Goal: Information Seeking & Learning: Find specific fact

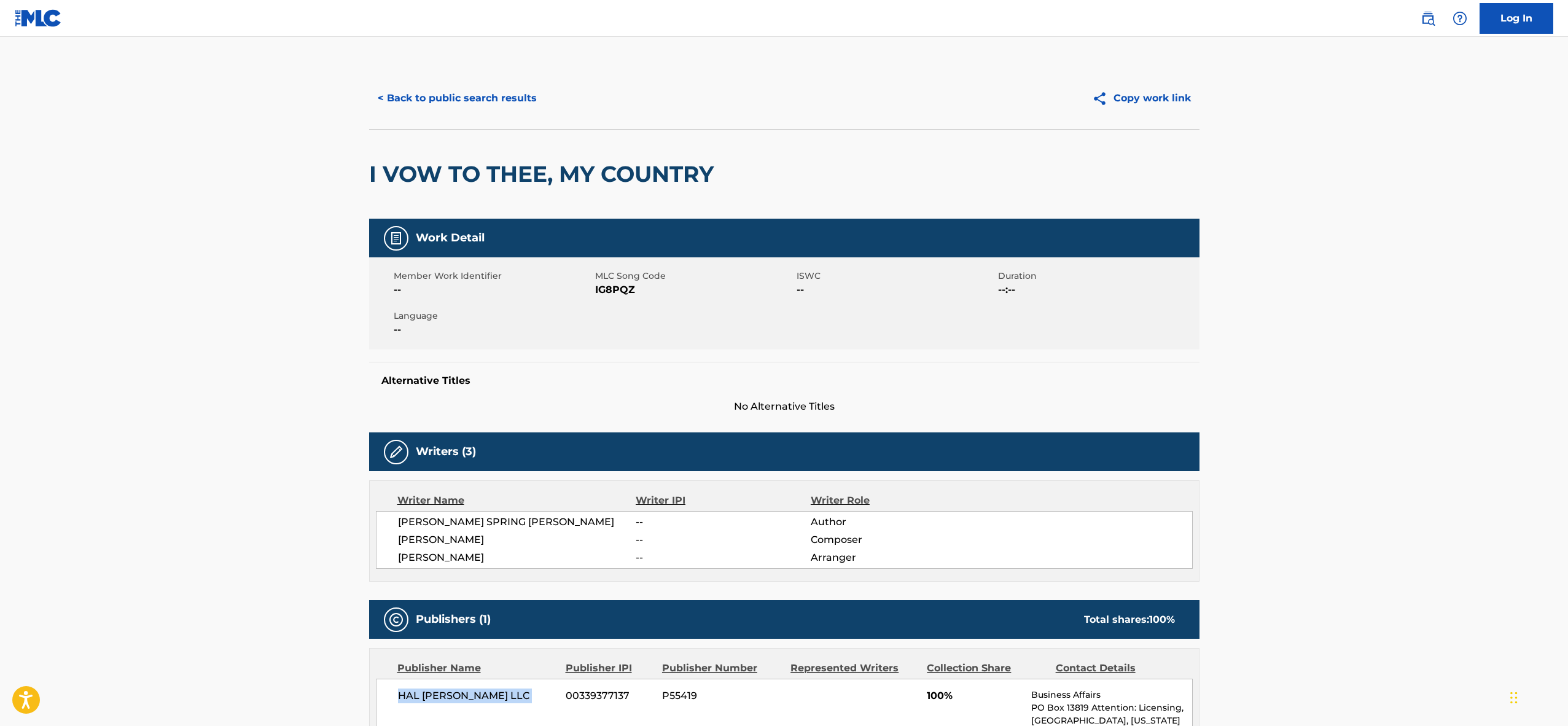
click at [418, 92] on button "< Back to public search results" at bounding box center [457, 98] width 176 height 31
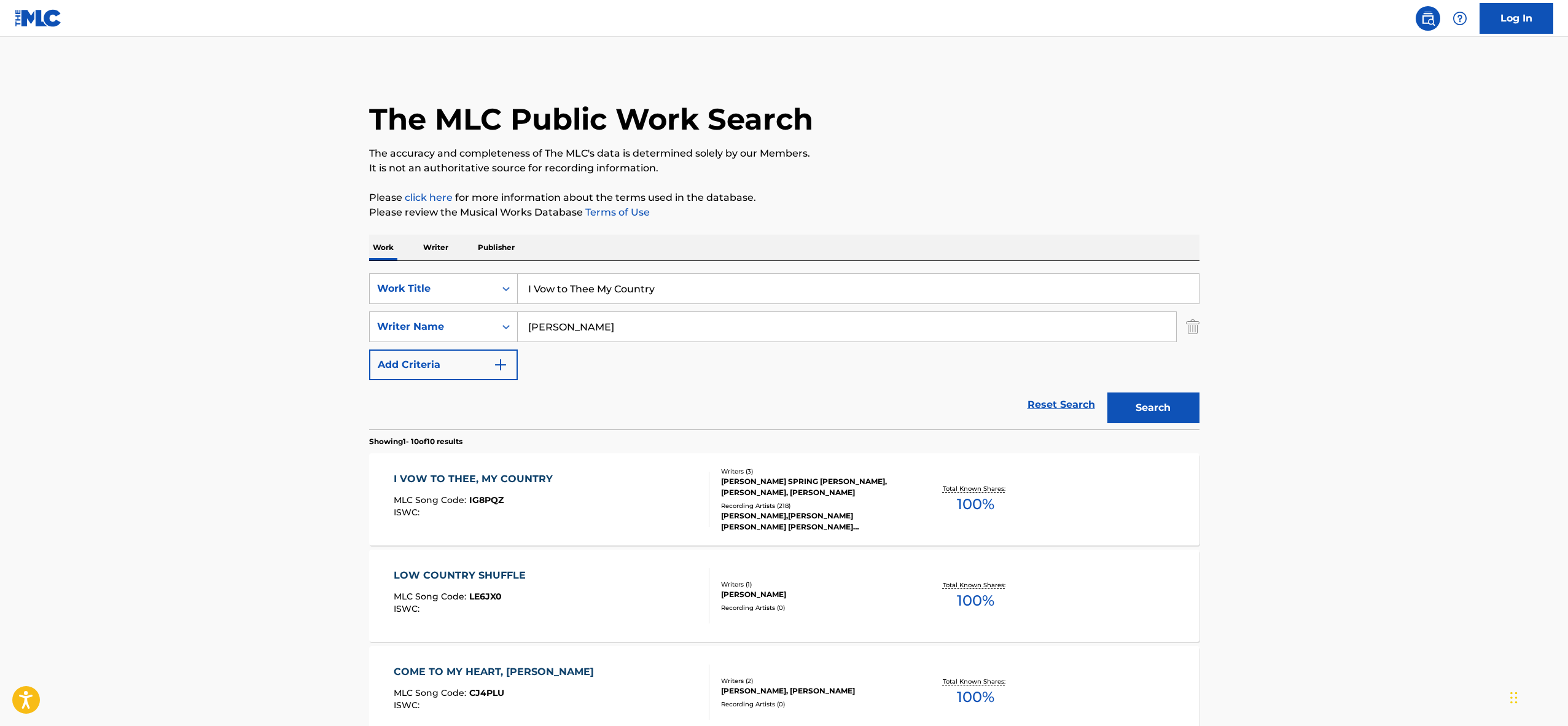
scroll to position [46, 0]
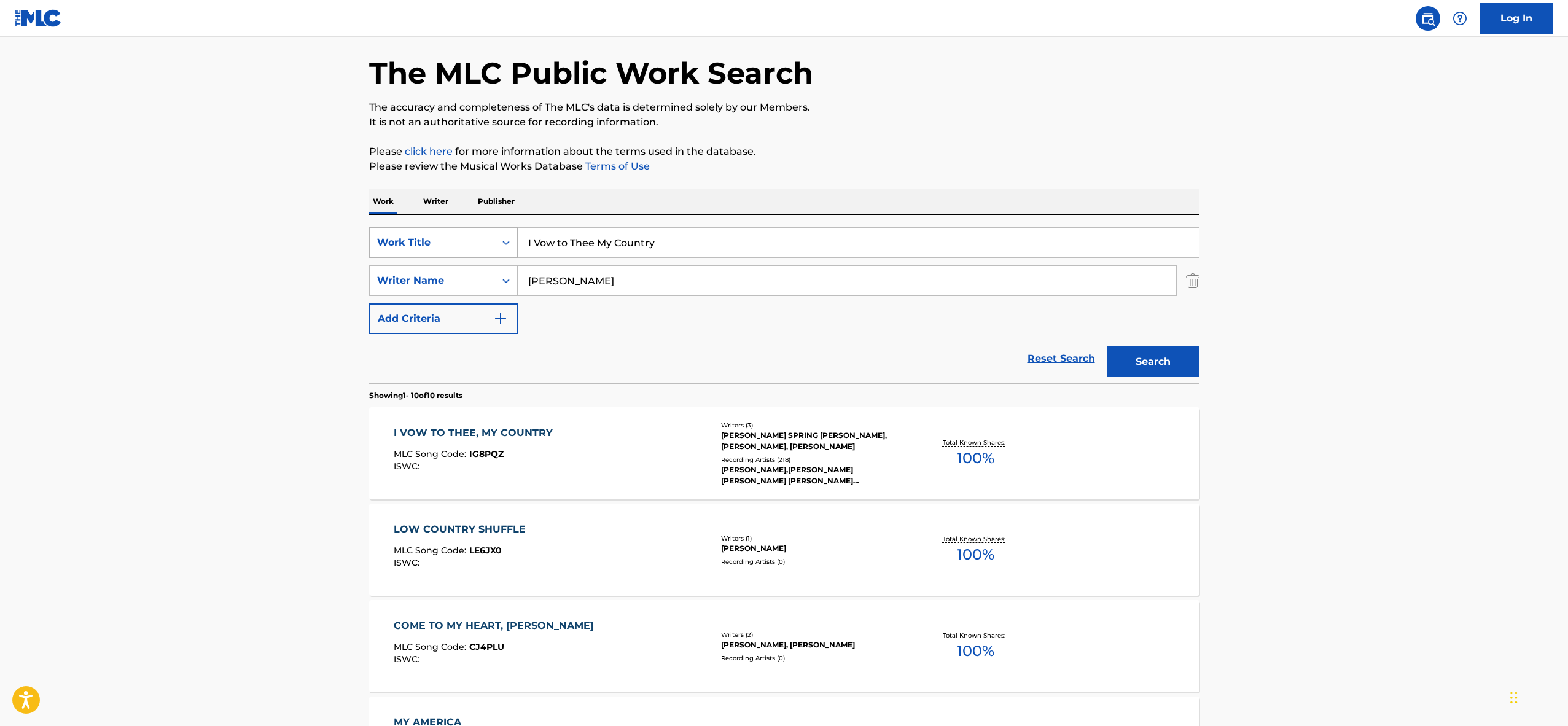
click at [496, 238] on div "Search Form" at bounding box center [506, 242] width 22 height 22
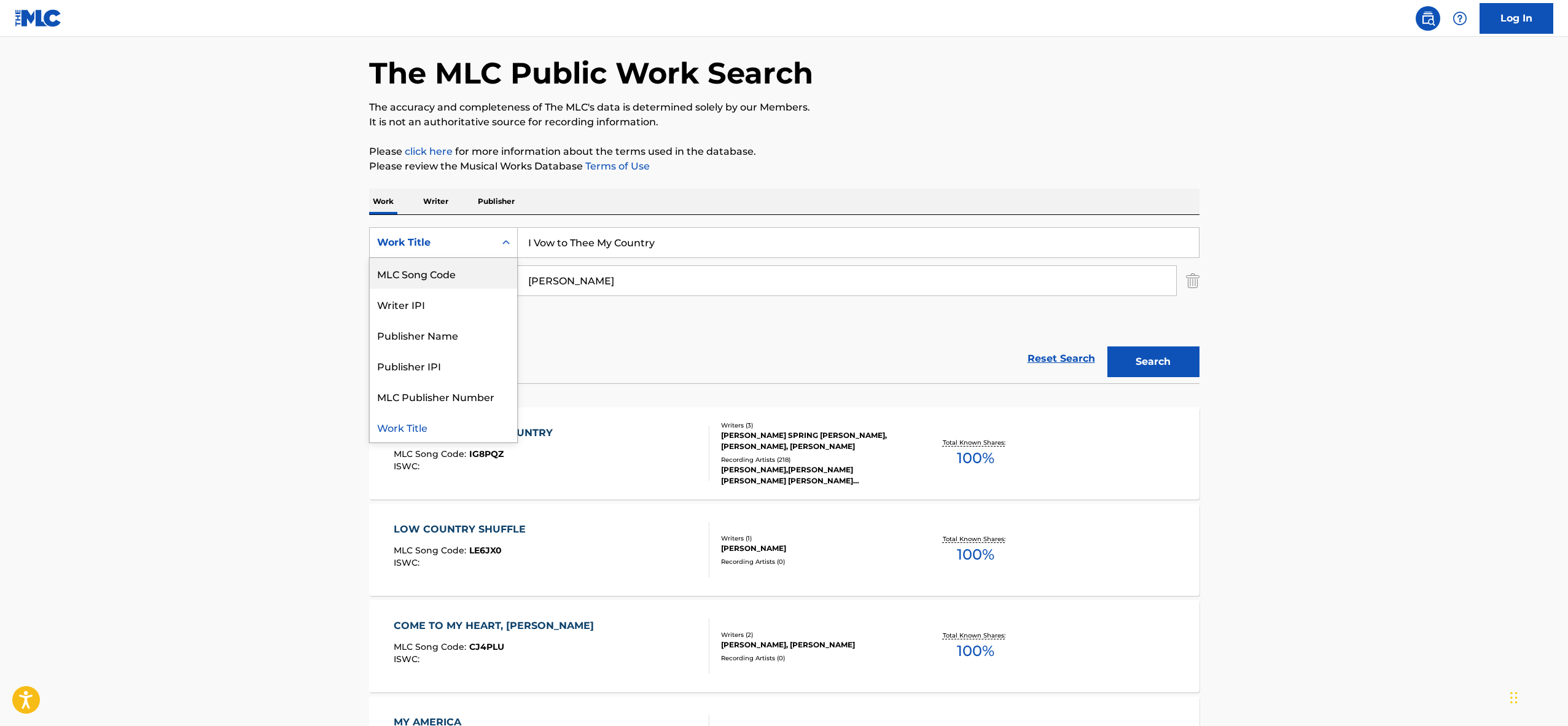
click at [475, 272] on div "MLC Song Code" at bounding box center [444, 273] width 147 height 31
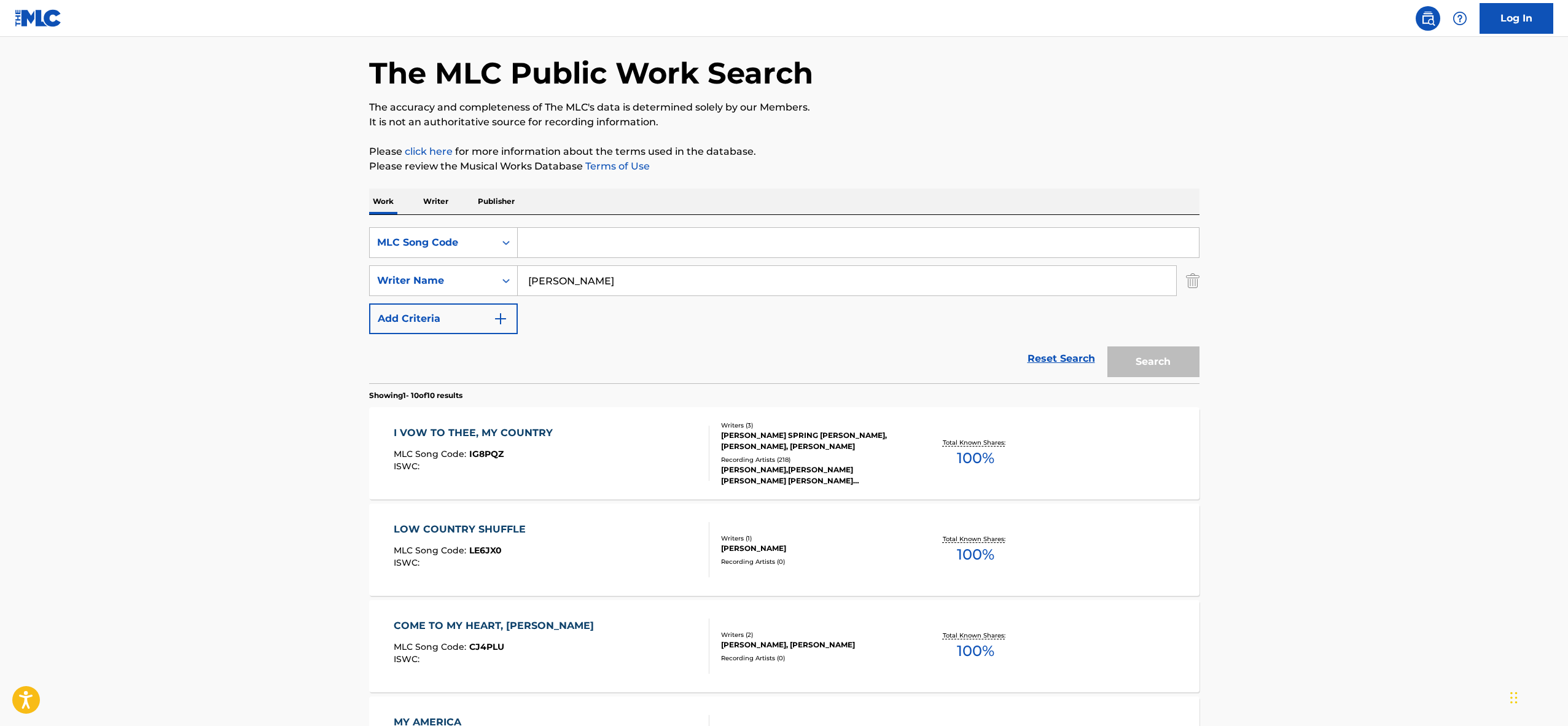
click at [554, 245] on input "Search Form" at bounding box center [858, 242] width 681 height 30
paste input "BC89SJ"
type input "BC89SJ"
click at [548, 280] on input "[PERSON_NAME]" at bounding box center [847, 280] width 658 height 30
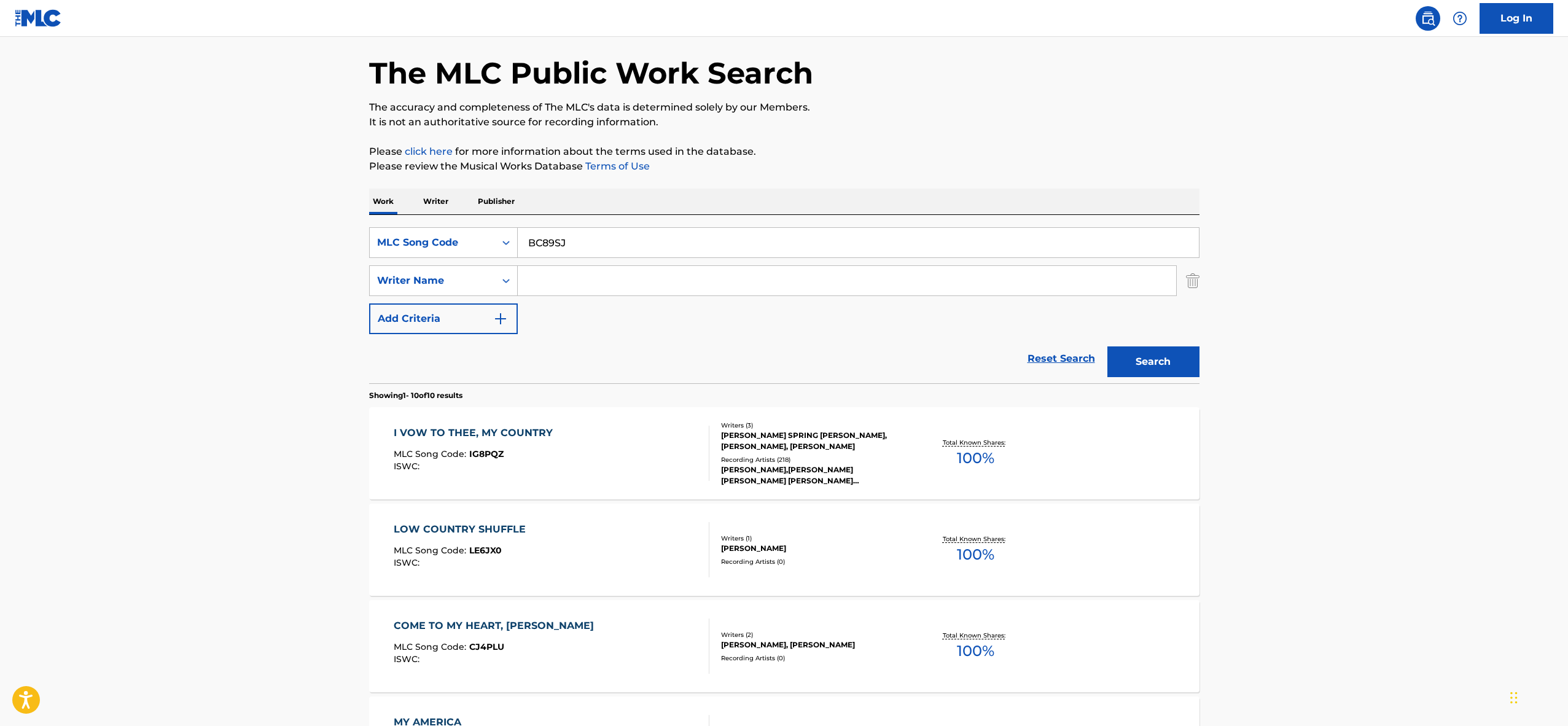
click at [1166, 358] on button "Search" at bounding box center [1154, 361] width 92 height 31
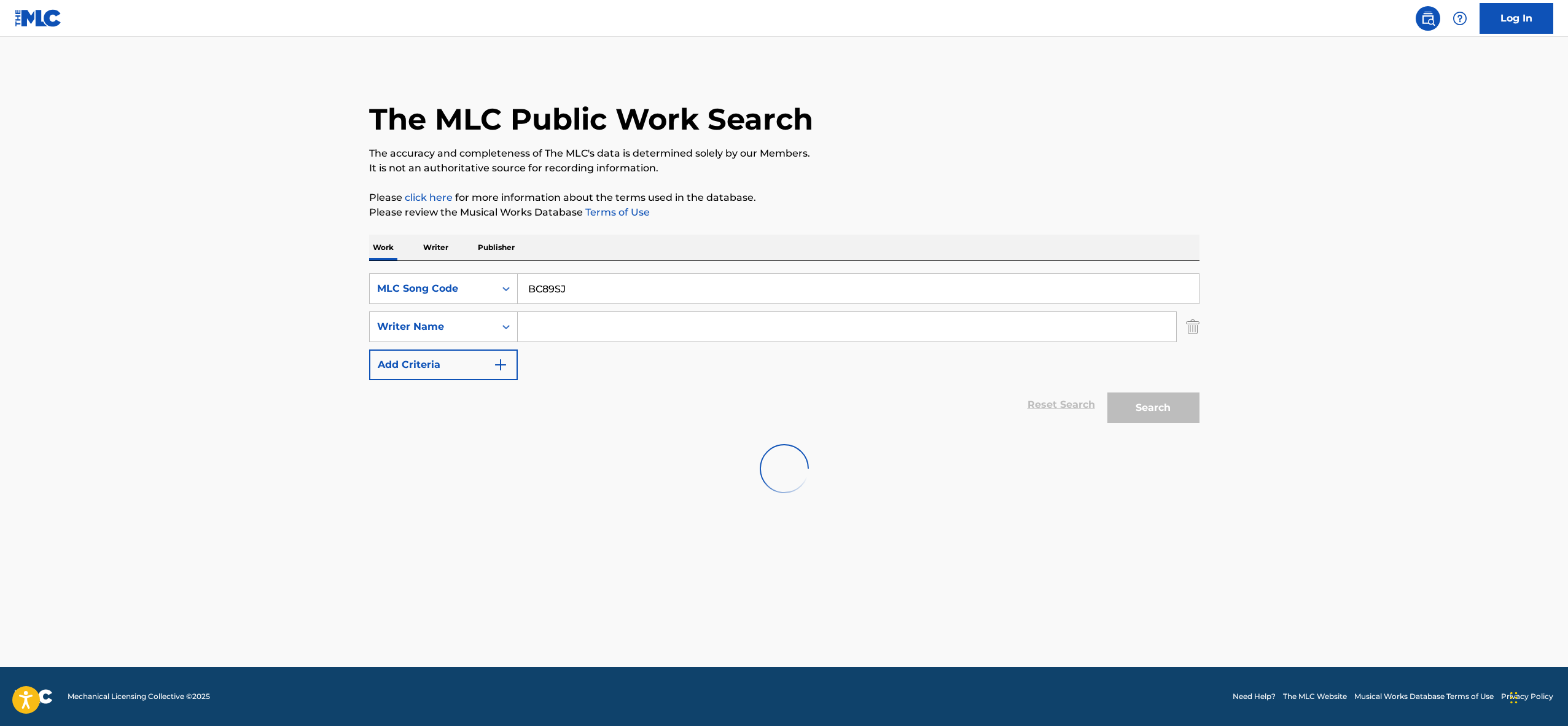
scroll to position [0, 0]
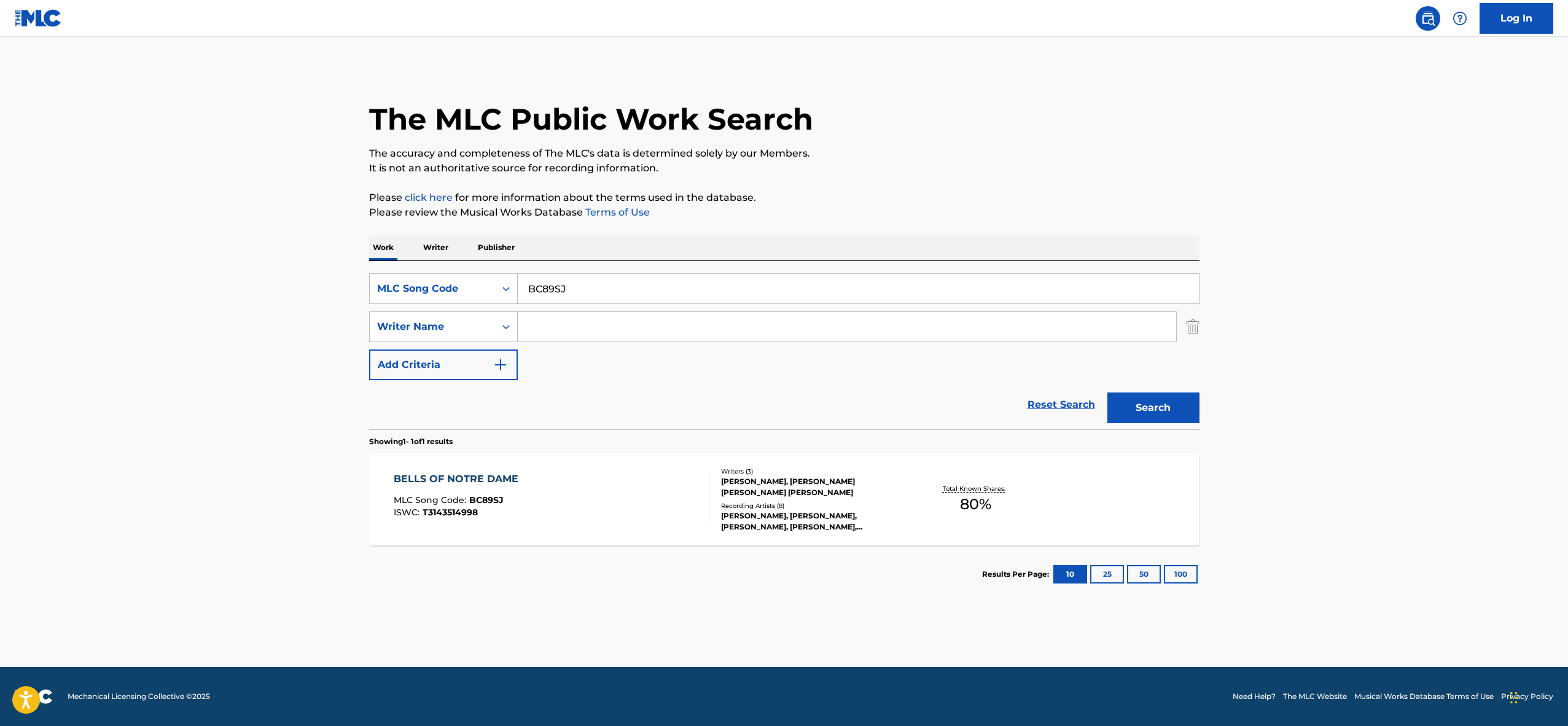
click at [592, 498] on div "BELLS OF NOTRE DAME MLC Song Code : BC89SJ ISWC : T3143514998" at bounding box center [551, 499] width 316 height 56
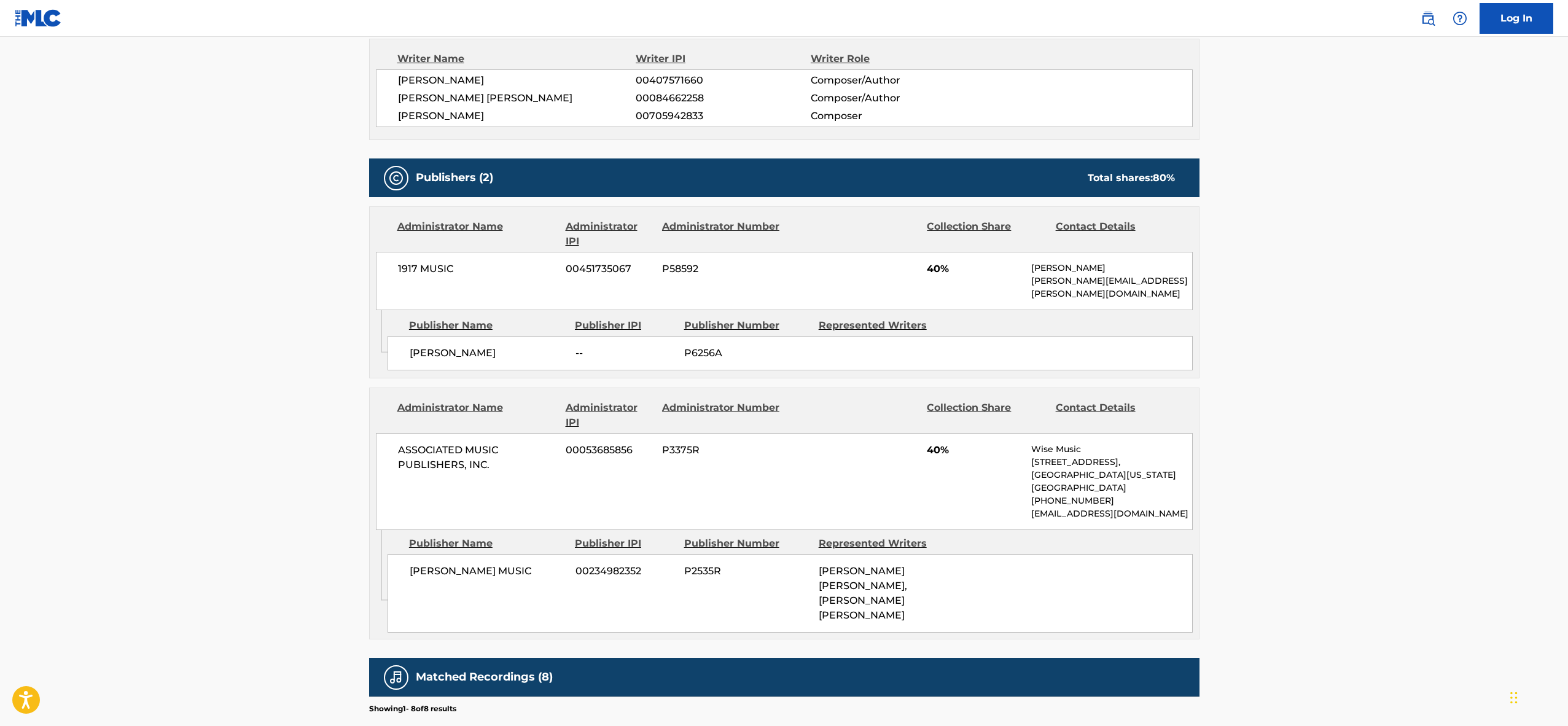
scroll to position [435, 0]
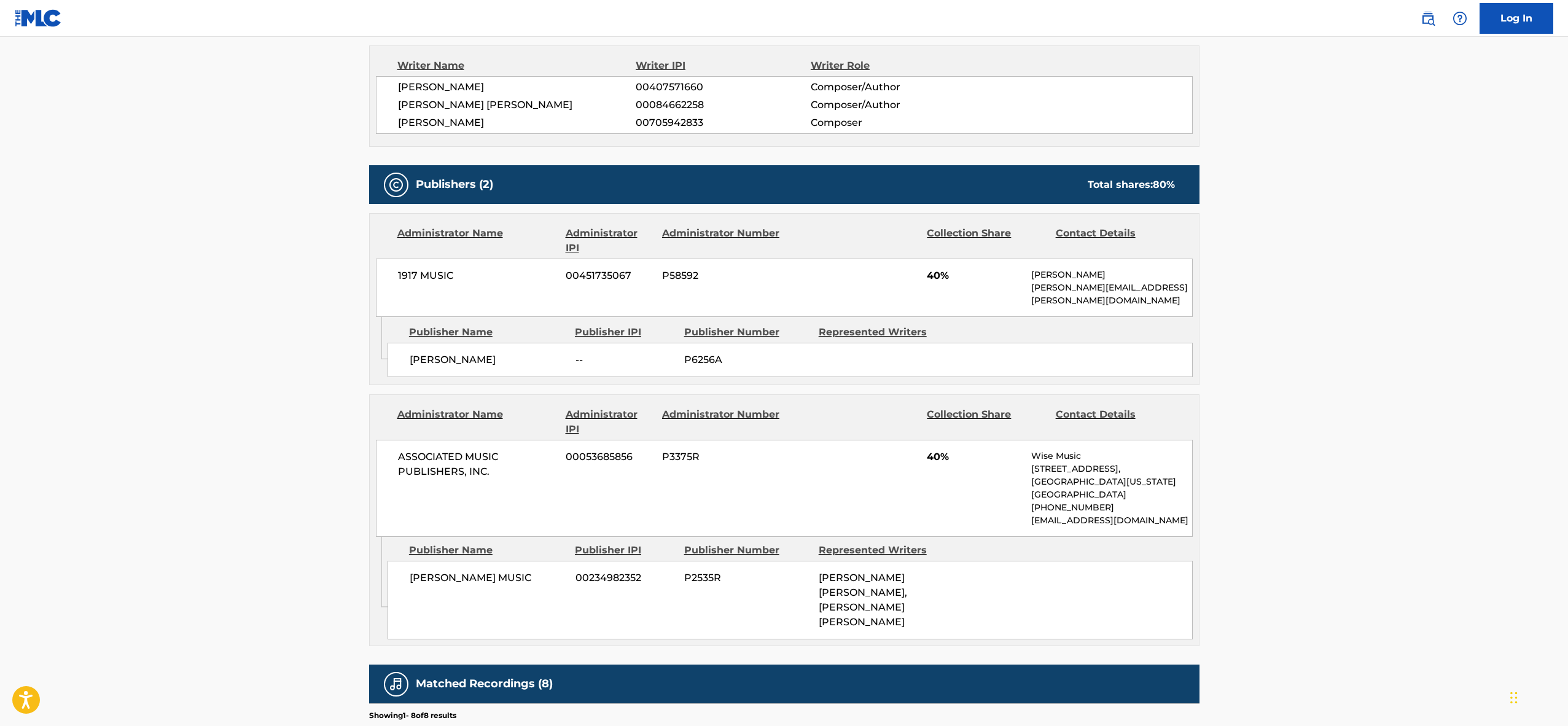
click at [425, 452] on span "ASSOCIATED MUSIC PUBLISHERS, INC." at bounding box center [478, 464] width 159 height 30
copy div "ASSOCIATED MUSIC PUBLISHERS, INC."
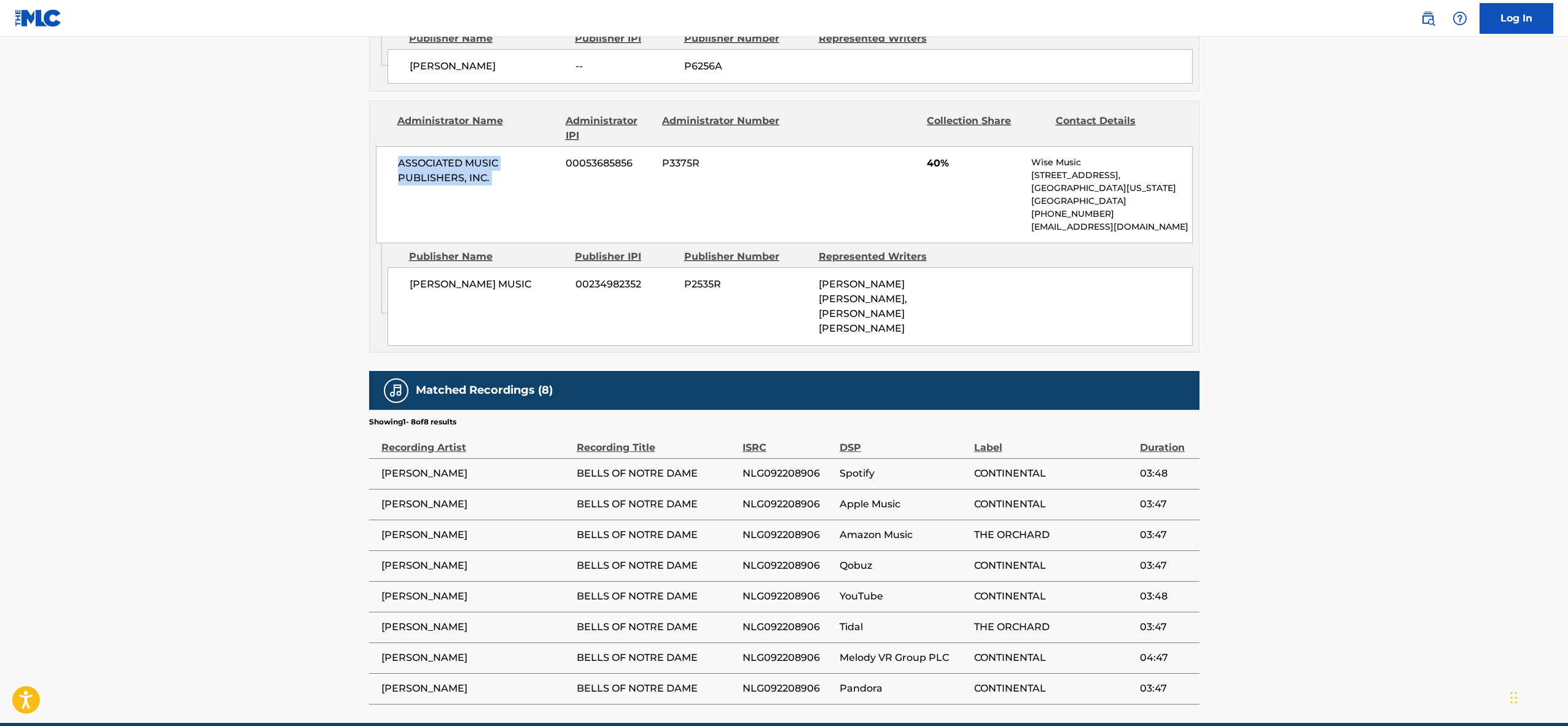
scroll to position [742, 0]
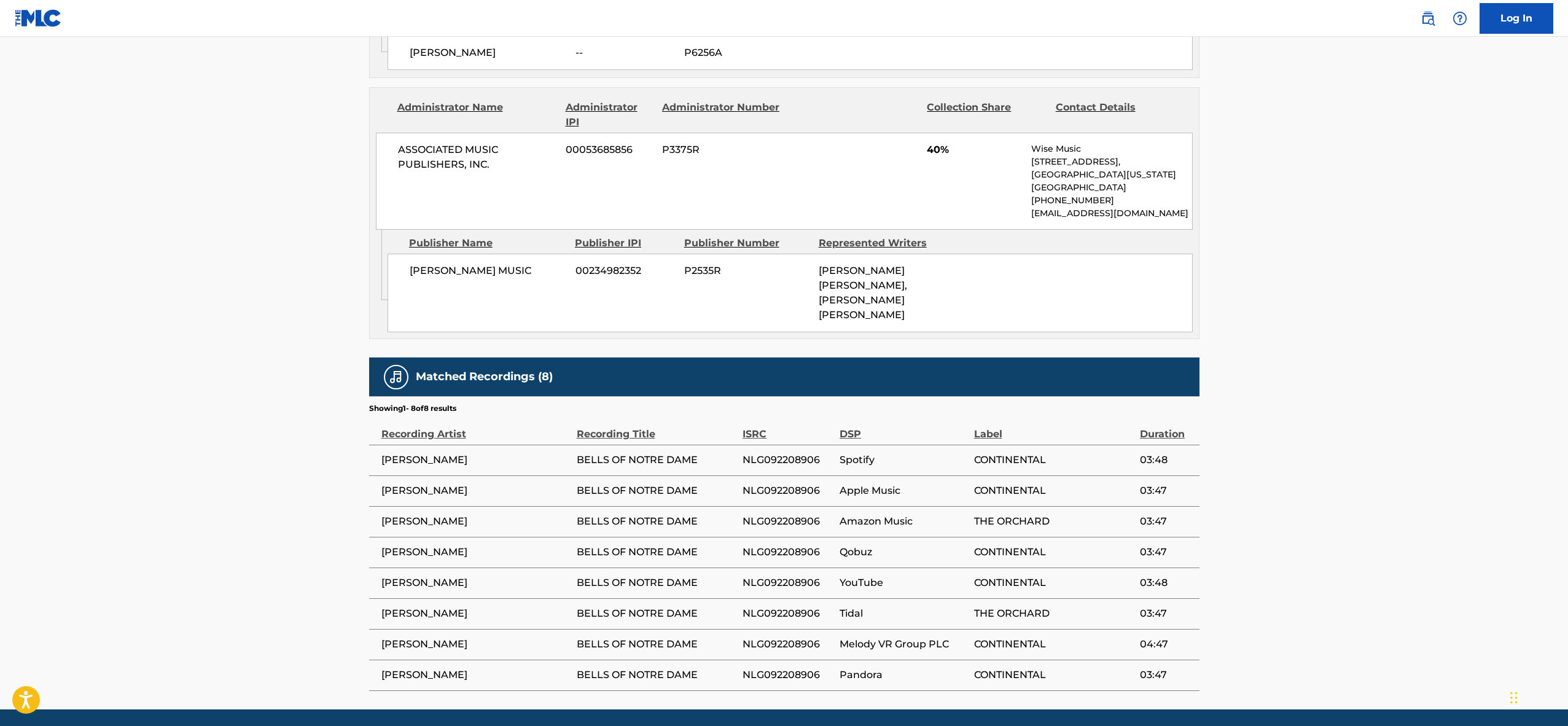
click at [430, 453] on span "[PERSON_NAME]" at bounding box center [476, 460] width 189 height 14
copy div "[PERSON_NAME]"
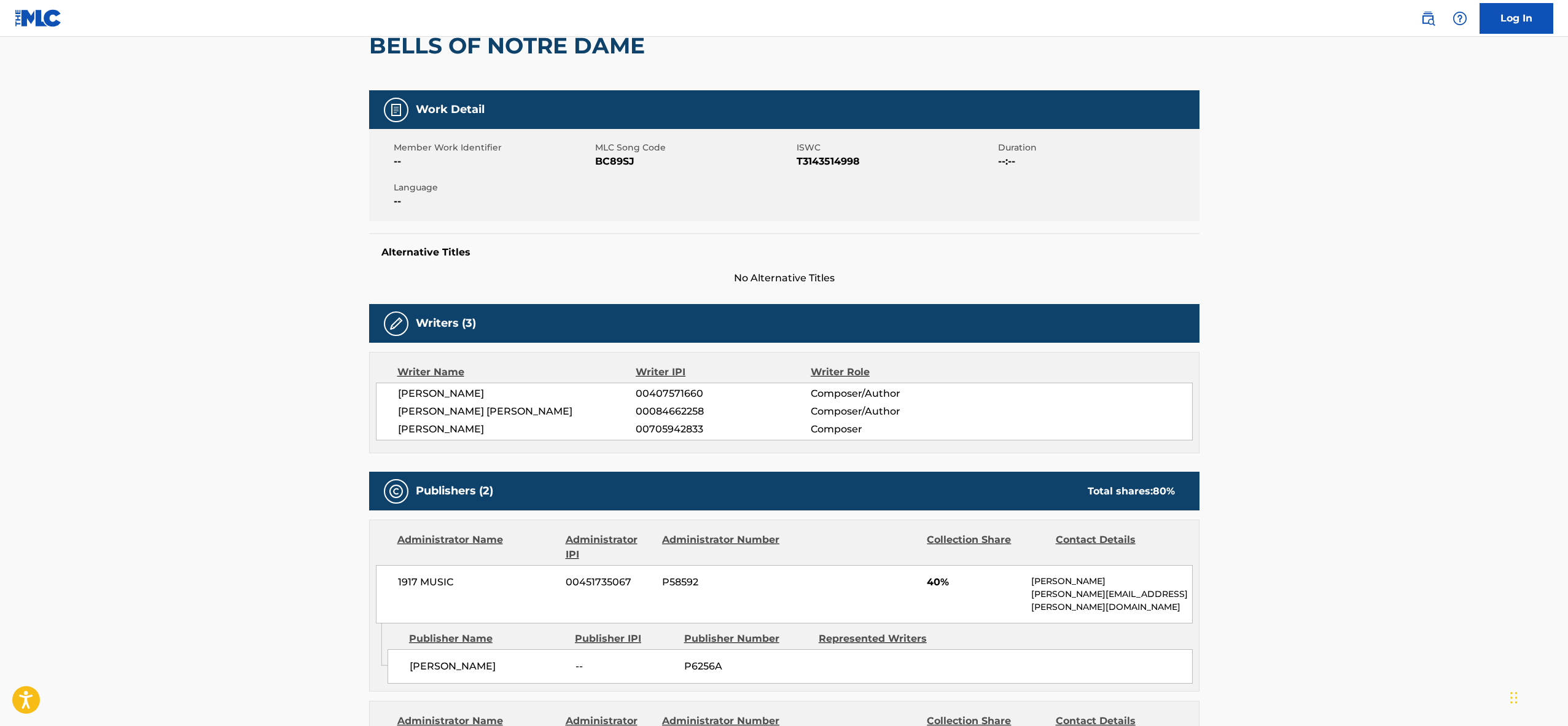
scroll to position [0, 0]
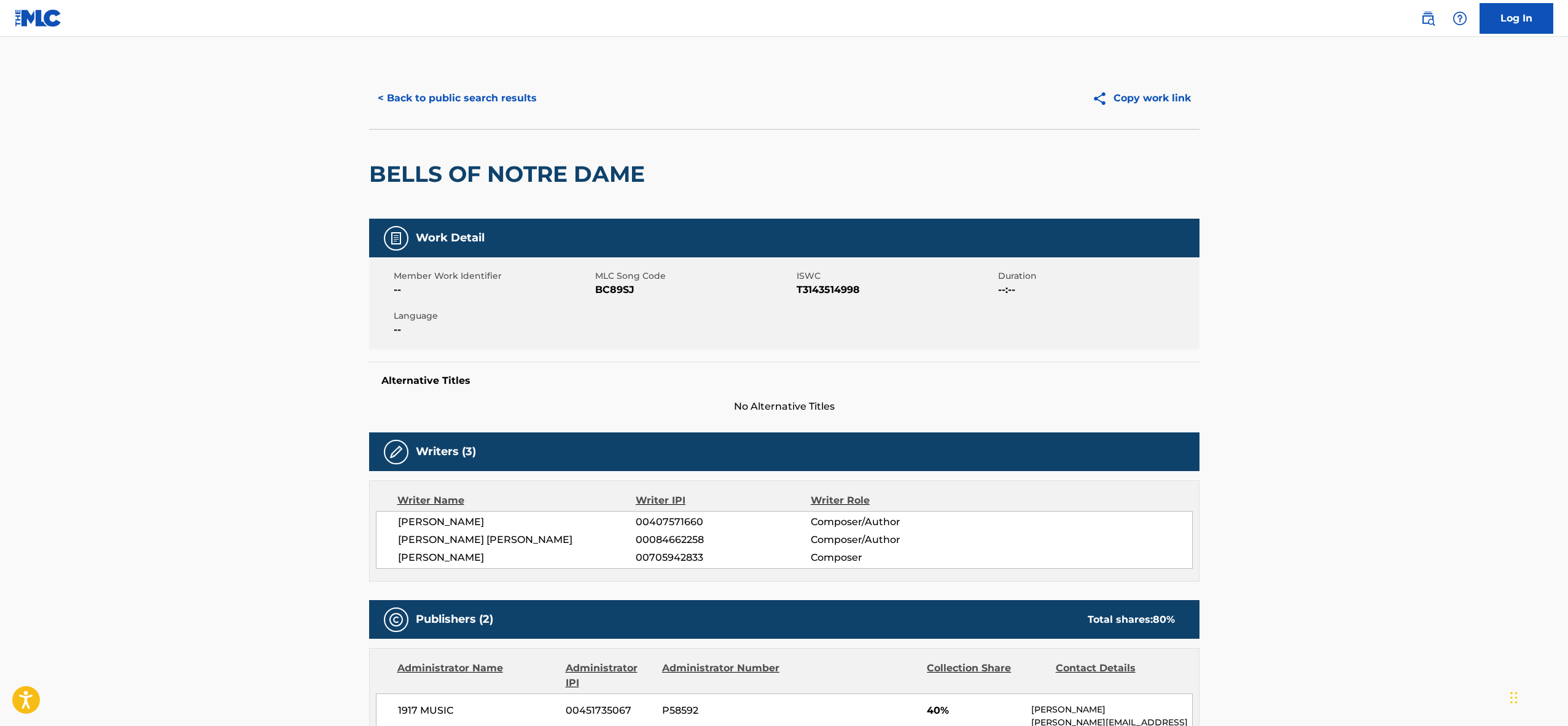
click at [801, 285] on span "T3143514998" at bounding box center [896, 290] width 199 height 14
copy span "T3143514998"
click at [480, 73] on div "< Back to public search results Copy work link" at bounding box center [784, 98] width 830 height 61
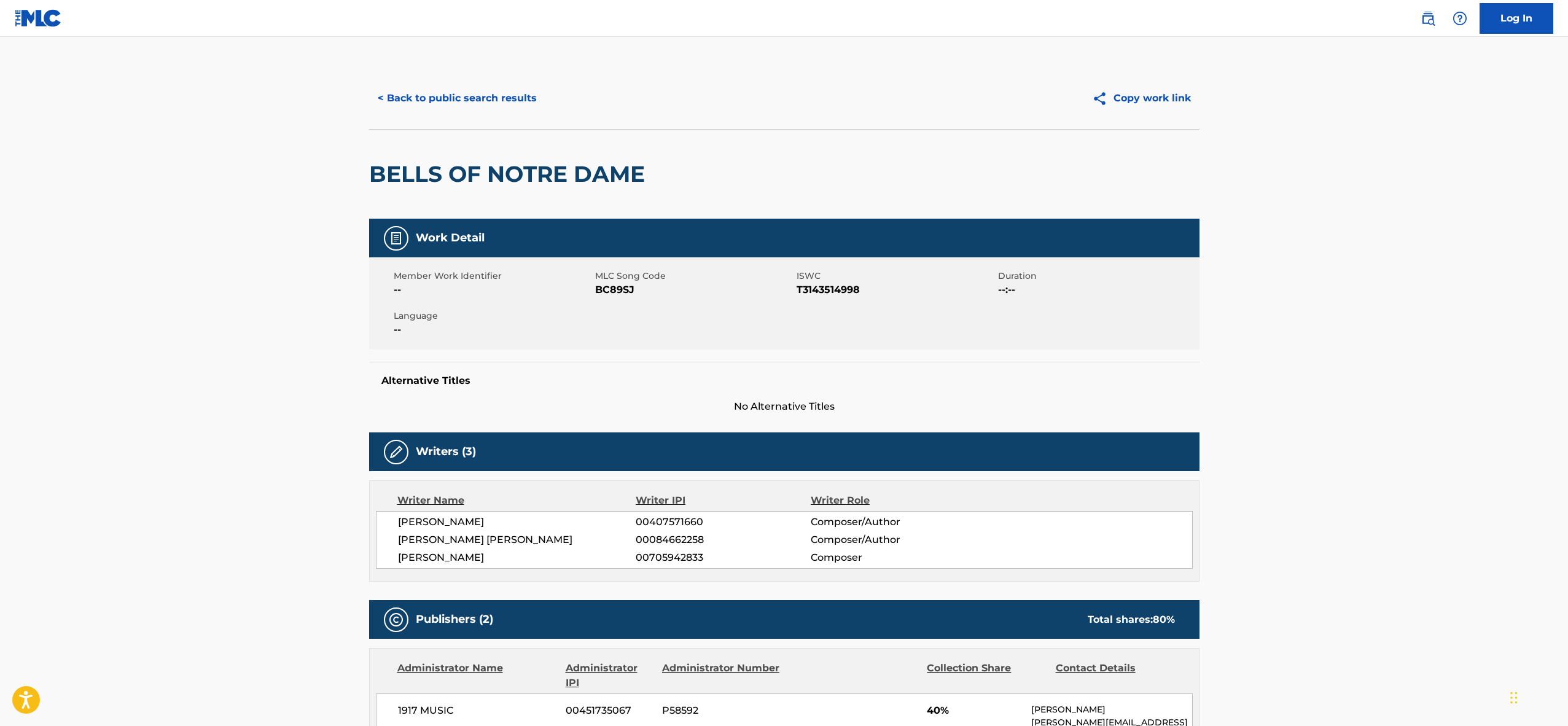
click at [480, 96] on button "< Back to public search results" at bounding box center [457, 98] width 176 height 31
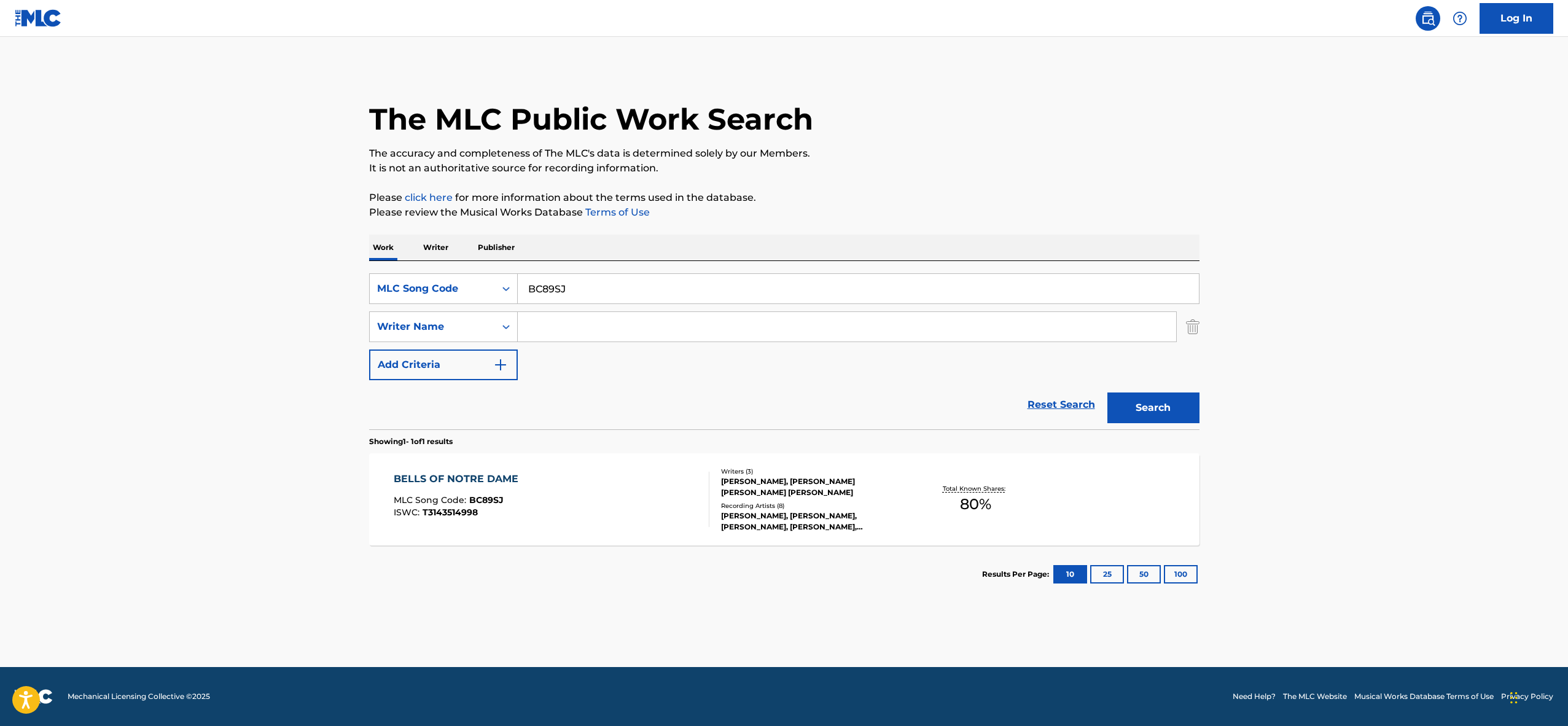
click at [579, 289] on input "BC89SJ" at bounding box center [858, 288] width 681 height 30
paste input "S1440B"
type input "S1440B"
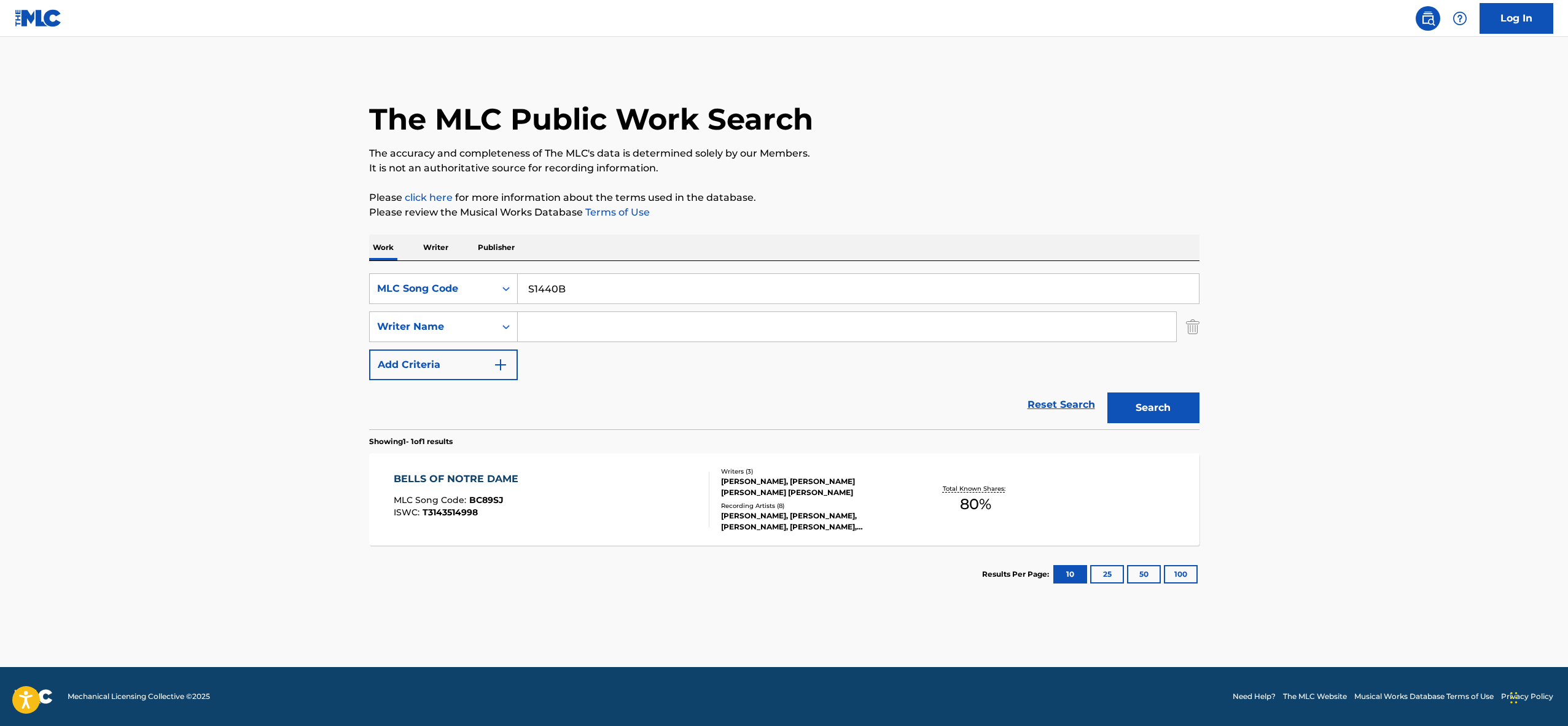
click at [1177, 414] on button "Search" at bounding box center [1154, 407] width 92 height 31
click at [712, 521] on div "Writers ( 1 ) [PERSON_NAME] Recording Artists ( 18 ) [PERSON_NAME], HOLLYWOOD S…" at bounding box center [808, 500] width 197 height 55
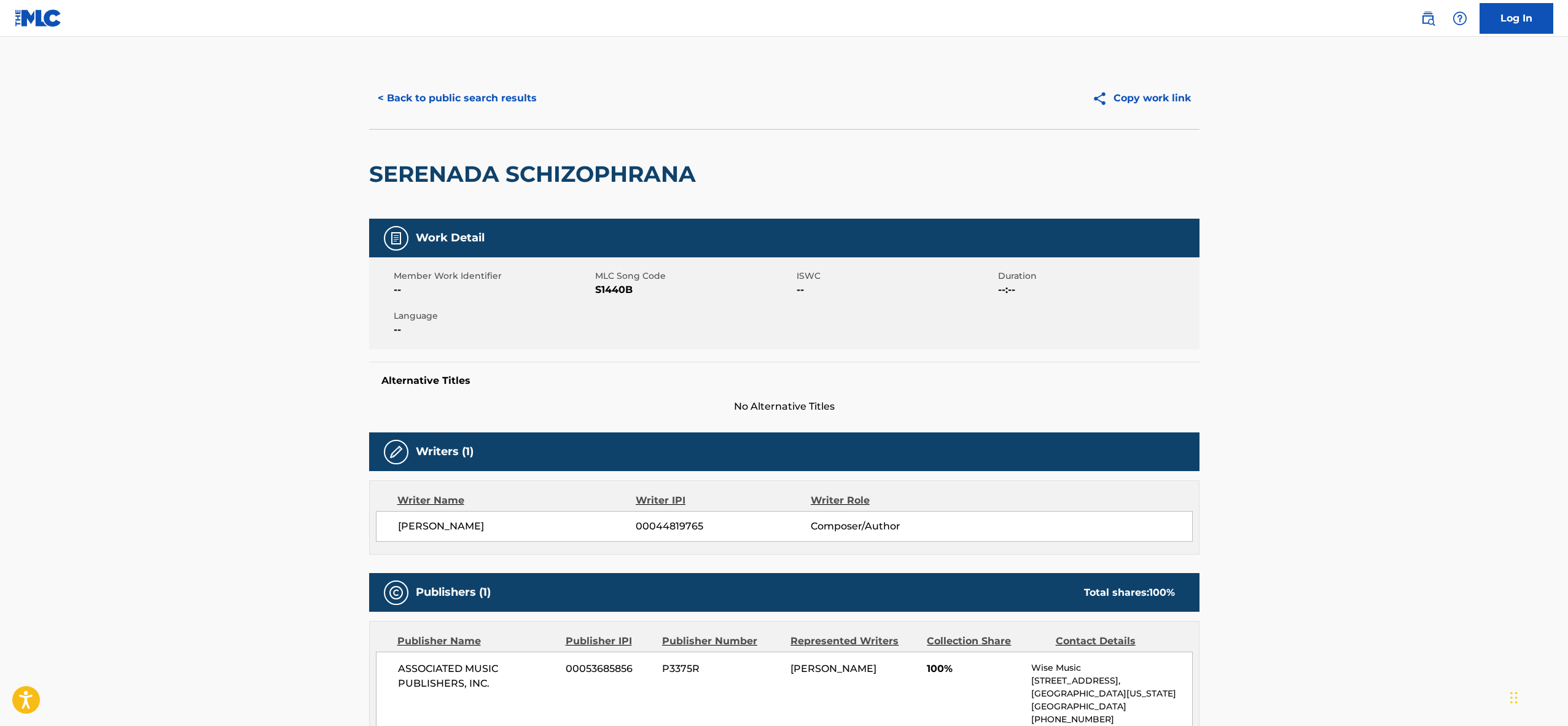
click at [449, 92] on button "< Back to public search results" at bounding box center [457, 98] width 176 height 31
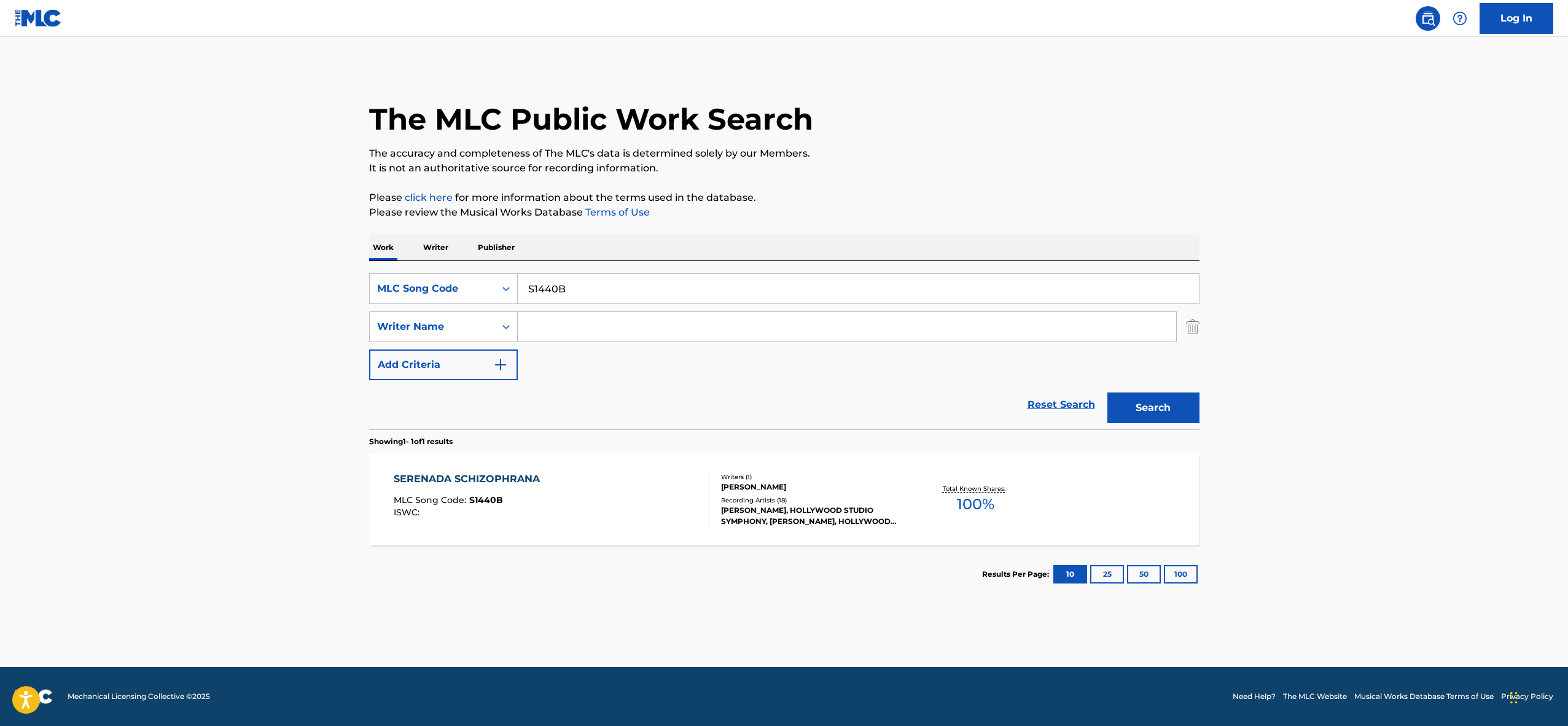
click at [533, 290] on input "S1440B" at bounding box center [858, 288] width 681 height 30
paste input "437510"
type input "437510"
click at [1165, 411] on button "Search" at bounding box center [1154, 407] width 92 height 31
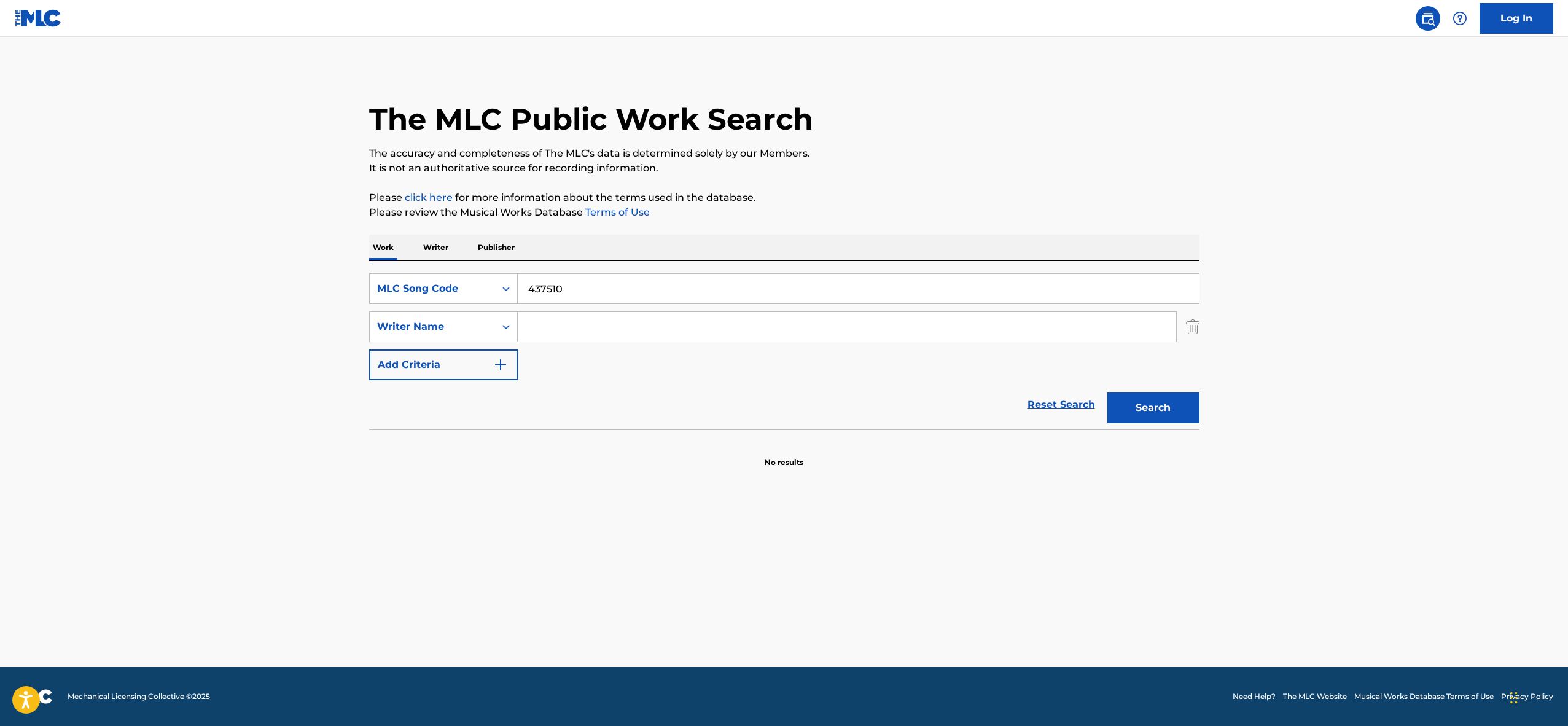
click at [535, 290] on input "437510" at bounding box center [858, 288] width 681 height 30
click at [461, 290] on div "MLC Song Code" at bounding box center [432, 288] width 111 height 14
click at [445, 311] on div "Work Title" at bounding box center [444, 319] width 147 height 31
click at [555, 290] on input "Search Form" at bounding box center [858, 288] width 681 height 30
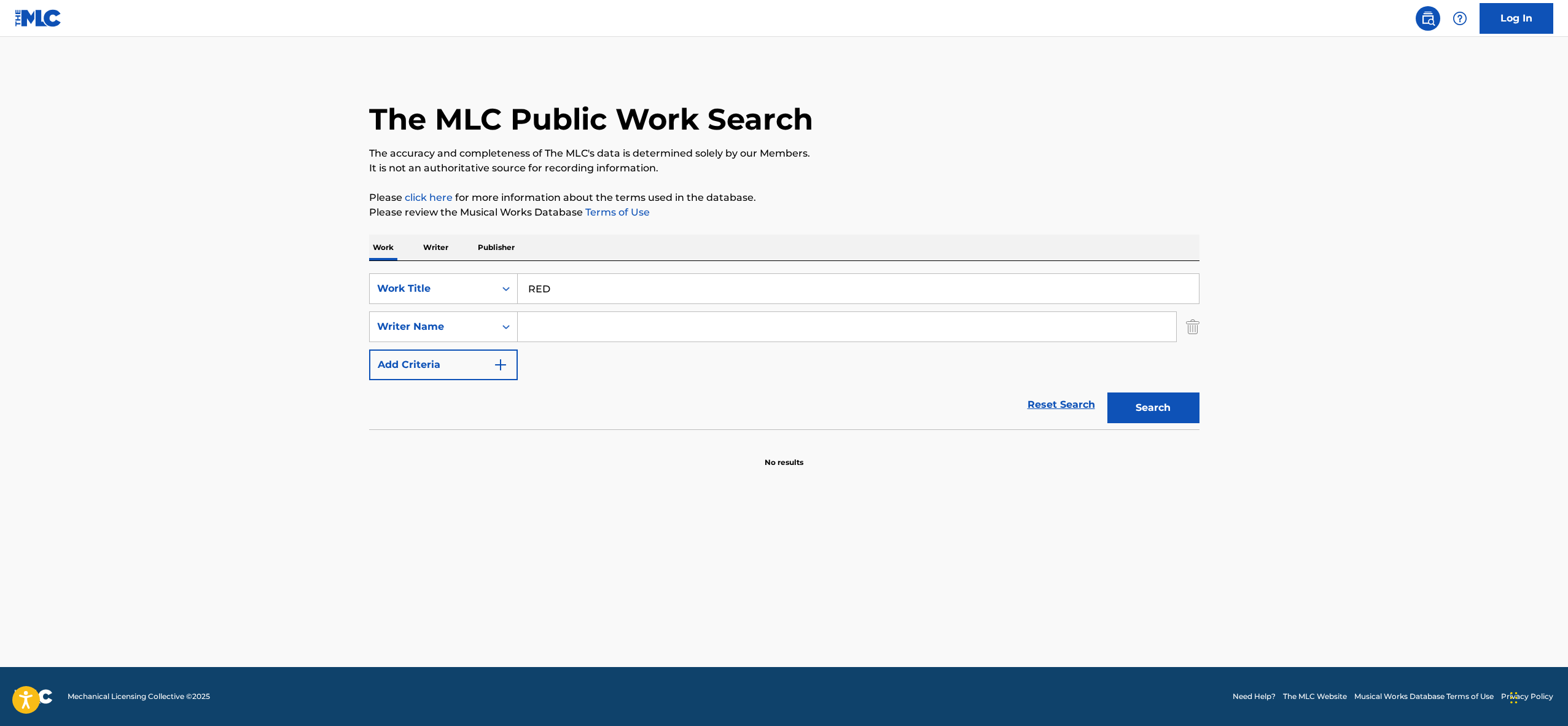
type input "RED"
click at [1108, 392] on button "Search" at bounding box center [1154, 407] width 92 height 31
type input "[PERSON_NAME]"
click at [1108, 392] on button "Search" at bounding box center [1154, 407] width 92 height 31
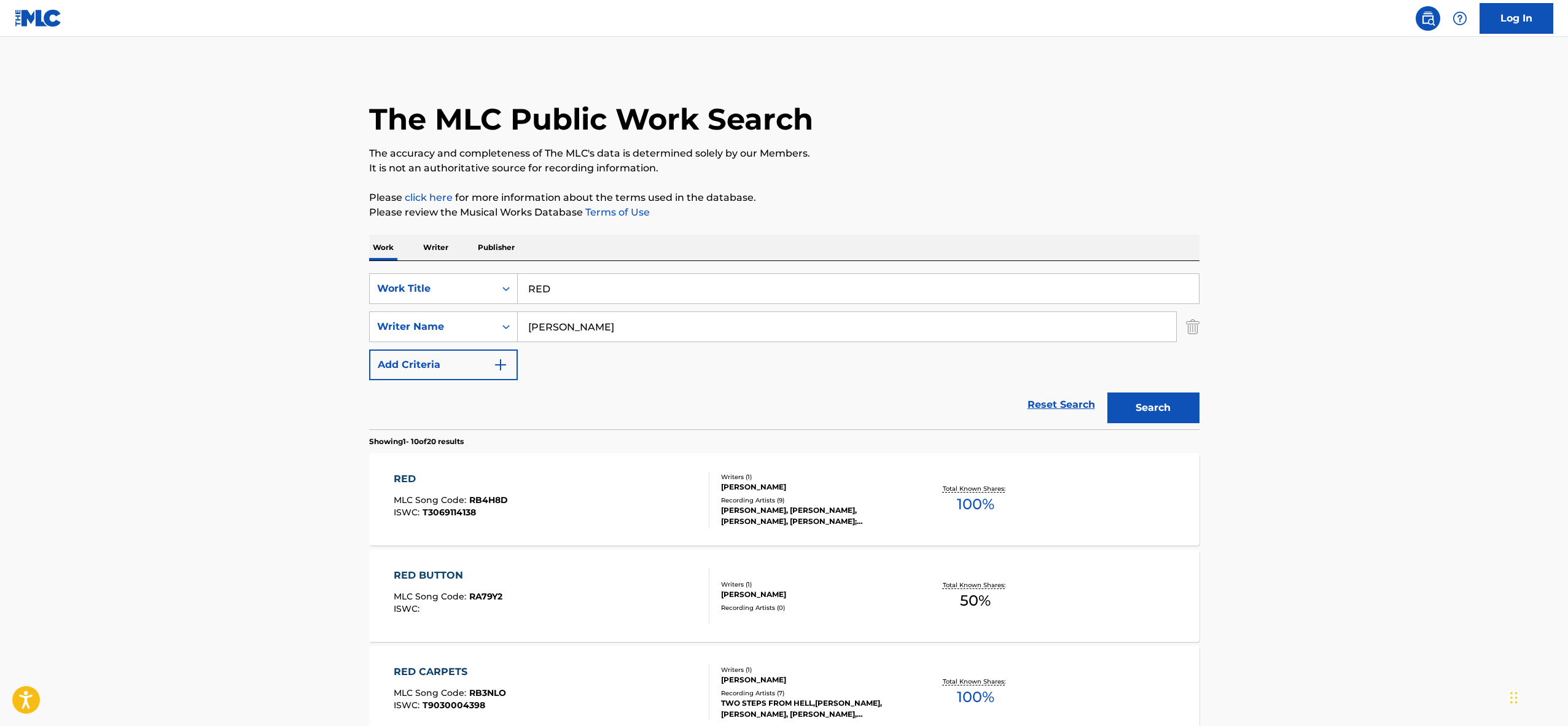
click at [673, 509] on div "RED MLC Song Code : RB4H8D ISWC : T3069114138" at bounding box center [551, 499] width 316 height 56
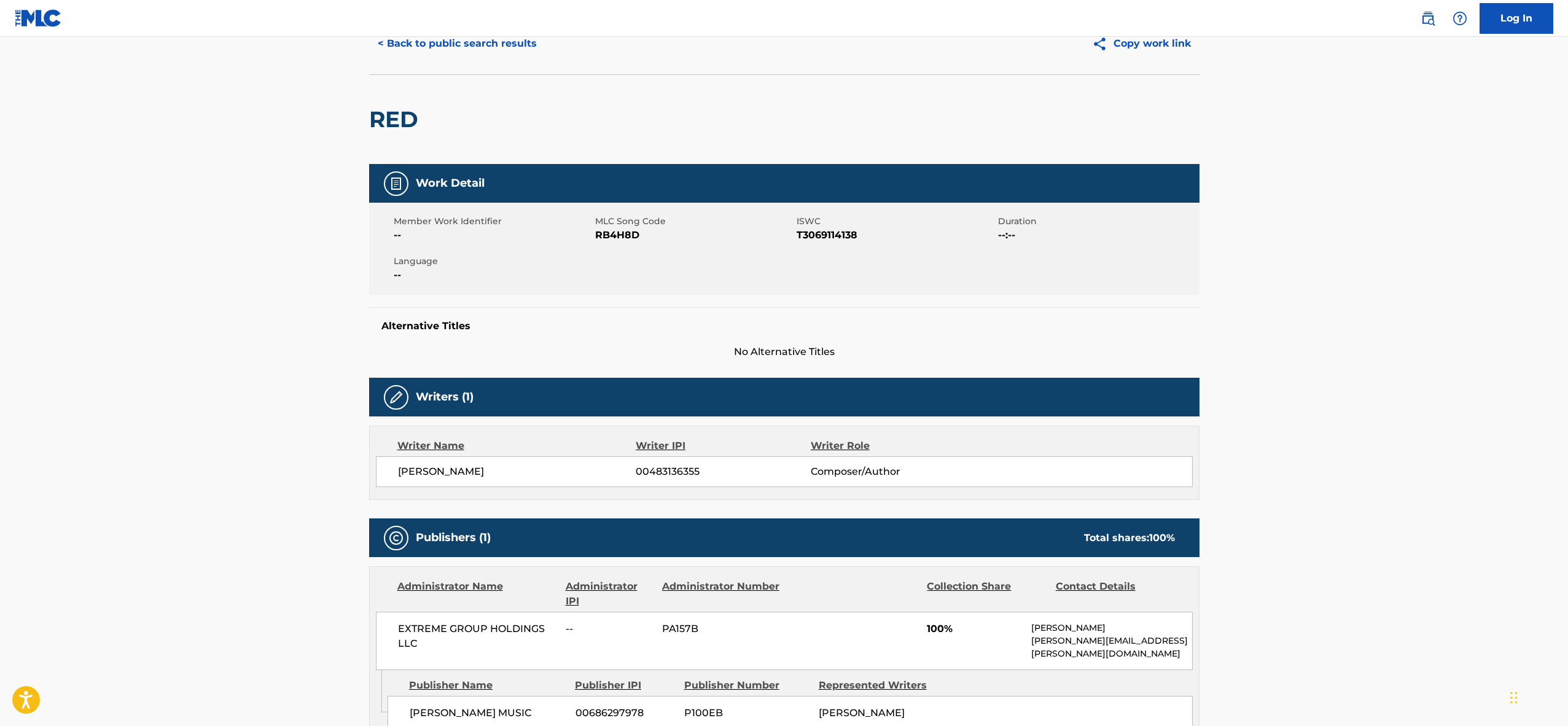
scroll to position [31, 0]
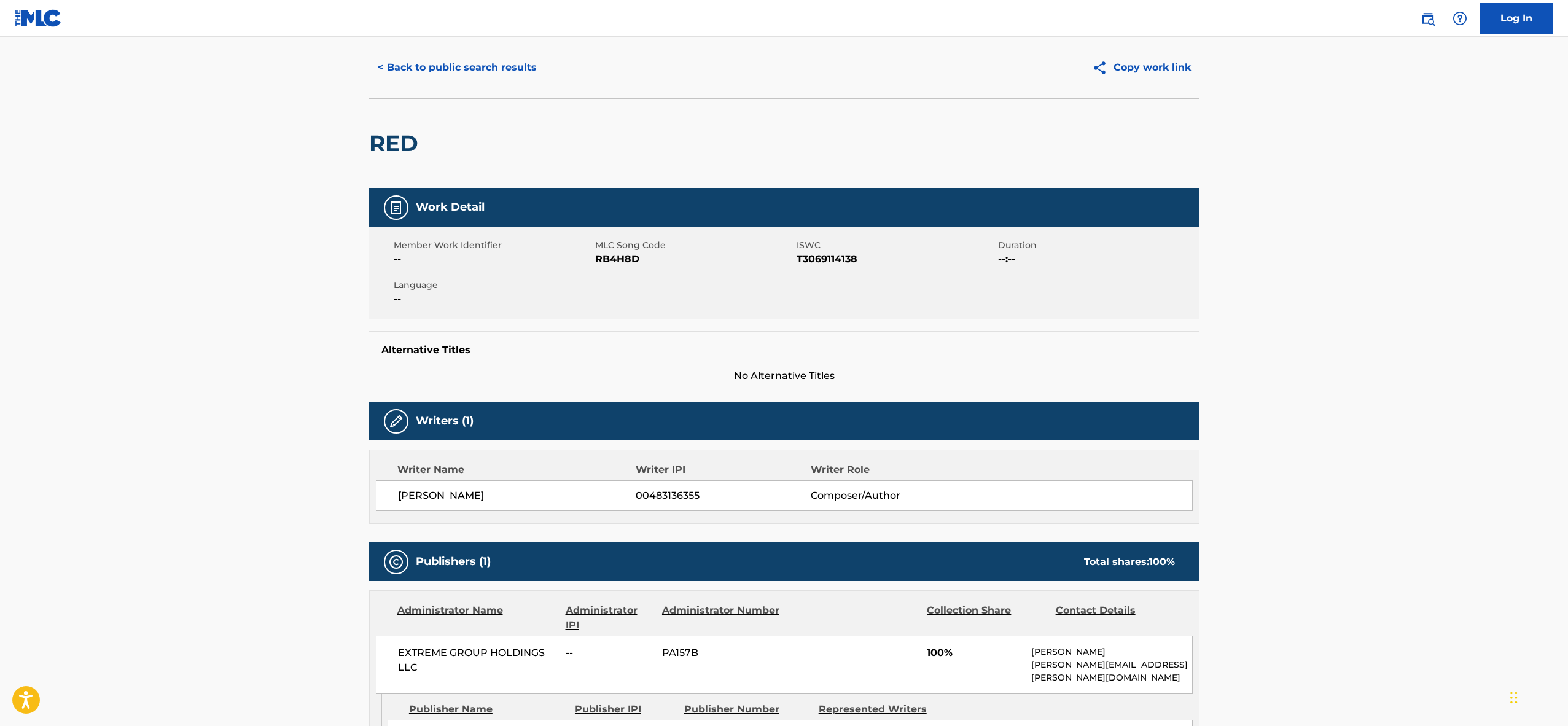
click at [627, 263] on span "RB4H8D" at bounding box center [694, 259] width 199 height 14
copy span "RB4H8D"
click at [834, 259] on span "T3069114138" at bounding box center [896, 259] width 199 height 14
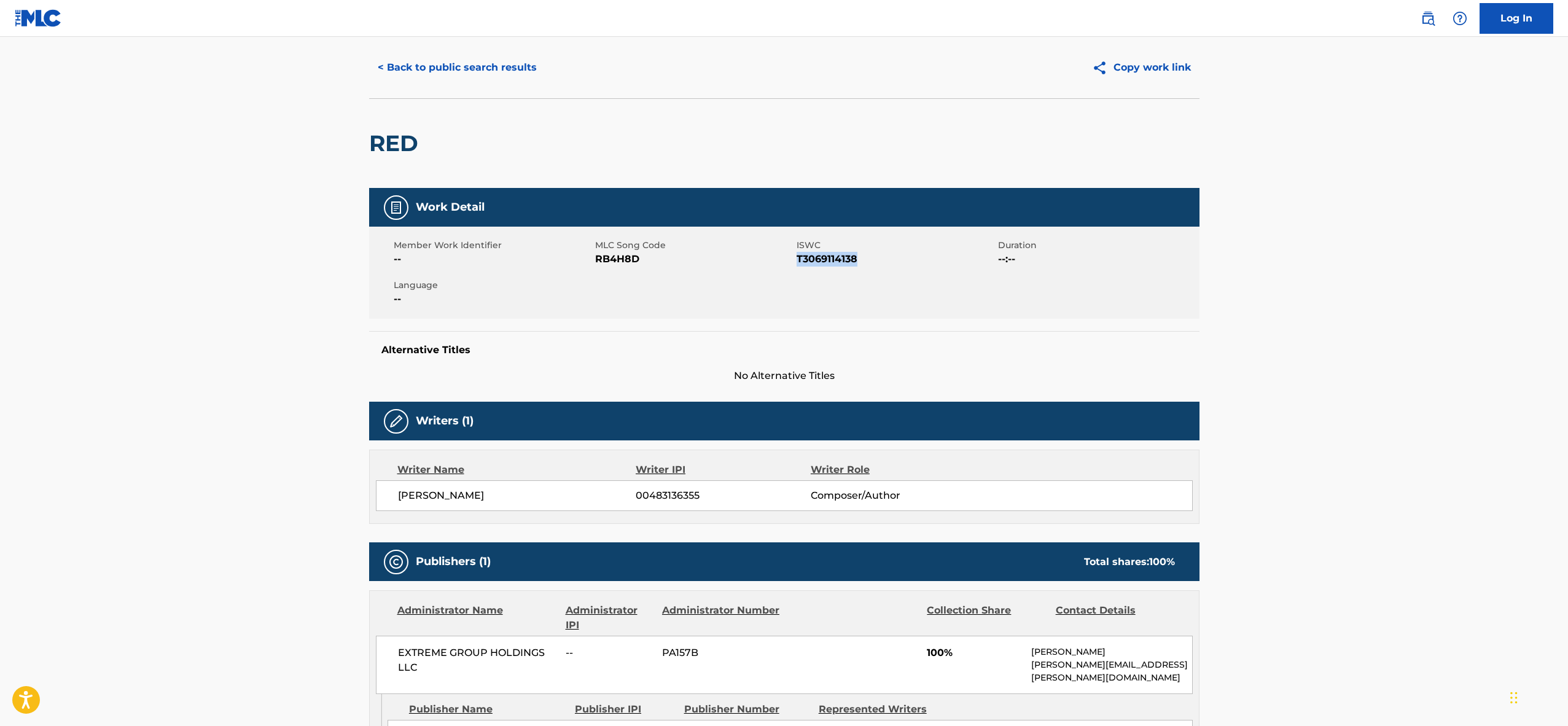
copy span "T3069114138"
click at [451, 68] on button "< Back to public search results" at bounding box center [457, 67] width 176 height 31
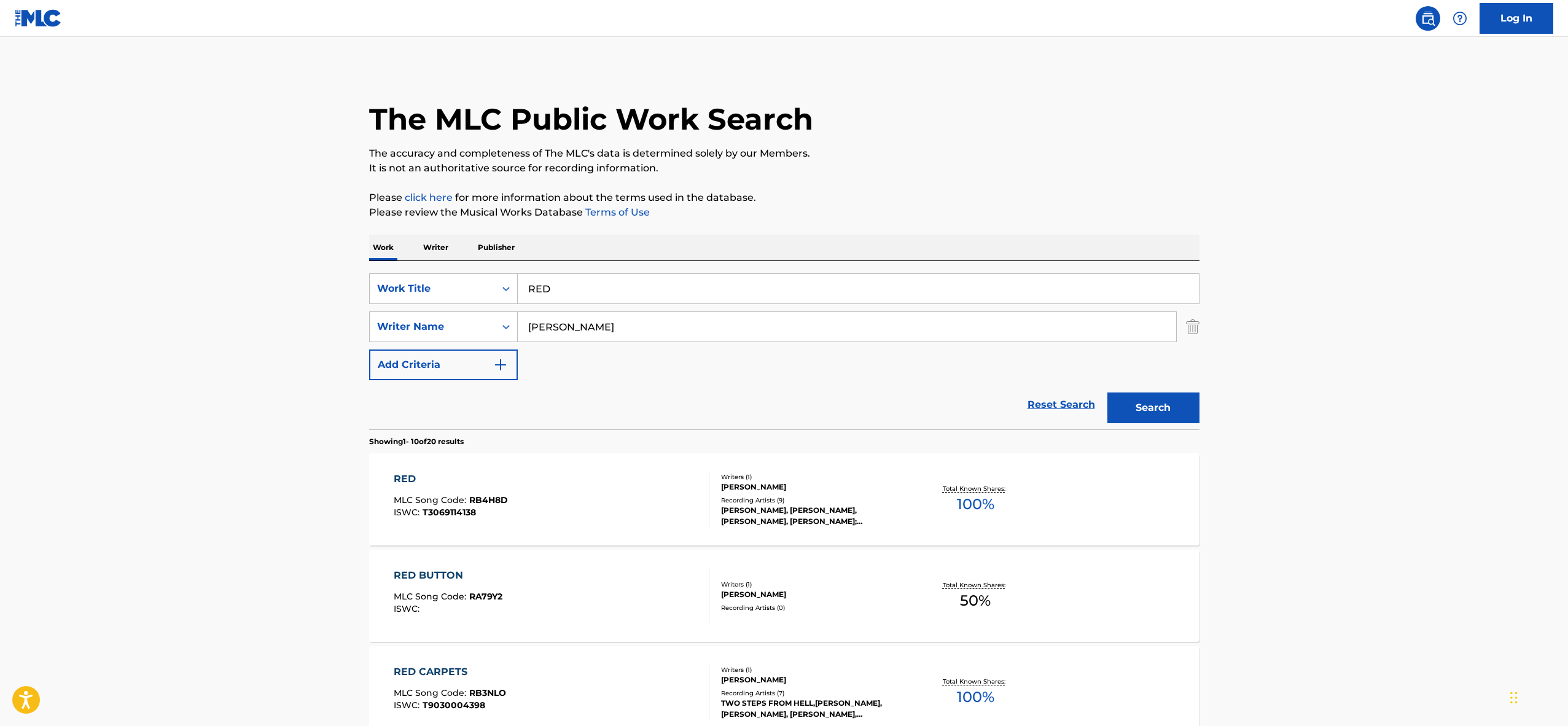
click at [529, 278] on input "RED" at bounding box center [858, 288] width 681 height 30
click at [498, 279] on div "Search Form" at bounding box center [506, 288] width 22 height 22
click at [564, 290] on input "RED" at bounding box center [858, 288] width 681 height 30
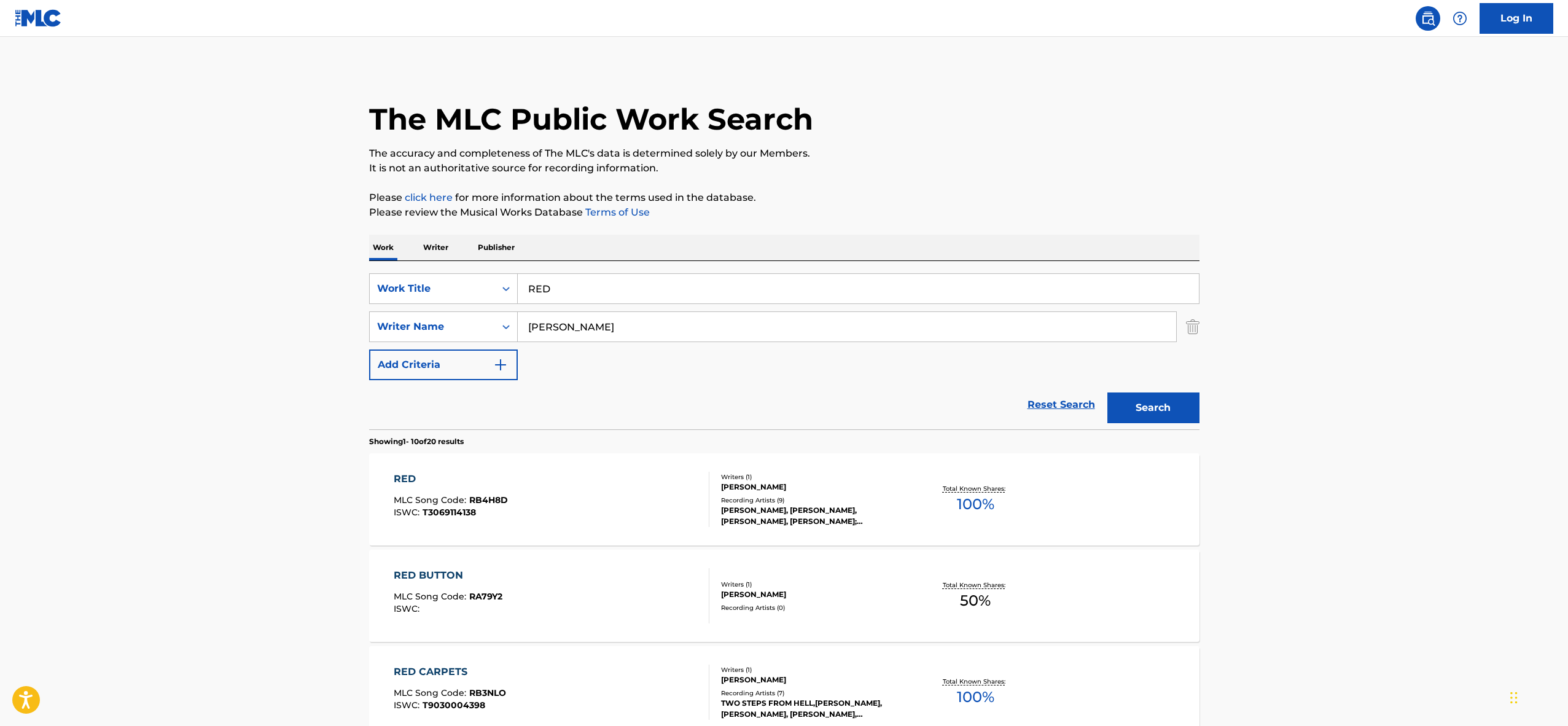
click at [564, 290] on input "RED" at bounding box center [858, 288] width 681 height 30
paste input "TONIGHT THE WORLD IS MINE"
type input "TONIGHT THE WORLD IS MINE"
click at [806, 246] on div "Work Writer Publisher" at bounding box center [784, 248] width 830 height 26
click at [648, 321] on input "[PERSON_NAME]" at bounding box center [847, 327] width 658 height 30
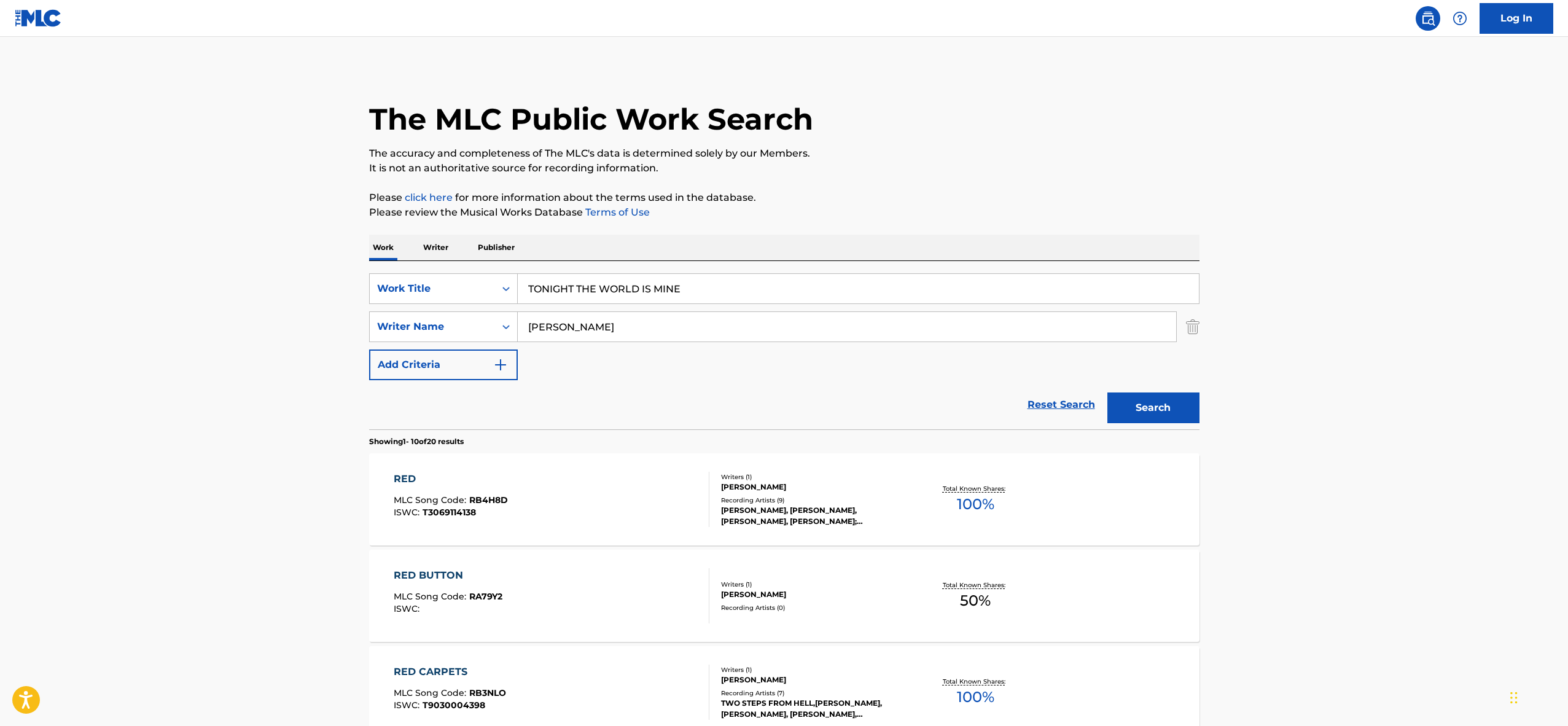
click at [648, 321] on input "[PERSON_NAME]" at bounding box center [847, 327] width 658 height 30
type input "[PERSON_NAME]"
click at [1108, 392] on button "Search" at bounding box center [1154, 407] width 92 height 31
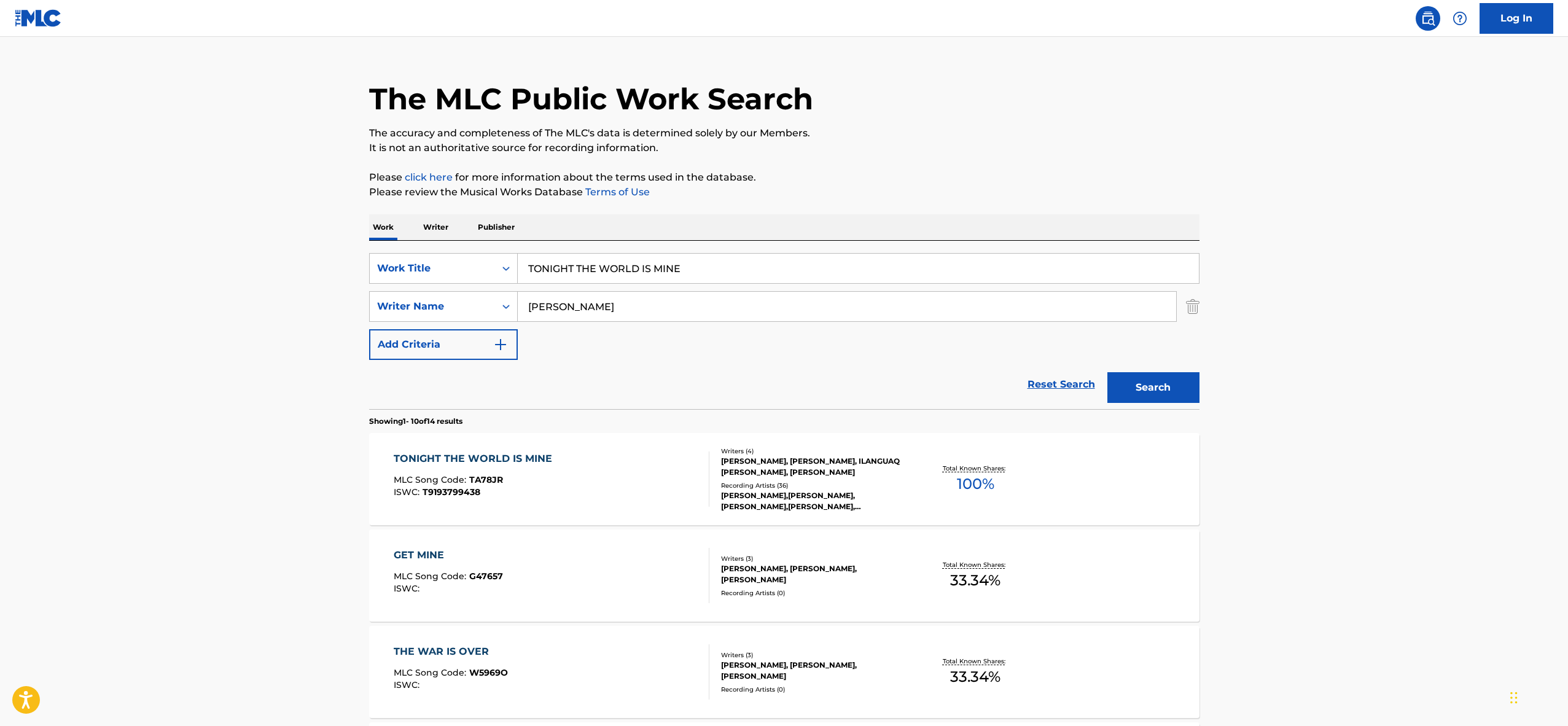
scroll to position [22, 0]
click at [590, 465] on div "TONIGHT THE WORLD IS MINE MLC Song Code : TA78JR ISWC : T9193799438" at bounding box center [551, 477] width 316 height 56
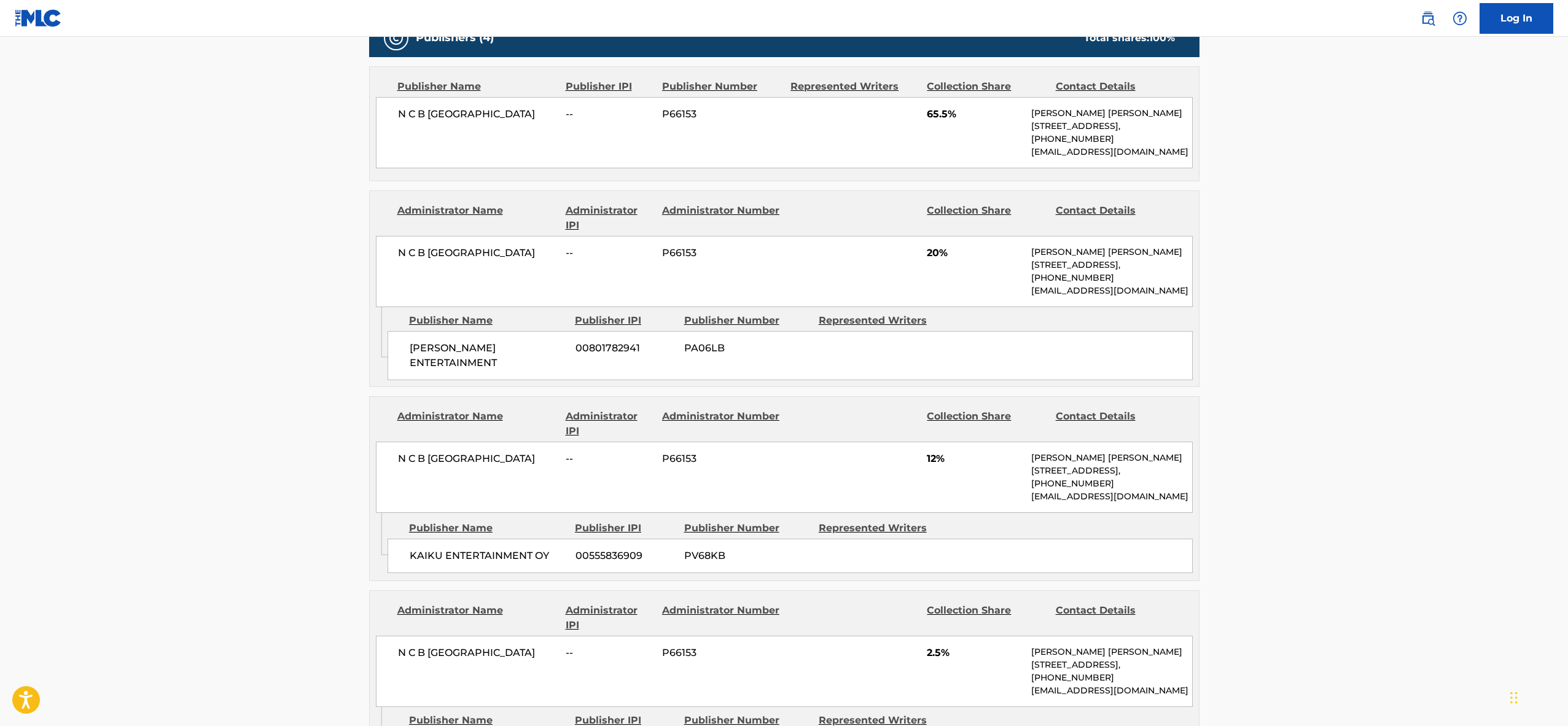
scroll to position [602, 0]
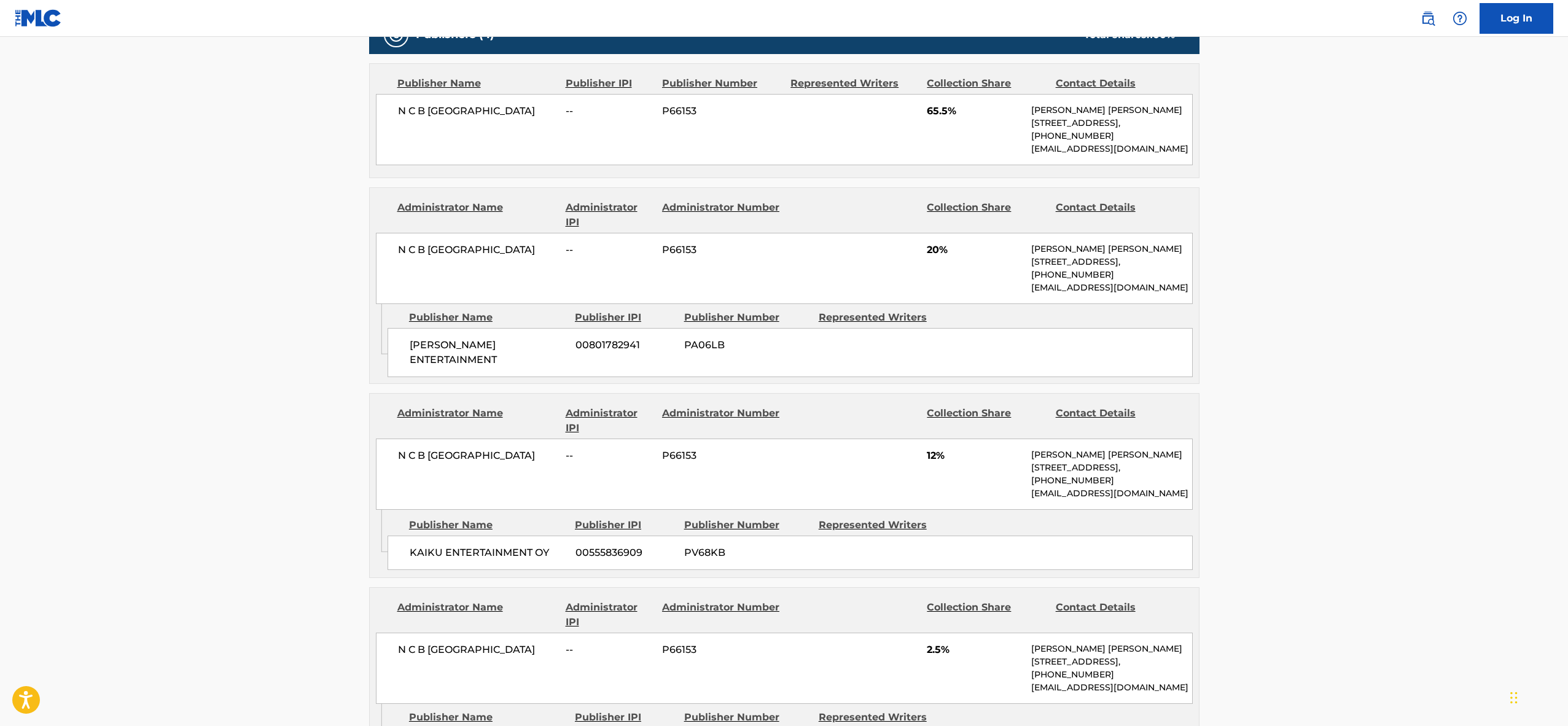
click at [465, 109] on span "N C B [GEOGRAPHIC_DATA]" at bounding box center [478, 111] width 159 height 14
copy div "N C B [GEOGRAPHIC_DATA]"
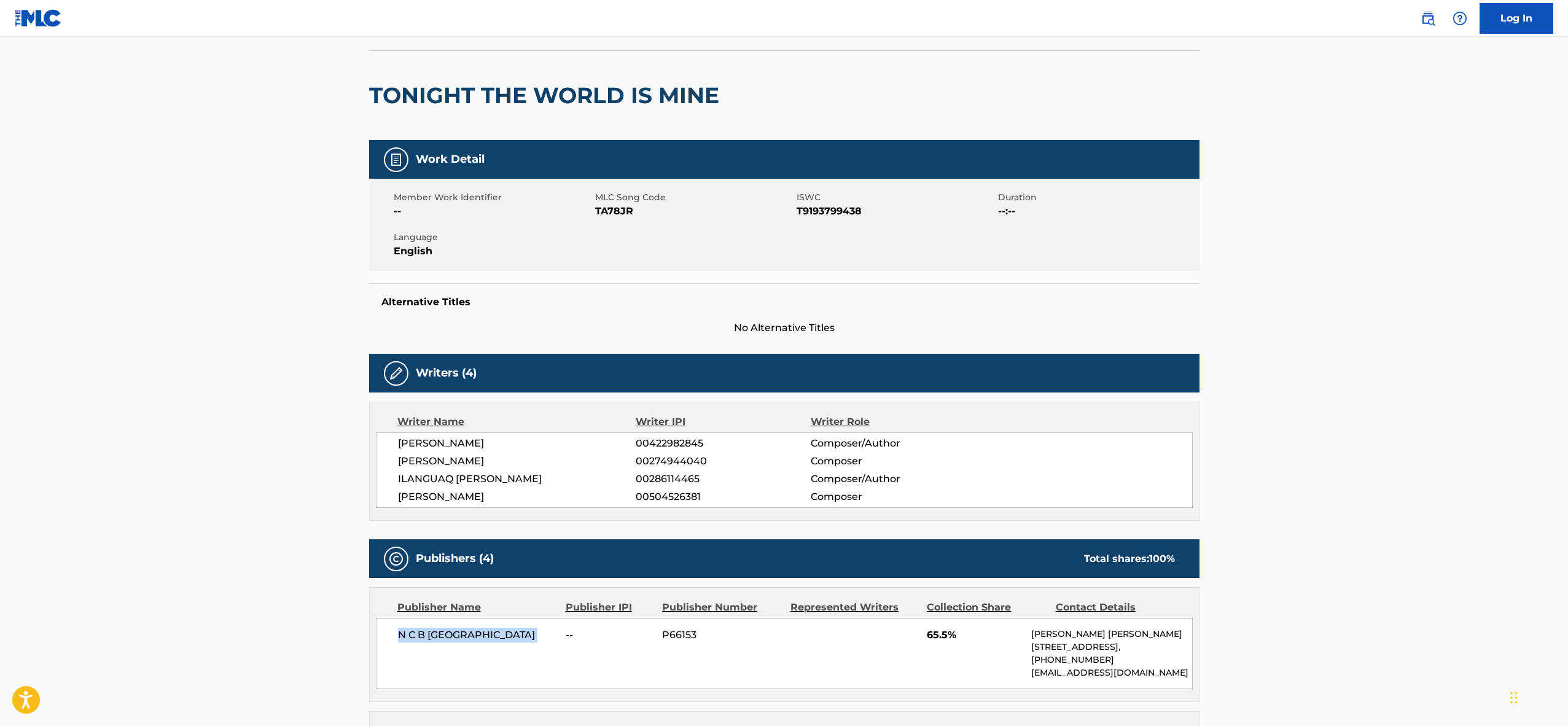
scroll to position [0, 0]
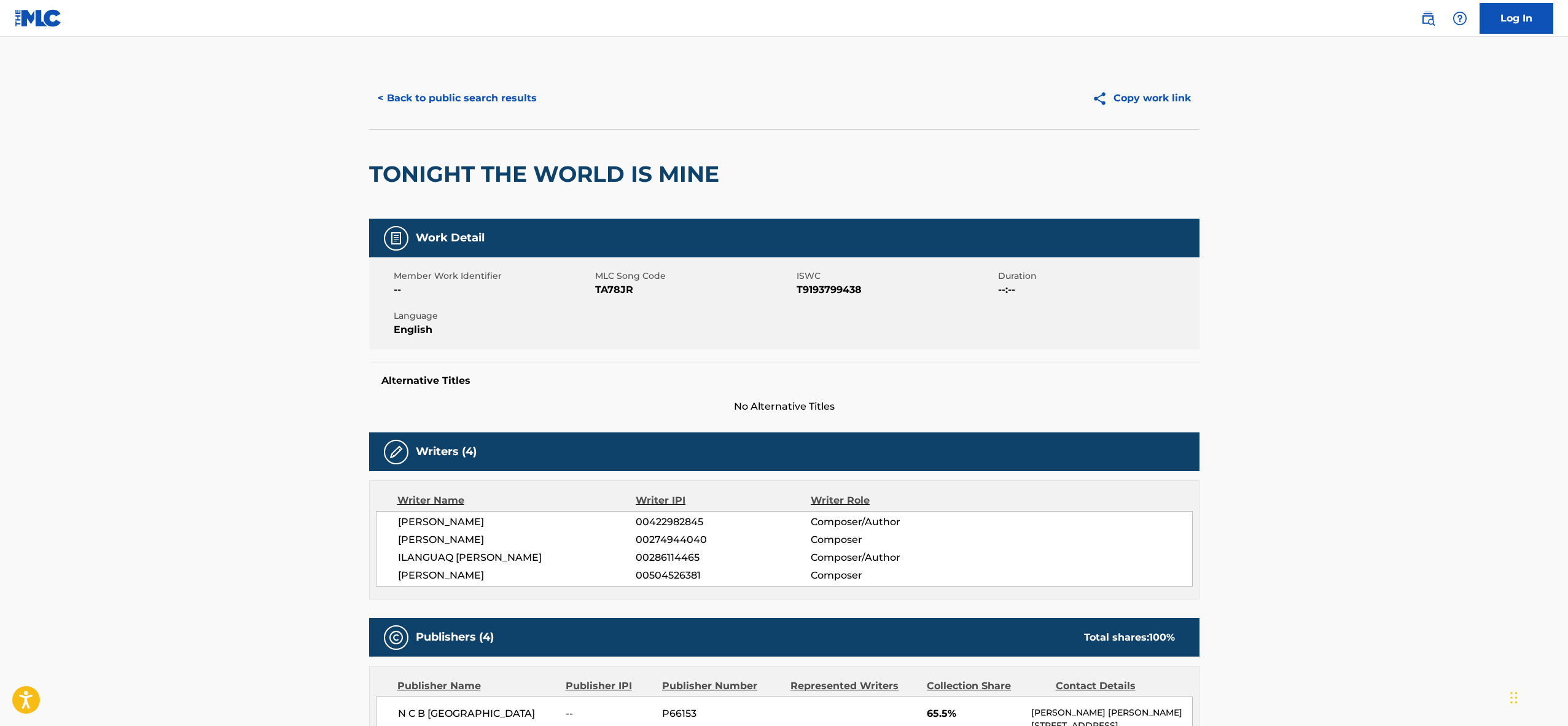
click at [530, 572] on span "[PERSON_NAME]" at bounding box center [517, 575] width 238 height 14
copy span "[PERSON_NAME]"
click at [475, 105] on button "< Back to public search results" at bounding box center [457, 98] width 176 height 31
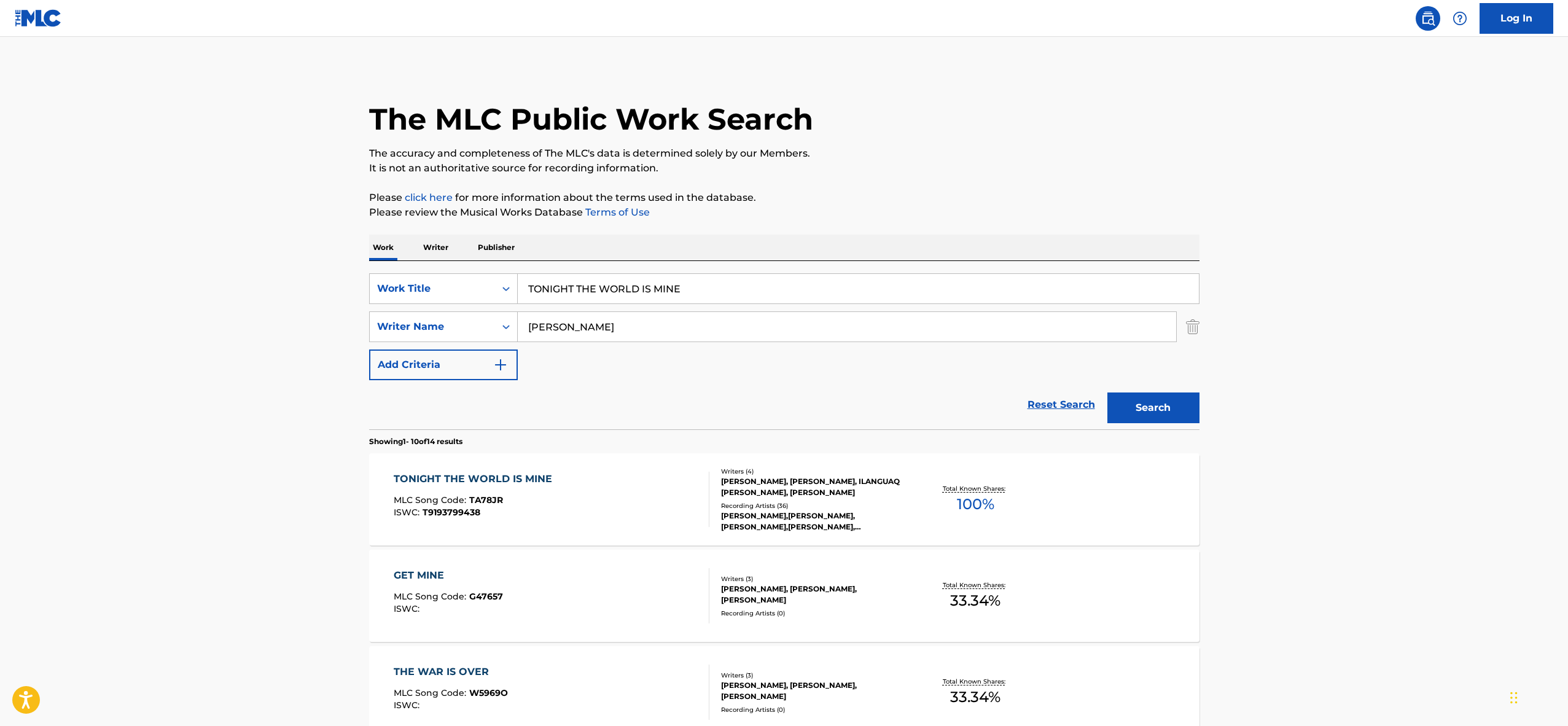
scroll to position [22, 0]
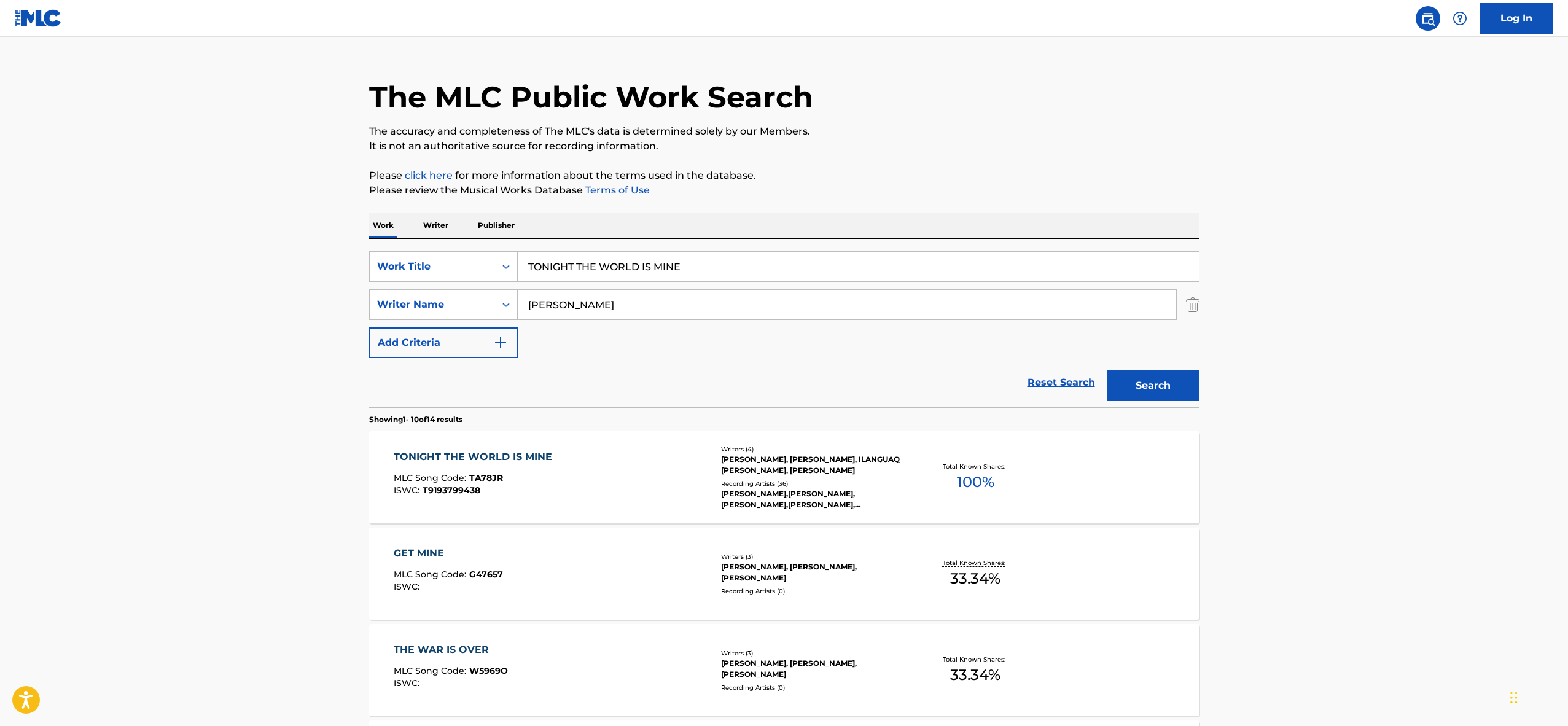
click at [535, 279] on input "TONIGHT THE WORLD IS MINE" at bounding box center [858, 267] width 681 height 30
paste input "NO ONE MOURNS THE WICKED"
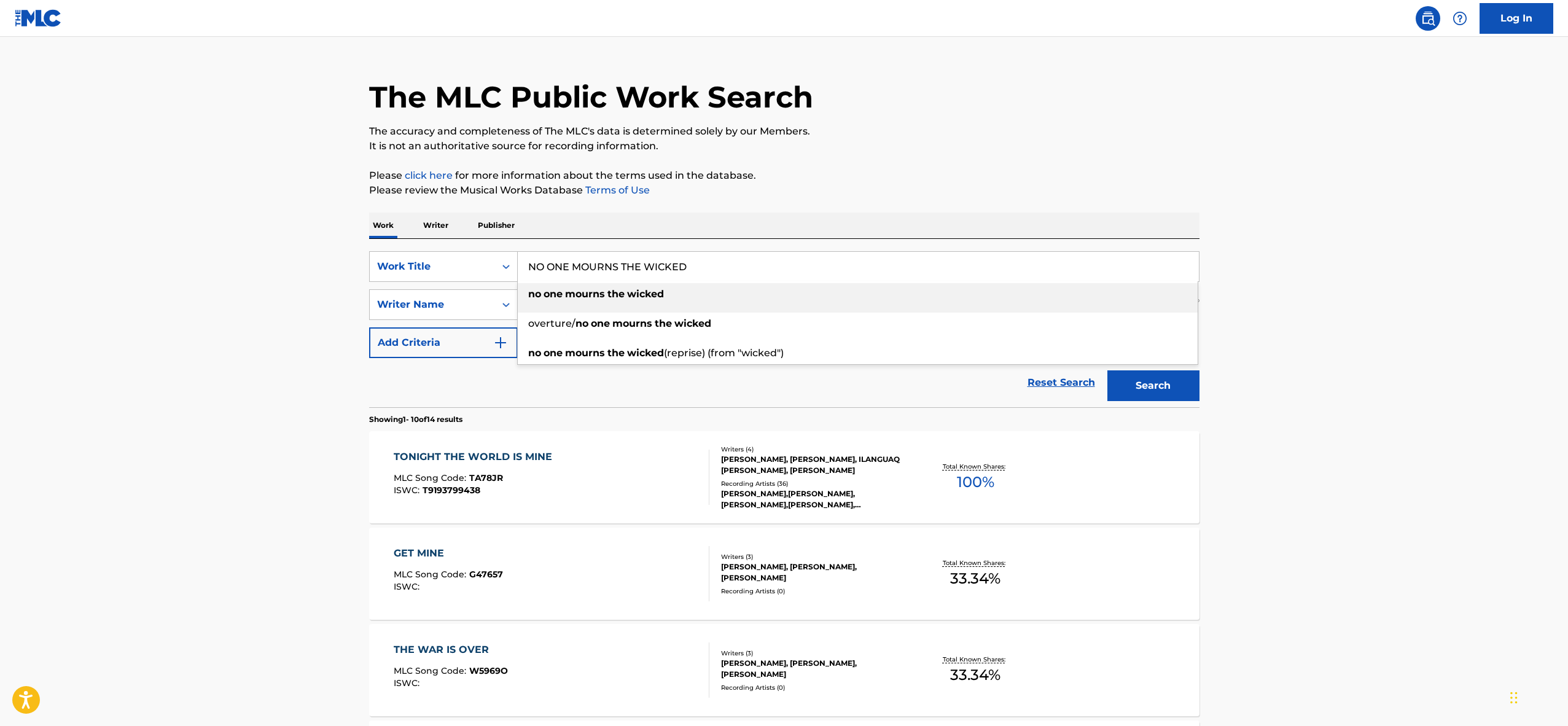
type input "NO ONE MOURNS THE WICKED"
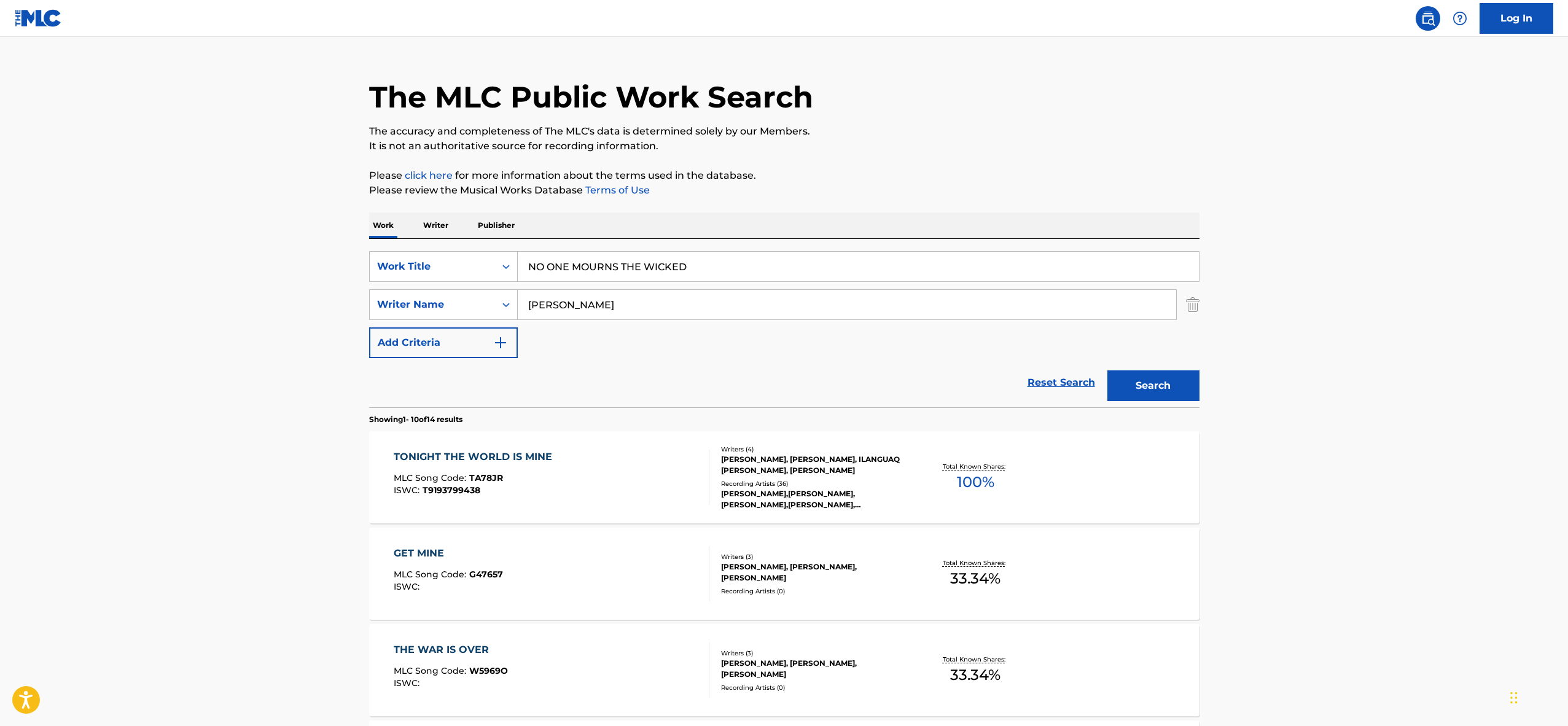
type input "[PERSON_NAME]"
click at [1108, 371] on button "Search" at bounding box center [1154, 386] width 92 height 31
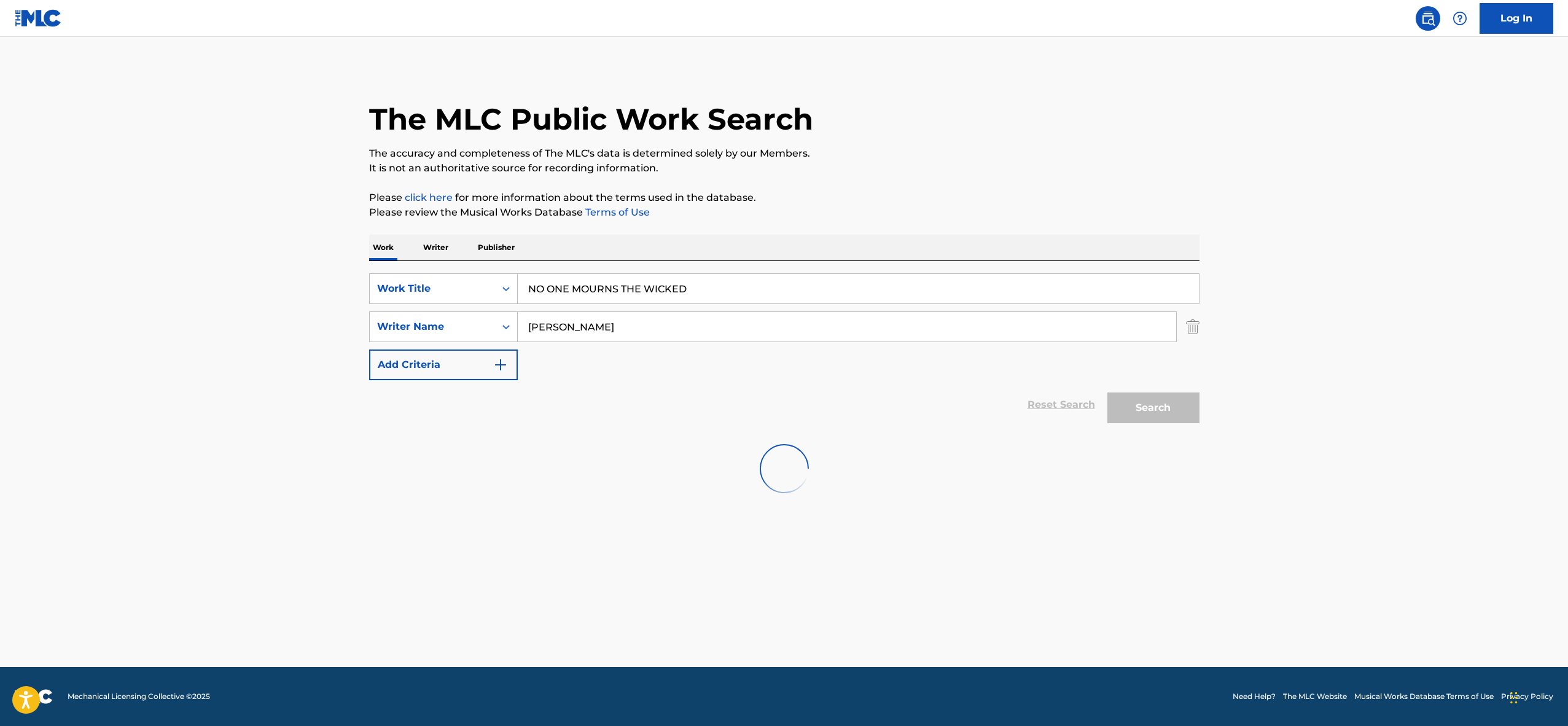
scroll to position [0, 0]
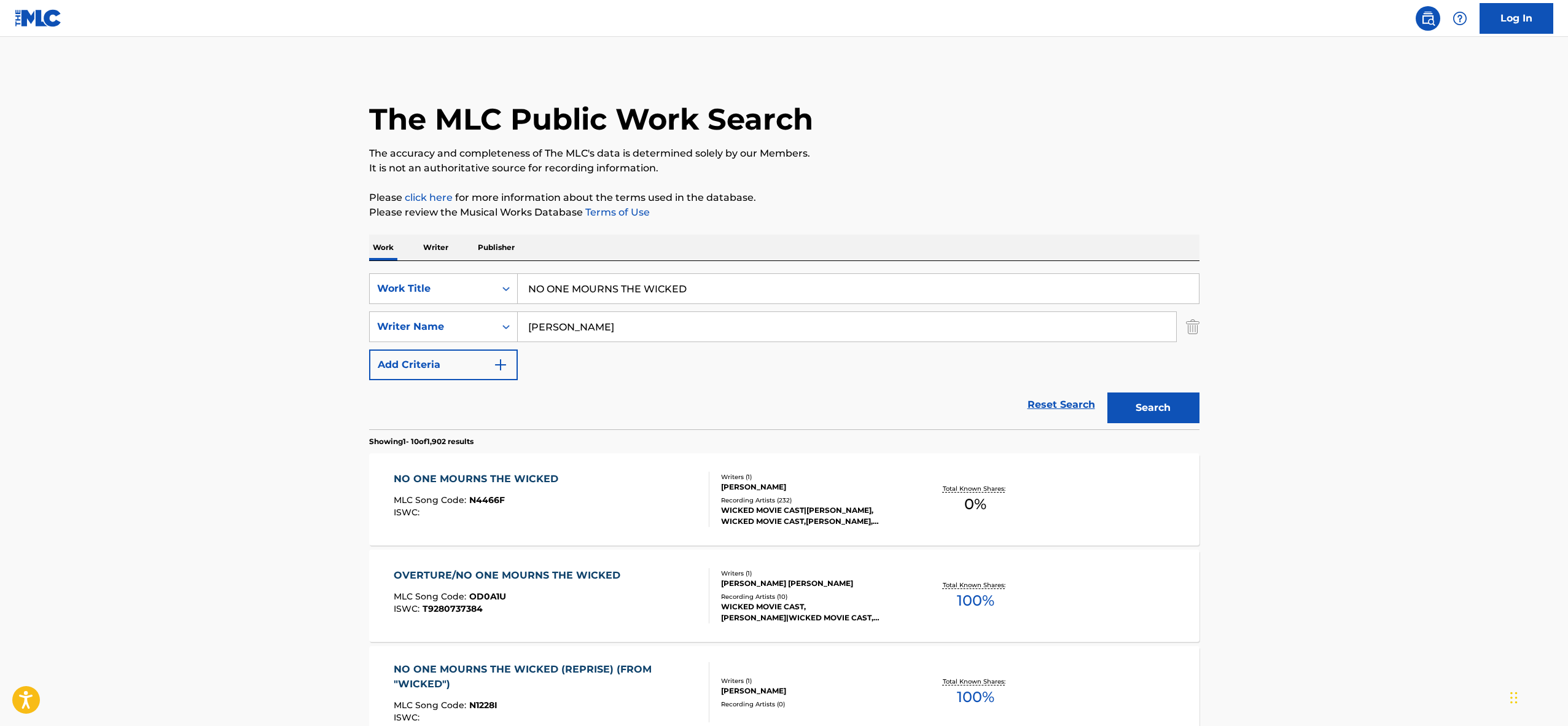
click at [604, 590] on div "OVERTURE/NO ONE MOURNS THE WICKED MLC Song Code : OD0A1U ISWC : T9280737384" at bounding box center [510, 595] width 233 height 56
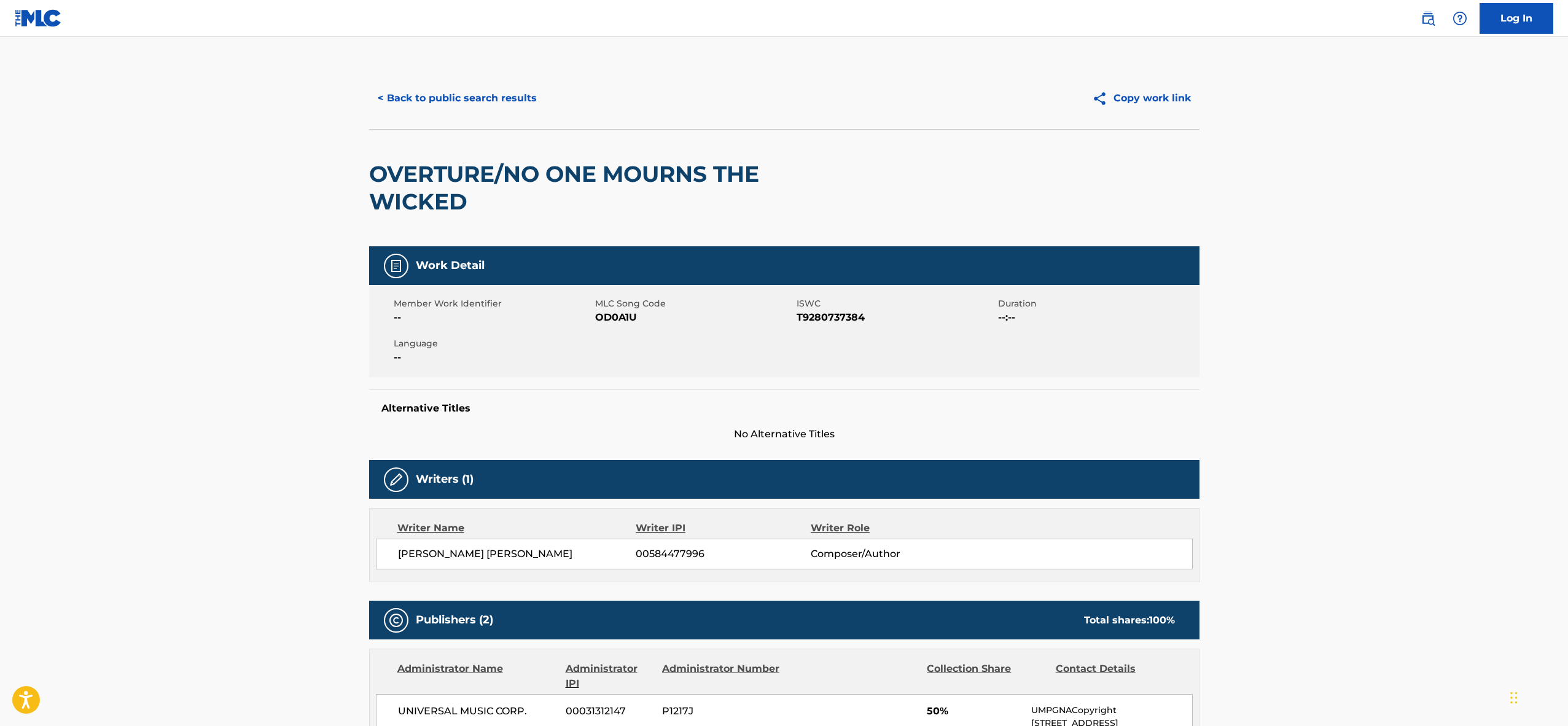
click at [439, 95] on button "< Back to public search results" at bounding box center [457, 98] width 176 height 31
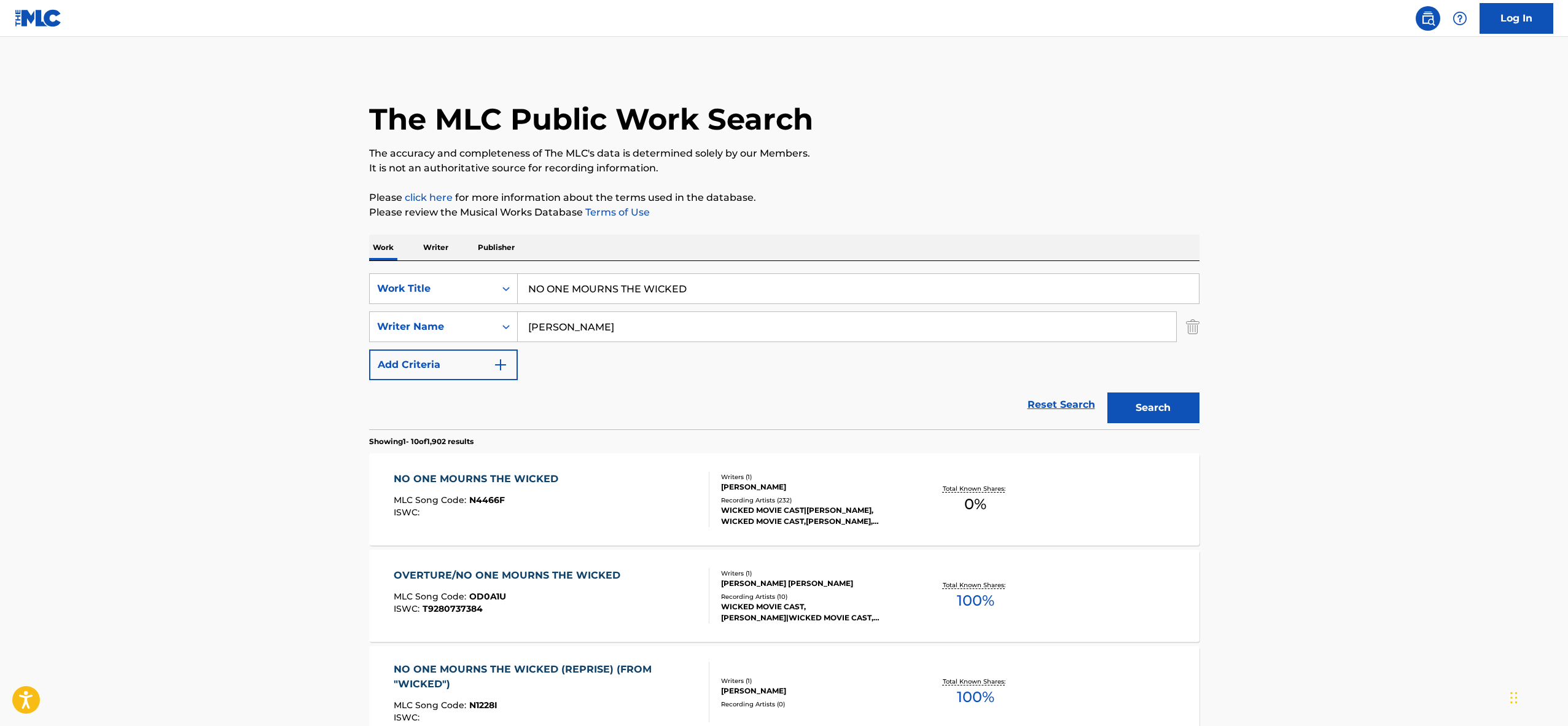
click at [544, 285] on input "NO ONE MOURNS THE WICKED" at bounding box center [858, 288] width 681 height 30
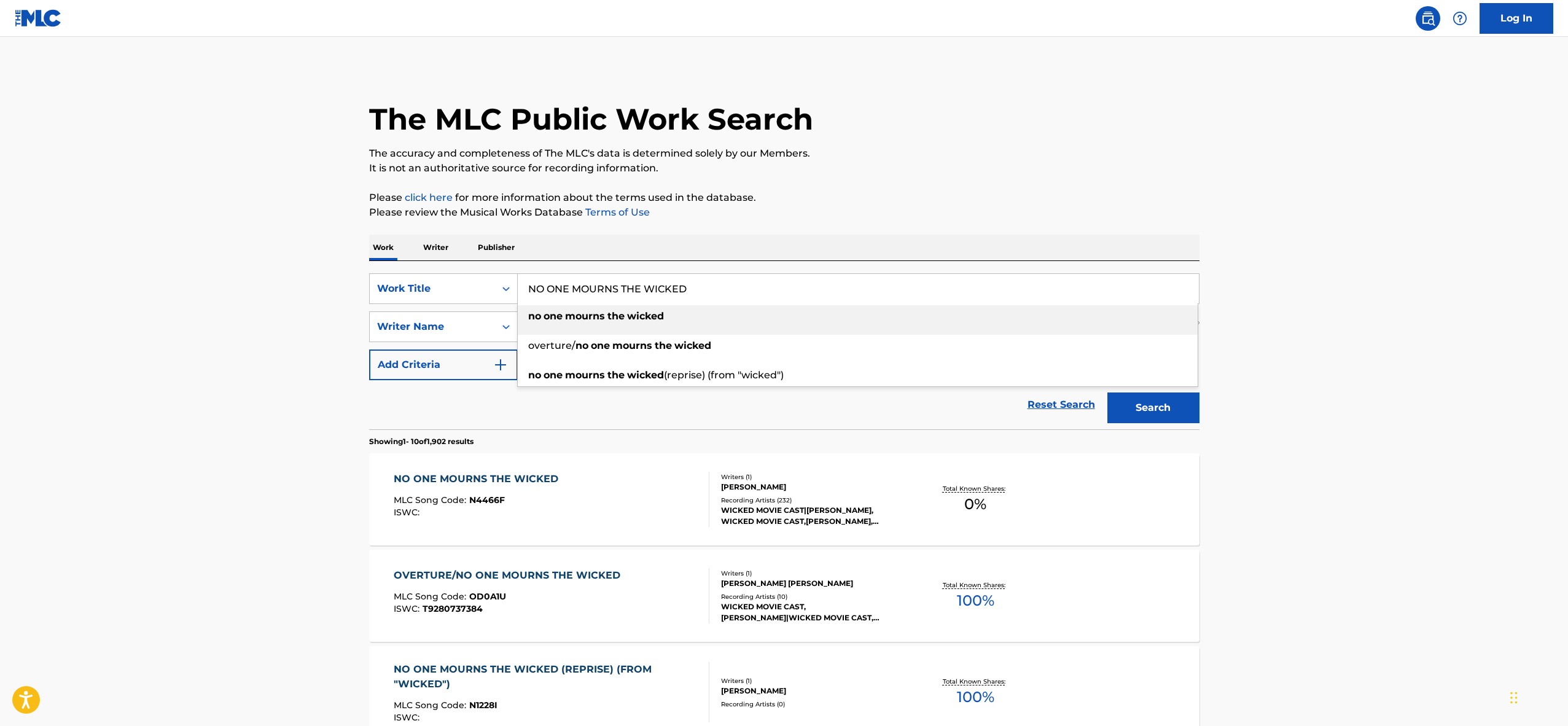
paste input "GIRL FROM [GEOGRAPHIC_DATA]"
type input "GIRL FROM [GEOGRAPHIC_DATA]"
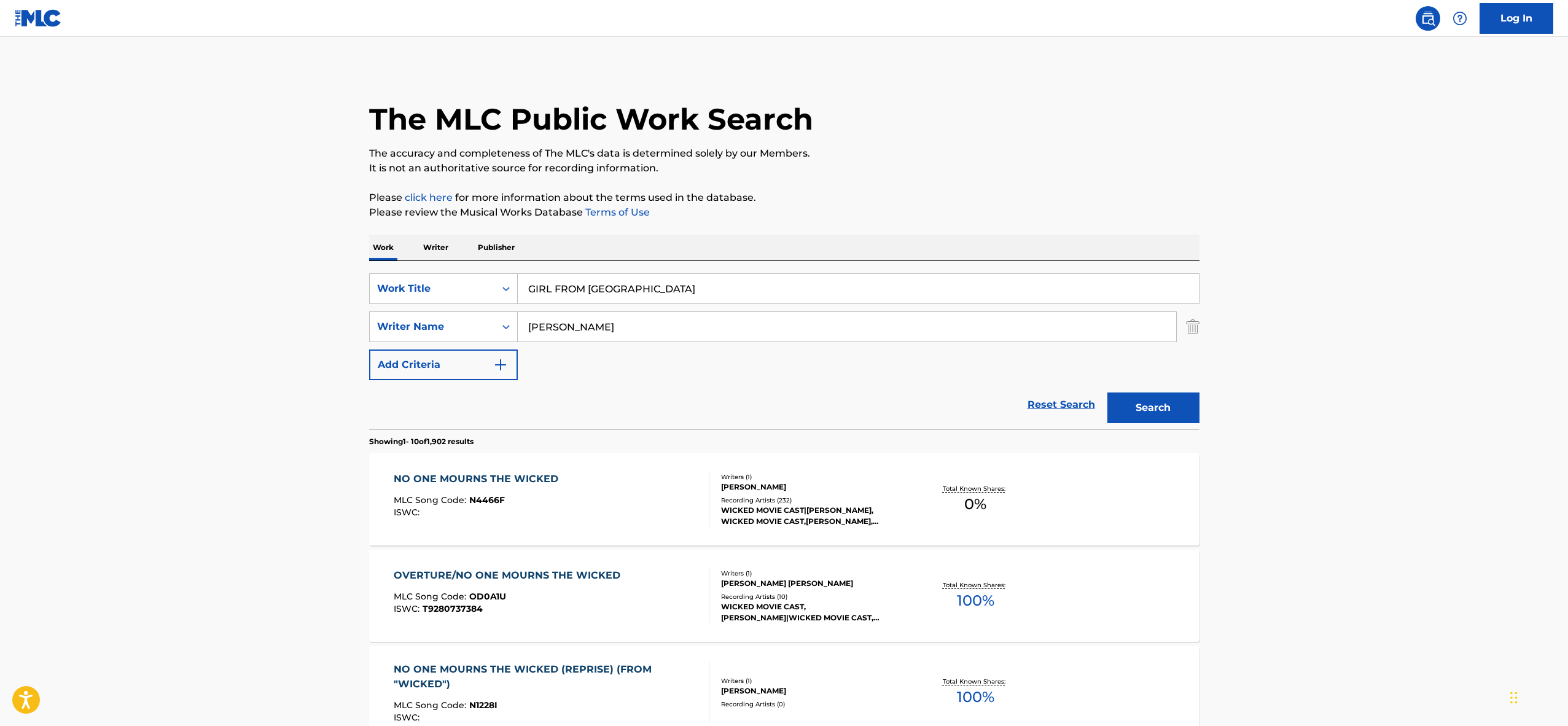
type input "[PERSON_NAME]"
click at [1108, 392] on button "Search" at bounding box center [1154, 407] width 92 height 31
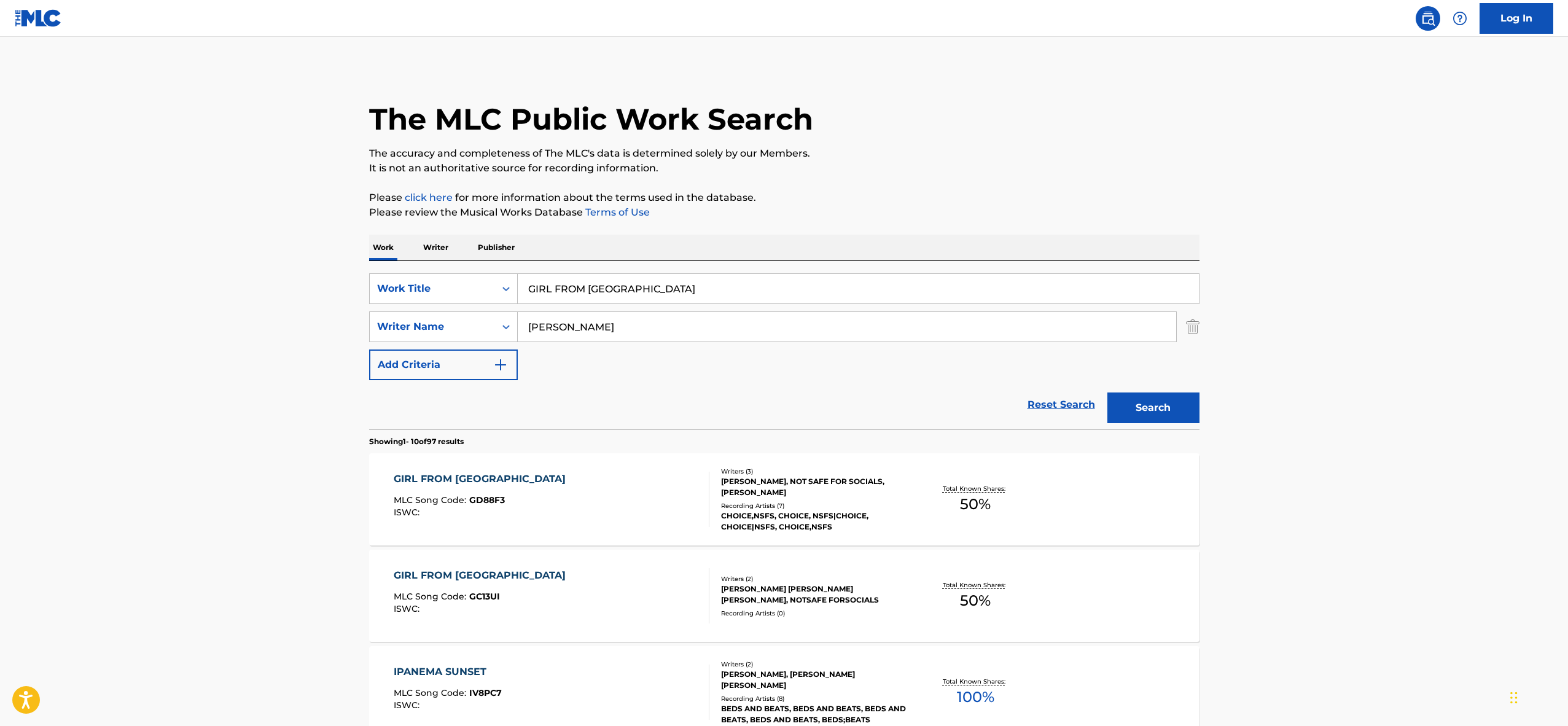
click at [502, 496] on span "GD88F3" at bounding box center [486, 499] width 35 height 11
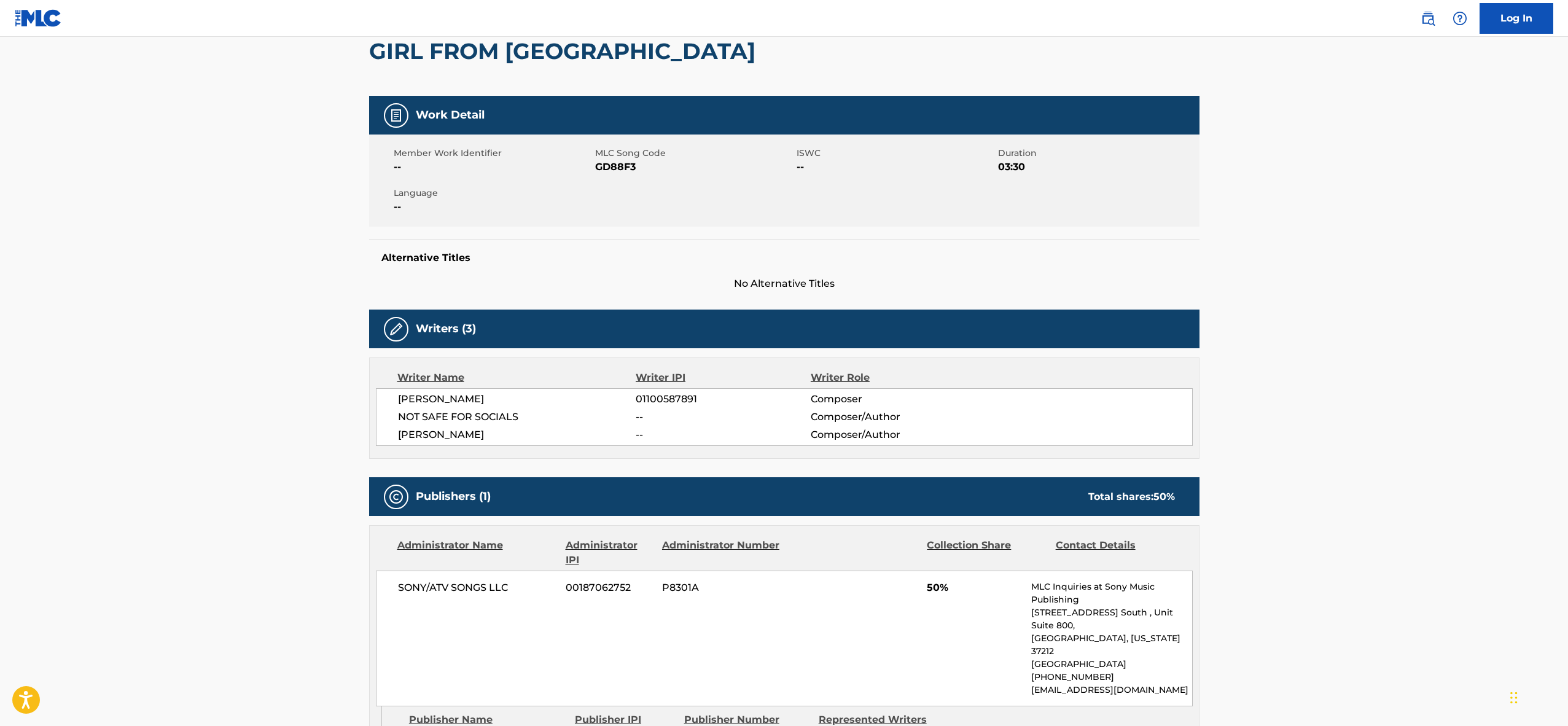
scroll to position [20, 0]
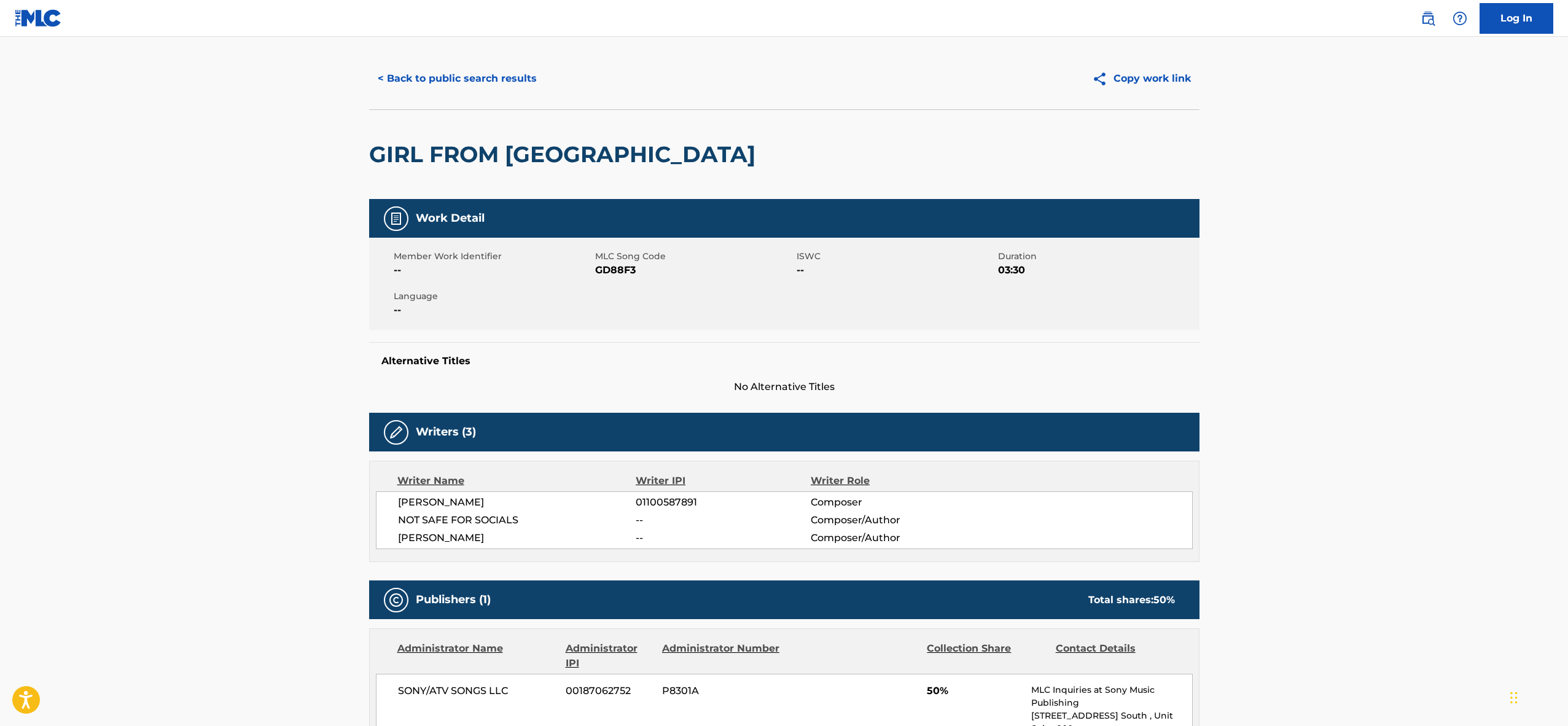
click at [607, 266] on span "GD88F3" at bounding box center [694, 270] width 199 height 14
copy span "GD88F3"
click at [494, 154] on h2 "GIRL FROM [GEOGRAPHIC_DATA]" at bounding box center [565, 155] width 392 height 27
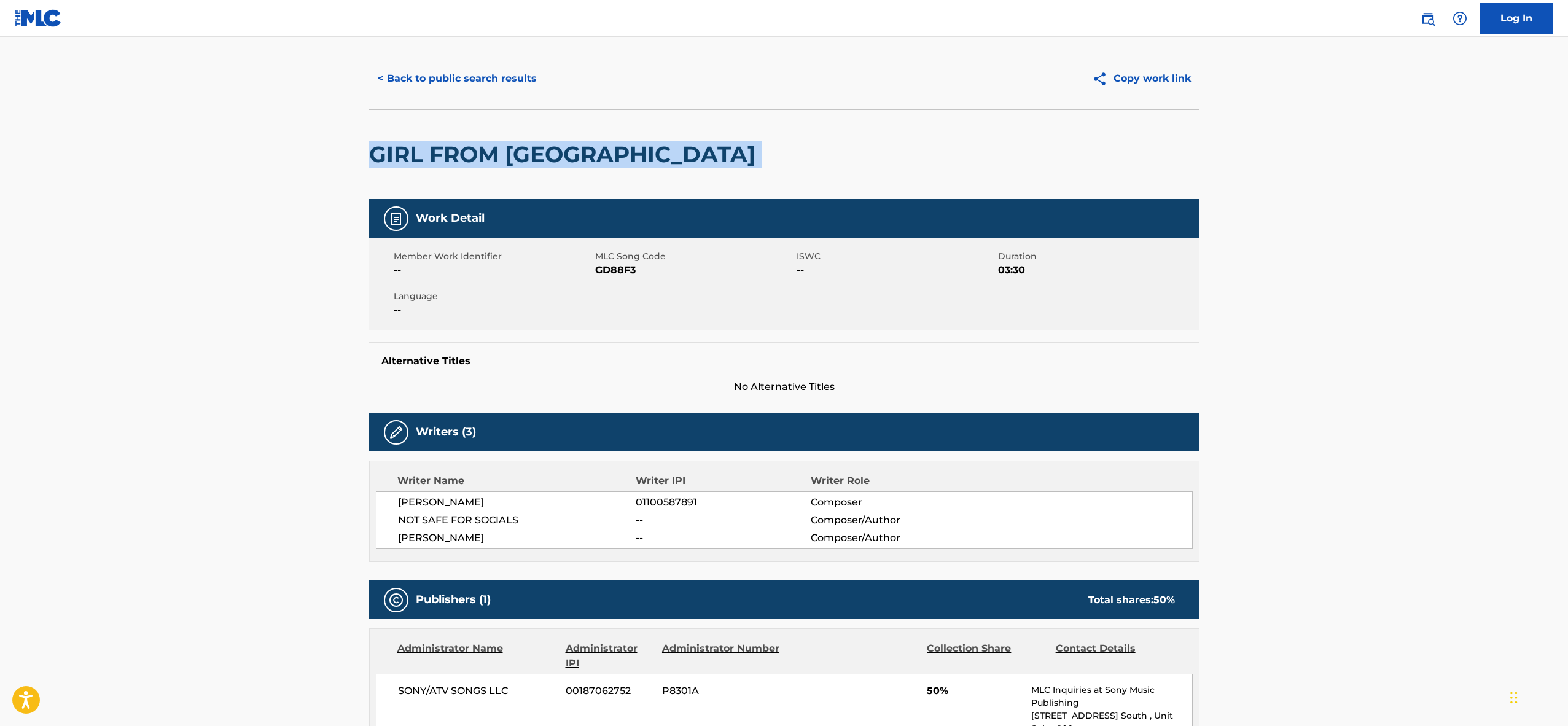
click at [494, 154] on h2 "GIRL FROM [GEOGRAPHIC_DATA]" at bounding box center [565, 155] width 392 height 27
copy div "GIRL FROM [GEOGRAPHIC_DATA]"
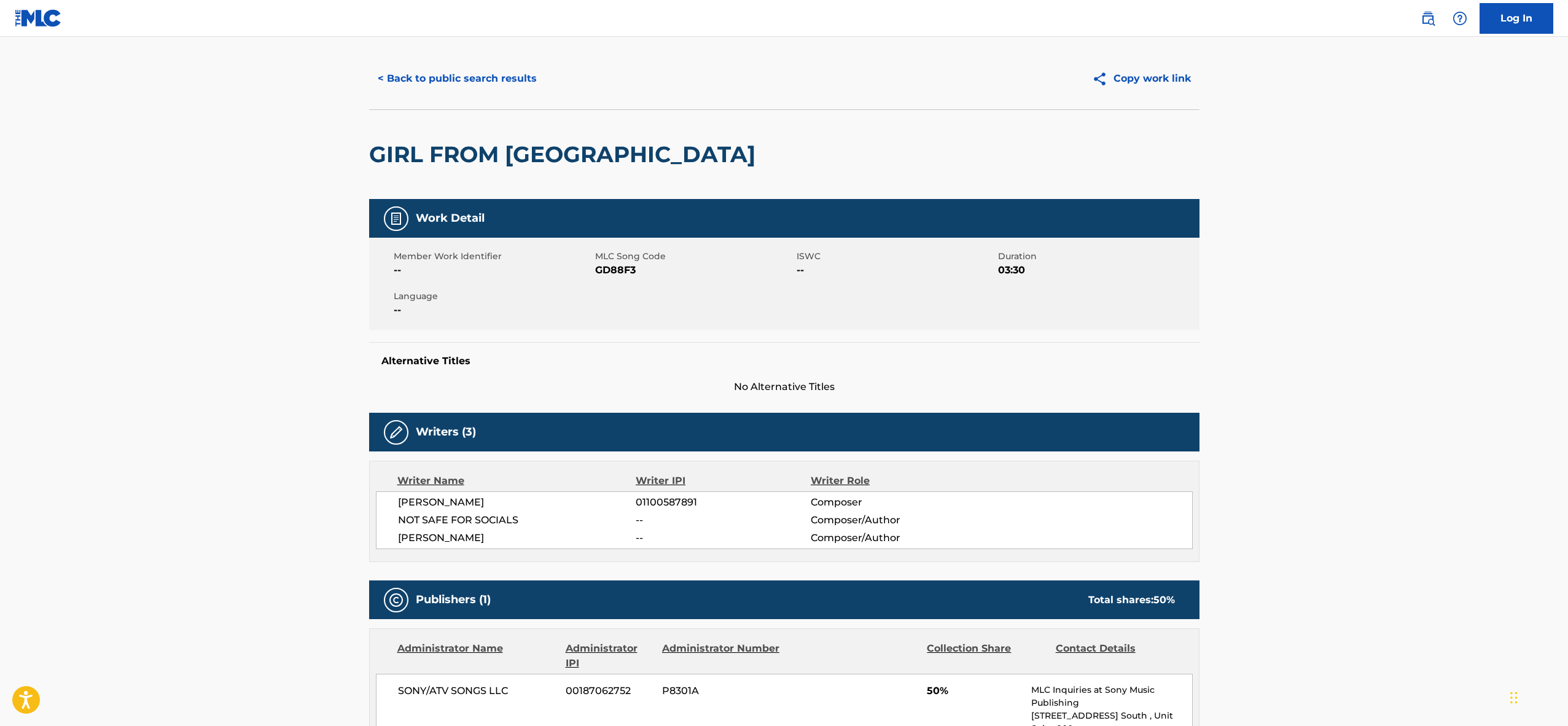
click at [467, 524] on span "NOT SAFE FOR SOCIALS" at bounding box center [517, 520] width 238 height 14
click at [466, 530] on span "[PERSON_NAME]" at bounding box center [517, 537] width 238 height 14
click at [468, 536] on span "[PERSON_NAME]" at bounding box center [517, 537] width 238 height 14
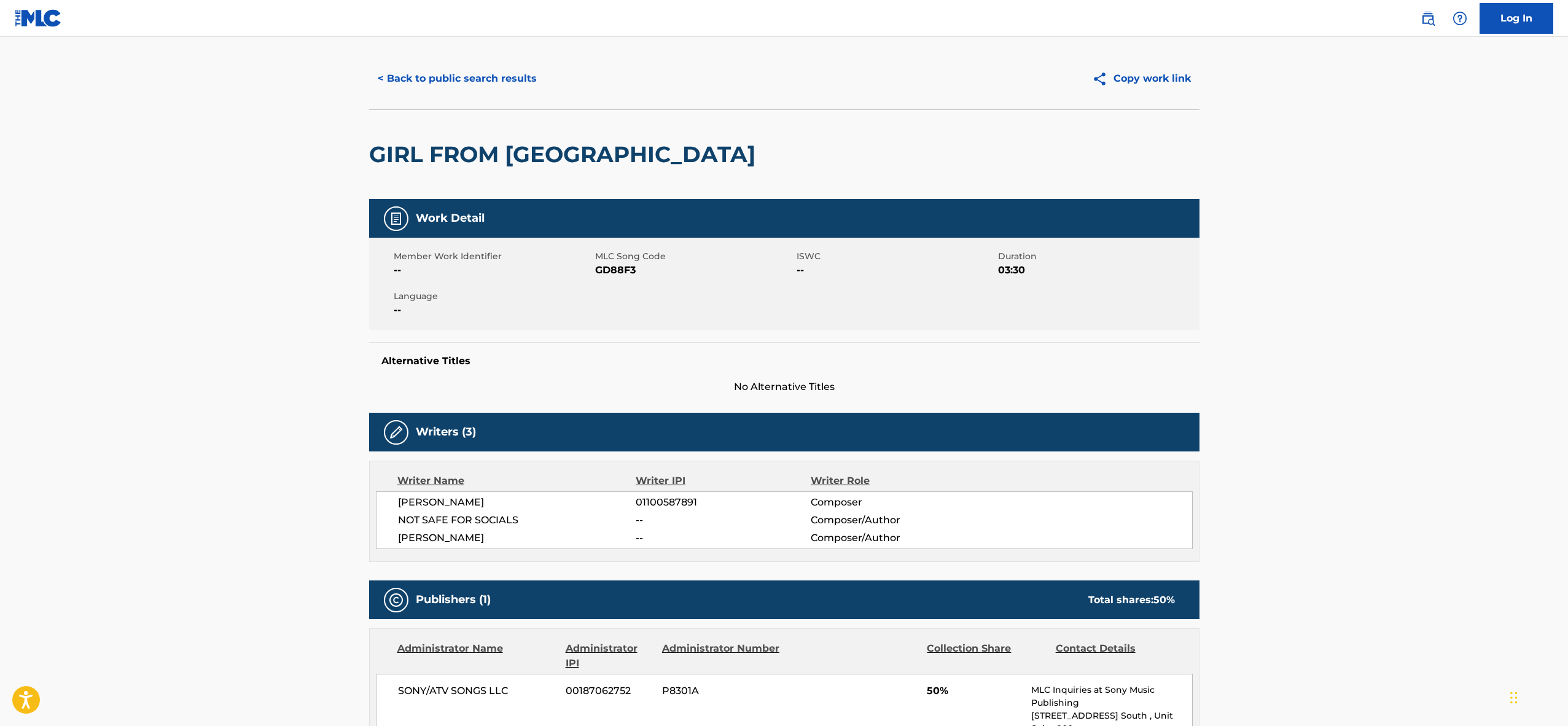
click at [431, 155] on h2 "GIRL FROM [GEOGRAPHIC_DATA]" at bounding box center [565, 155] width 392 height 27
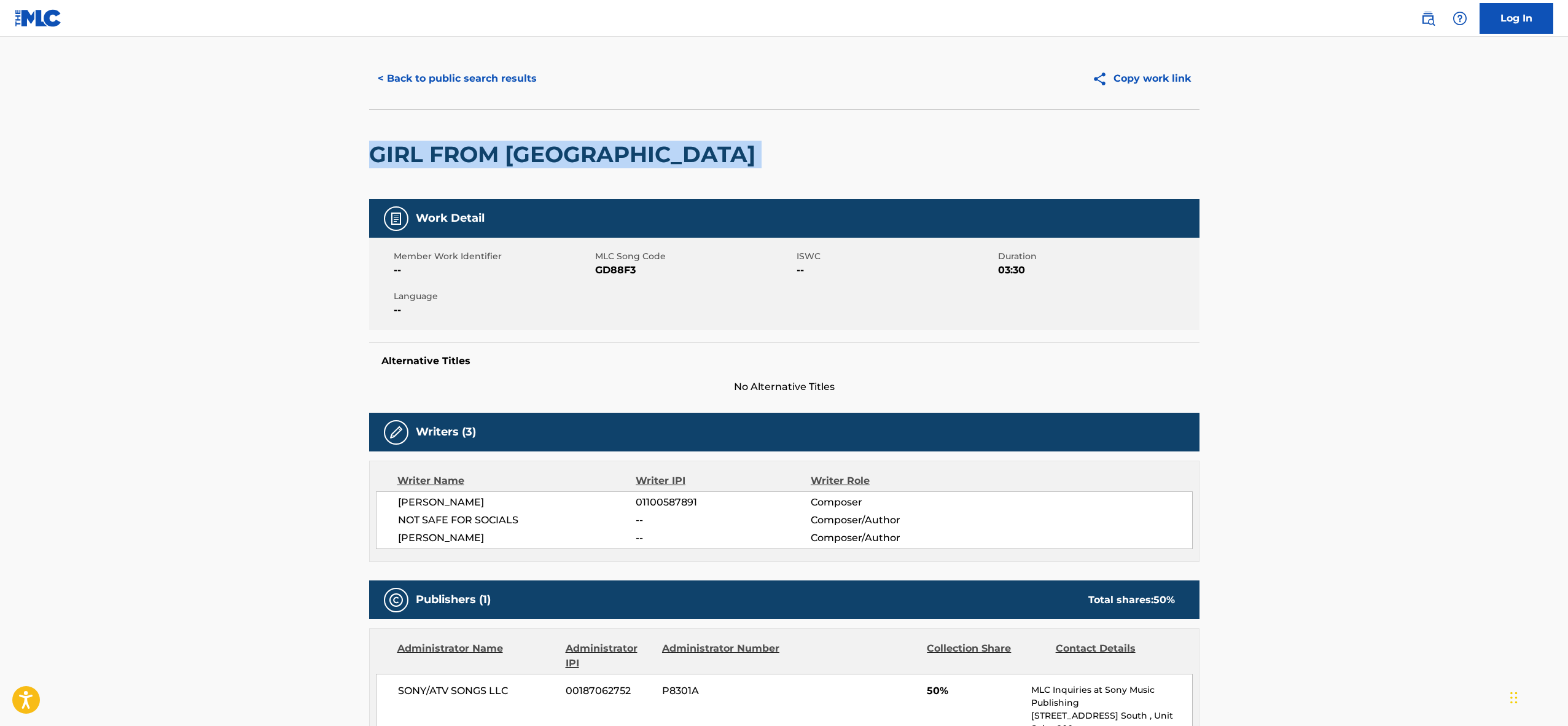
click at [431, 155] on h2 "GIRL FROM [GEOGRAPHIC_DATA]" at bounding box center [565, 155] width 392 height 27
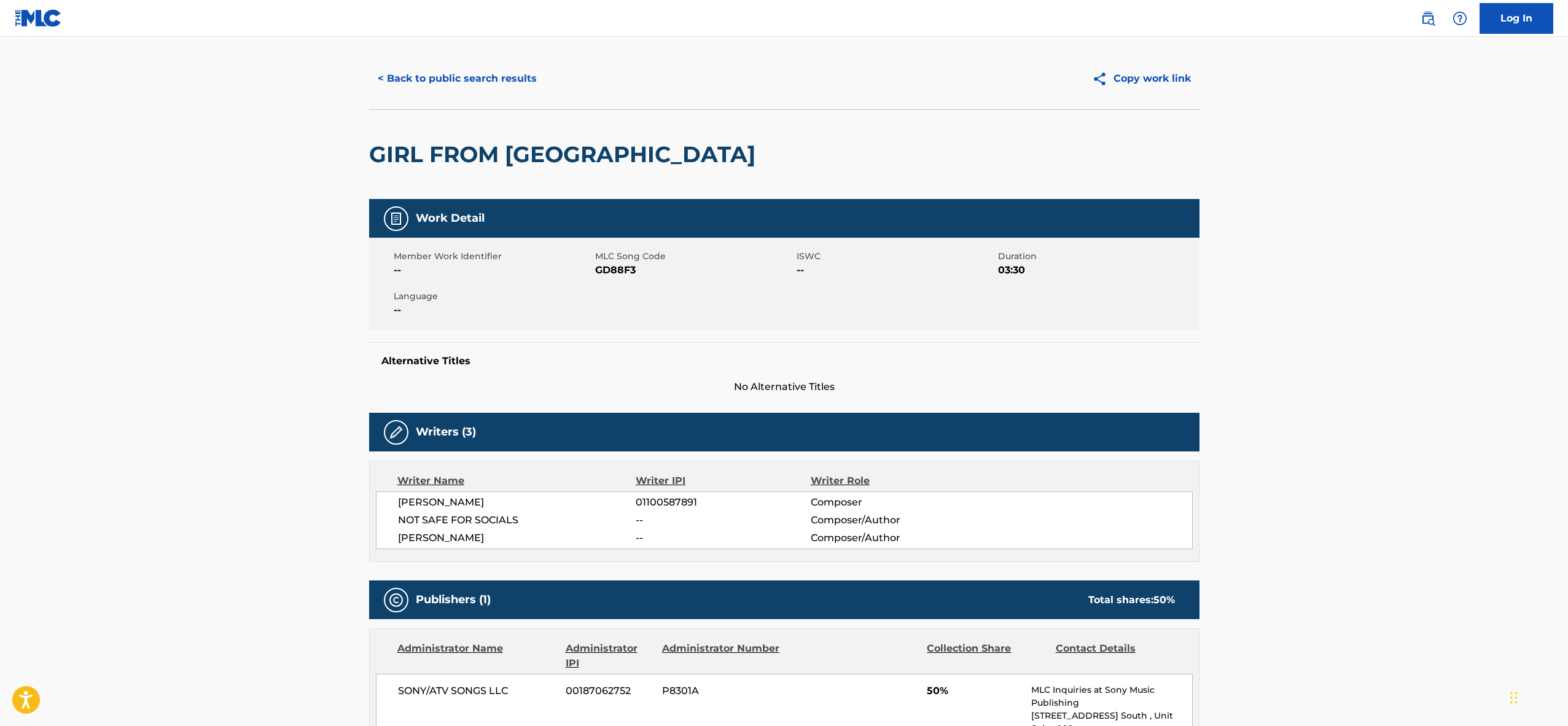
click at [465, 535] on span "[PERSON_NAME]" at bounding box center [517, 537] width 238 height 14
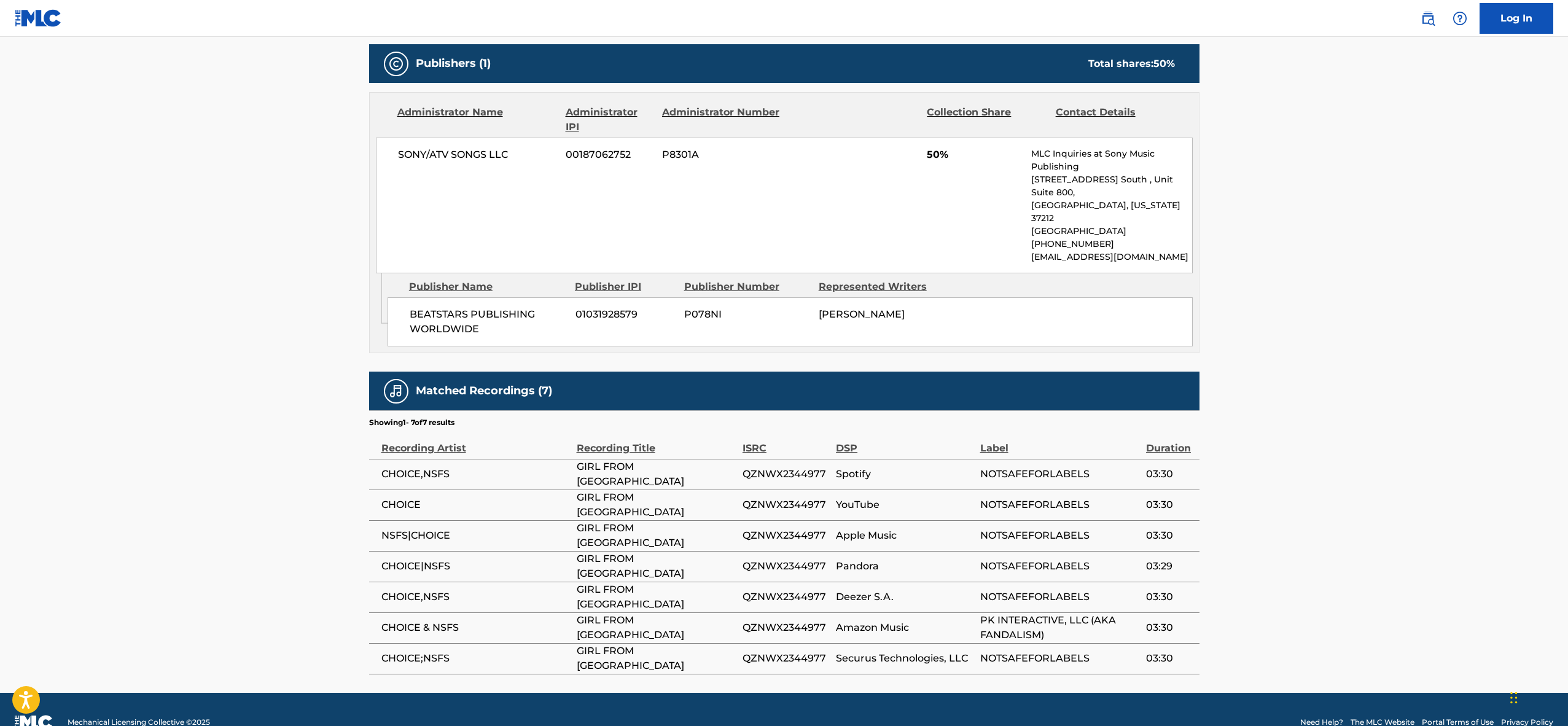
click at [404, 559] on span "CHOICE|NSFS" at bounding box center [476, 566] width 189 height 14
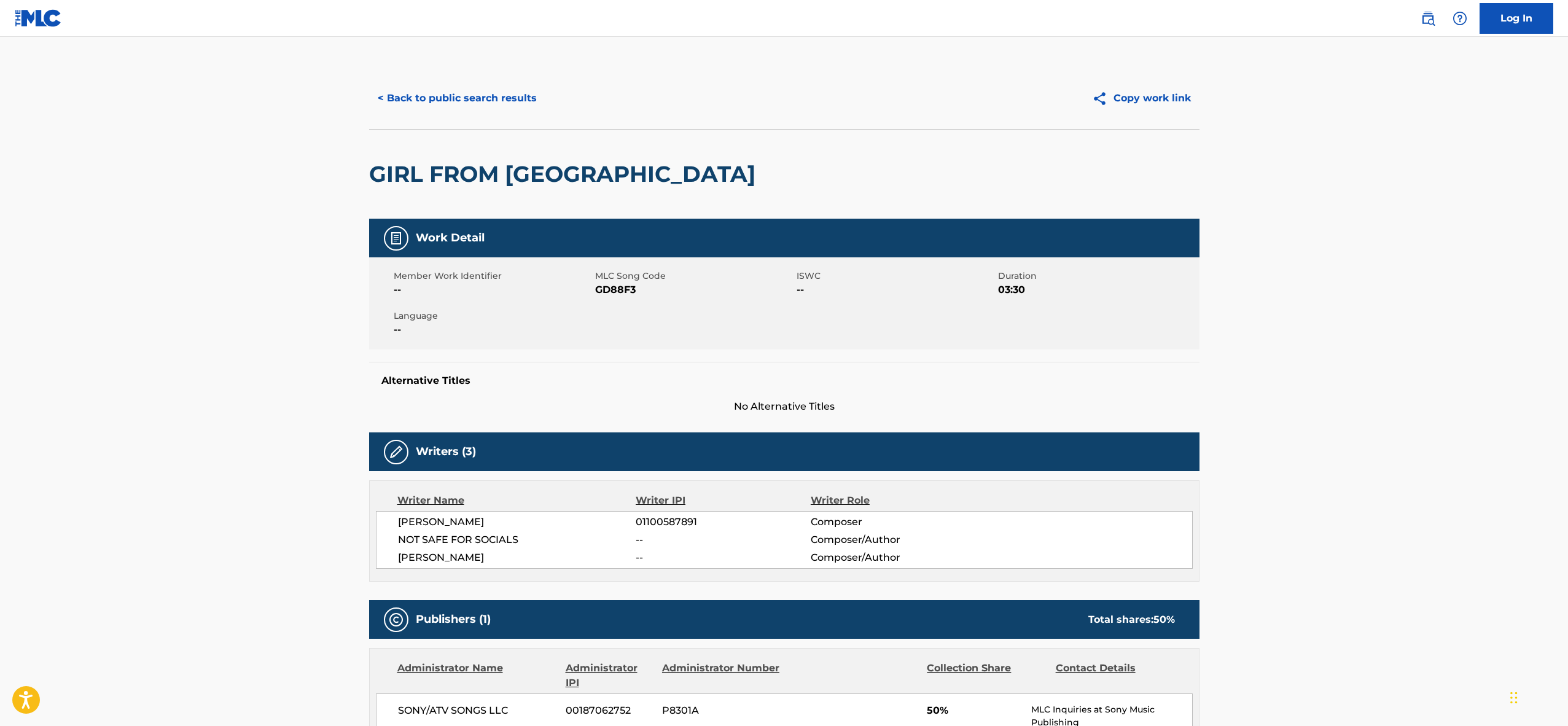
click at [465, 107] on button "< Back to public search results" at bounding box center [457, 98] width 176 height 31
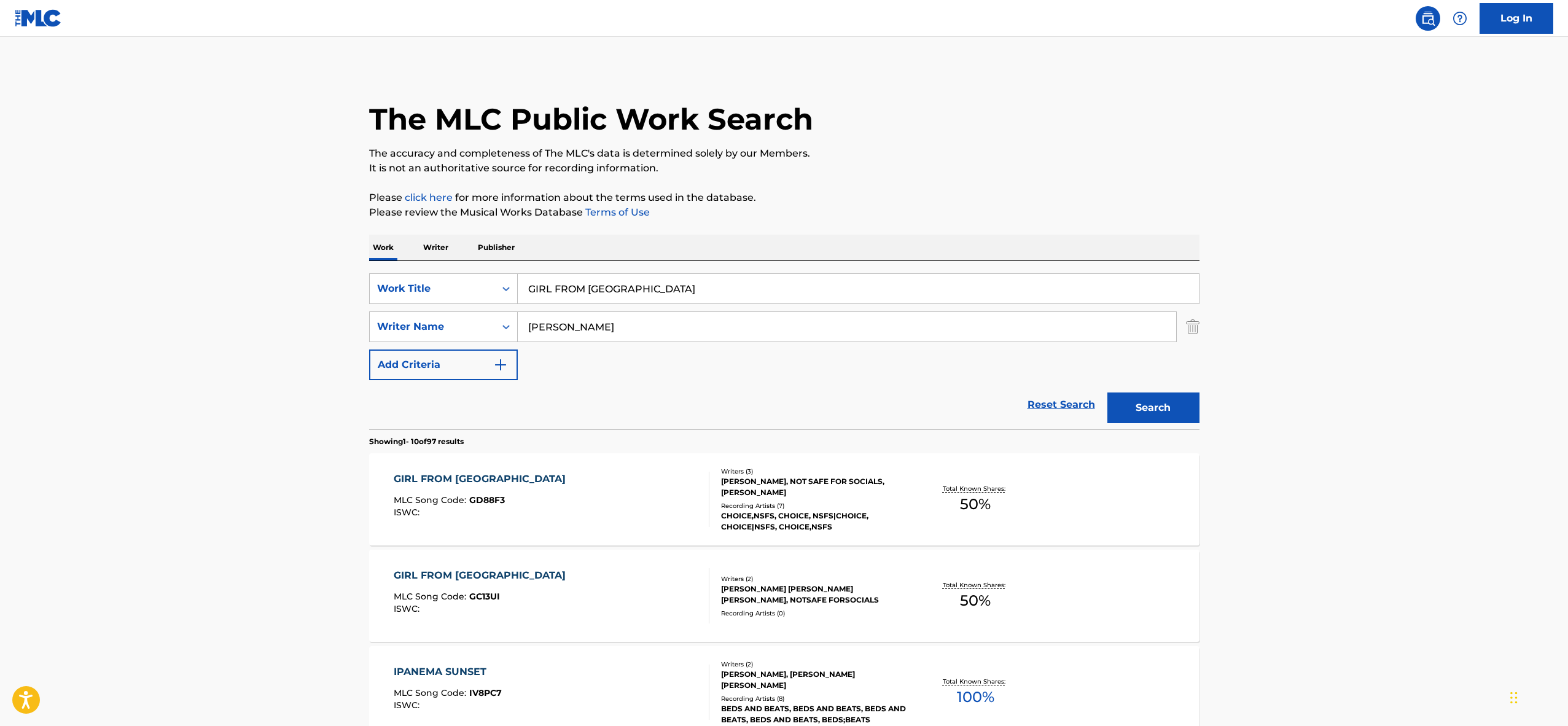
click at [558, 287] on input "GIRL FROM [GEOGRAPHIC_DATA]" at bounding box center [858, 288] width 681 height 30
paste input "IRON WILL MAIN TITLE"
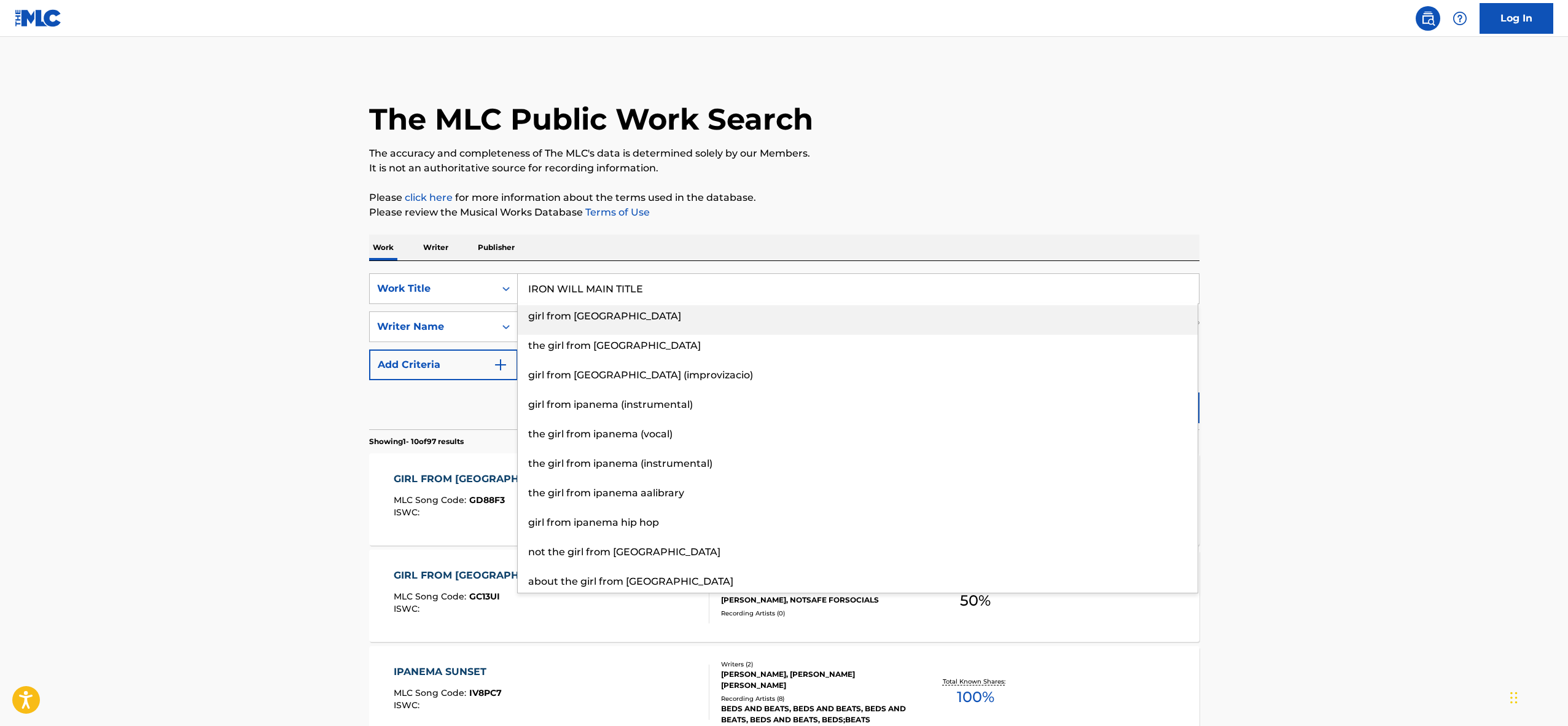
click at [558, 287] on input "IRON WILL MAIN TITLE" at bounding box center [858, 288] width 681 height 30
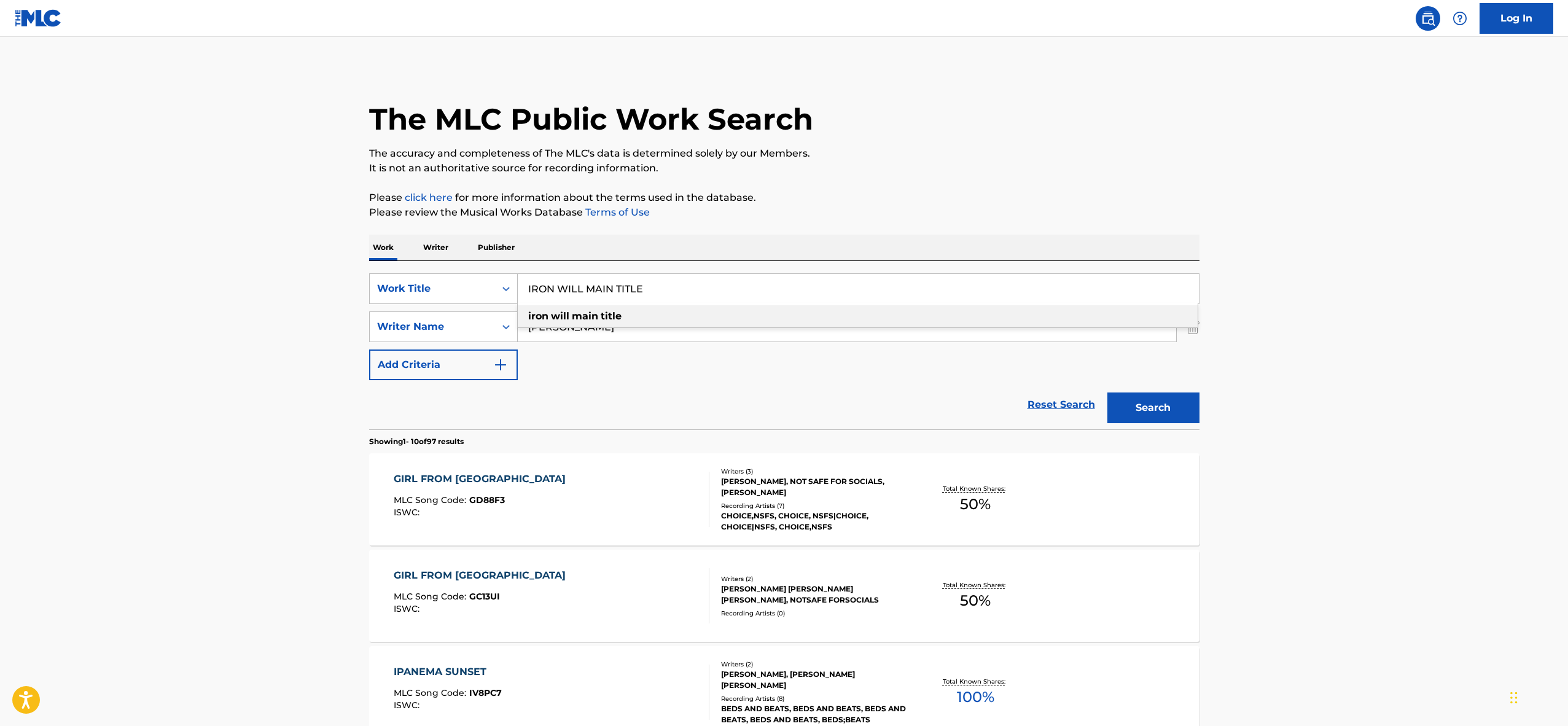
click at [694, 280] on input "IRON WILL MAIN TITLE" at bounding box center [858, 288] width 681 height 30
type input "IRON WILL MAIN TITLE"
type input "[PERSON_NAME]"
click at [1108, 392] on button "Search" at bounding box center [1154, 407] width 92 height 31
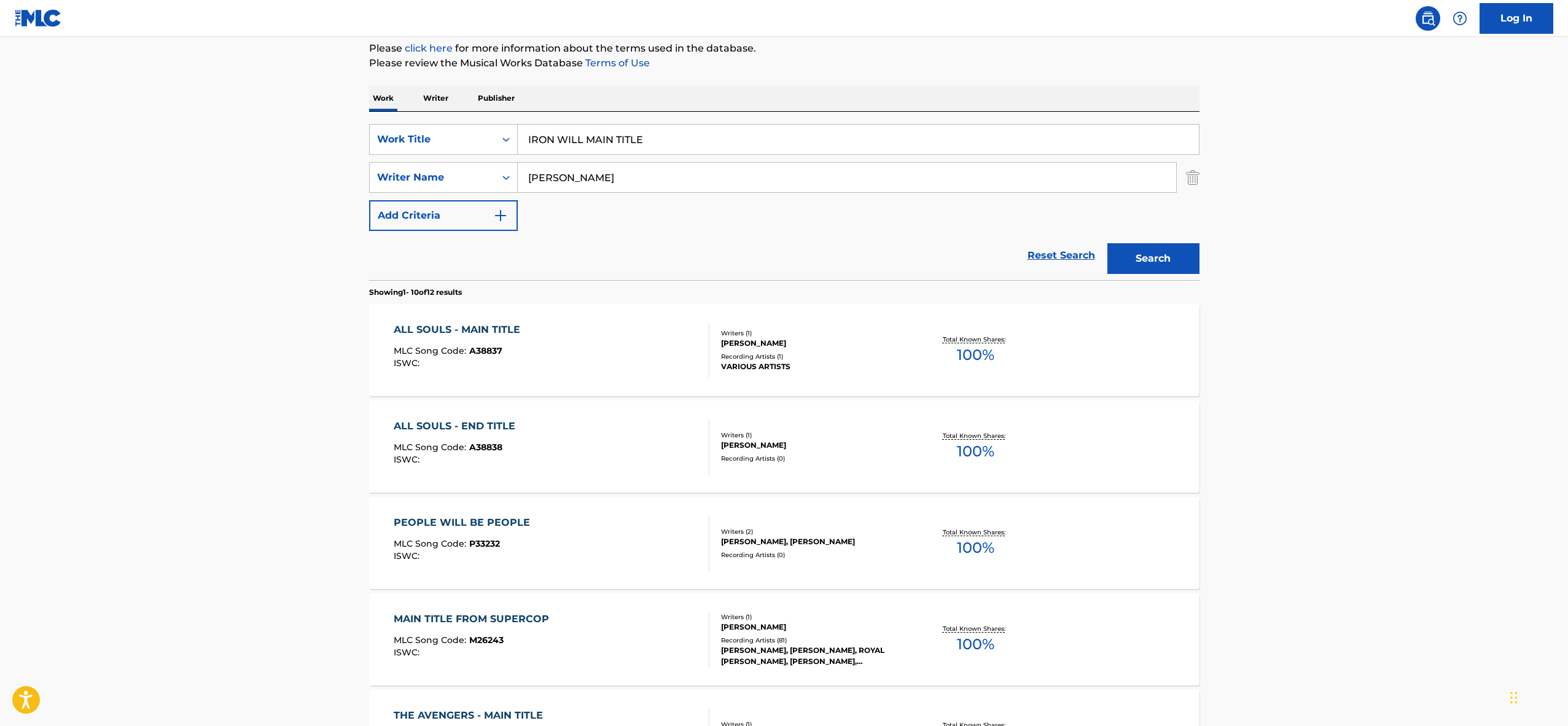
scroll to position [151, 0]
drag, startPoint x: 588, startPoint y: 137, endPoint x: 663, endPoint y: 137, distance: 75.0
click at [663, 138] on input "IRON WILL MAIN TITLE" at bounding box center [858, 137] width 681 height 30
click at [1137, 249] on button "Search" at bounding box center [1154, 256] width 92 height 31
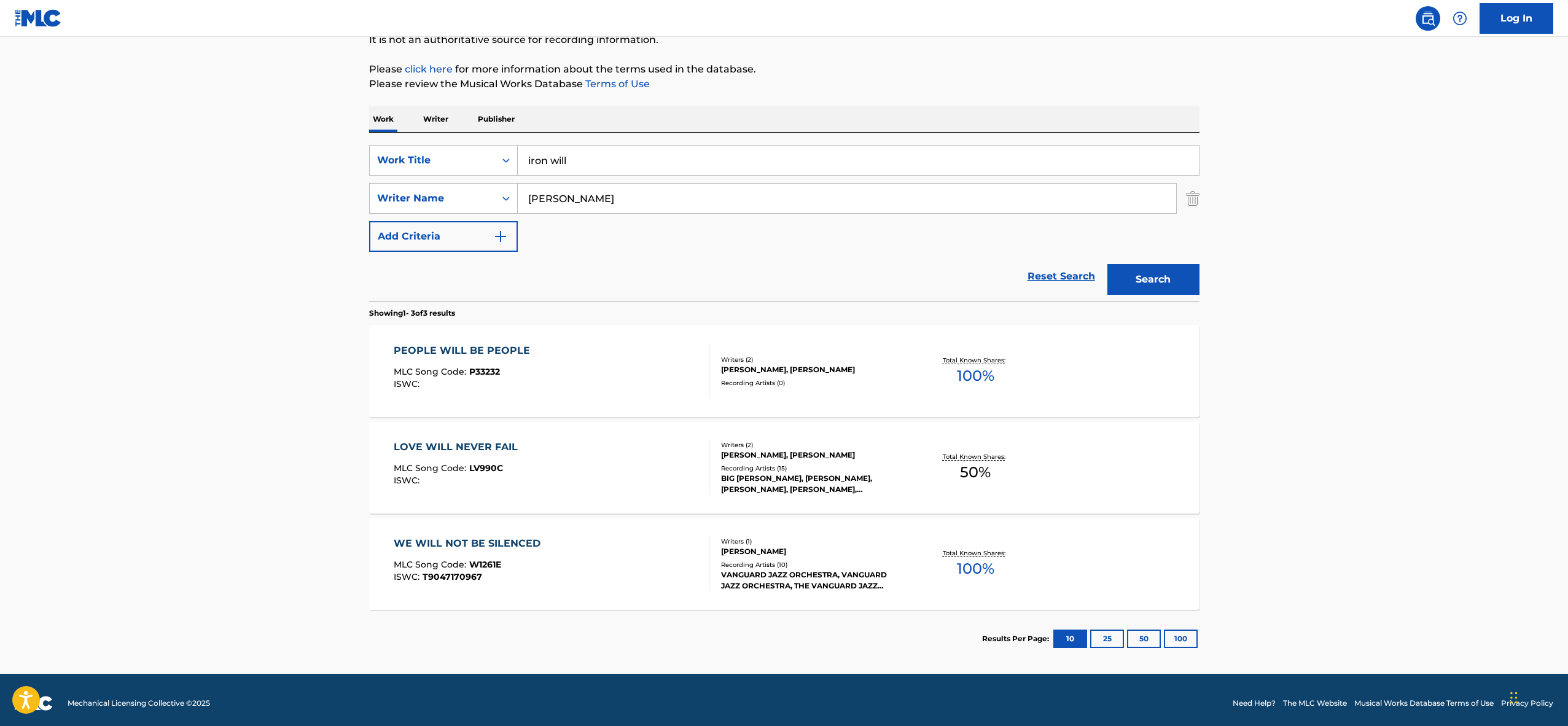
scroll to position [135, 0]
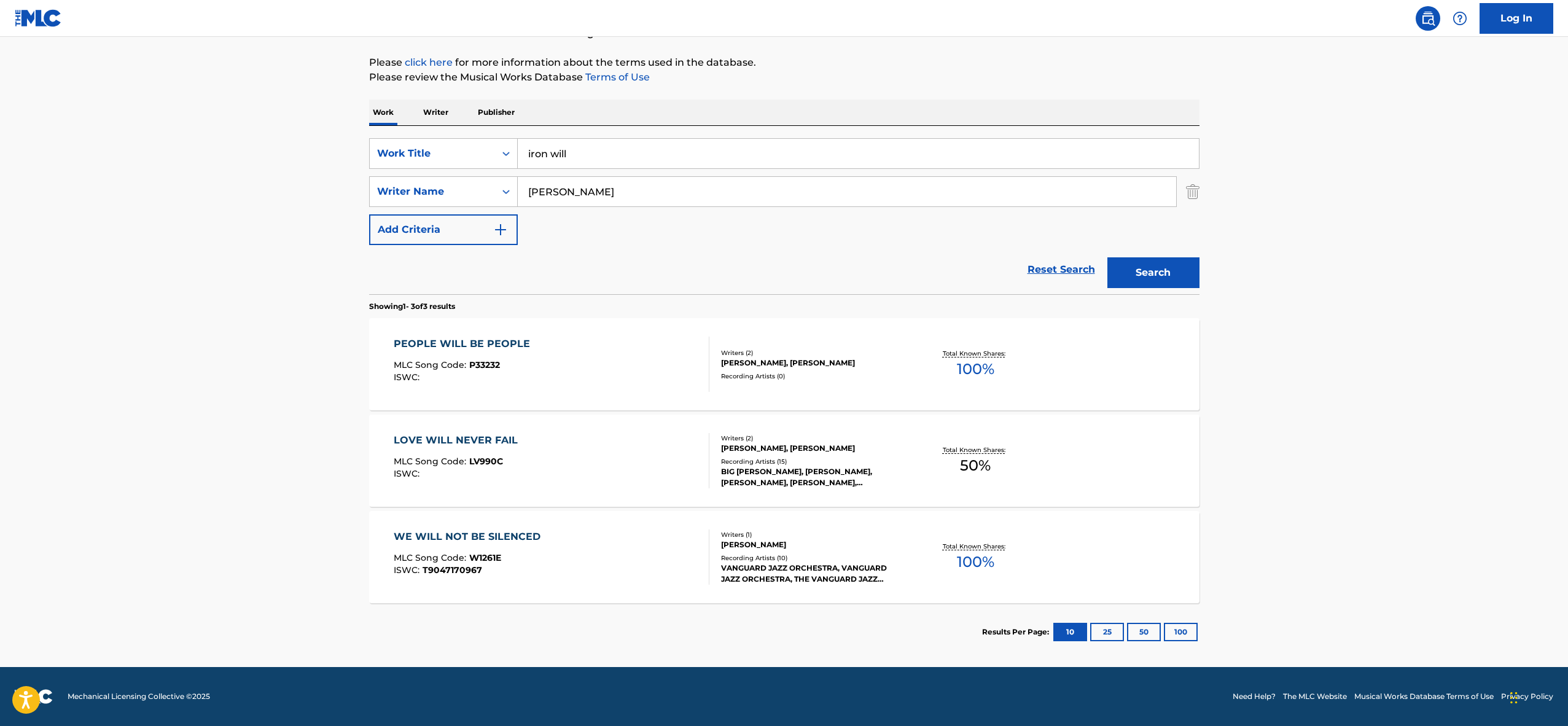
click at [540, 144] on input "iron will" at bounding box center [858, 153] width 681 height 30
click at [366, 272] on div "The MLC Public Work Search The accuracy and completeness of The MLC's data is d…" at bounding box center [784, 296] width 860 height 728
click at [1142, 267] on button "Search" at bounding box center [1154, 272] width 92 height 31
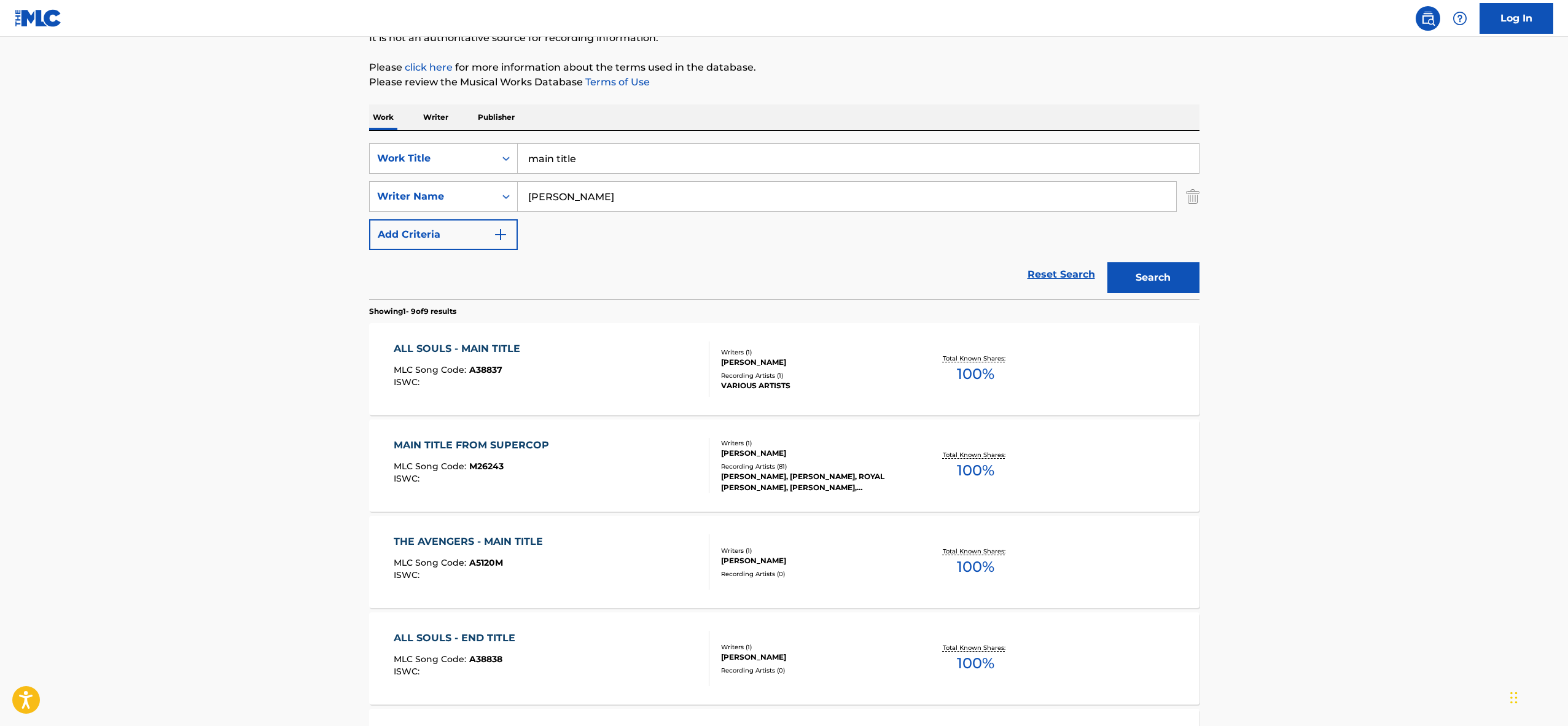
scroll to position [0, 0]
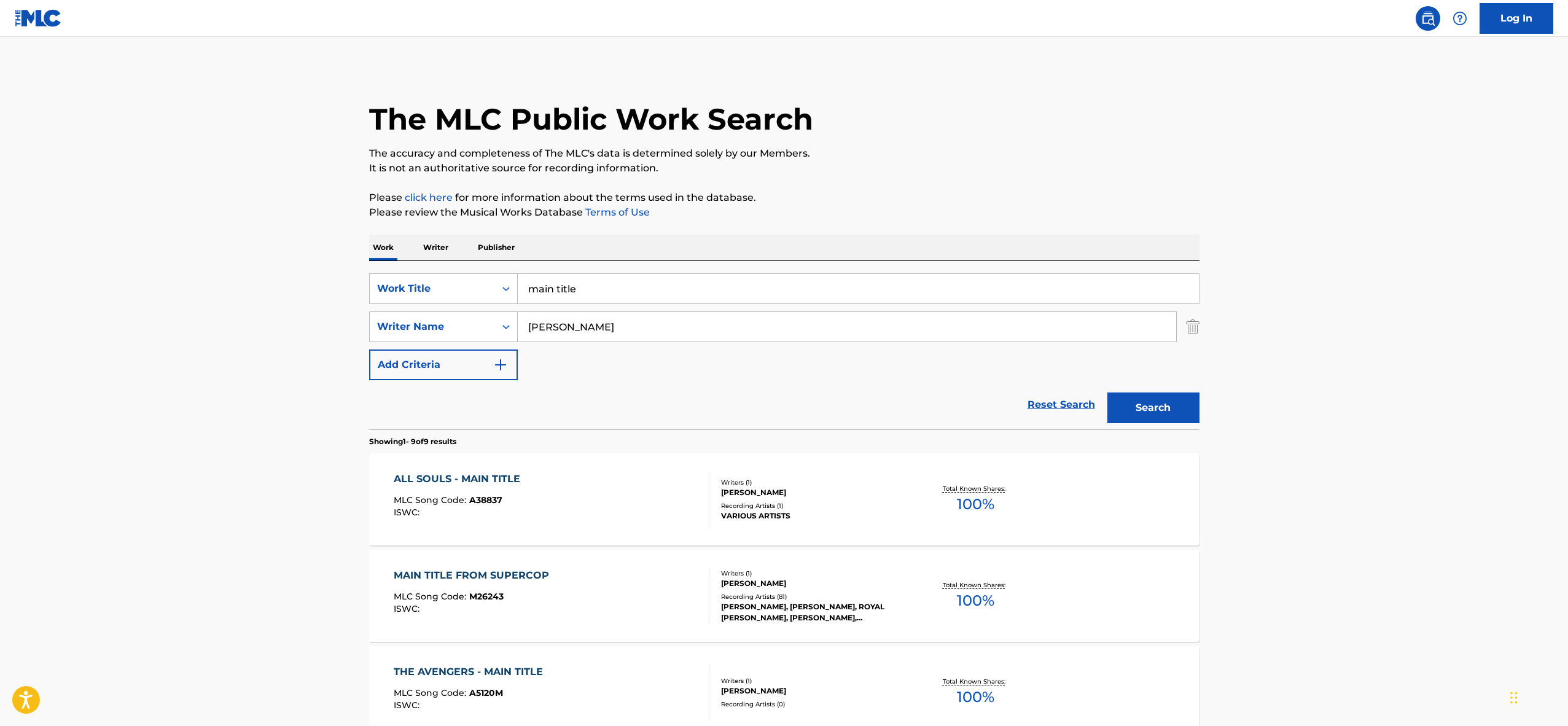
click at [557, 288] on input "main title" at bounding box center [858, 288] width 681 height 30
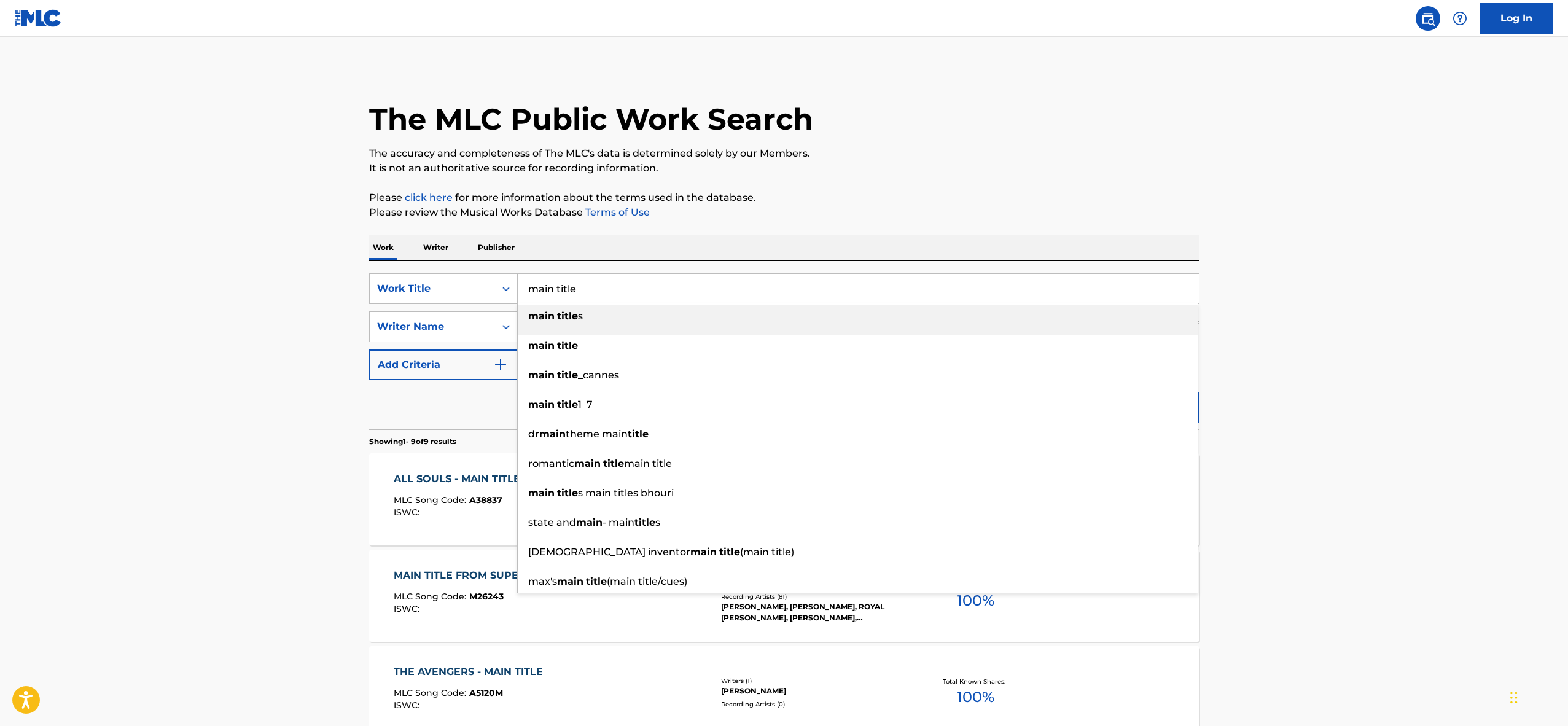
click at [557, 288] on input "main title" at bounding box center [858, 288] width 681 height 30
paste input "CIUDADES: [GEOGRAPHIC_DATA]"
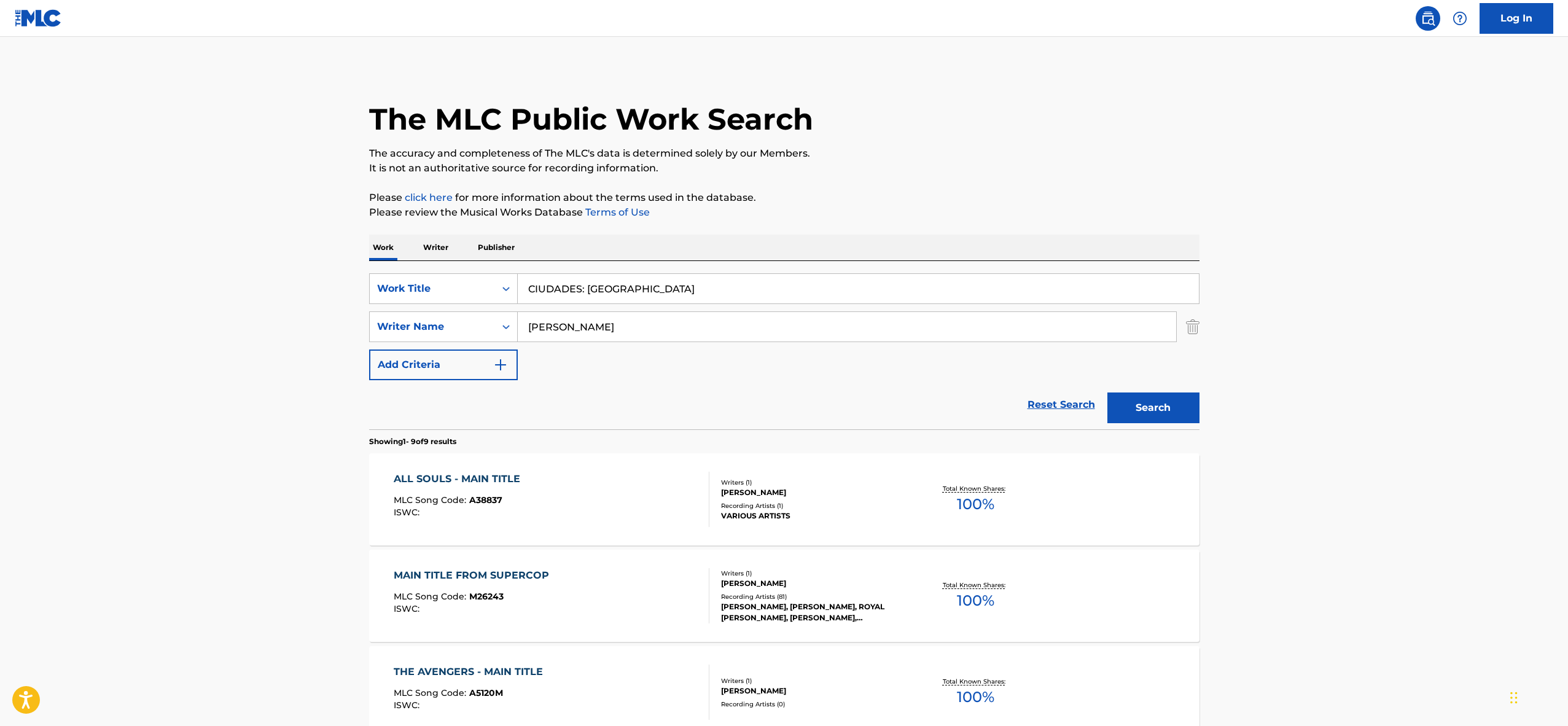
type input "CIUDADES: [GEOGRAPHIC_DATA]"
click at [1169, 407] on button "Search" at bounding box center [1154, 407] width 92 height 31
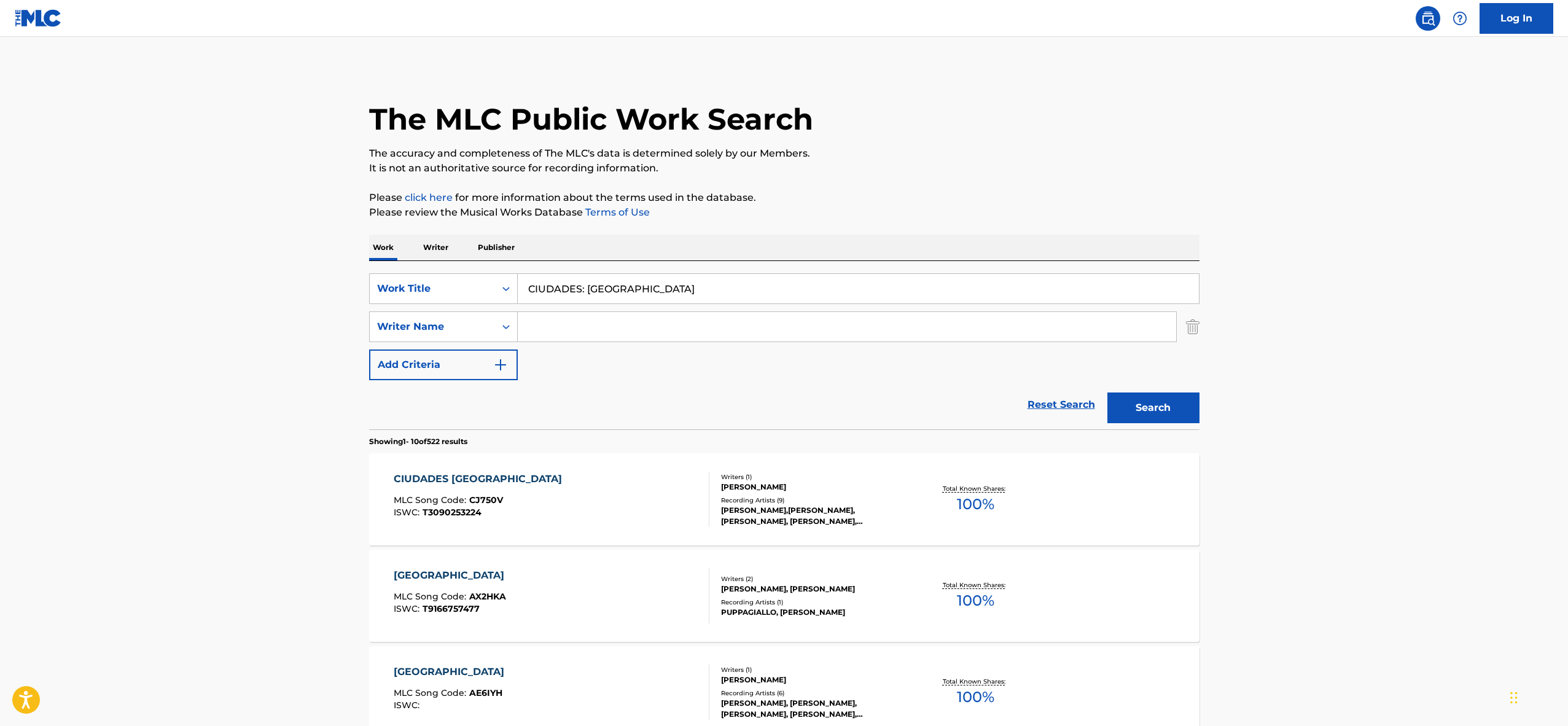
click at [577, 336] on input "Search Form" at bounding box center [847, 327] width 658 height 30
type input "merwijc"
click at [1168, 417] on button "Search" at bounding box center [1154, 407] width 92 height 31
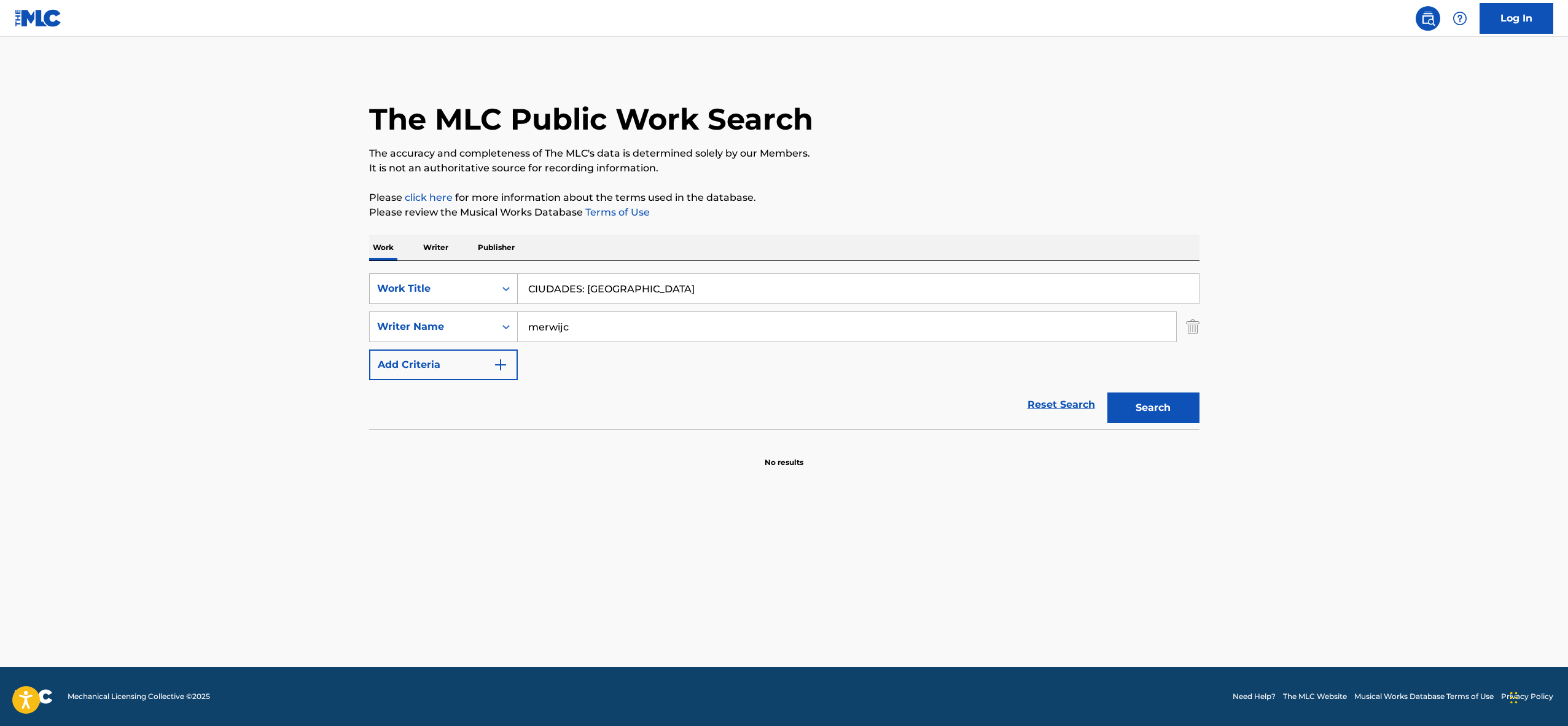
drag, startPoint x: 589, startPoint y: 288, endPoint x: 501, endPoint y: 288, distance: 88.0
click at [501, 288] on div "SearchWithCriteria57d4d3b8-0930-48af-9b39-1d78bfe18182 Work Title CIUDADES: [GE…" at bounding box center [784, 288] width 830 height 31
click at [1192, 405] on button "Search" at bounding box center [1154, 407] width 92 height 31
click at [543, 282] on input "[GEOGRAPHIC_DATA]" at bounding box center [858, 288] width 681 height 30
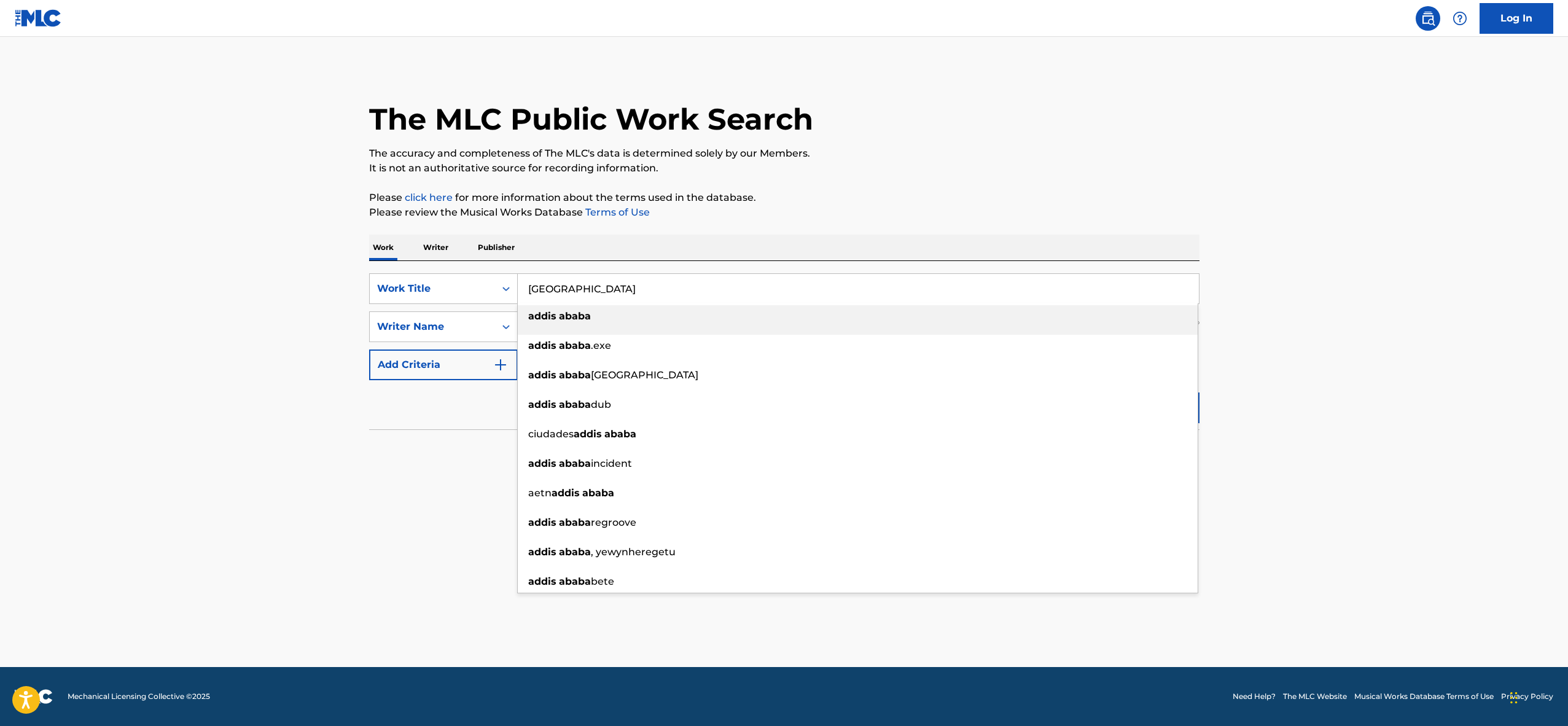
click at [543, 282] on input "[GEOGRAPHIC_DATA]" at bounding box center [858, 288] width 681 height 30
paste input "CIUDADES"
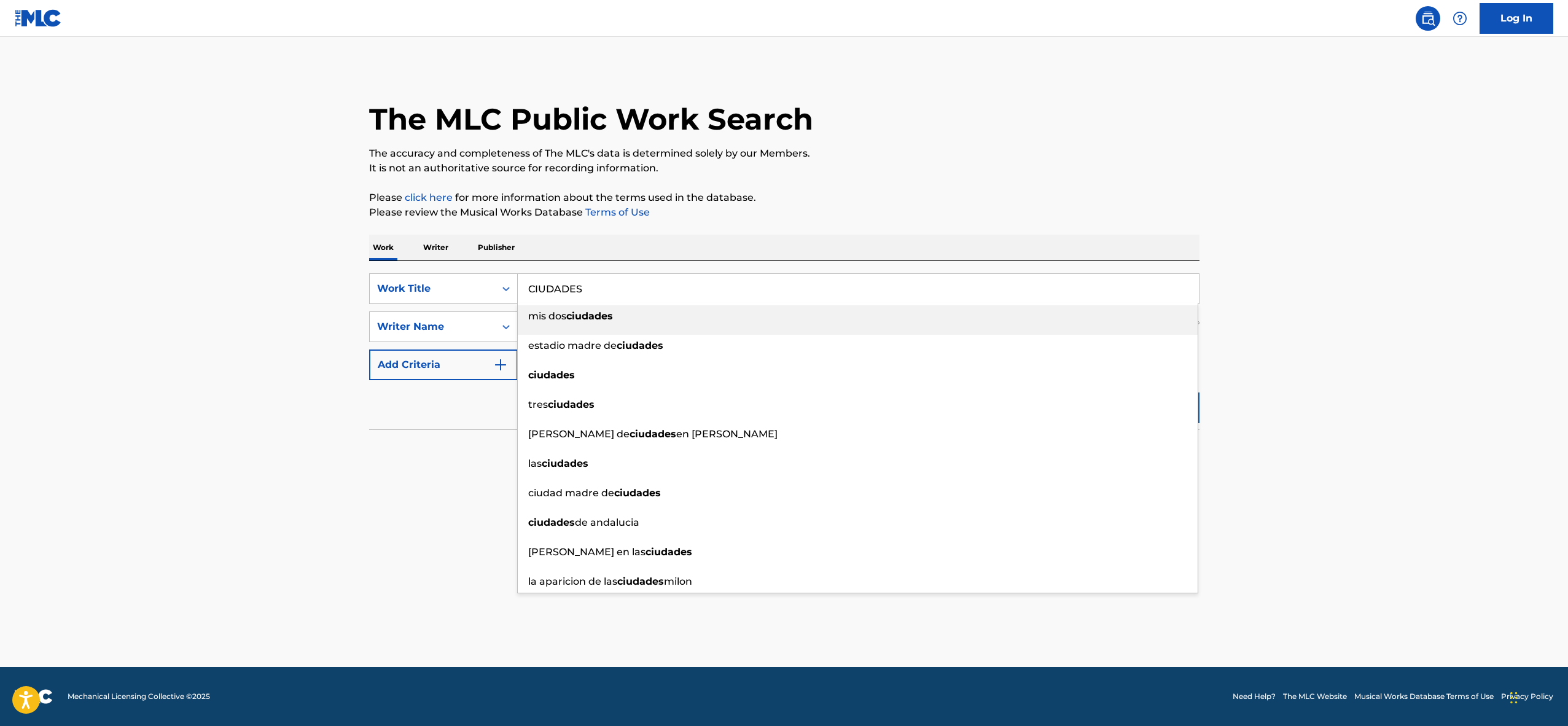
click at [1325, 303] on main "The MLC Public Work Search The accuracy and completeness of The MLC's data is d…" at bounding box center [784, 352] width 1568 height 630
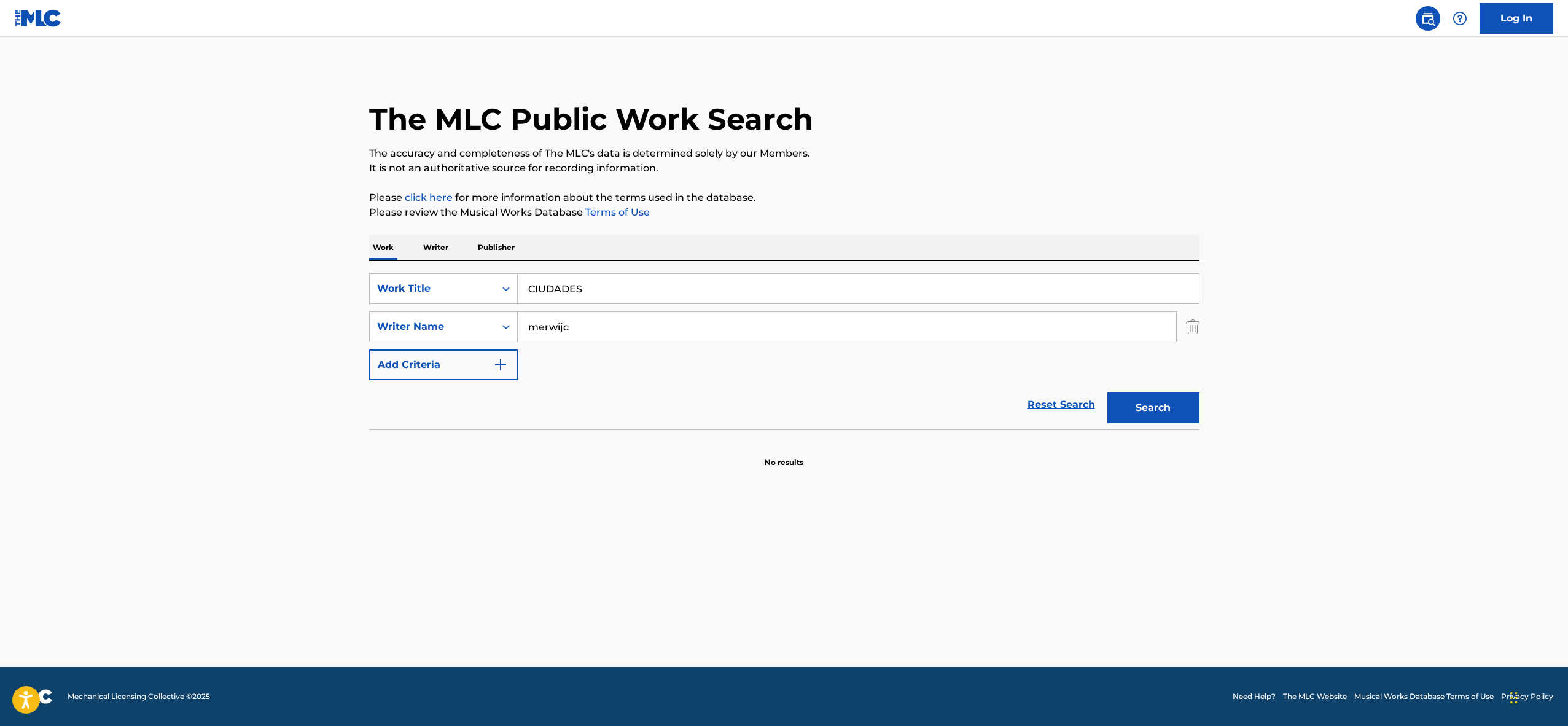
click at [1179, 395] on button "Search" at bounding box center [1154, 407] width 92 height 31
click at [491, 284] on div "Work Title" at bounding box center [432, 288] width 125 height 23
click at [568, 299] on input "CIUDADES" at bounding box center [858, 288] width 681 height 30
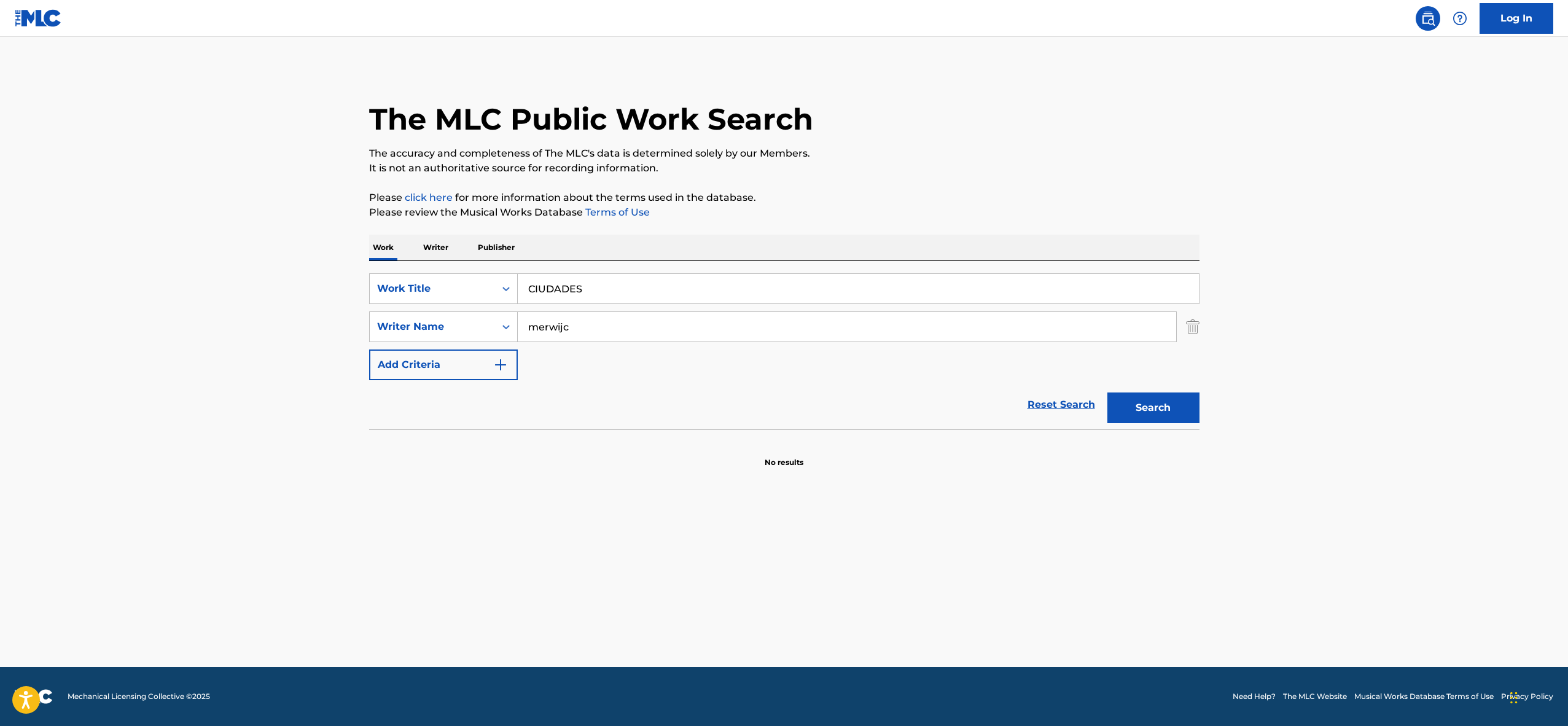
click at [568, 299] on input "CIUDADES" at bounding box center [858, 288] width 681 height 30
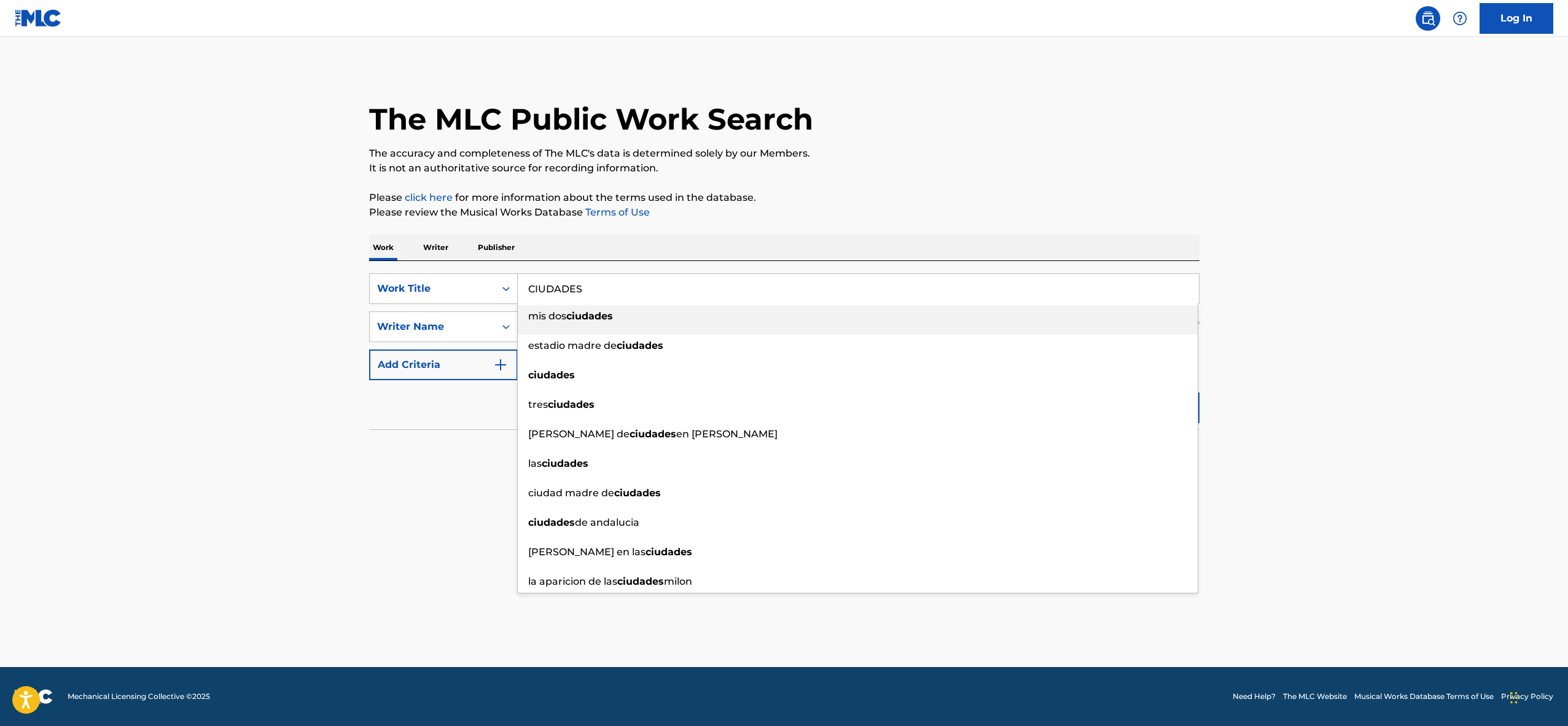
paste input "Aertgeerts"
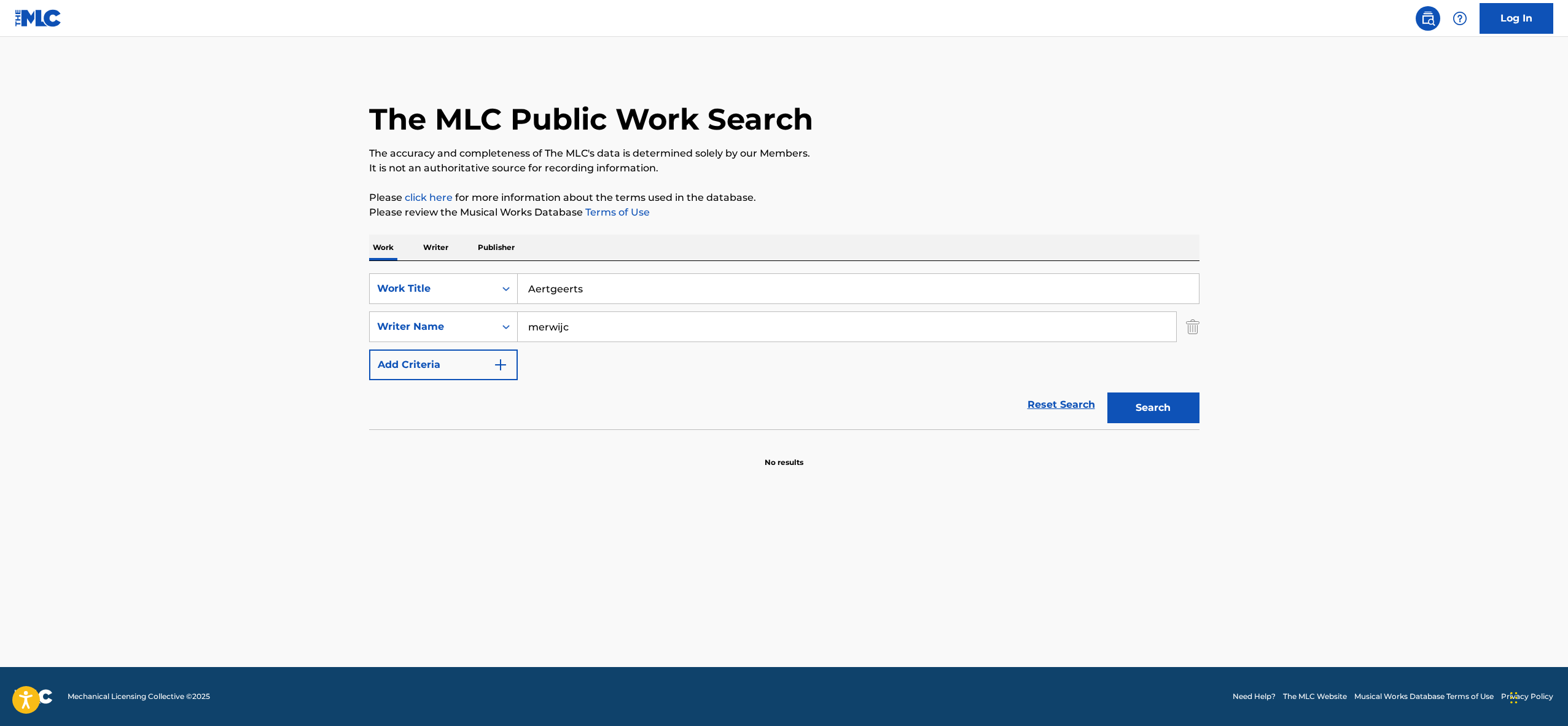
type input "Aertgeerts"
click at [567, 340] on input "merwijc" at bounding box center [847, 327] width 658 height 30
paste input "Aertgeerts"
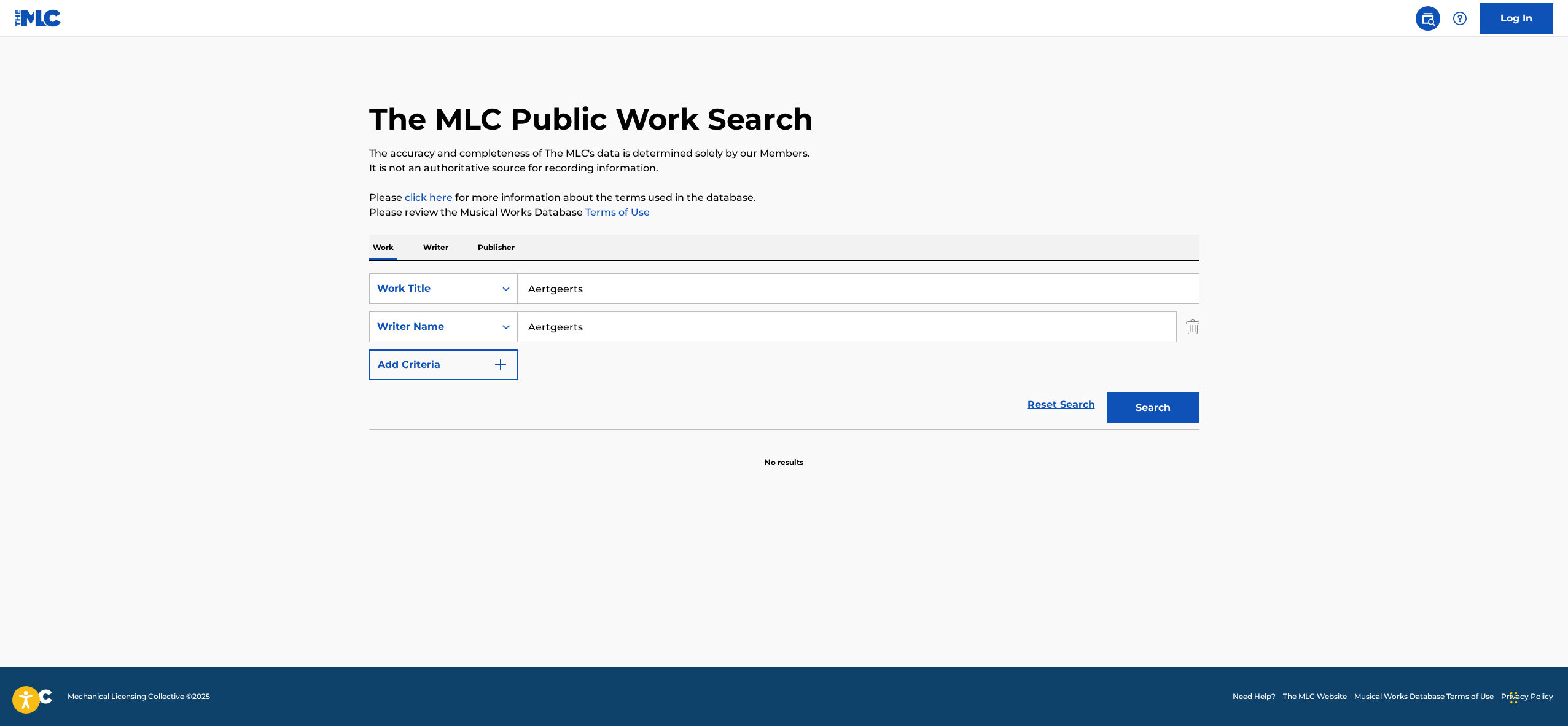
type input "Aertgeerts"
click at [551, 290] on input "Aertgeerts" at bounding box center [858, 288] width 681 height 30
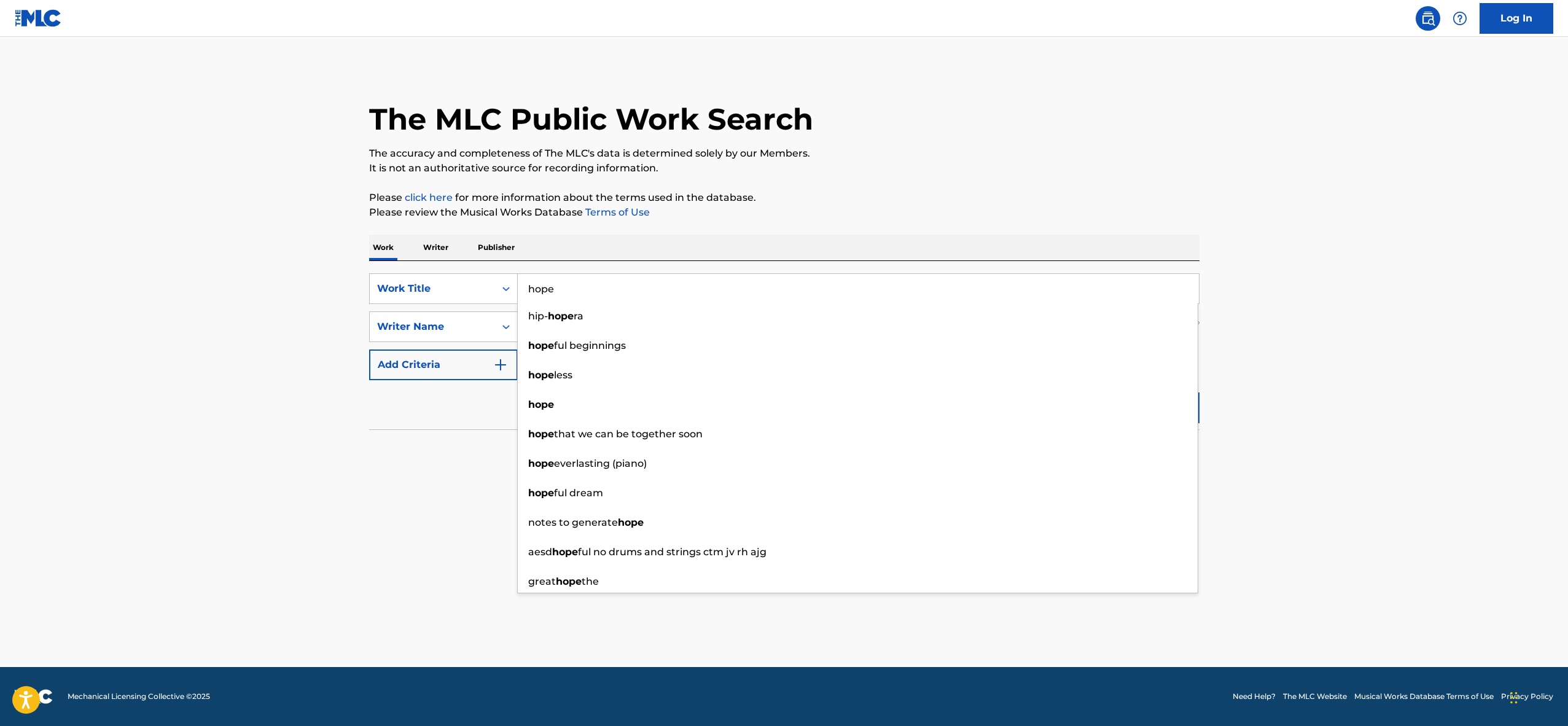
type input "hope"
click at [1342, 329] on main "The MLC Public Work Search The accuracy and completeness of The MLC's data is d…" at bounding box center [784, 352] width 1568 height 630
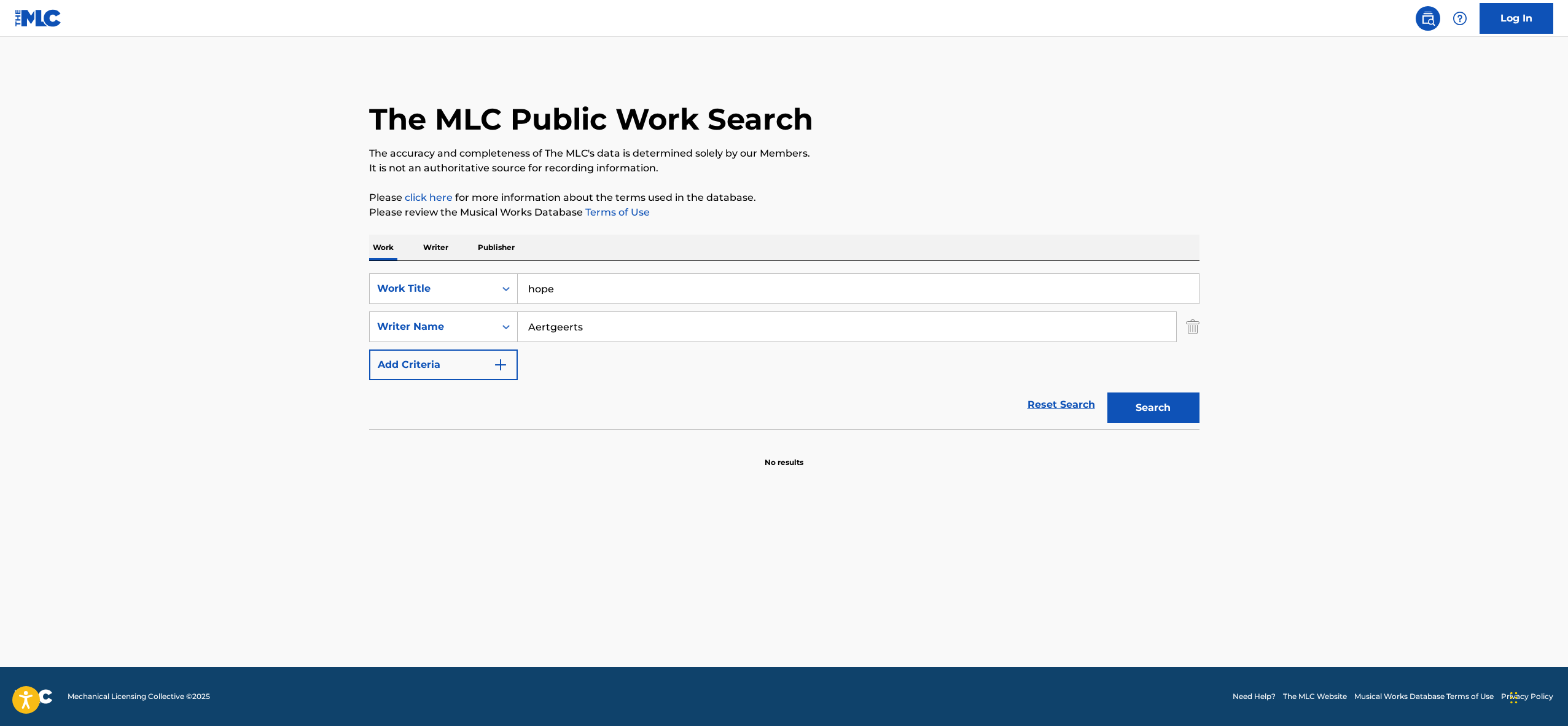
click at [1170, 407] on button "Search" at bounding box center [1154, 407] width 92 height 31
click at [481, 272] on div "SearchWithCriteria57d4d3b8-0930-48af-9b39-1d78bfe18182 Work Title hope SearchWi…" at bounding box center [784, 345] width 830 height 168
click at [481, 288] on div "Work Title" at bounding box center [432, 288] width 111 height 14
click at [441, 323] on div "ISWC" at bounding box center [444, 319] width 147 height 31
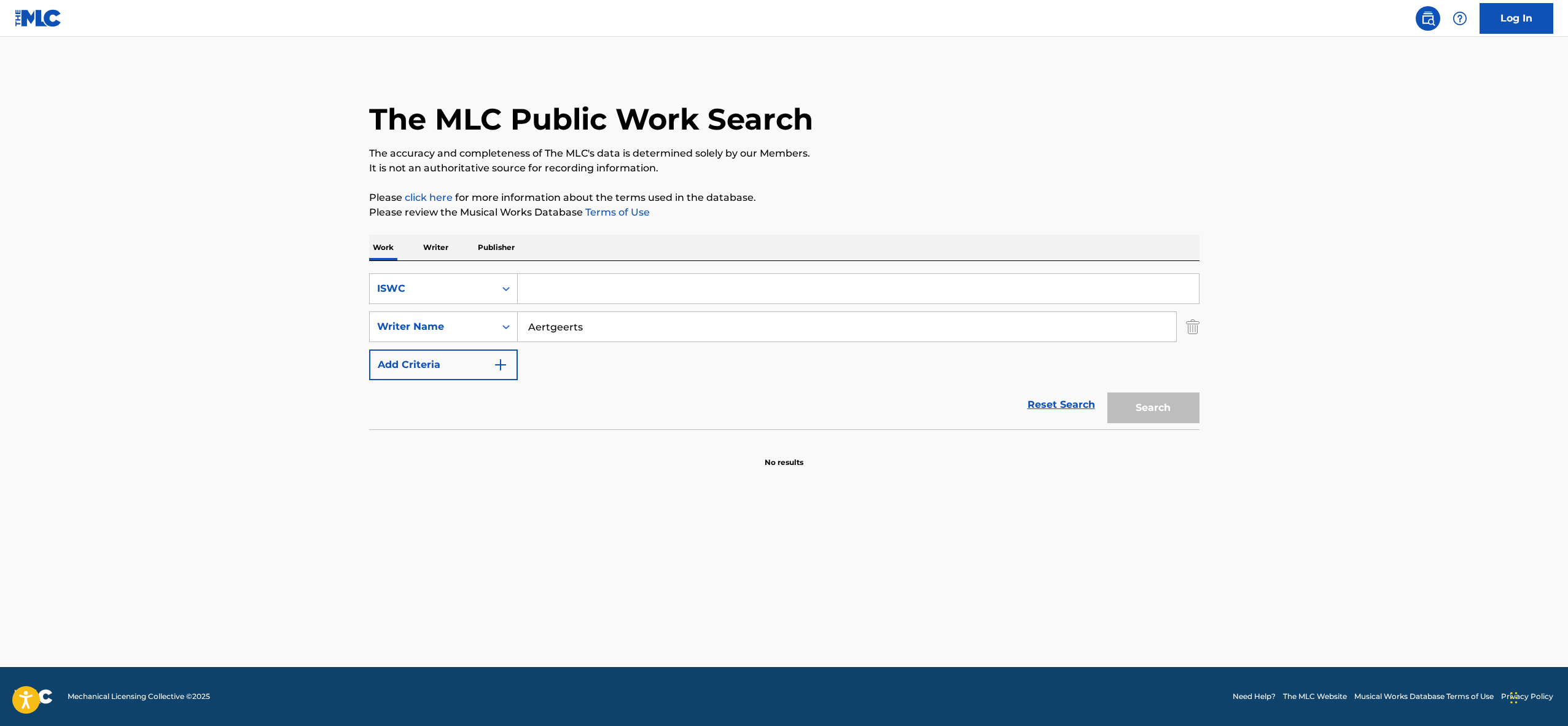
click at [560, 291] on input "Search Form" at bounding box center [858, 288] width 681 height 30
paste input "T3075325172"
type input "T3075325172"
click at [551, 319] on input "Aertgeerts" at bounding box center [847, 327] width 658 height 30
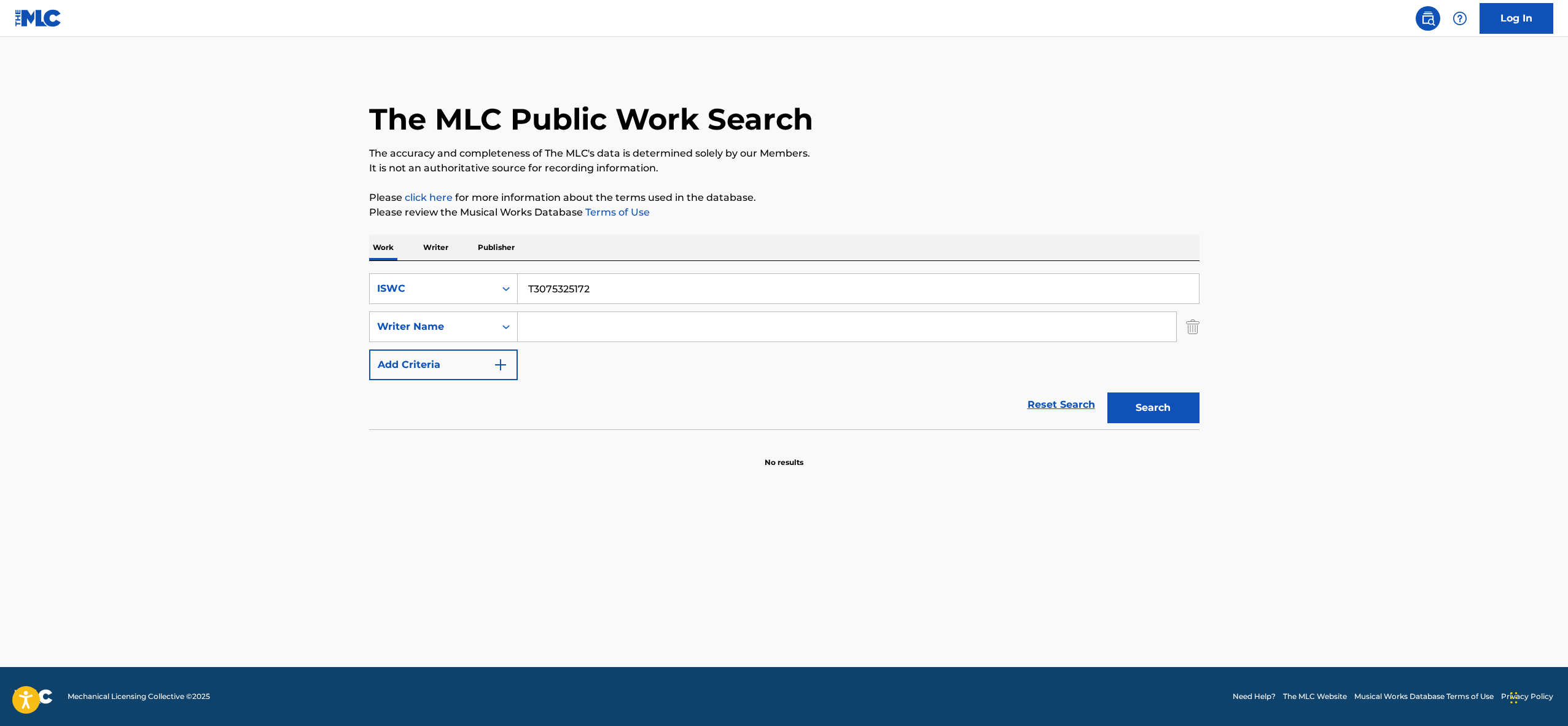
click at [1189, 411] on button "Search" at bounding box center [1154, 407] width 92 height 31
click at [449, 283] on div "ISWC" at bounding box center [432, 288] width 111 height 14
click at [436, 308] on div "Work Title" at bounding box center [444, 319] width 147 height 31
click at [539, 295] on input "Search Form" at bounding box center [858, 288] width 681 height 30
paste input "FLYING JEWELS"
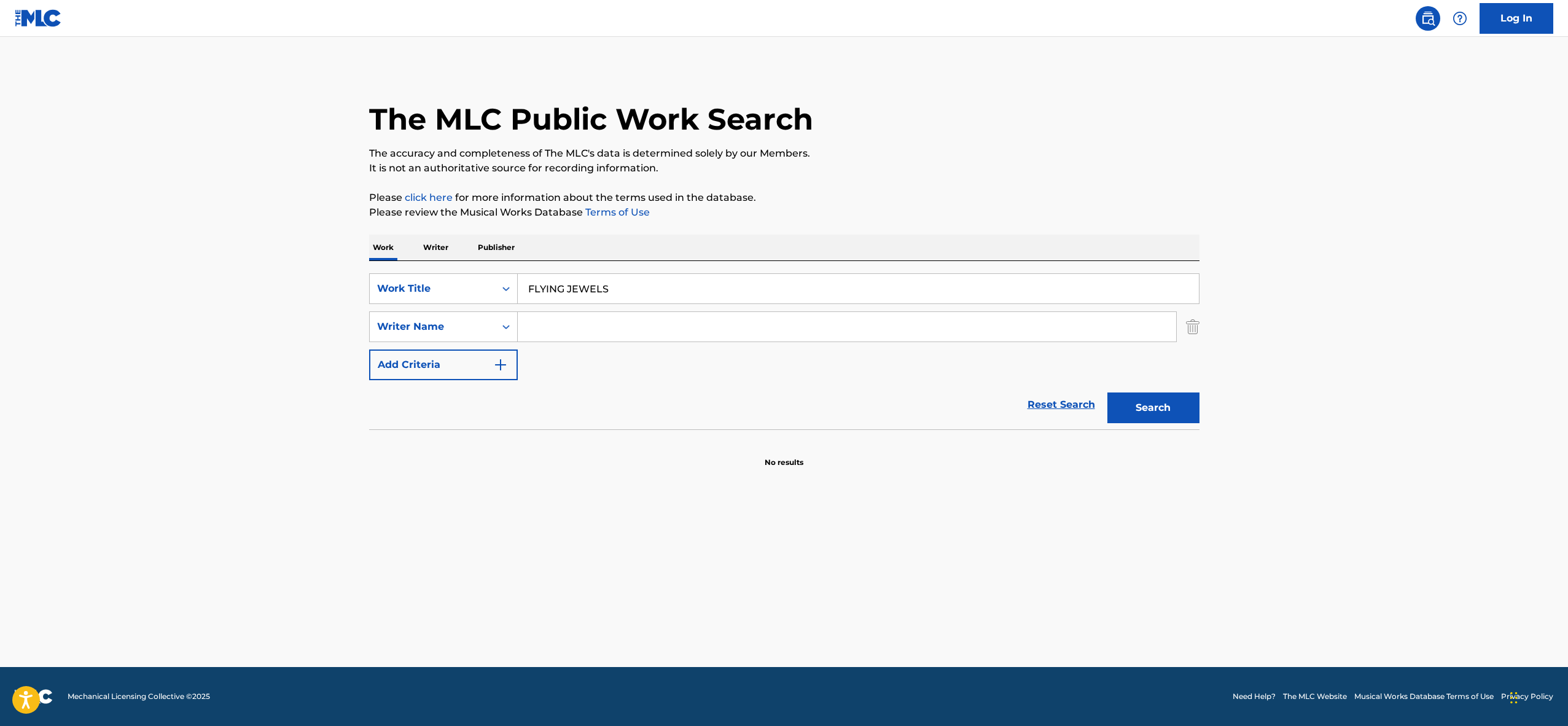
type input "FLYING JEWELS"
type input "[PERSON_NAME]"
click at [1108, 392] on button "Search" at bounding box center [1154, 407] width 92 height 31
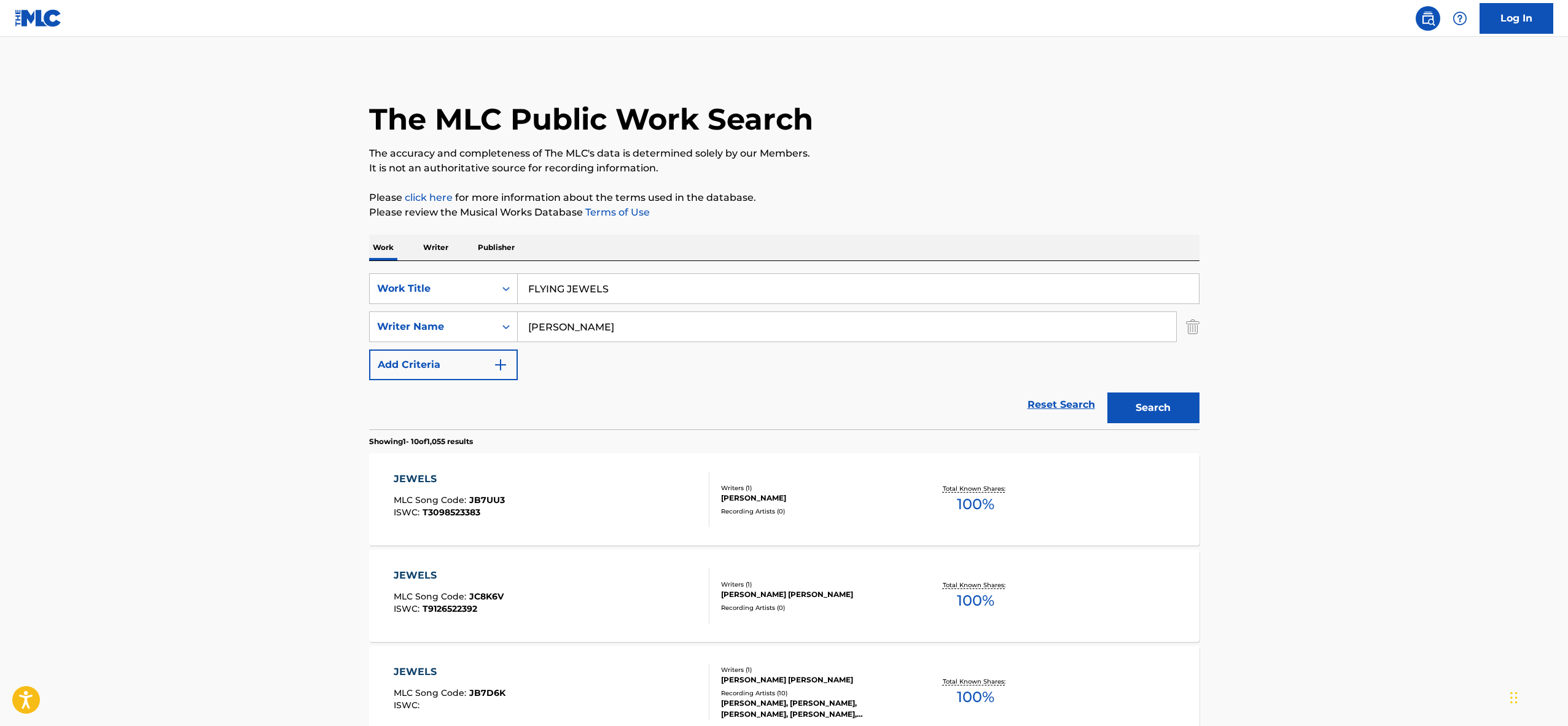
click at [567, 291] on input "FLYING JEWELS" at bounding box center [858, 288] width 681 height 30
click at [433, 293] on div "Work Title" at bounding box center [432, 288] width 111 height 14
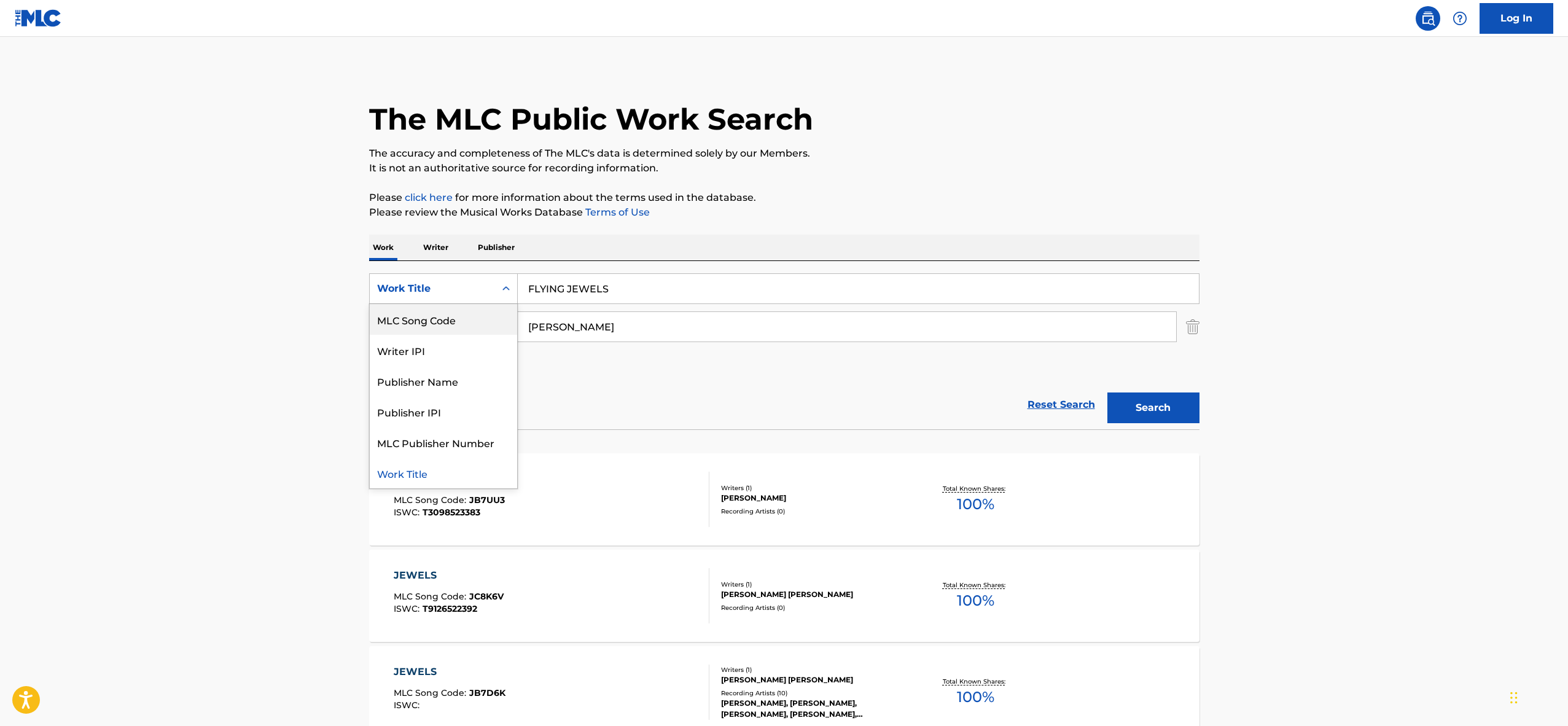
click at [432, 319] on div "MLC Song Code" at bounding box center [444, 319] width 147 height 31
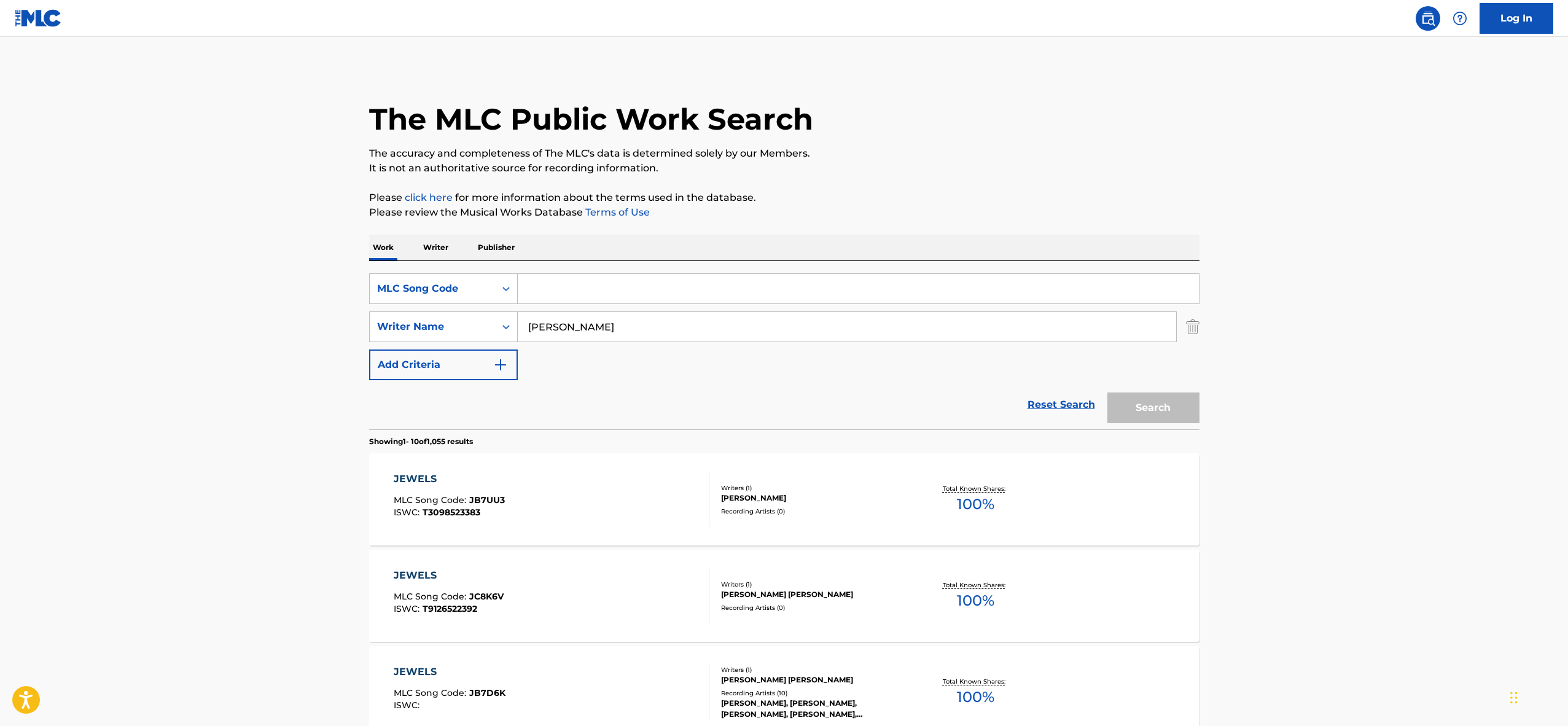
click at [555, 287] on input "Search Form" at bounding box center [858, 288] width 681 height 30
paste input "T9015597816"
type input "T9015597816"
click at [543, 329] on input "[PERSON_NAME]" at bounding box center [847, 327] width 658 height 30
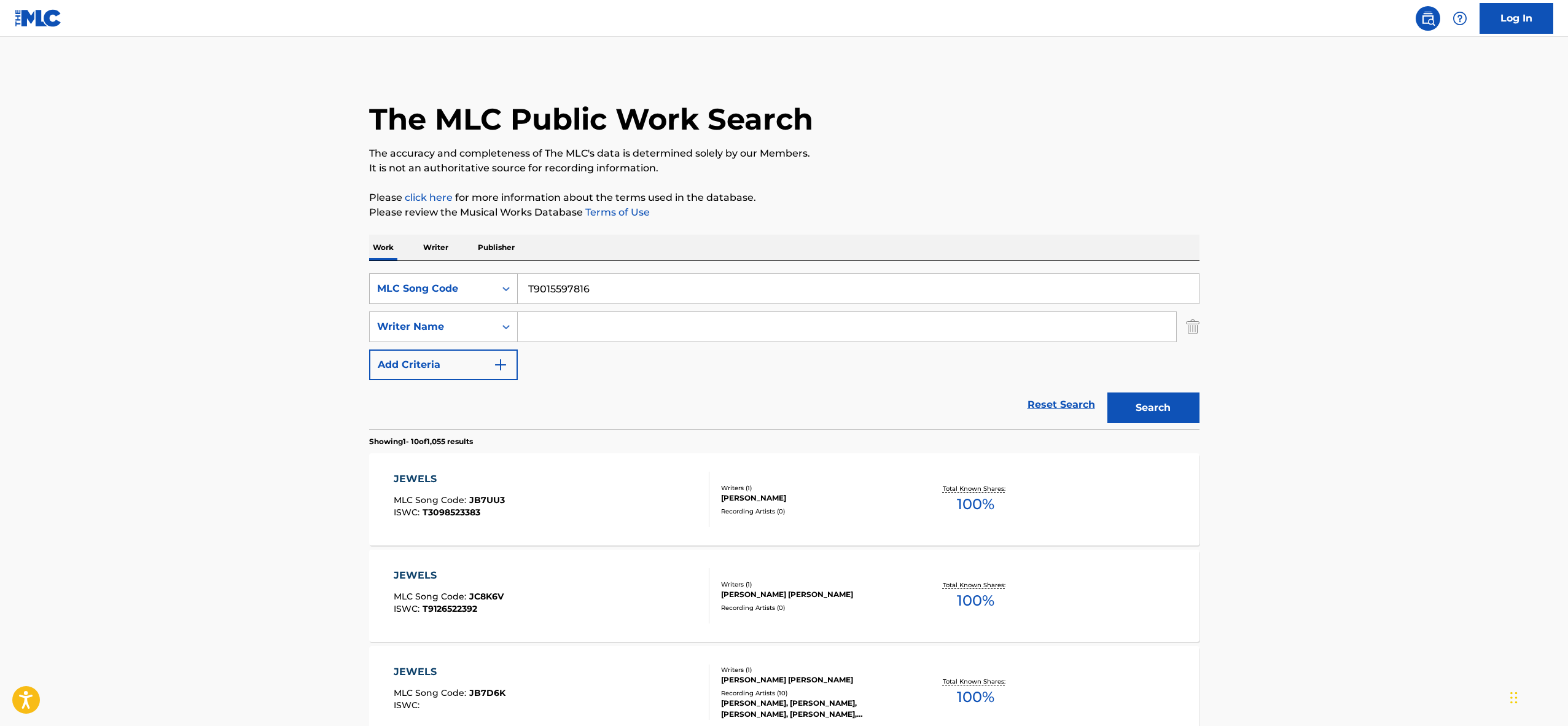
click at [466, 281] on div "MLC Song Code" at bounding box center [432, 288] width 111 height 14
click at [456, 314] on div "ISWC" at bounding box center [444, 319] width 147 height 31
click at [522, 293] on input "Search Form" at bounding box center [858, 288] width 681 height 30
paste input "T9015597816"
type input "T9015597816"
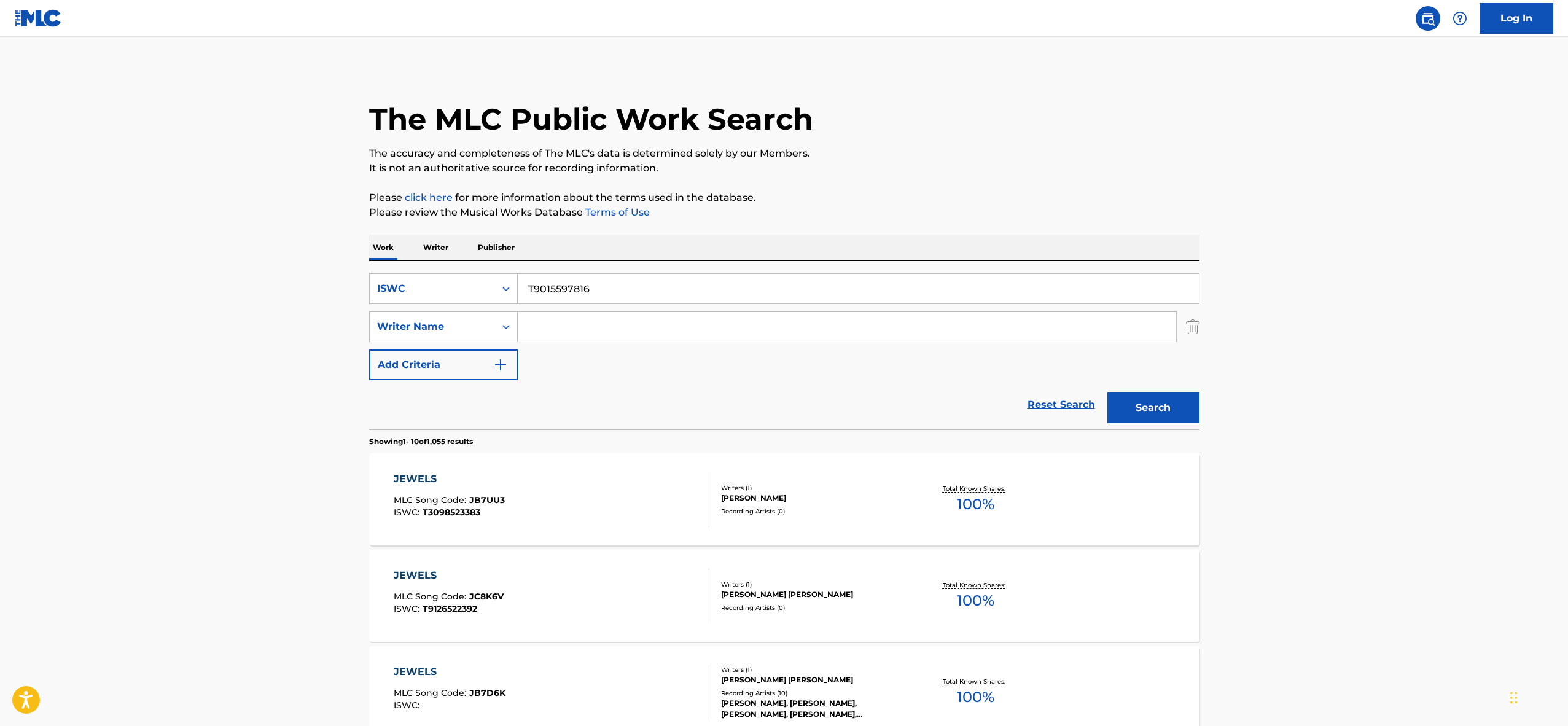
click at [1157, 415] on button "Search" at bounding box center [1154, 407] width 92 height 31
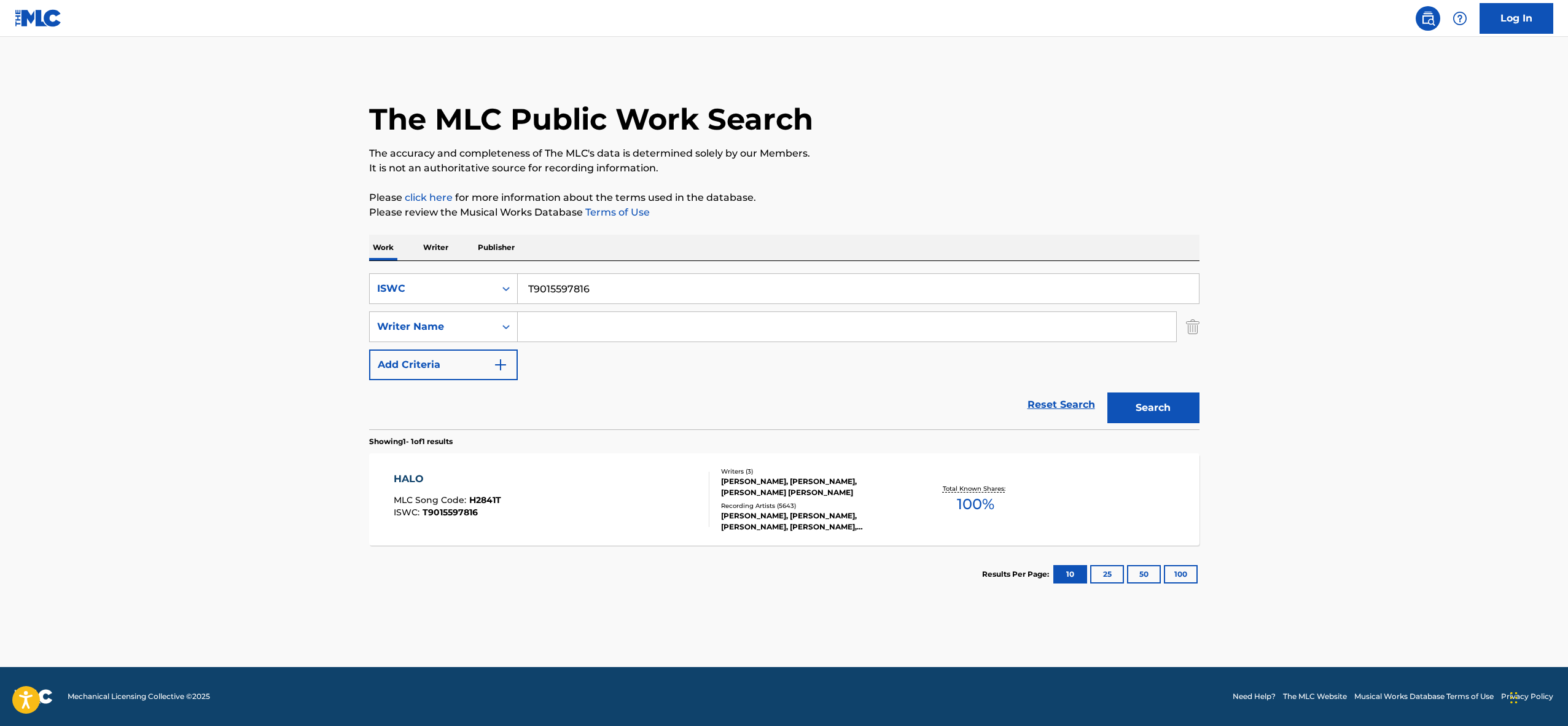
click at [583, 498] on div "HALO MLC Song Code : H2841T ISWC : T9015597816" at bounding box center [551, 499] width 316 height 56
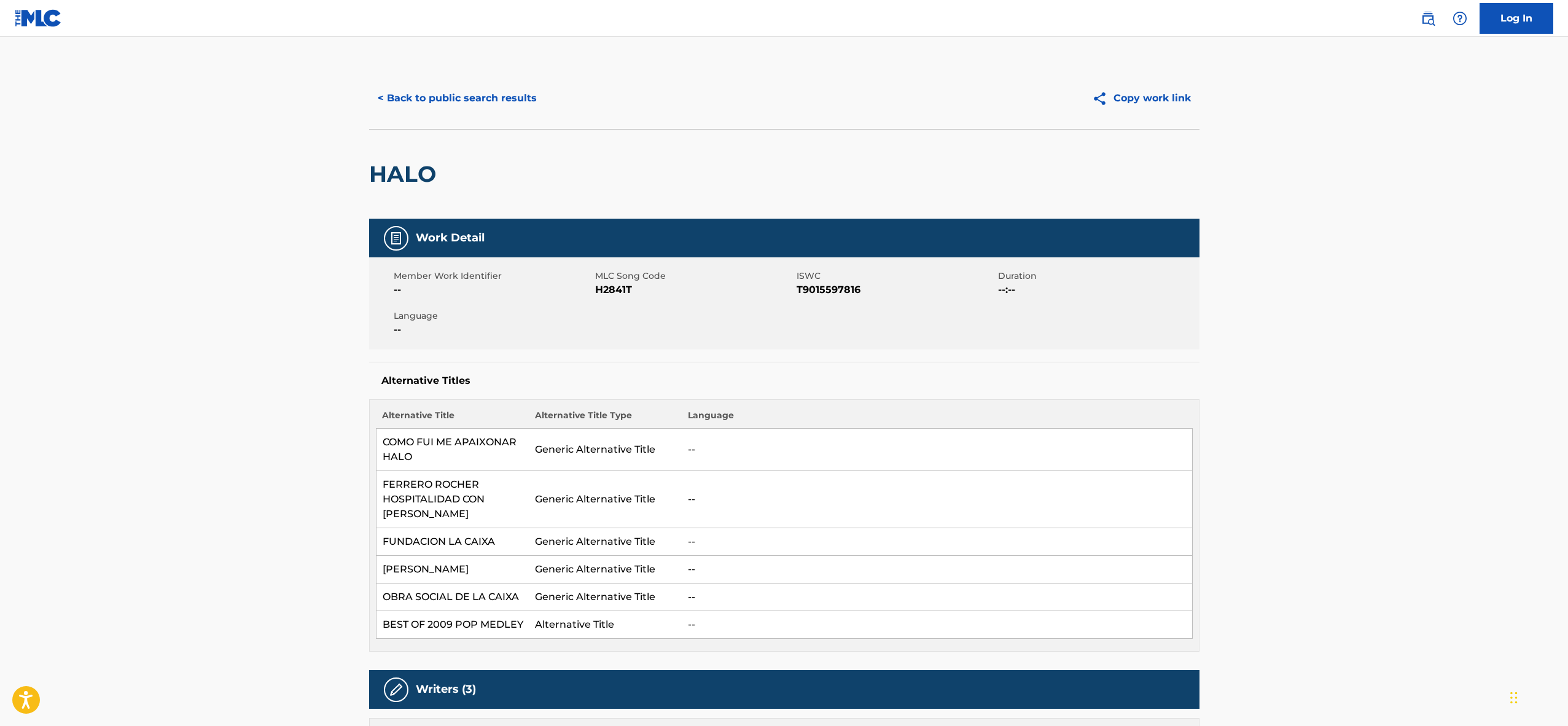
click at [432, 104] on button "< Back to public search results" at bounding box center [457, 98] width 176 height 31
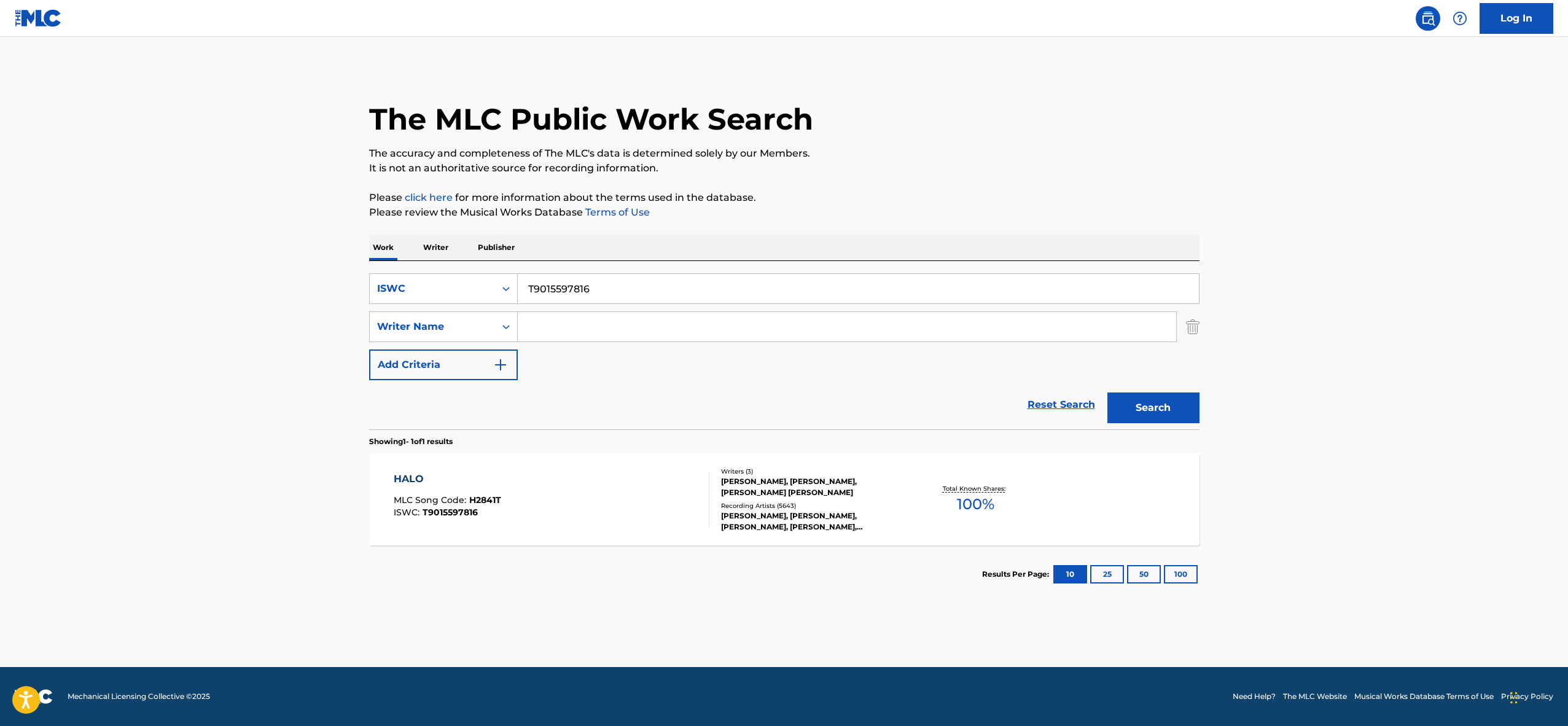
click at [572, 290] on input "T9015597816" at bounding box center [858, 288] width 681 height 30
paste input "22456320"
type input "T9224563206"
click at [1120, 405] on button "Search" at bounding box center [1154, 407] width 92 height 31
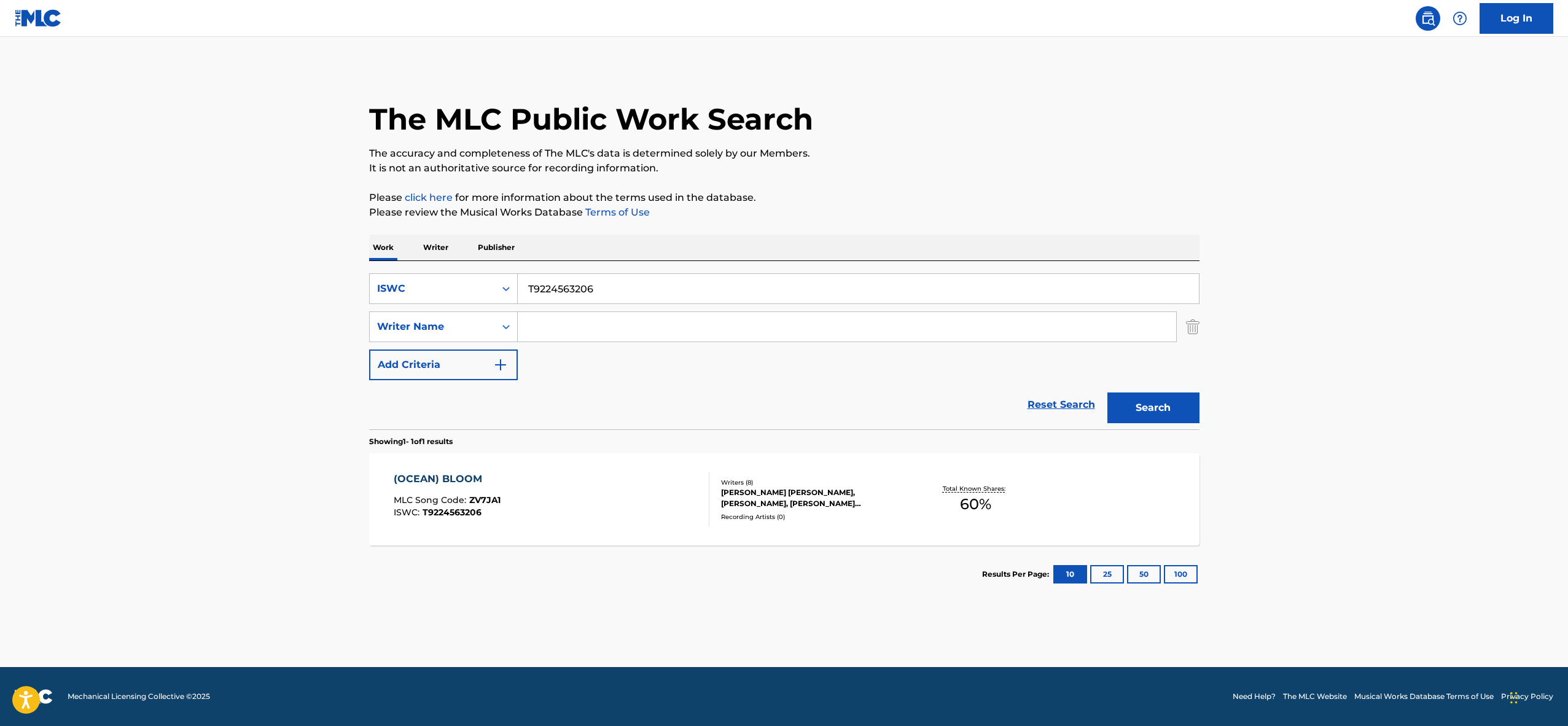
click at [626, 506] on div "(OCEAN) BLOOM MLC Song Code : ZV7JA1 ISWC : T9224563206" at bounding box center [551, 499] width 316 height 56
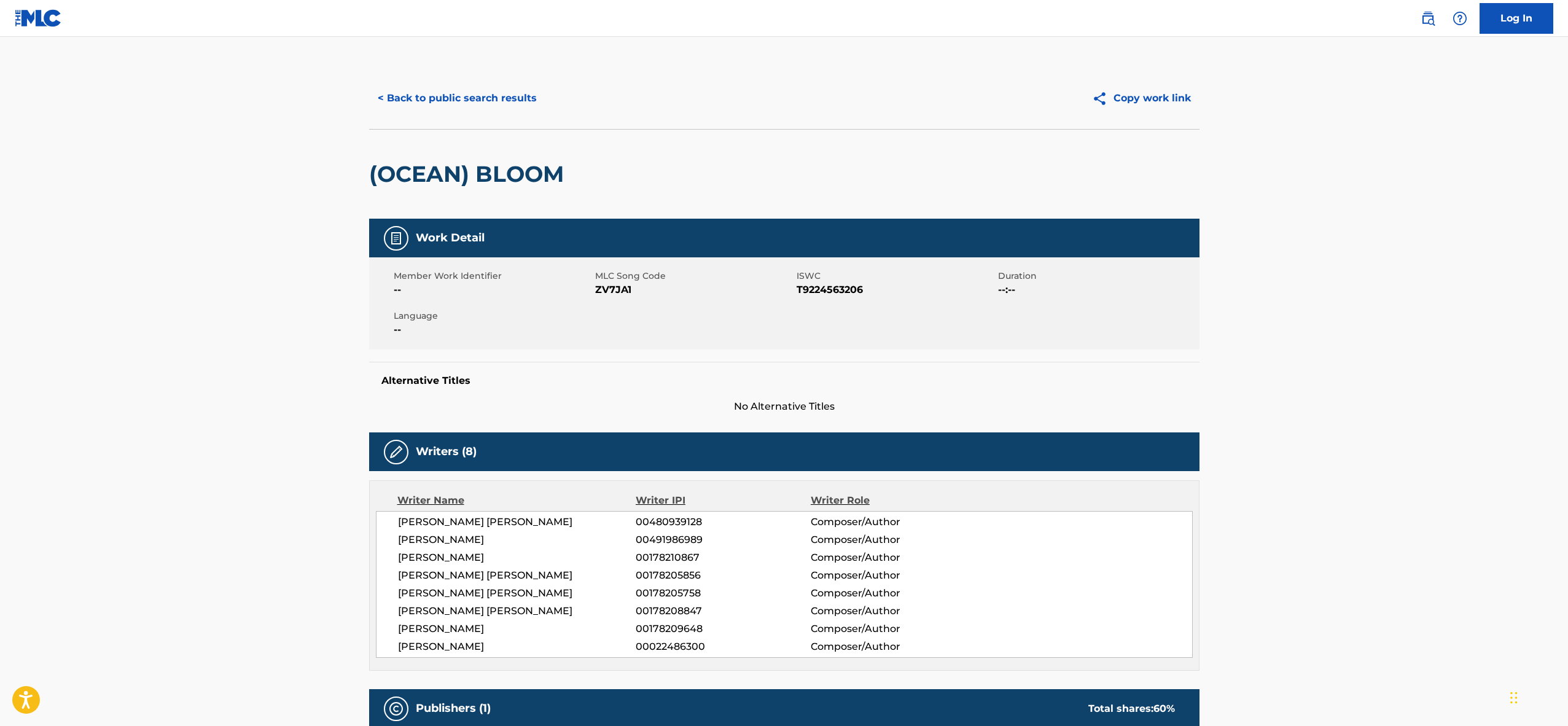
click at [613, 288] on span "ZV7JA1" at bounding box center [694, 290] width 199 height 14
click at [797, 285] on span "T9224563206" at bounding box center [896, 290] width 199 height 14
click at [459, 96] on button "< Back to public search results" at bounding box center [457, 98] width 176 height 31
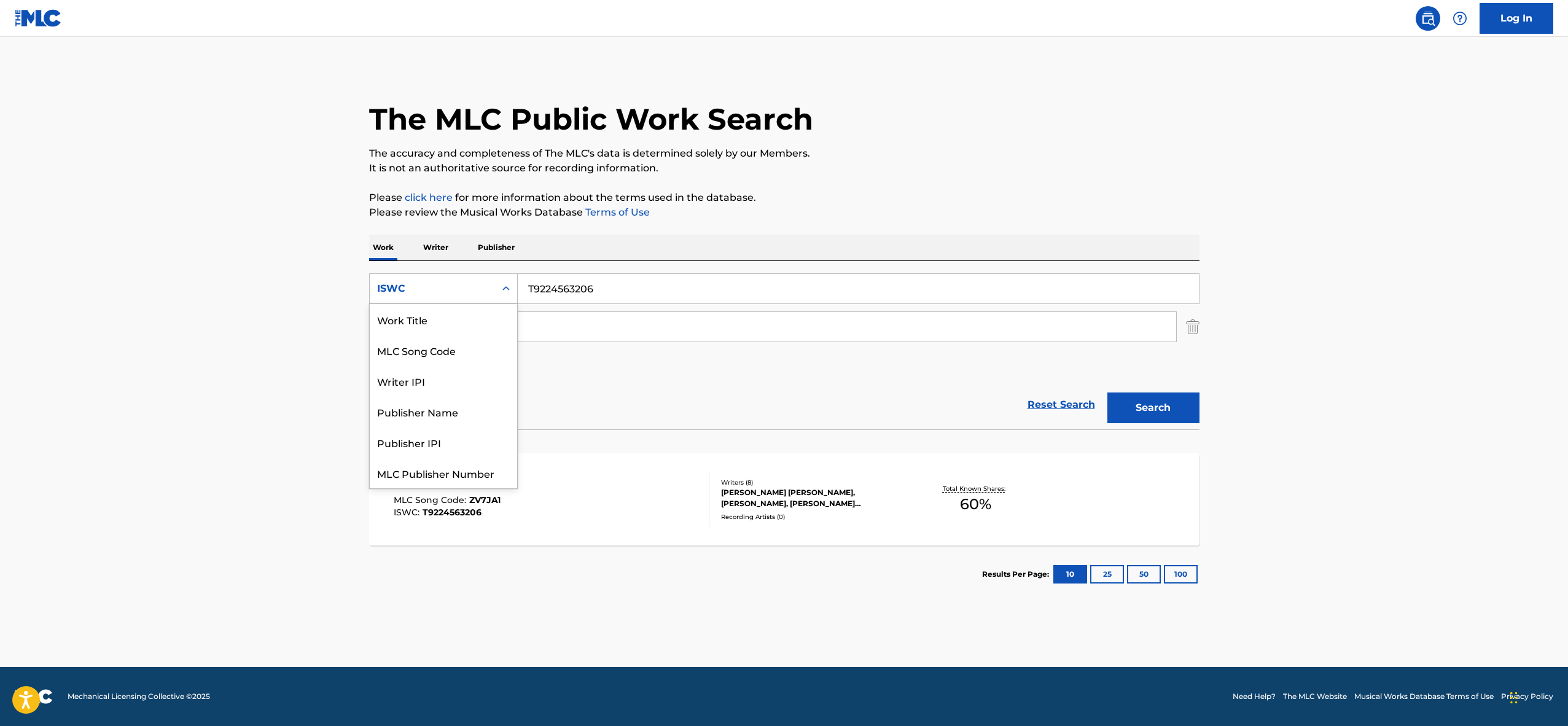
click at [487, 283] on div "ISWC" at bounding box center [432, 288] width 125 height 23
click at [460, 324] on div "Work Title" at bounding box center [444, 319] width 147 height 31
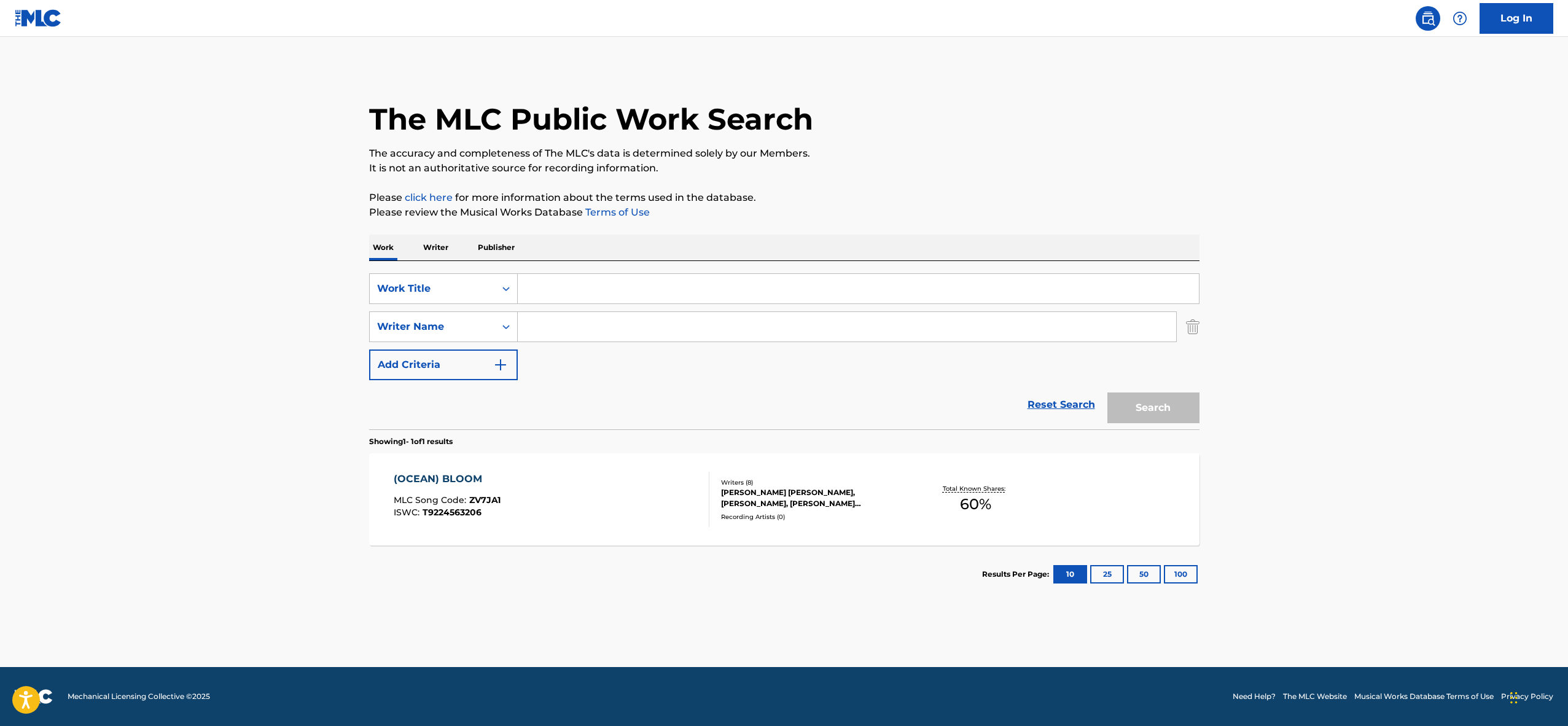
click at [569, 282] on input "Search Form" at bounding box center [858, 288] width 681 height 30
paste input "CLOSE ENCOUNTERS OF THE THIRD KIND"
type input "CLOSE ENCOUNTERS OF THE THIRD KIND"
type input "[PERSON_NAME]"
click at [1108, 392] on button "Search" at bounding box center [1154, 407] width 92 height 31
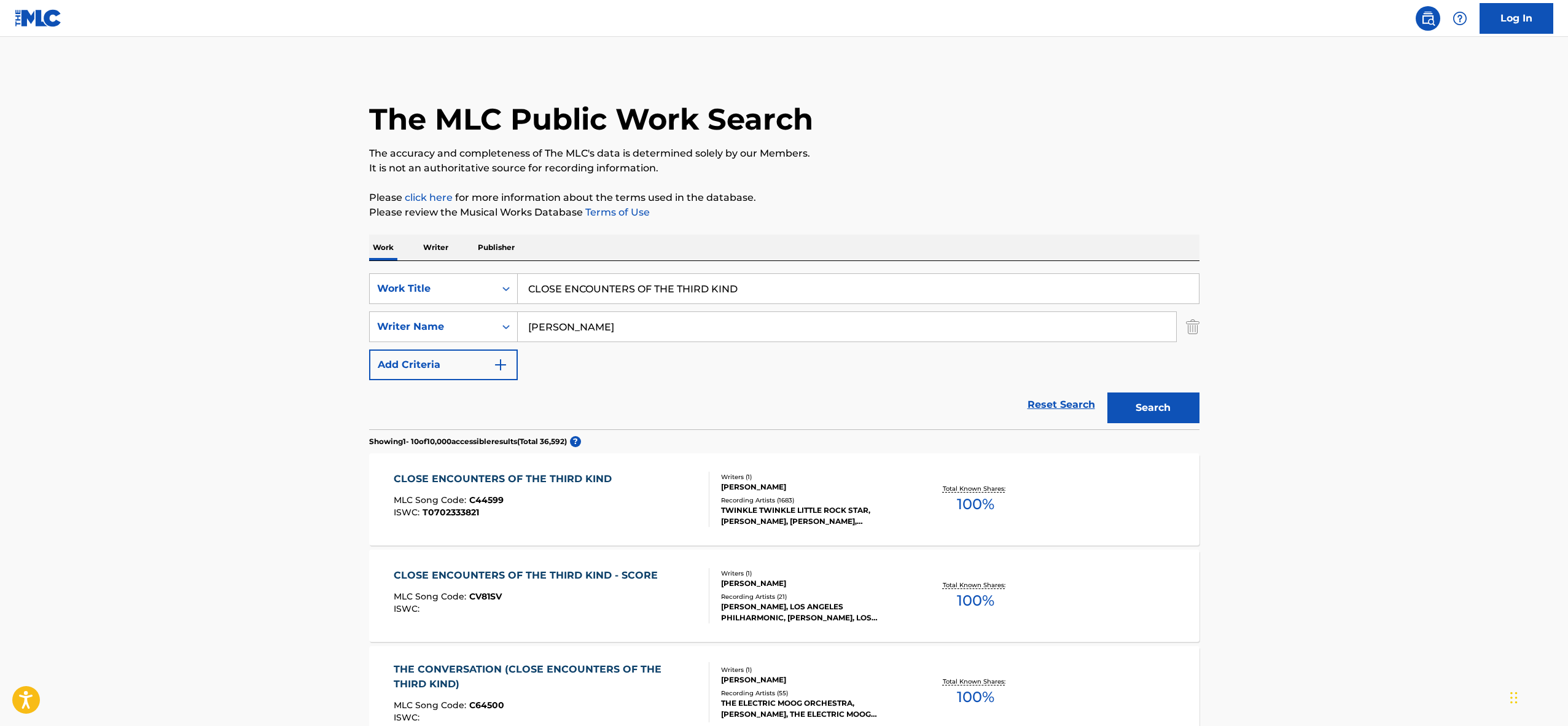
click at [532, 494] on div "CLOSE ENCOUNTERS OF THE THIRD KIND MLC Song Code : C44599 ISWC : T0702333821" at bounding box center [506, 499] width 224 height 56
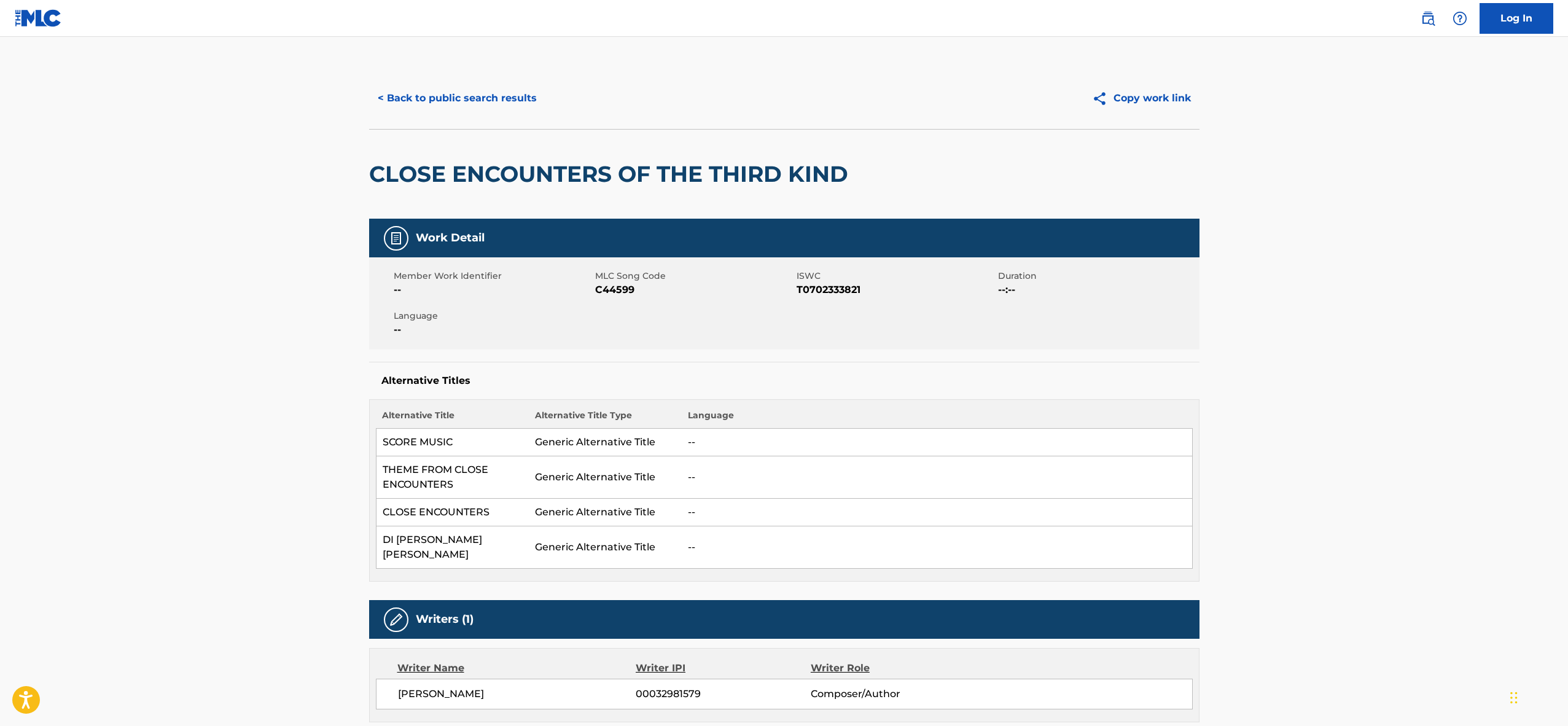
click at [413, 103] on button "< Back to public search results" at bounding box center [457, 98] width 176 height 31
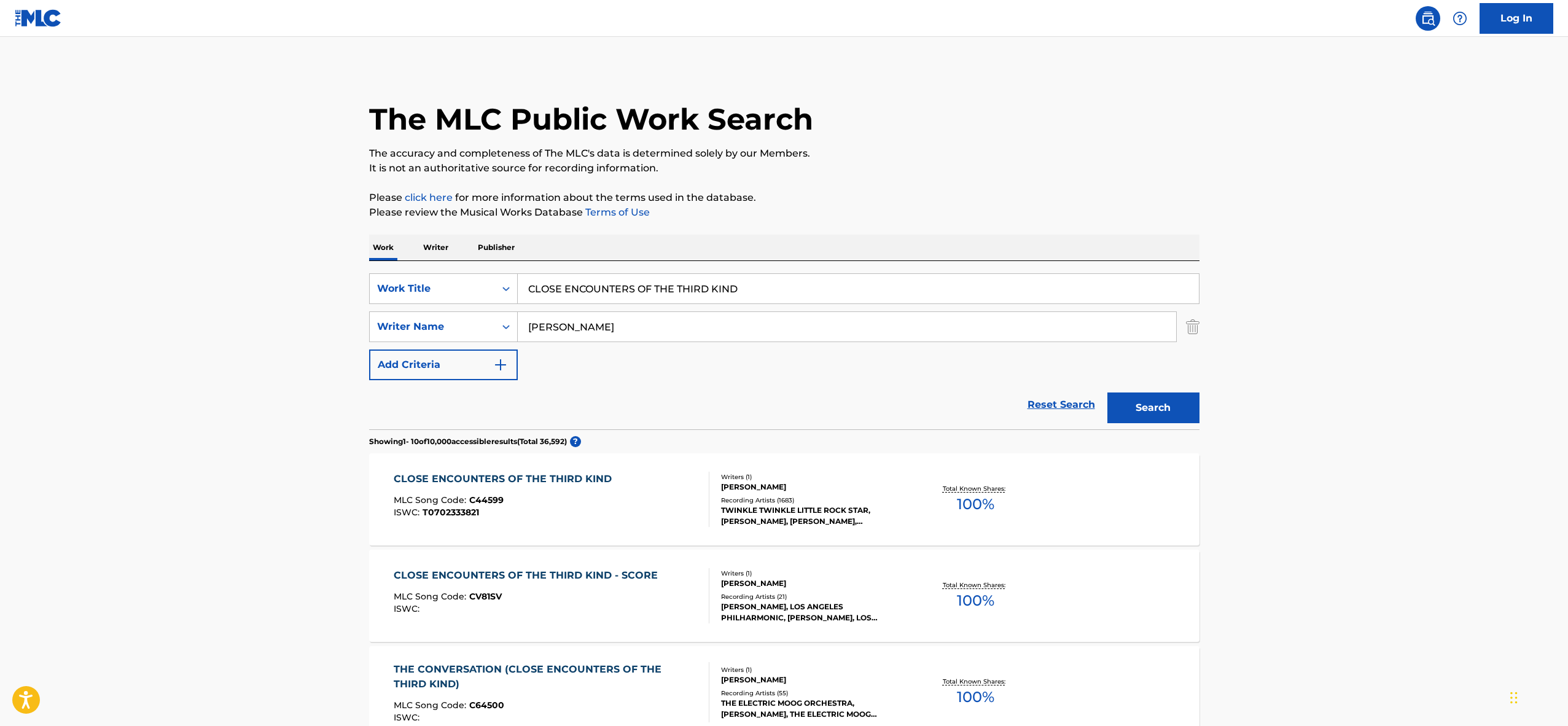
click at [600, 589] on div "CLOSE ENCOUNTERS OF THE THIRD KIND - SCORE MLC Song Code : CV81SV ISWC :" at bounding box center [529, 595] width 270 height 56
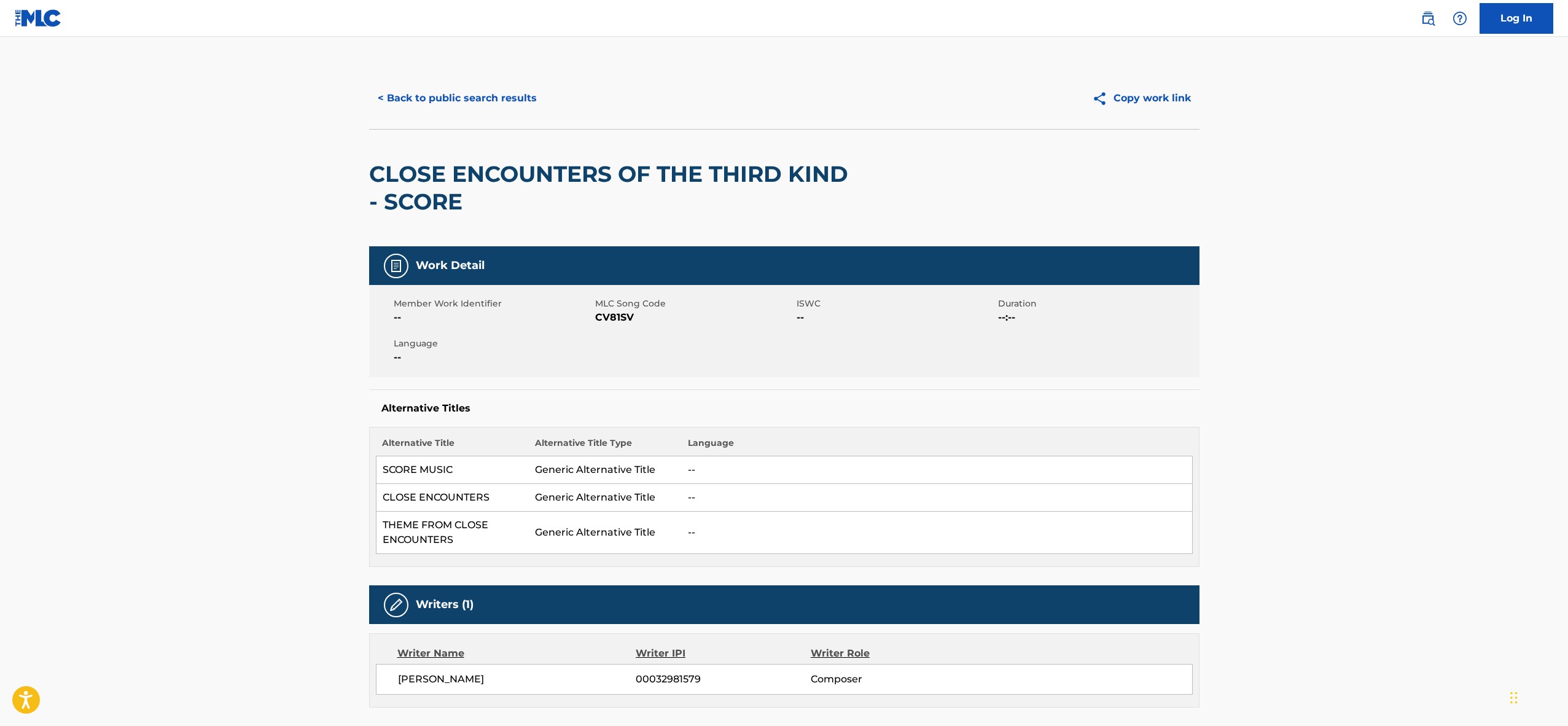
click at [627, 320] on span "CV81SV" at bounding box center [694, 317] width 199 height 14
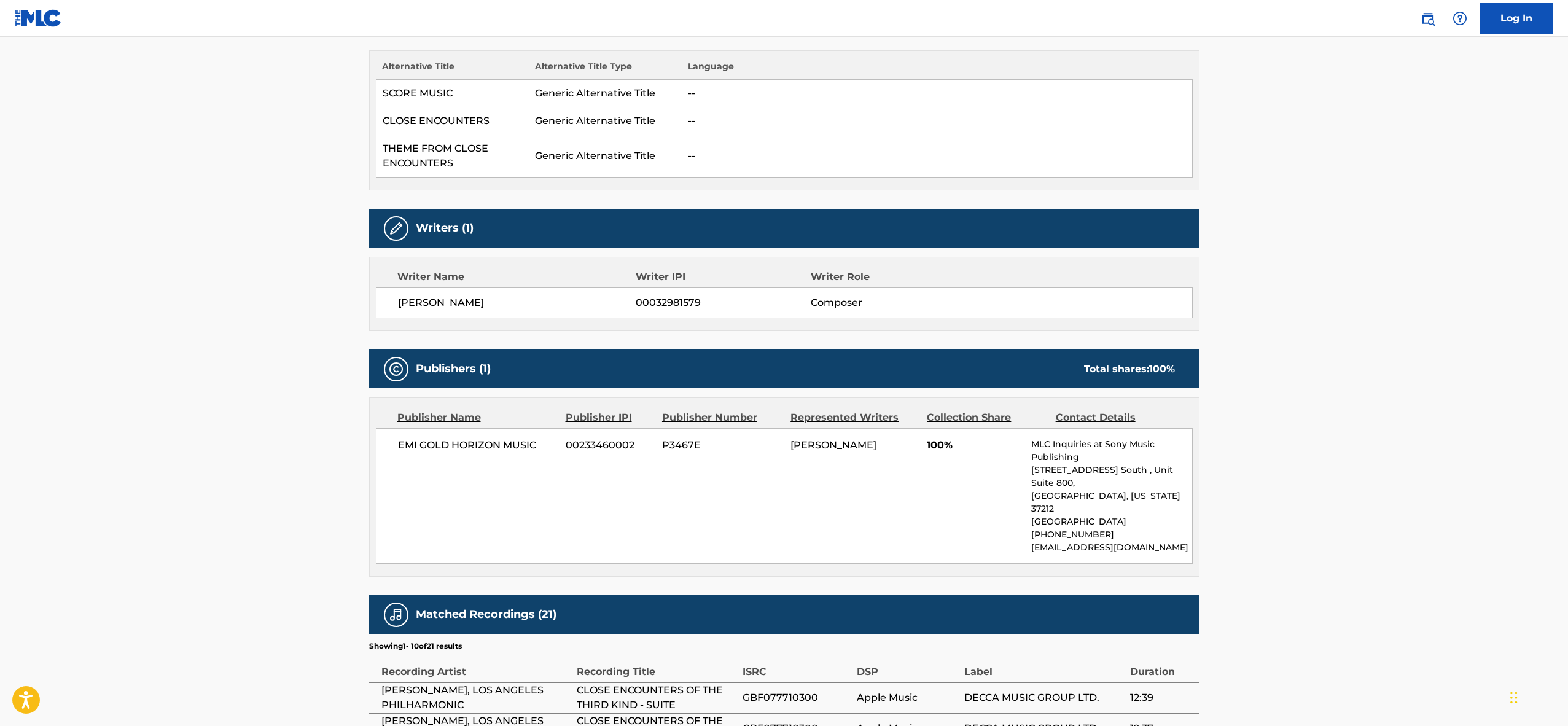
scroll to position [394, 0]
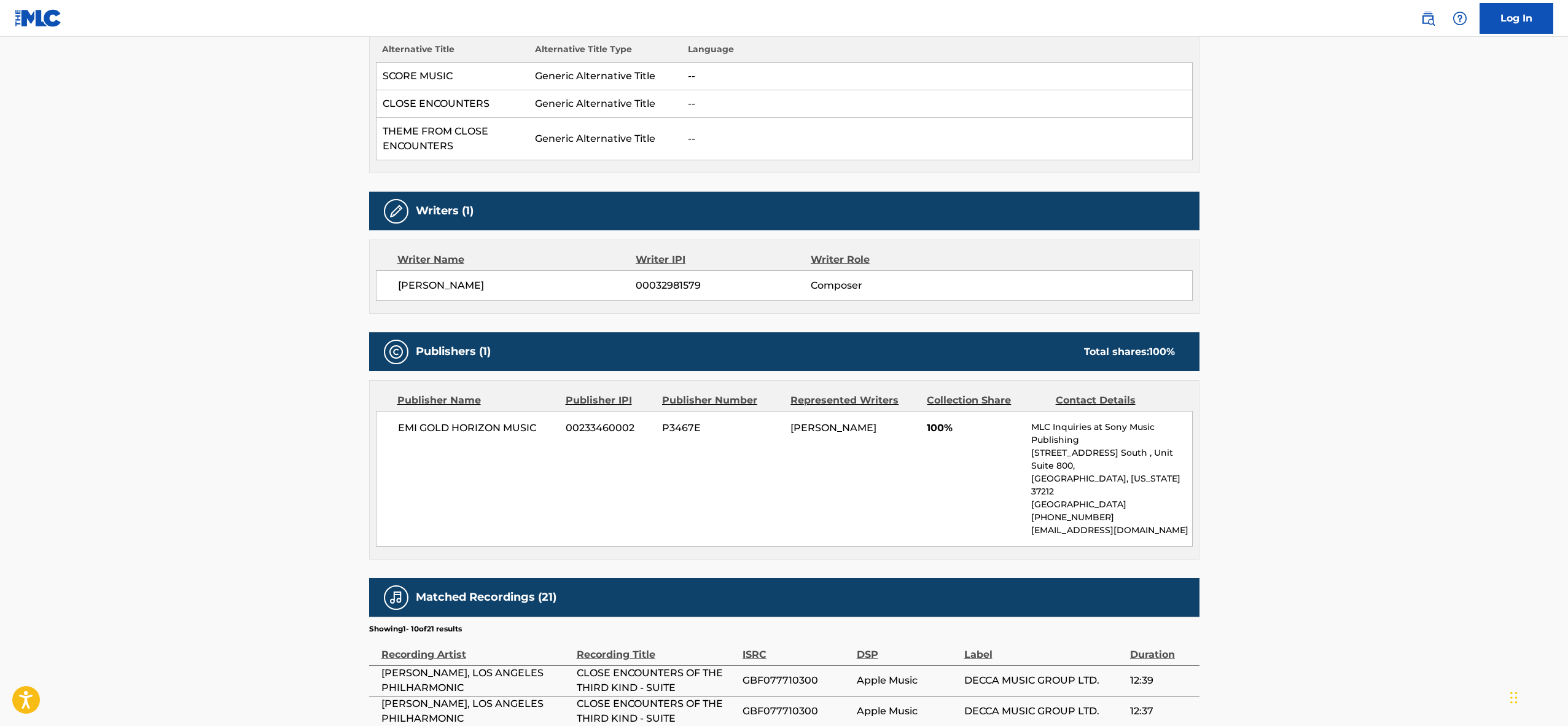
click at [404, 282] on span "[PERSON_NAME]" at bounding box center [517, 285] width 238 height 14
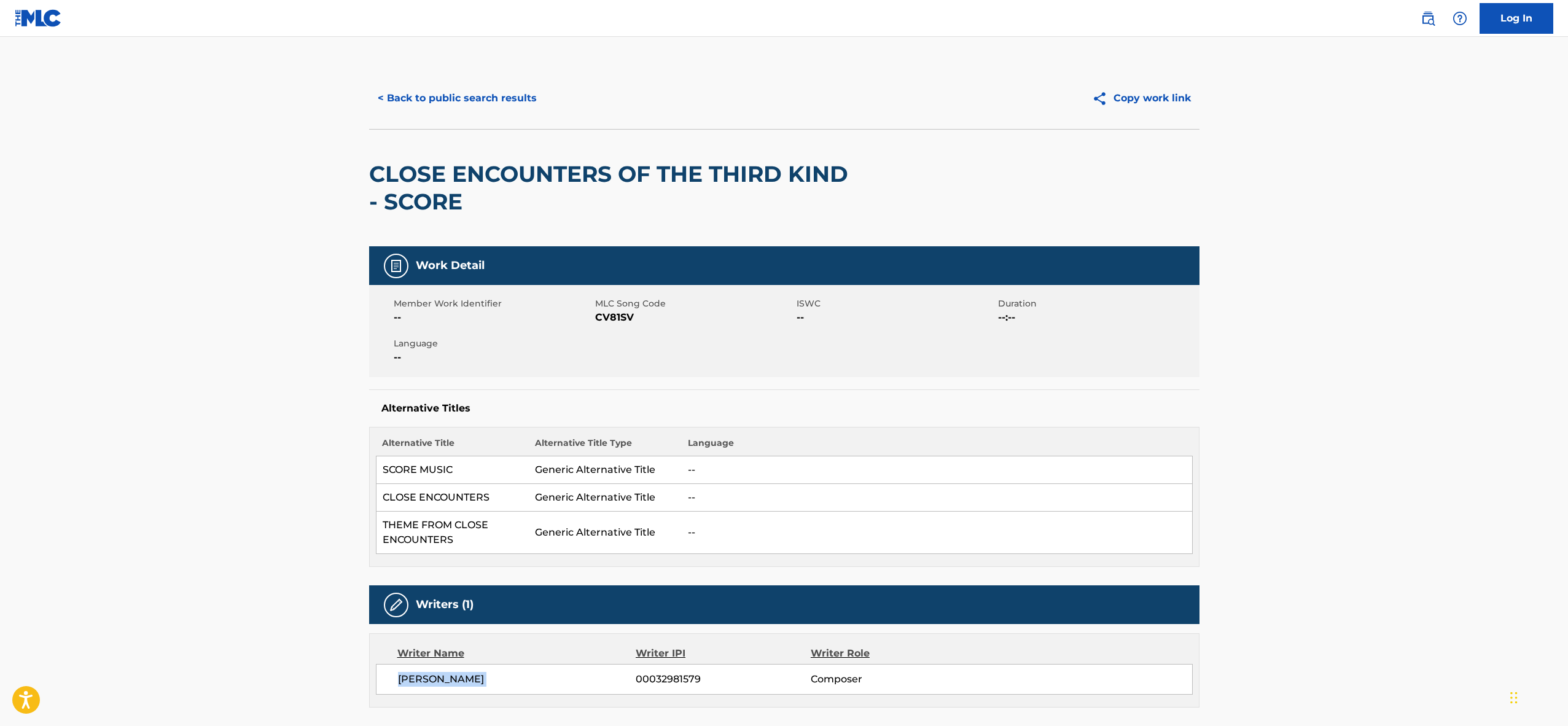
click at [481, 101] on button "< Back to public search results" at bounding box center [457, 98] width 176 height 31
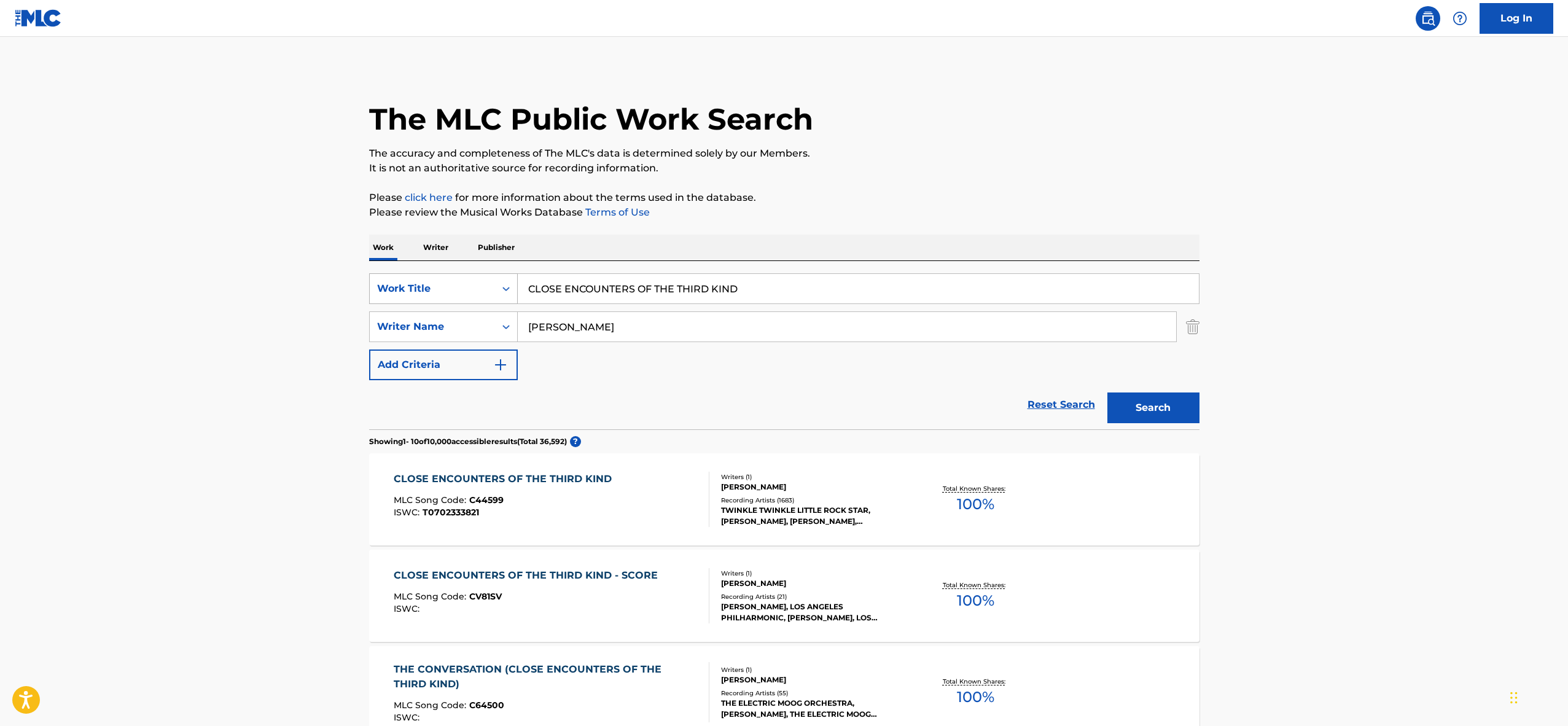
click at [473, 289] on div "Work Title" at bounding box center [432, 288] width 111 height 14
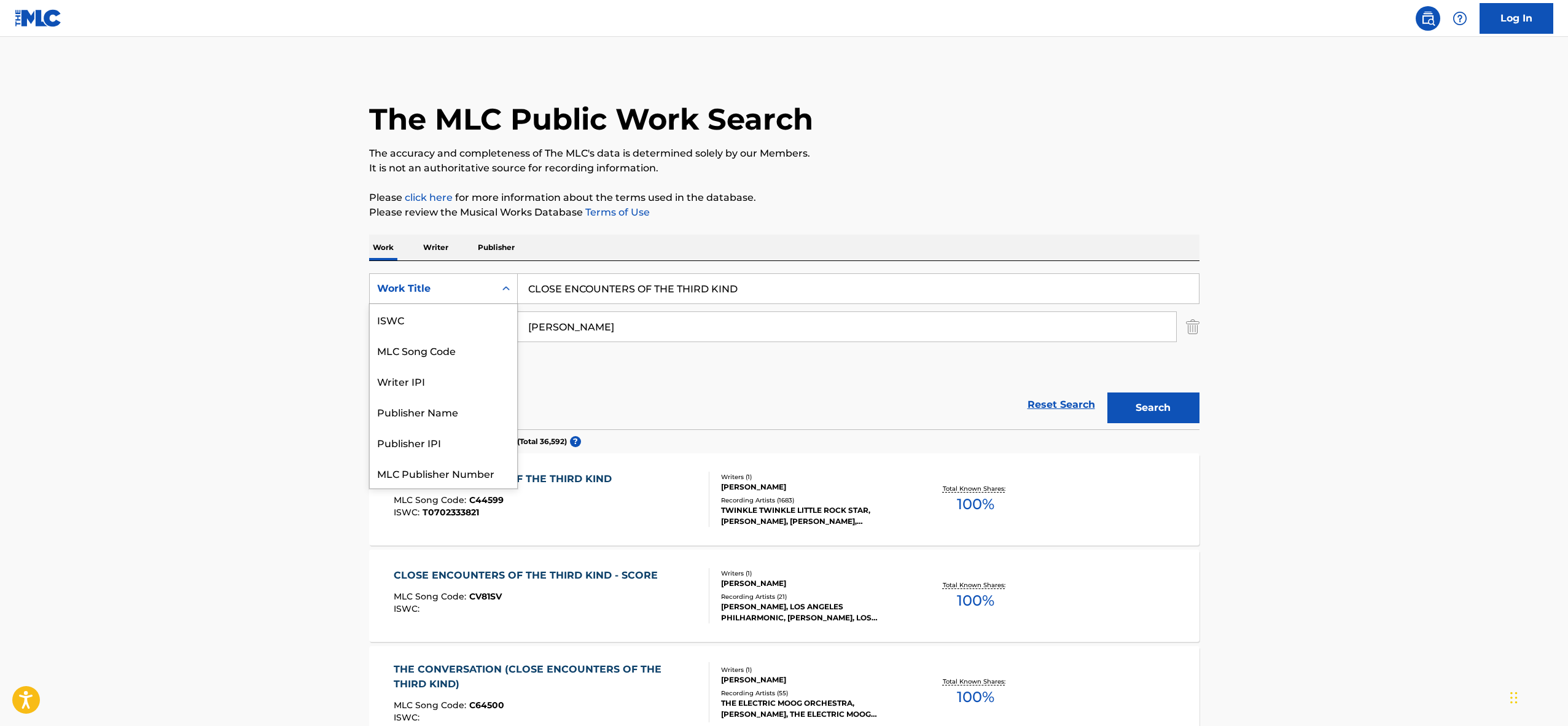
scroll to position [31, 0]
click at [582, 288] on input "CLOSE ENCOUNTERS OF THE THIRD KIND" at bounding box center [858, 288] width 681 height 30
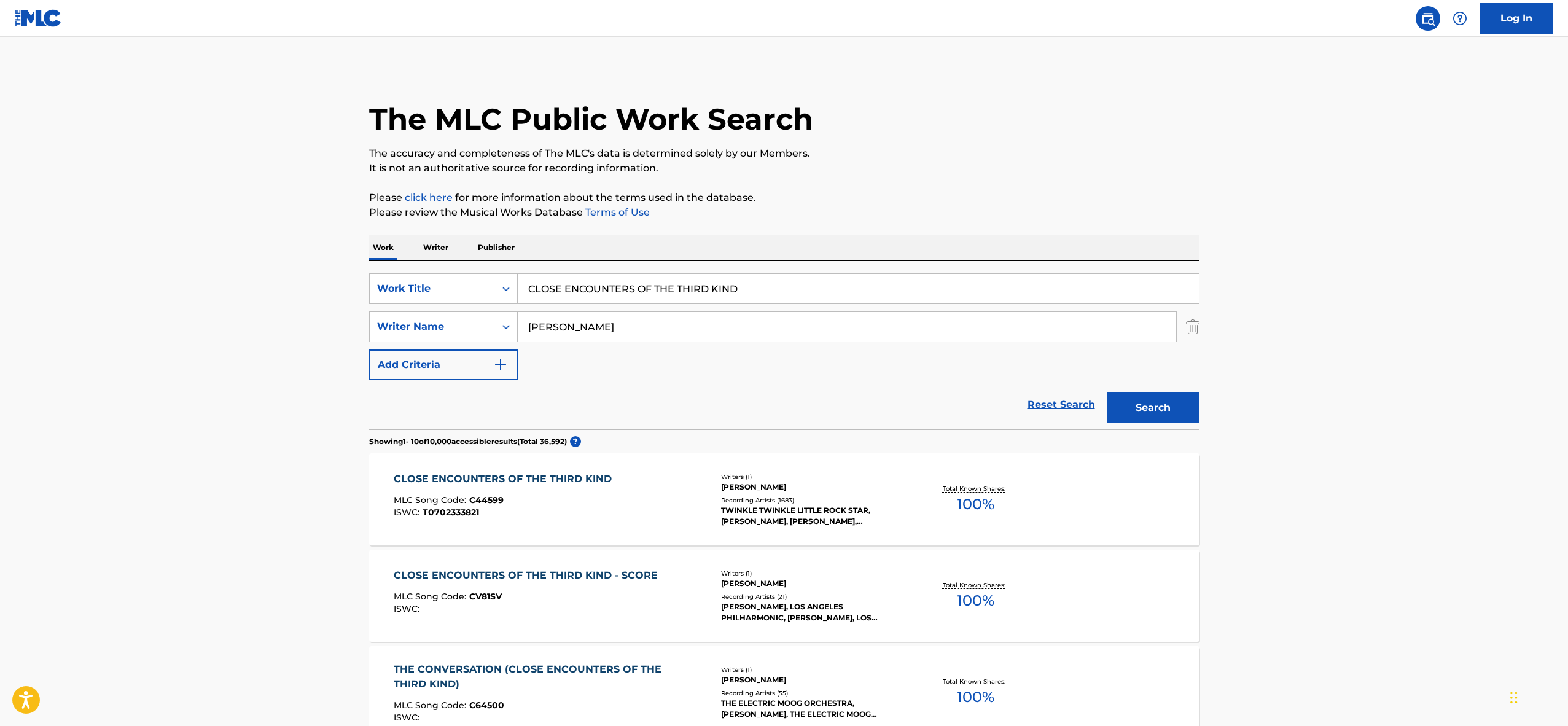
click at [582, 288] on input "CLOSE ENCOUNTERS OF THE THIRD KIND" at bounding box center [858, 288] width 681 height 30
paste input "THE HUSTLE"
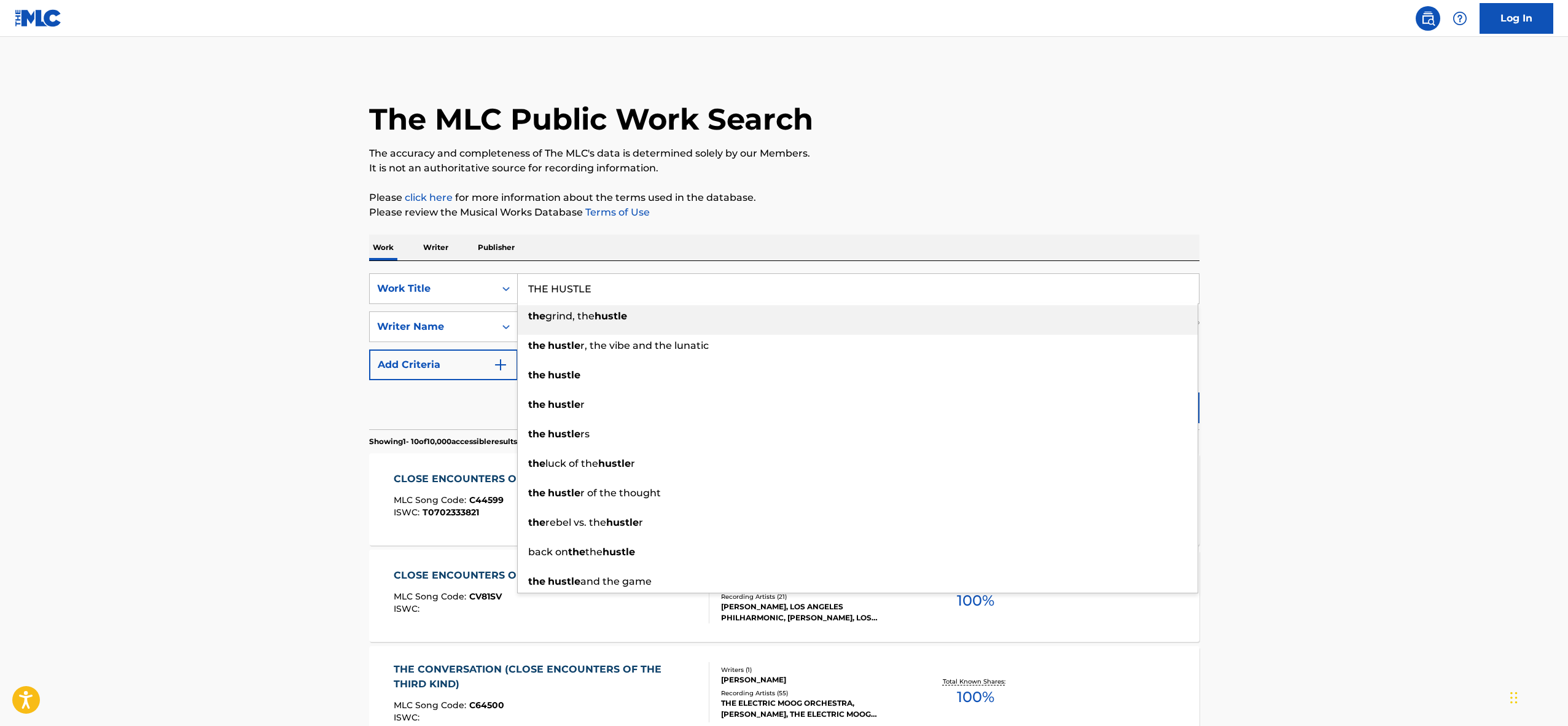
type input "THE HUSTLE"
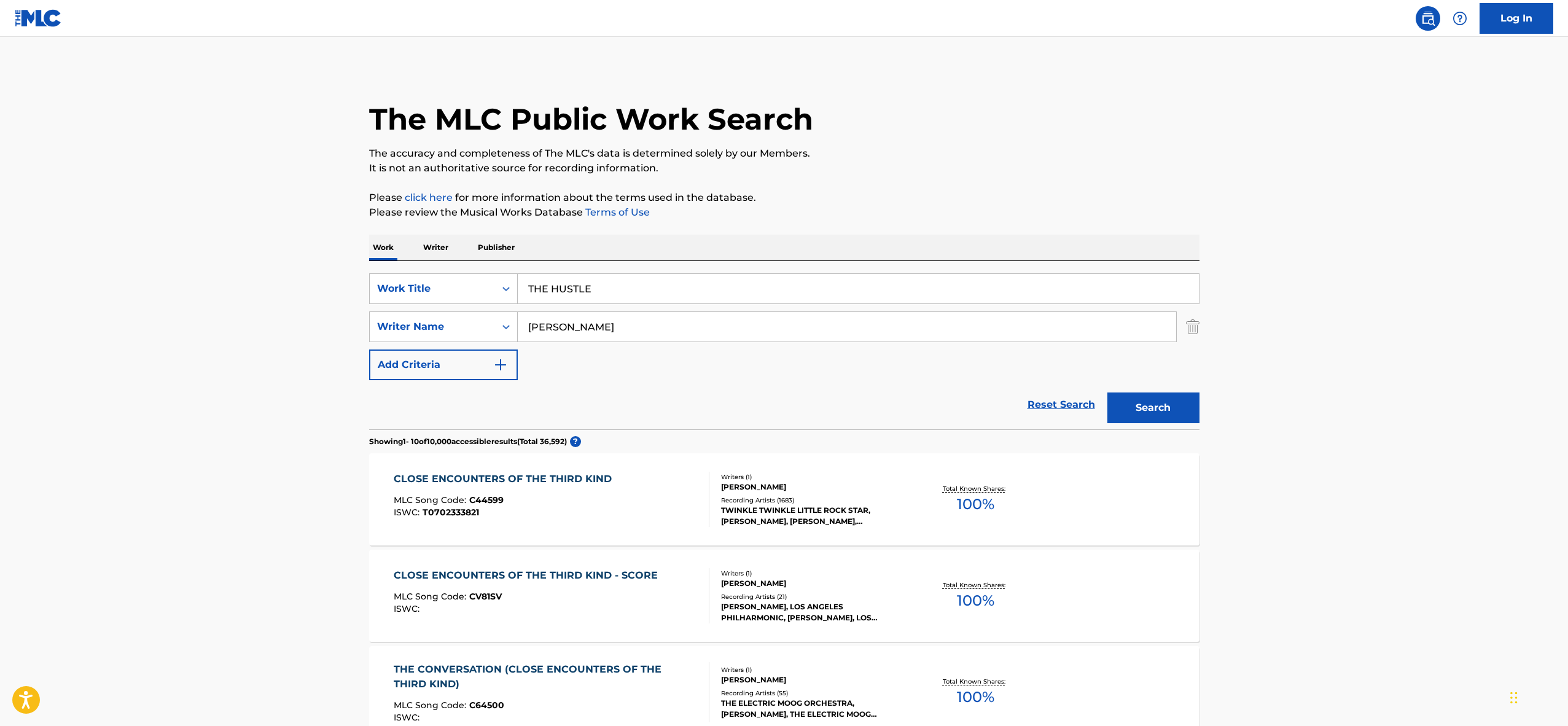
click at [575, 327] on input "[PERSON_NAME]" at bounding box center [847, 327] width 658 height 30
type input "[PERSON_NAME]"
click at [1108, 392] on button "Search" at bounding box center [1154, 407] width 92 height 31
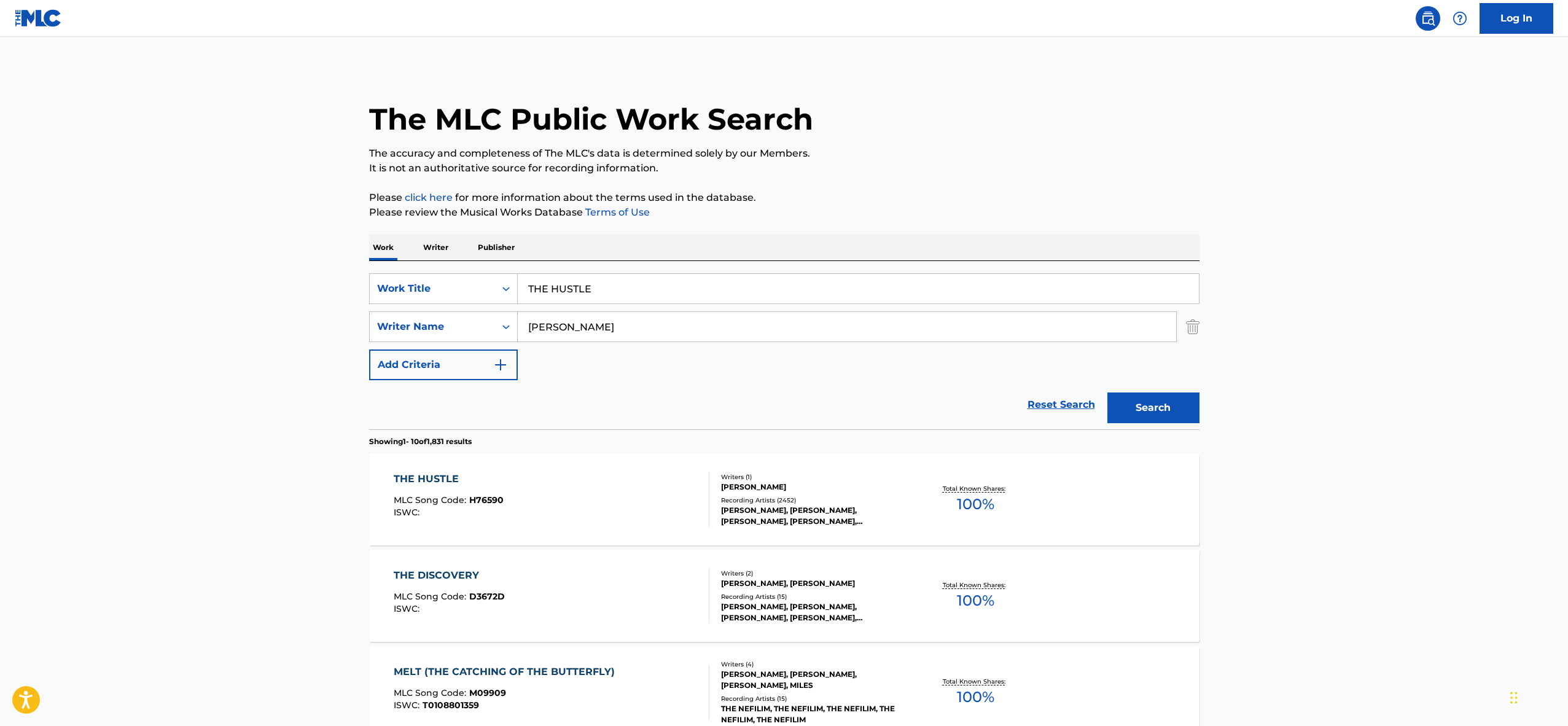
click at [541, 485] on div "THE HUSTLE MLC Song Code : H76590 ISWC :" at bounding box center [551, 499] width 316 height 56
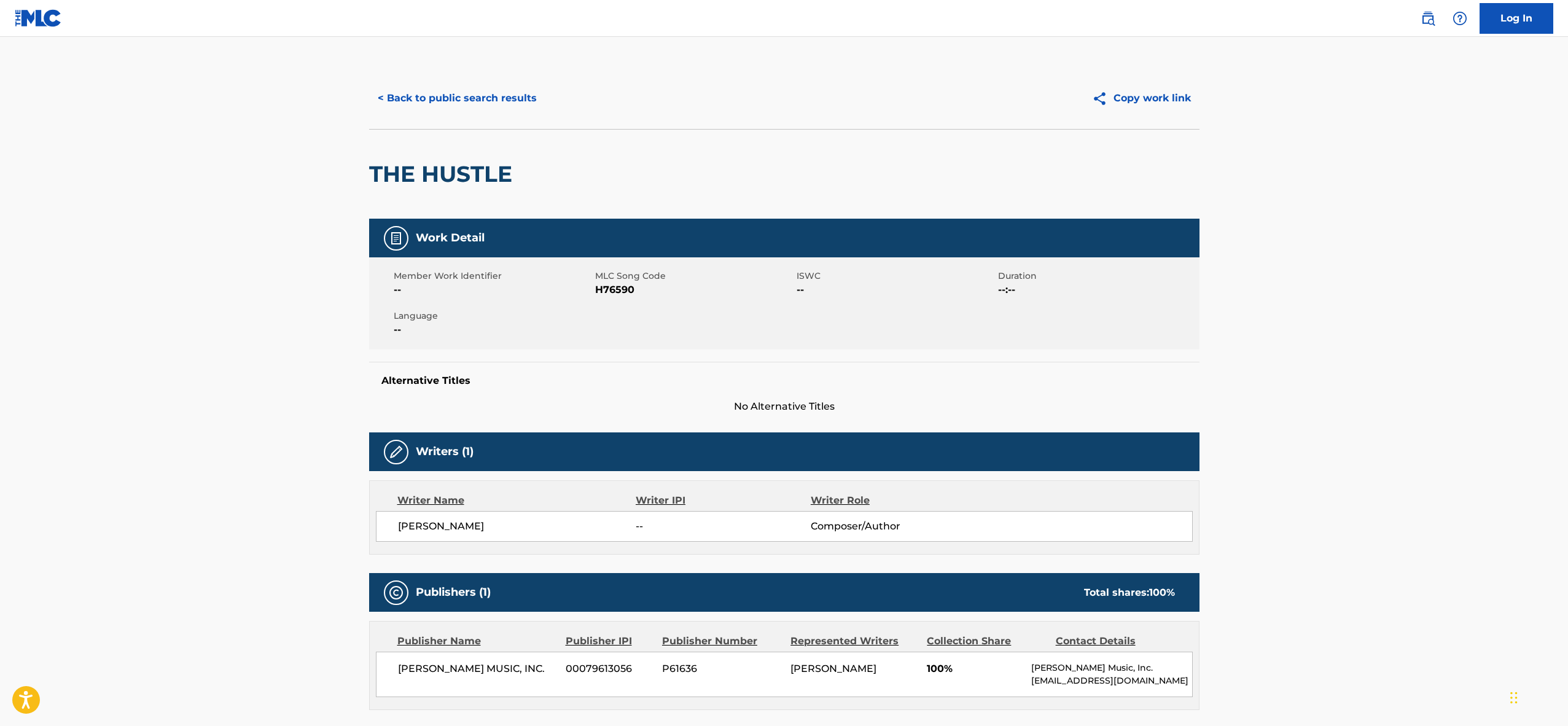
click at [609, 290] on span "H76590" at bounding box center [694, 290] width 199 height 14
click at [461, 100] on button "< Back to public search results" at bounding box center [457, 98] width 176 height 31
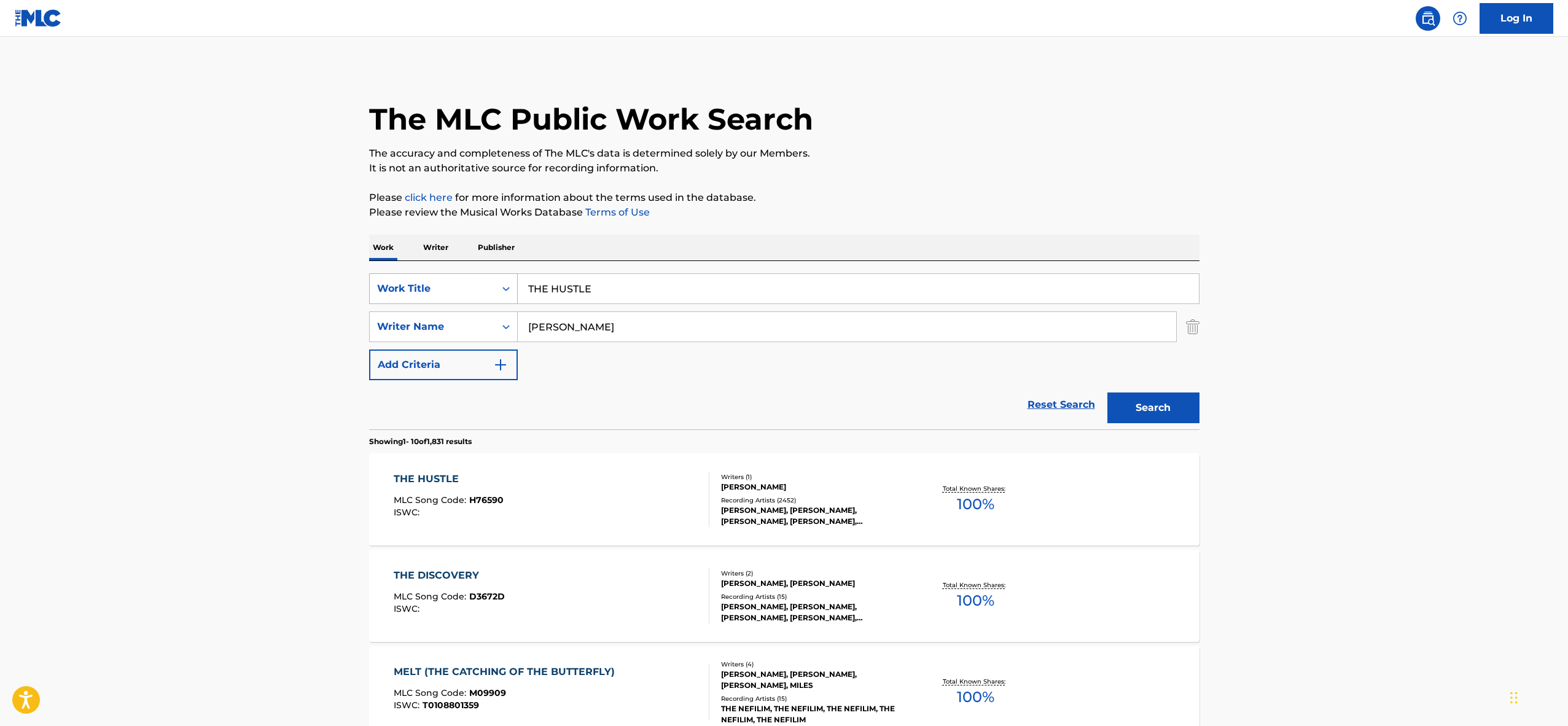
click at [497, 293] on div "Search Form" at bounding box center [506, 288] width 22 height 22
click at [492, 316] on div "MLC Song Code" at bounding box center [444, 319] width 147 height 31
click at [573, 290] on input "Search Form" at bounding box center [858, 288] width 681 height 30
paste input "T0708835986"
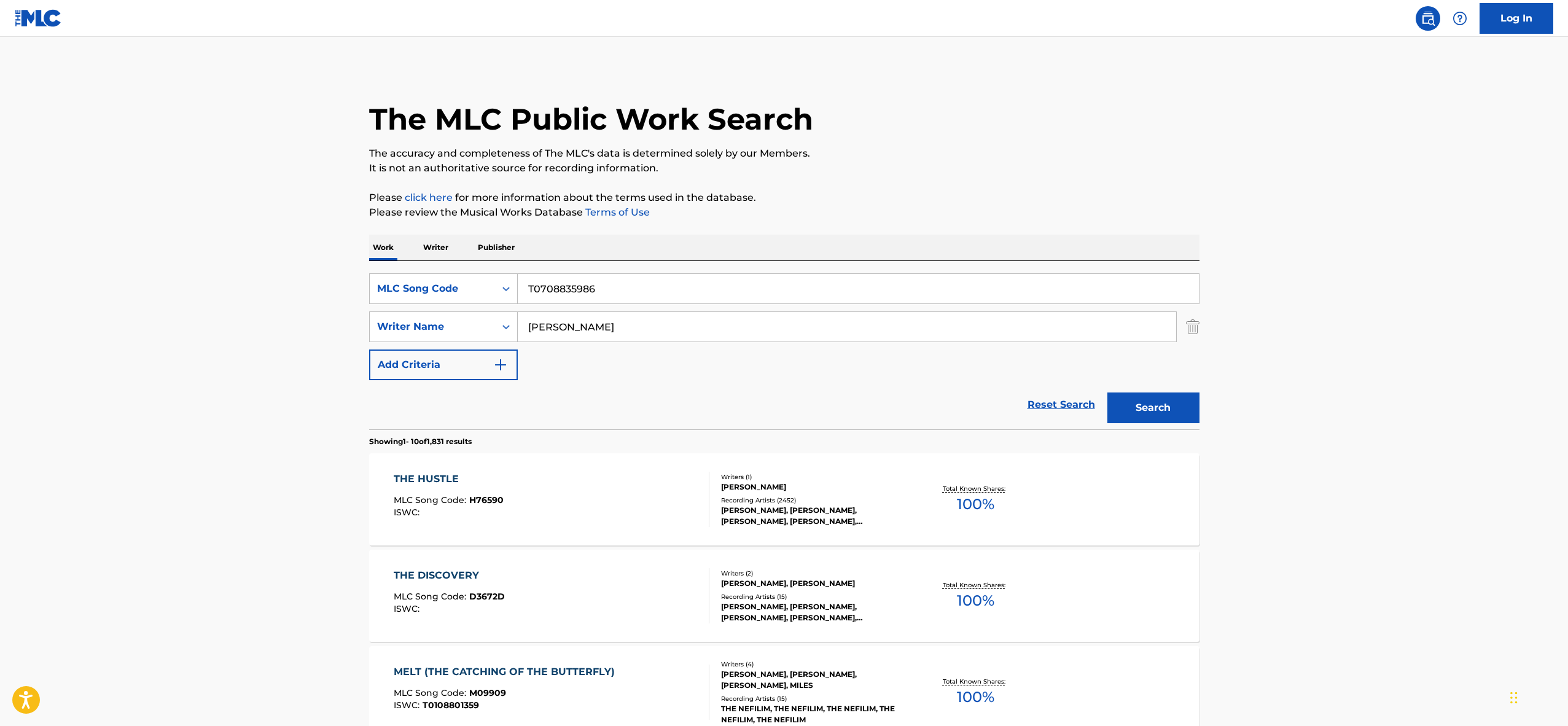
type input "T0708835986"
click at [556, 328] on input "[PERSON_NAME]" at bounding box center [847, 327] width 658 height 30
click at [1165, 405] on button "Search" at bounding box center [1154, 407] width 92 height 31
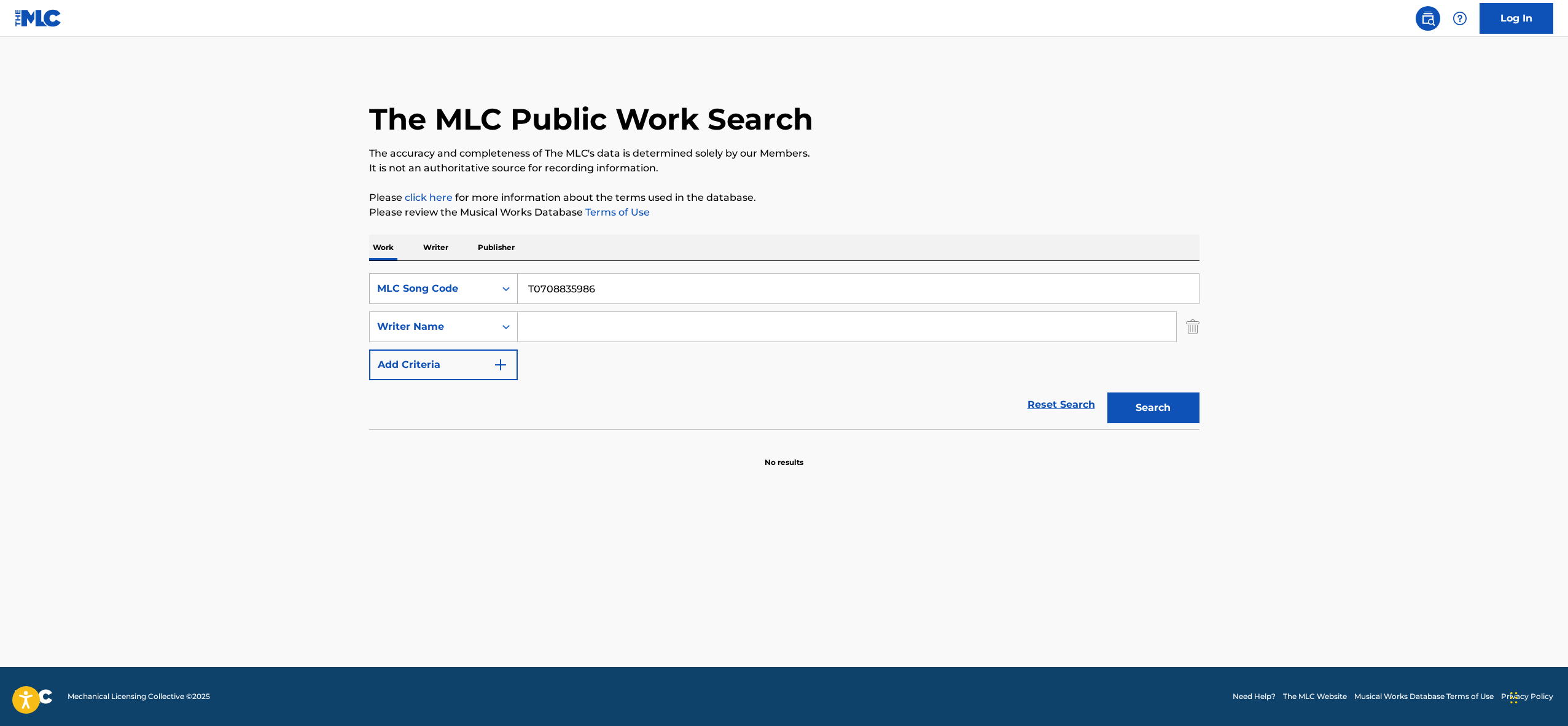
click at [477, 301] on div "MLC Song Code" at bounding box center [444, 288] width 149 height 31
click at [449, 315] on div "Work Title" at bounding box center [444, 319] width 147 height 31
click at [553, 289] on input "Search Form" at bounding box center [858, 288] width 681 height 30
paste input "ALIENS EXIST"
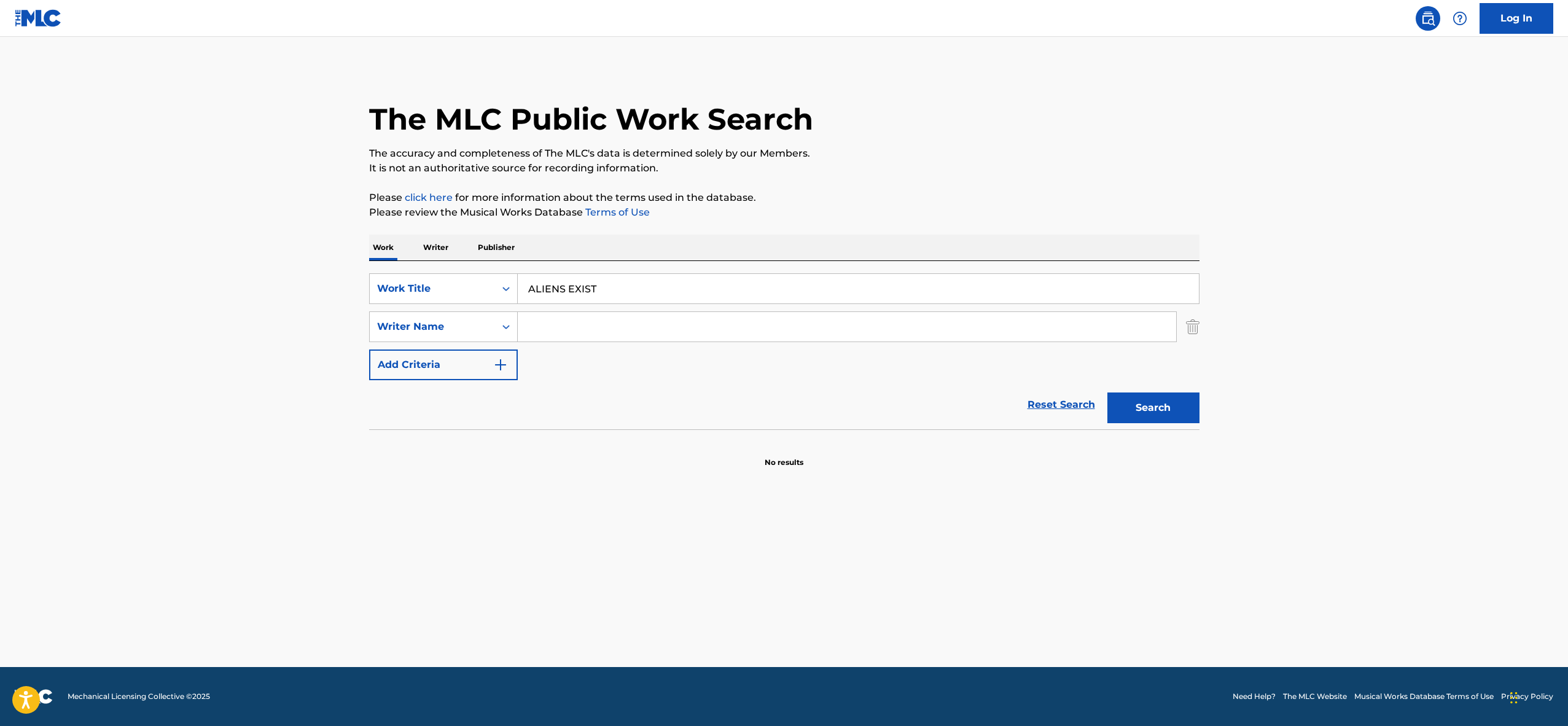
type input "ALIENS EXIST"
type input "delonge"
click at [1108, 392] on button "Search" at bounding box center [1154, 407] width 92 height 31
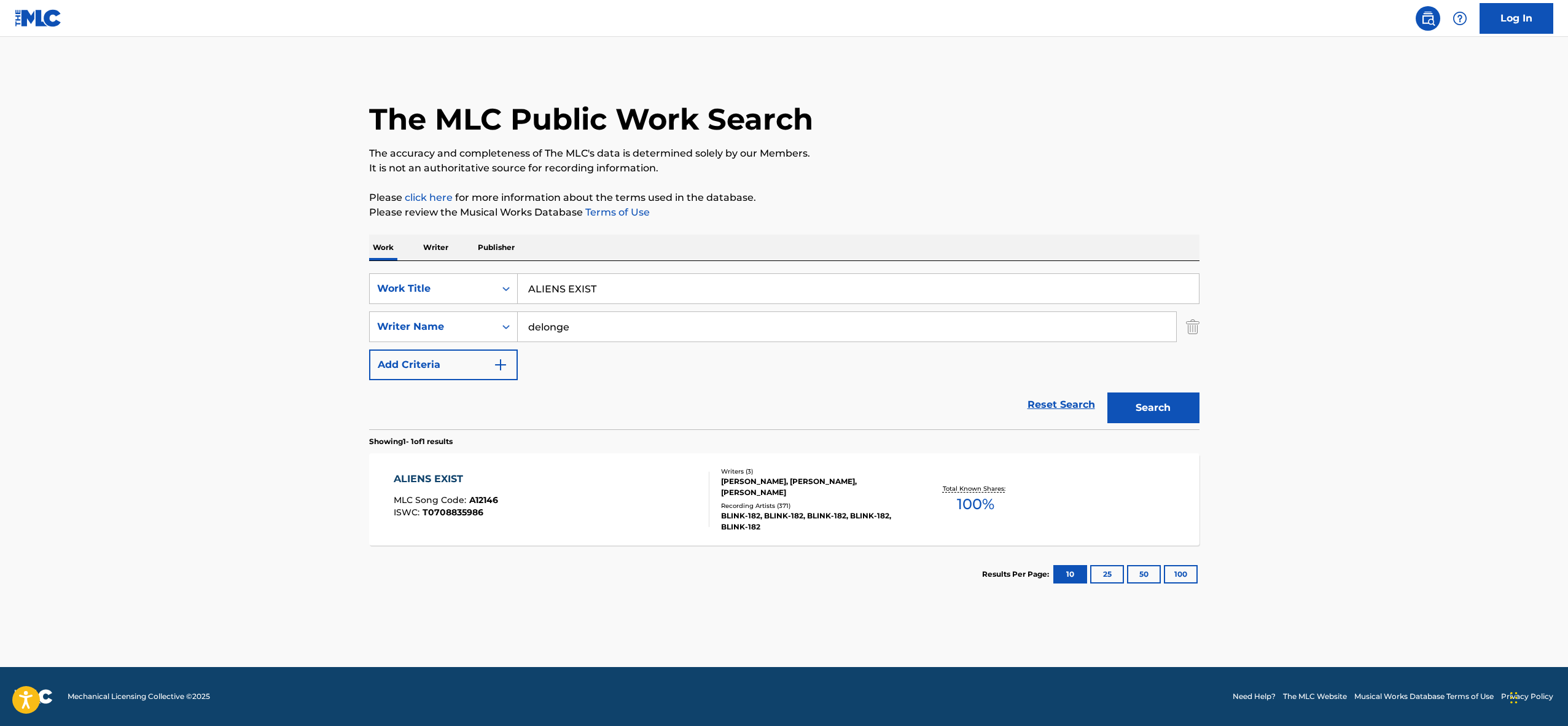
click at [555, 478] on div "ALIENS EXIST MLC Song Code : A12146 ISWC : T0708835986" at bounding box center [551, 499] width 316 height 56
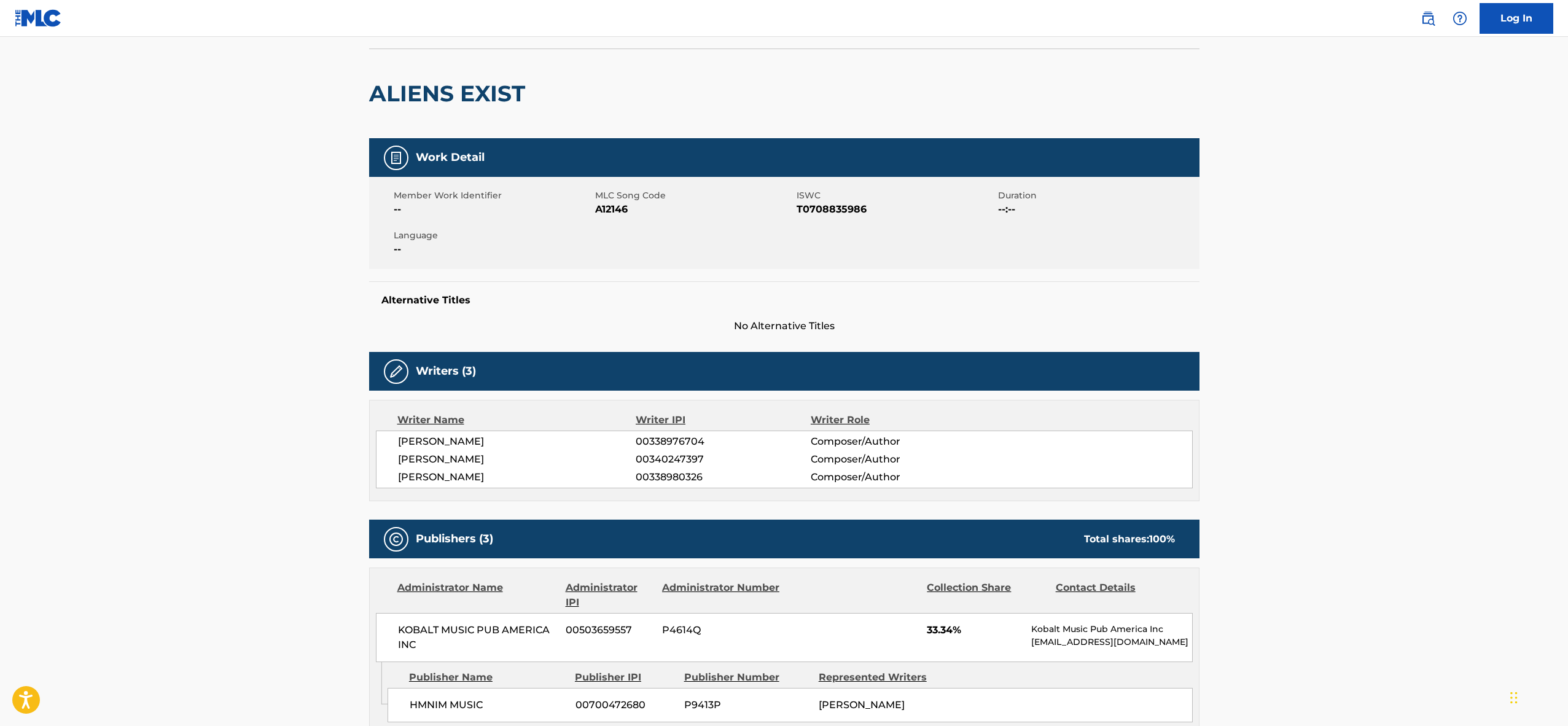
scroll to position [137, 0]
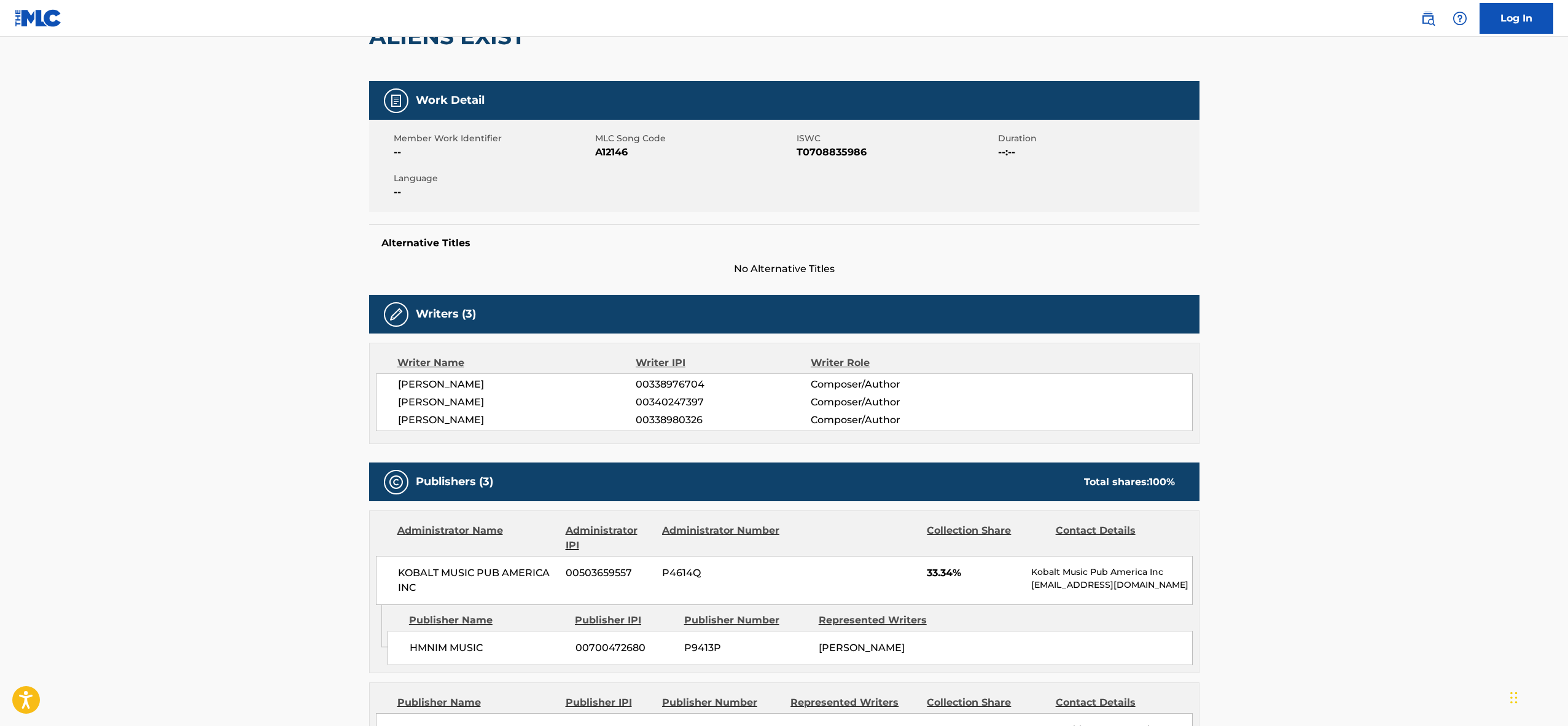
click at [449, 399] on span "[PERSON_NAME]" at bounding box center [517, 402] width 238 height 14
click at [613, 152] on span "A12146" at bounding box center [694, 152] width 199 height 14
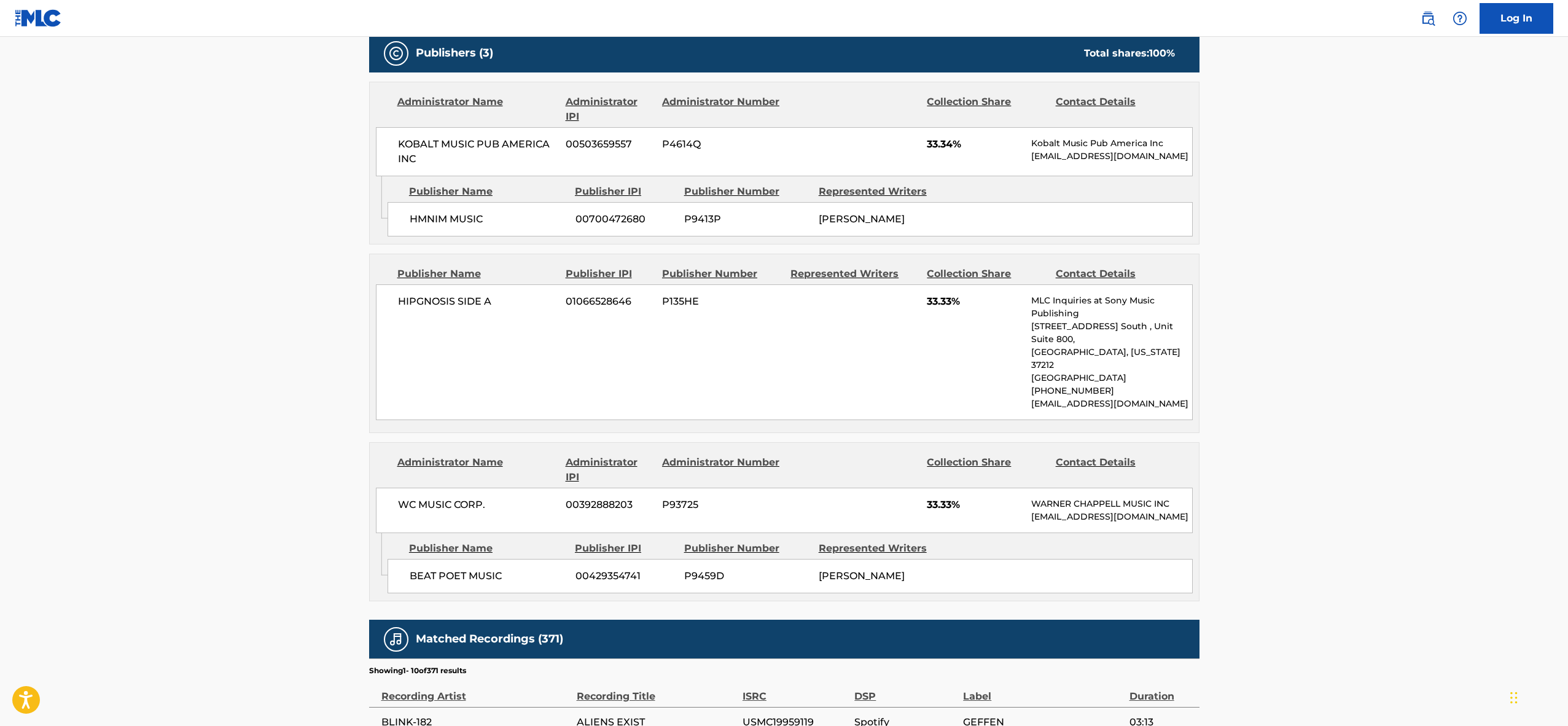
scroll to position [556, 0]
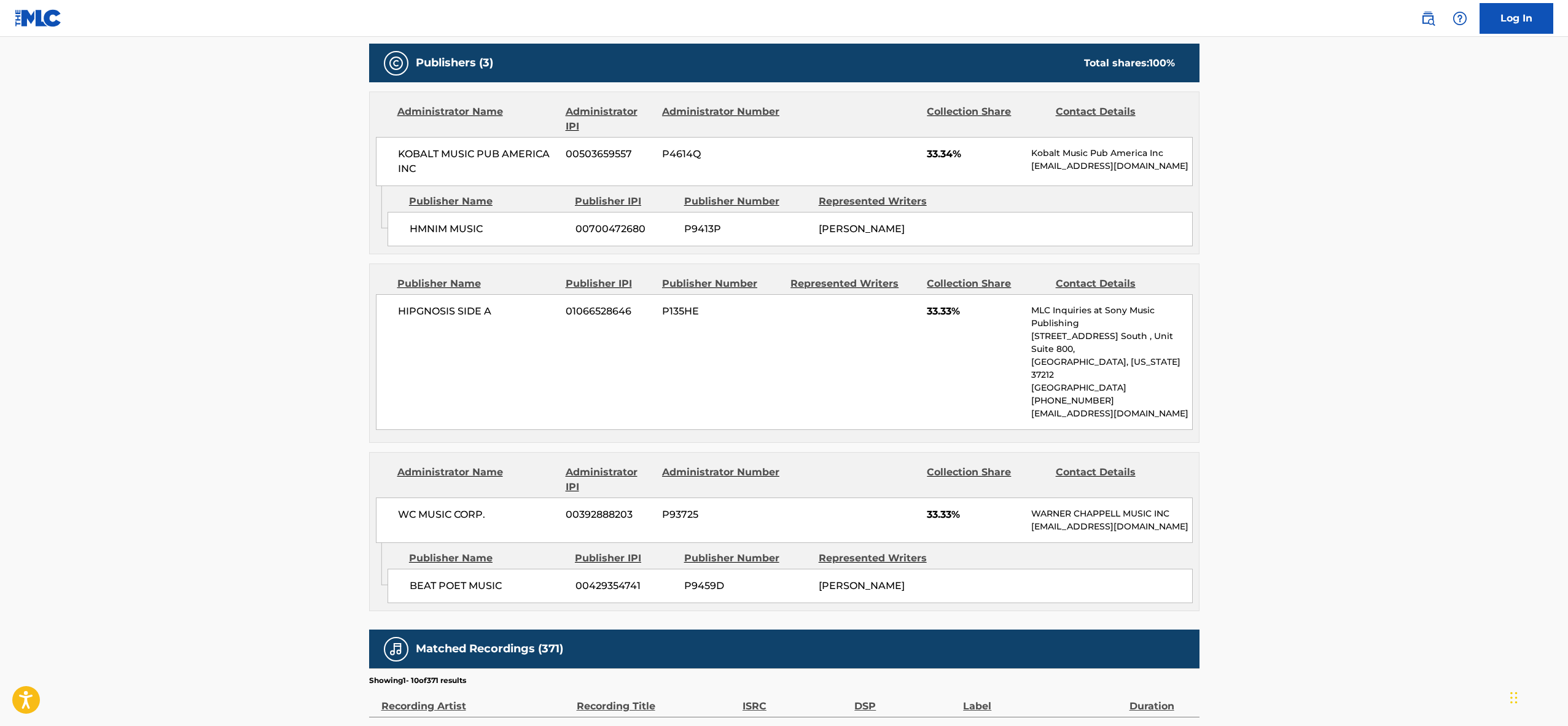
click at [427, 507] on span "WC MUSIC CORP." at bounding box center [478, 514] width 159 height 14
click at [462, 579] on span "BEAT POET MUSIC" at bounding box center [488, 586] width 157 height 14
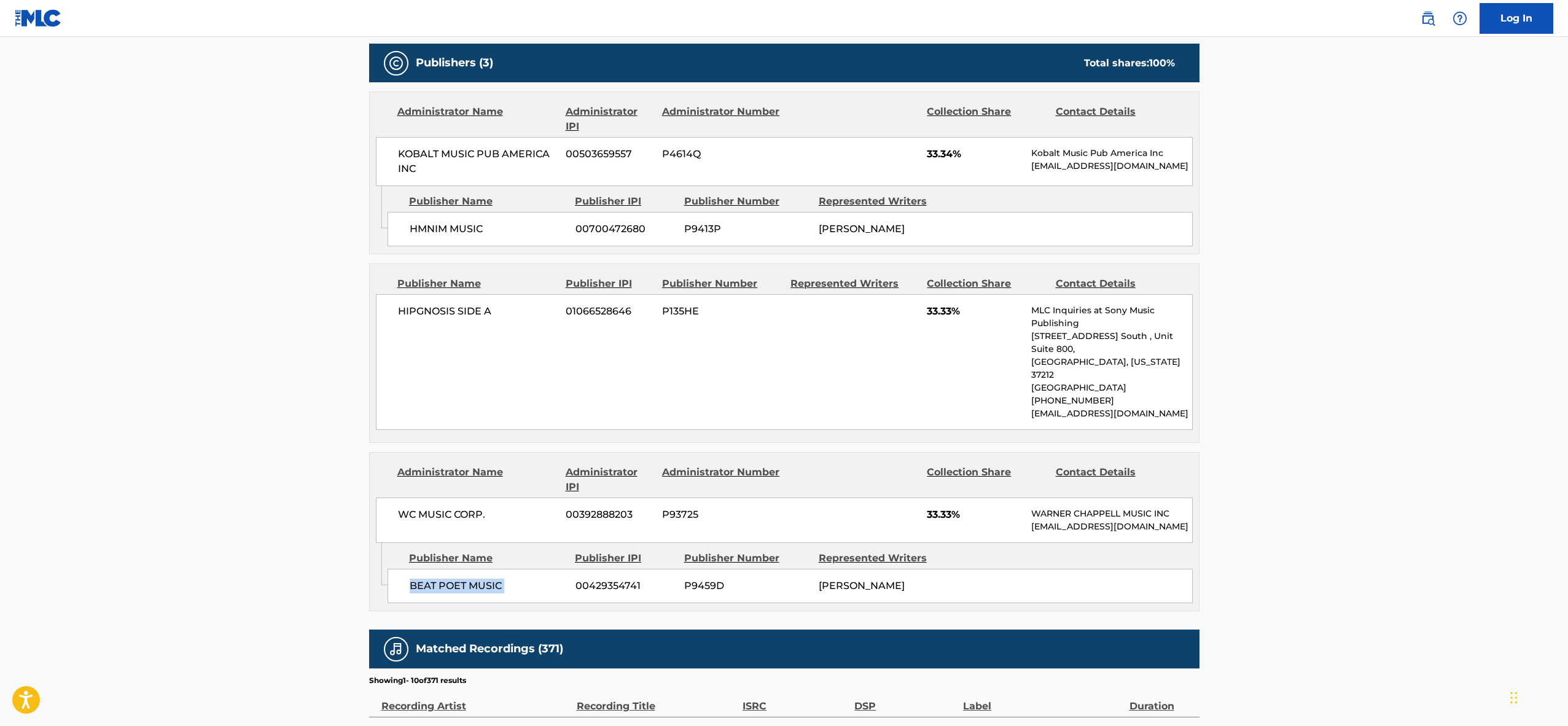
click at [462, 579] on span "BEAT POET MUSIC" at bounding box center [488, 586] width 157 height 14
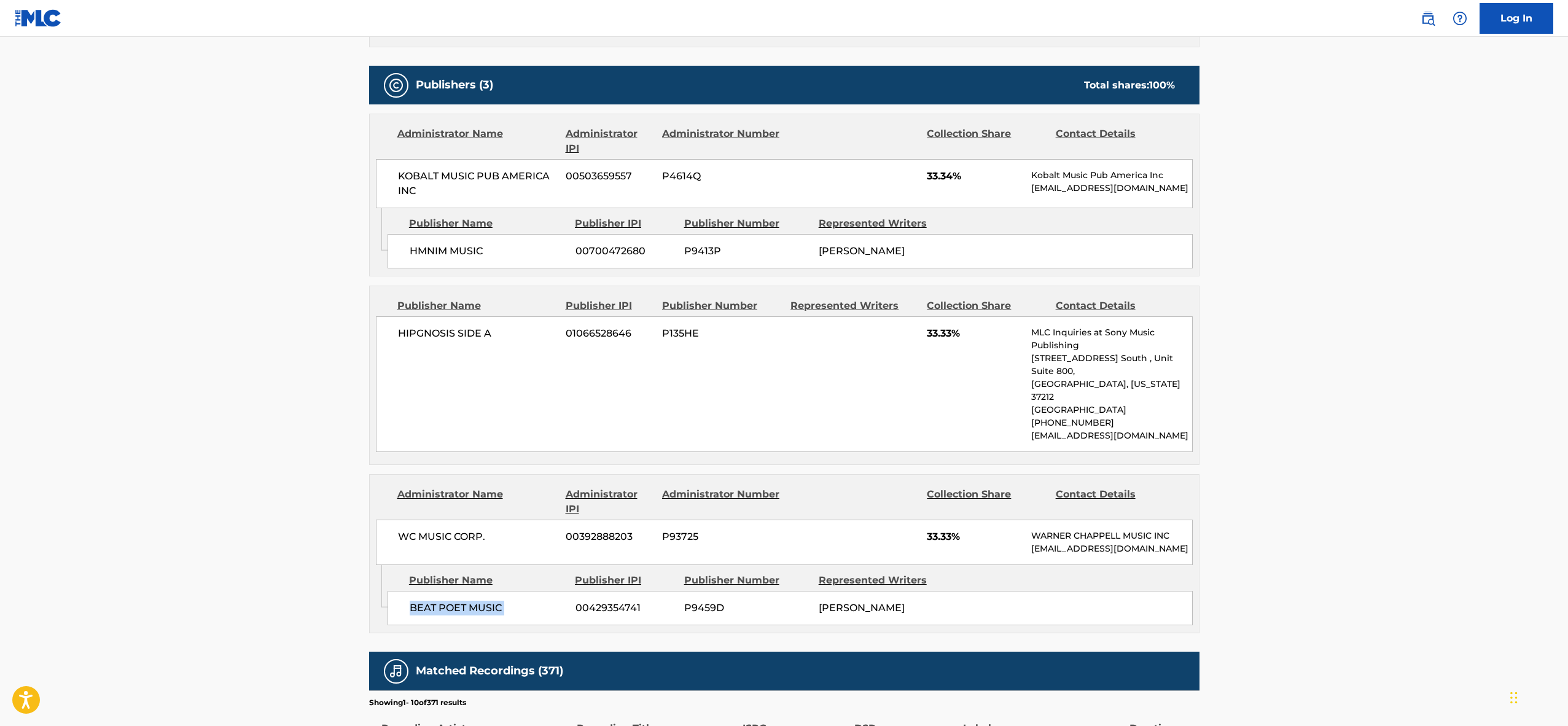
scroll to position [0, 0]
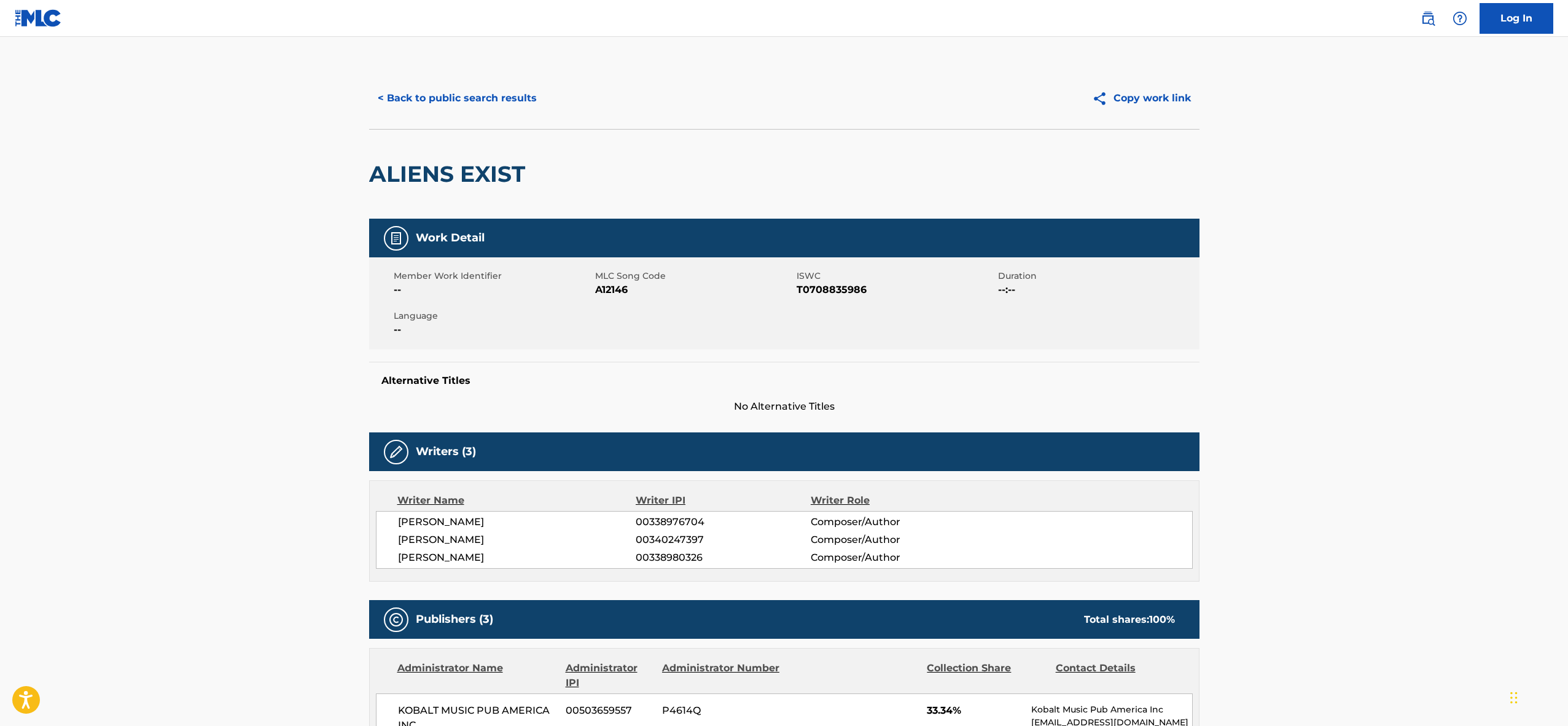
click at [452, 100] on button "< Back to public search results" at bounding box center [457, 98] width 176 height 31
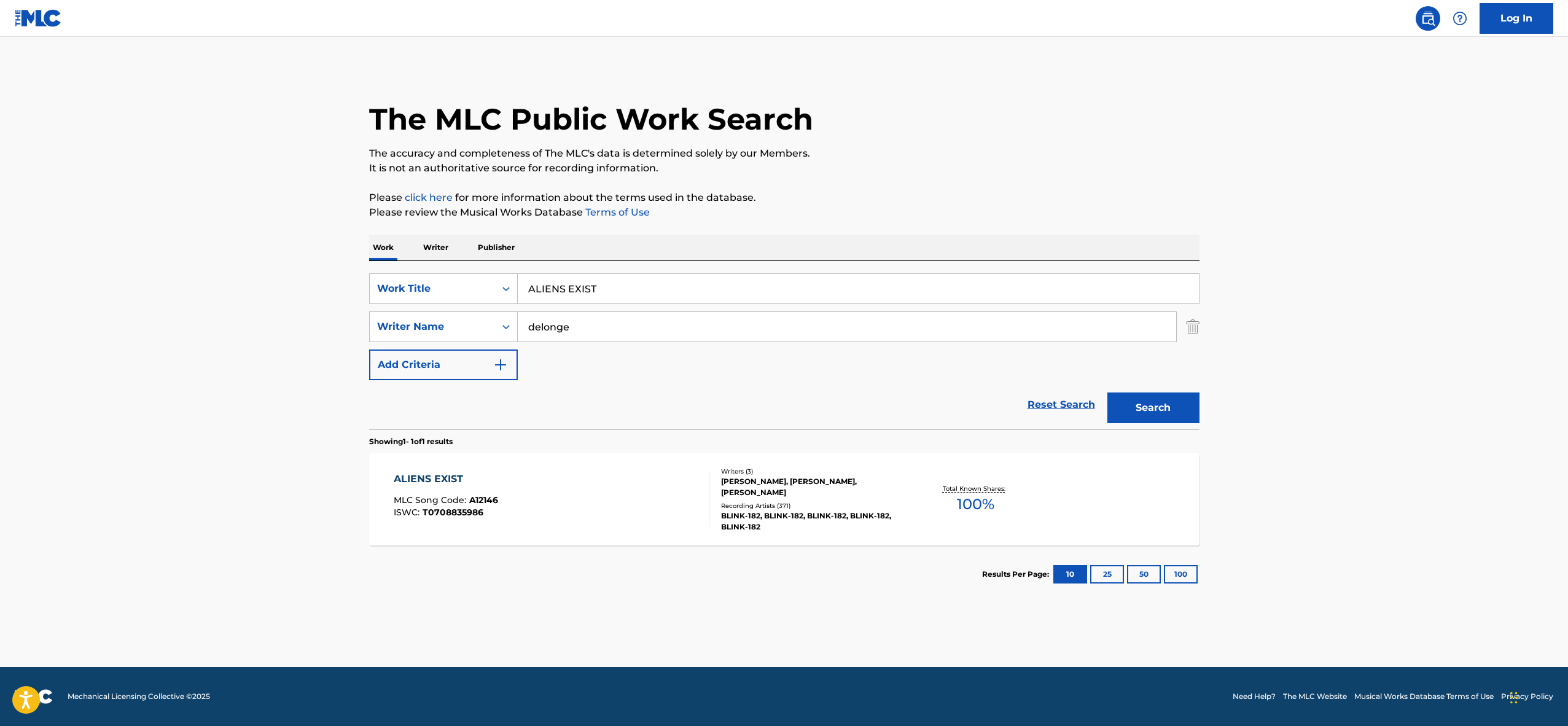
click at [538, 288] on input "ALIENS EXIST" at bounding box center [858, 288] width 681 height 30
paste input "BEATIFICACION PART 1"
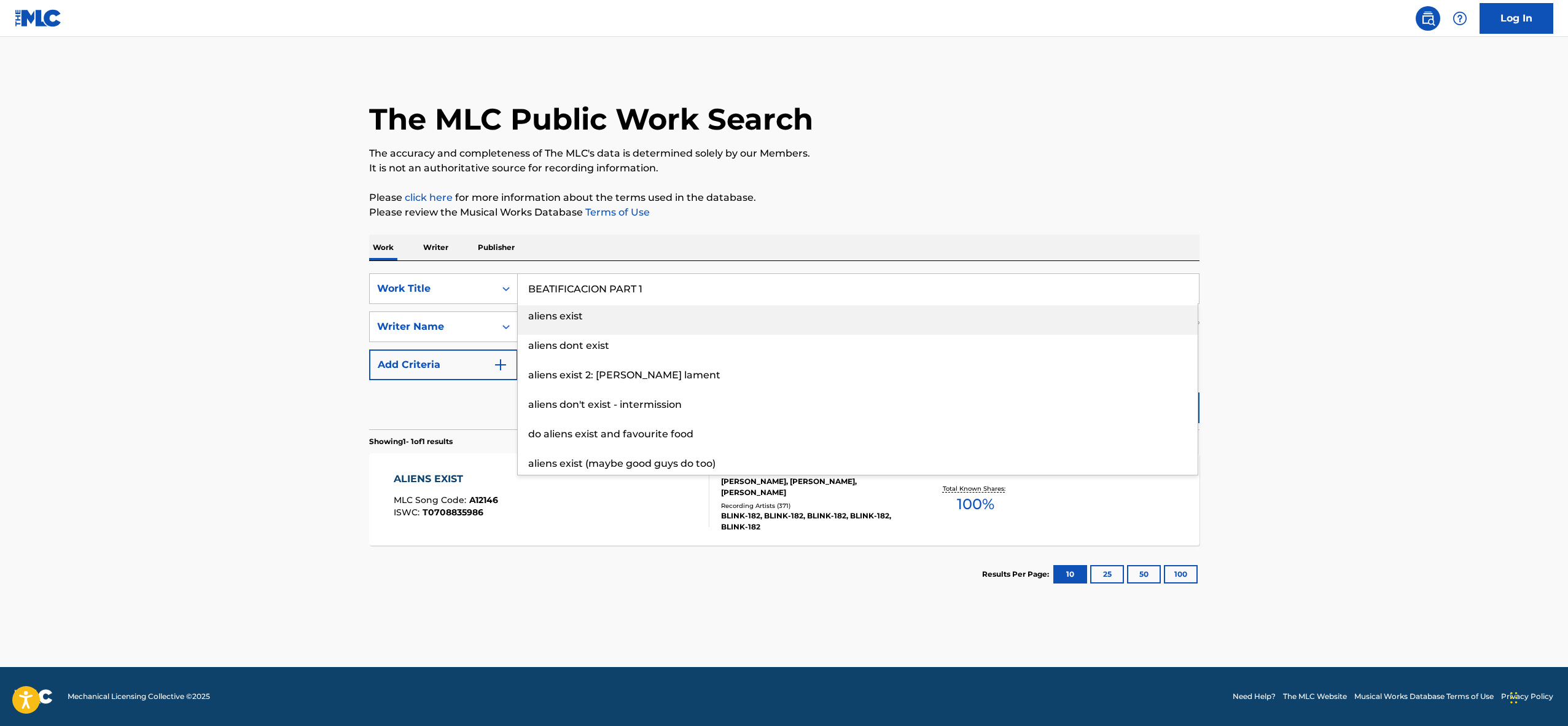
type input "BEATIFICACION PART 1"
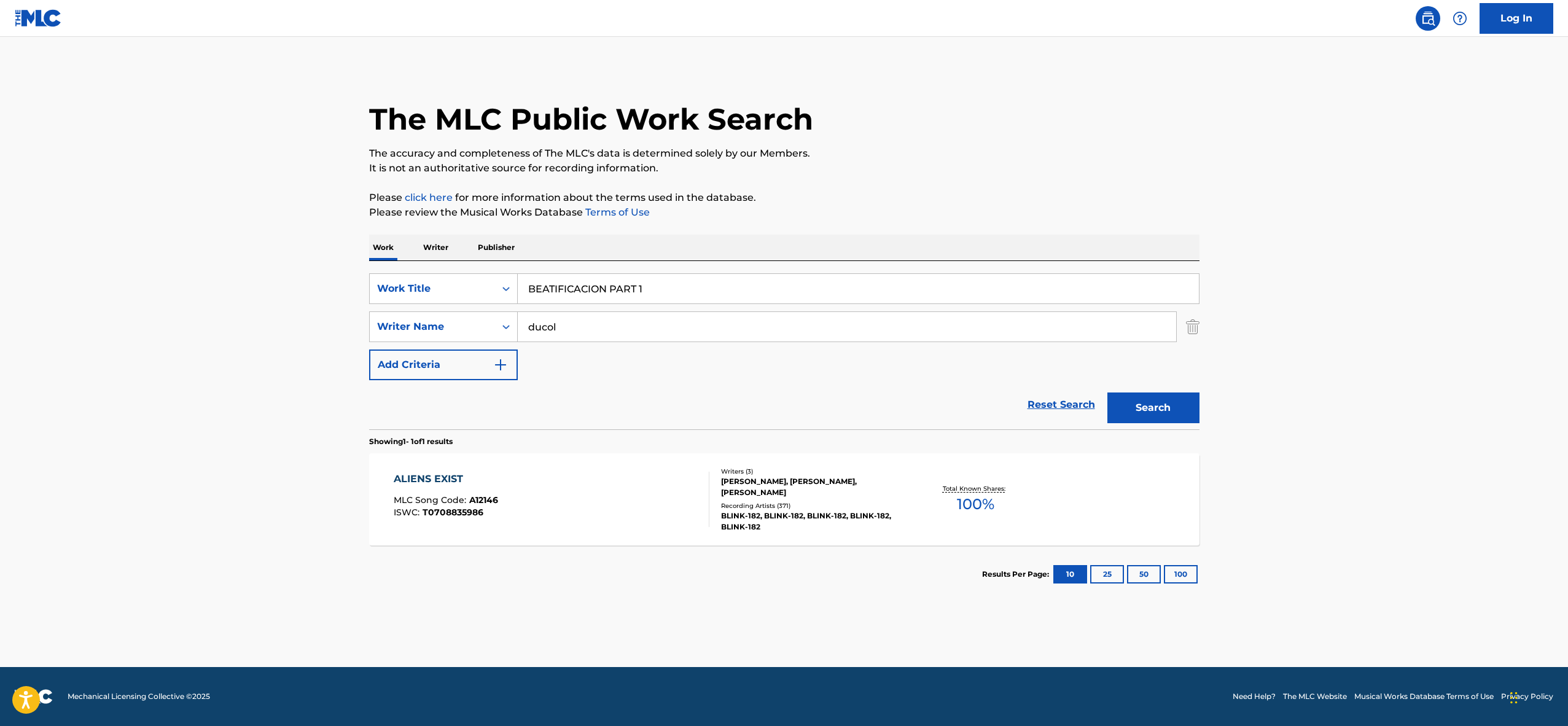
type input "ducol"
click at [1108, 392] on button "Search" at bounding box center [1154, 407] width 92 height 31
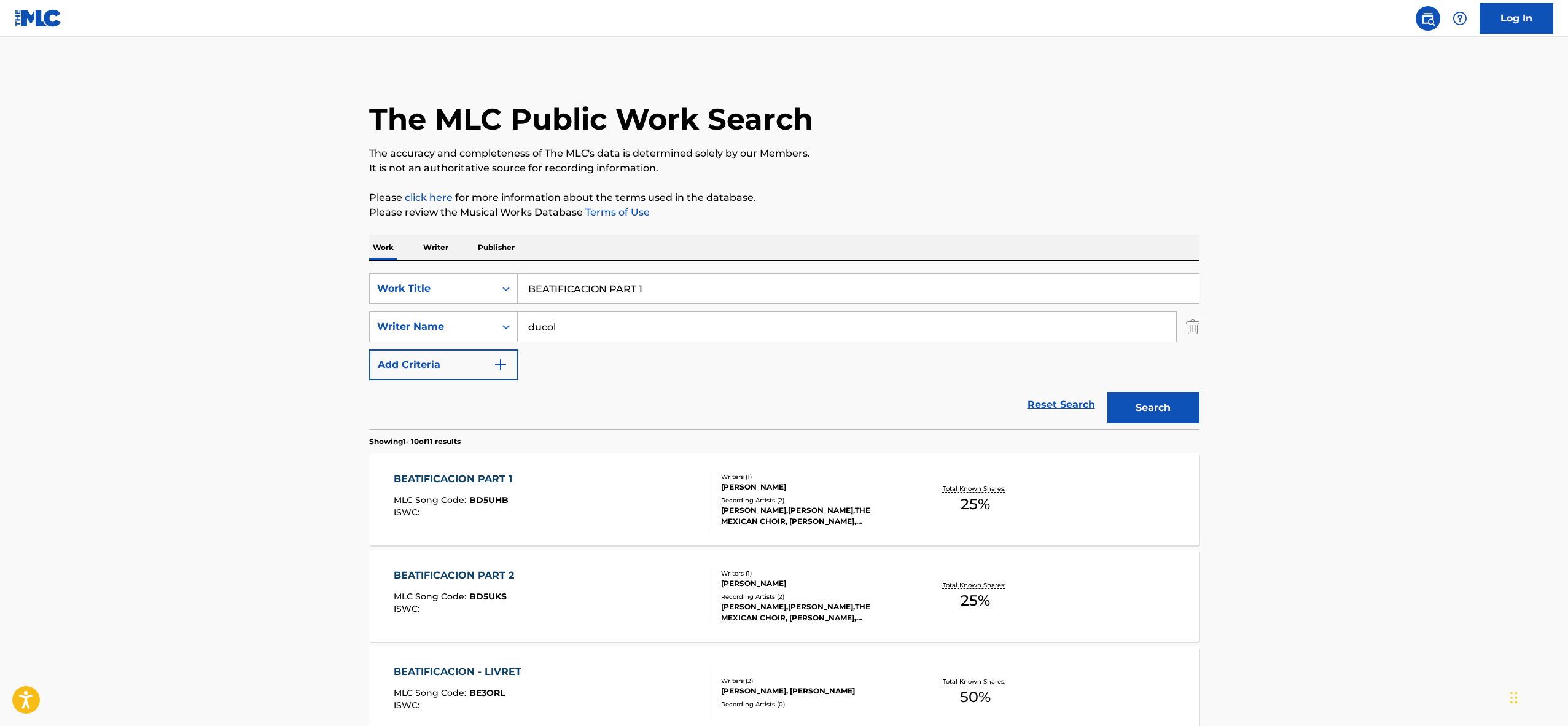
click at [572, 511] on div "BEATIFICACION PART 1 MLC Song Code : BD5UHB ISWC :" at bounding box center [551, 499] width 316 height 56
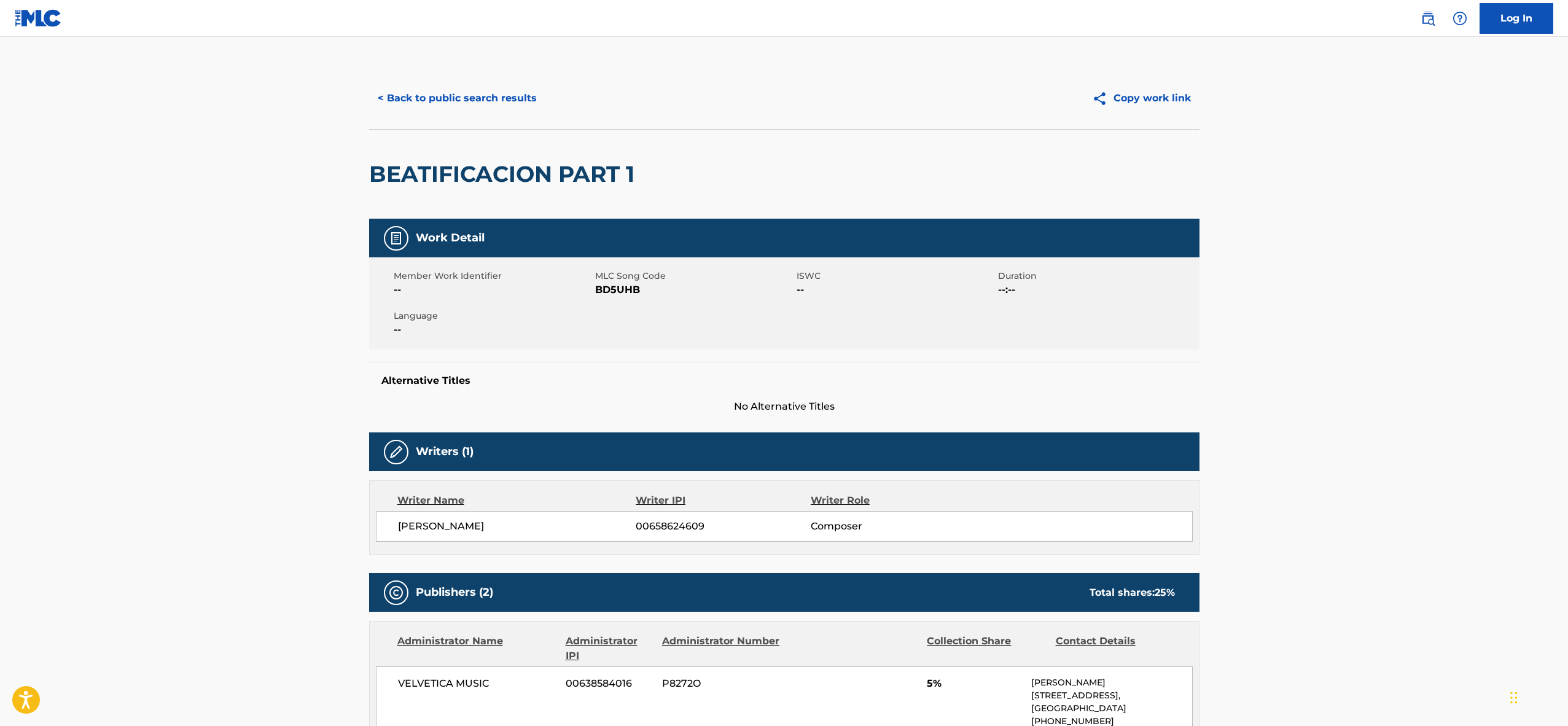
click at [628, 287] on span "BD5UHB" at bounding box center [694, 290] width 199 height 14
click at [376, 80] on div "< Back to public search results Copy work link" at bounding box center [784, 98] width 830 height 61
click at [382, 104] on button "< Back to public search results" at bounding box center [457, 98] width 176 height 31
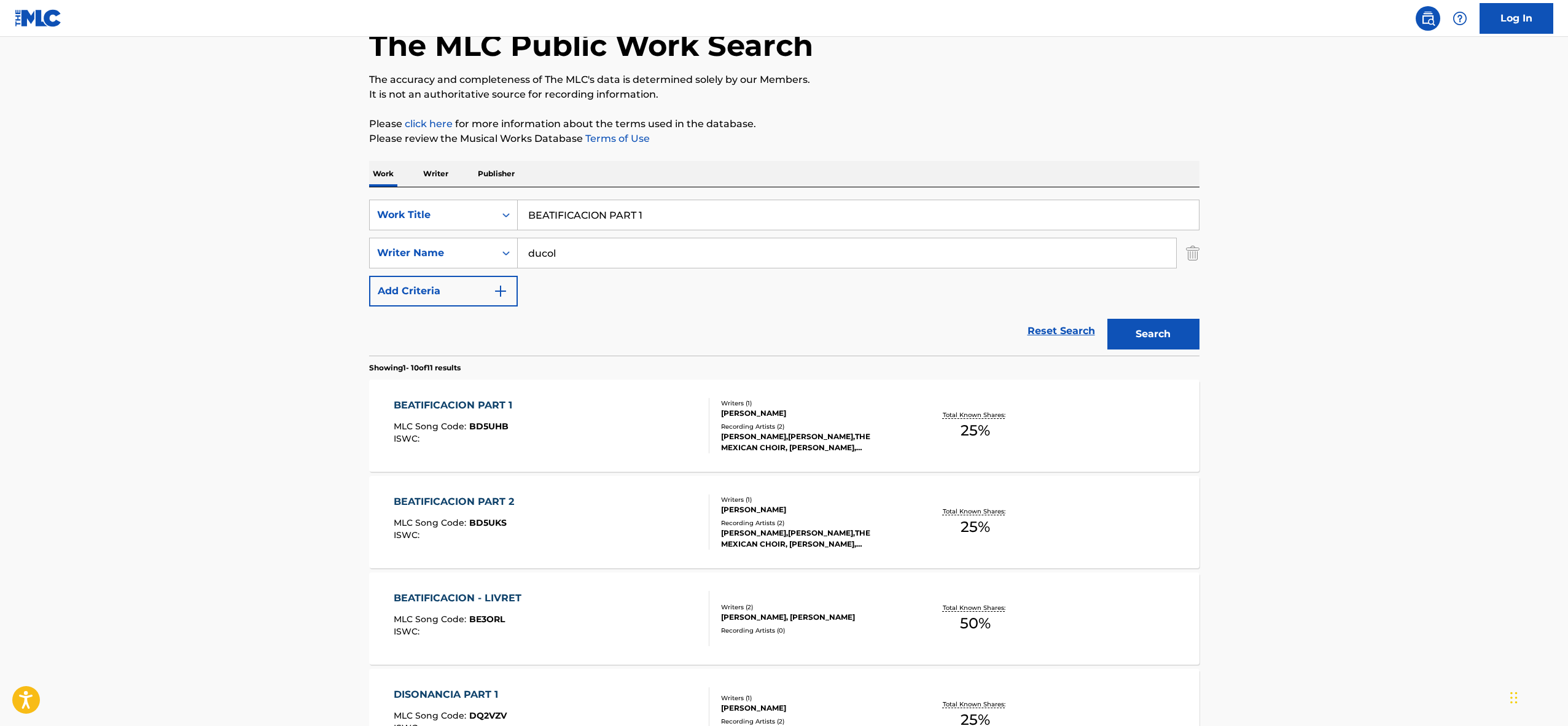
scroll to position [100, 0]
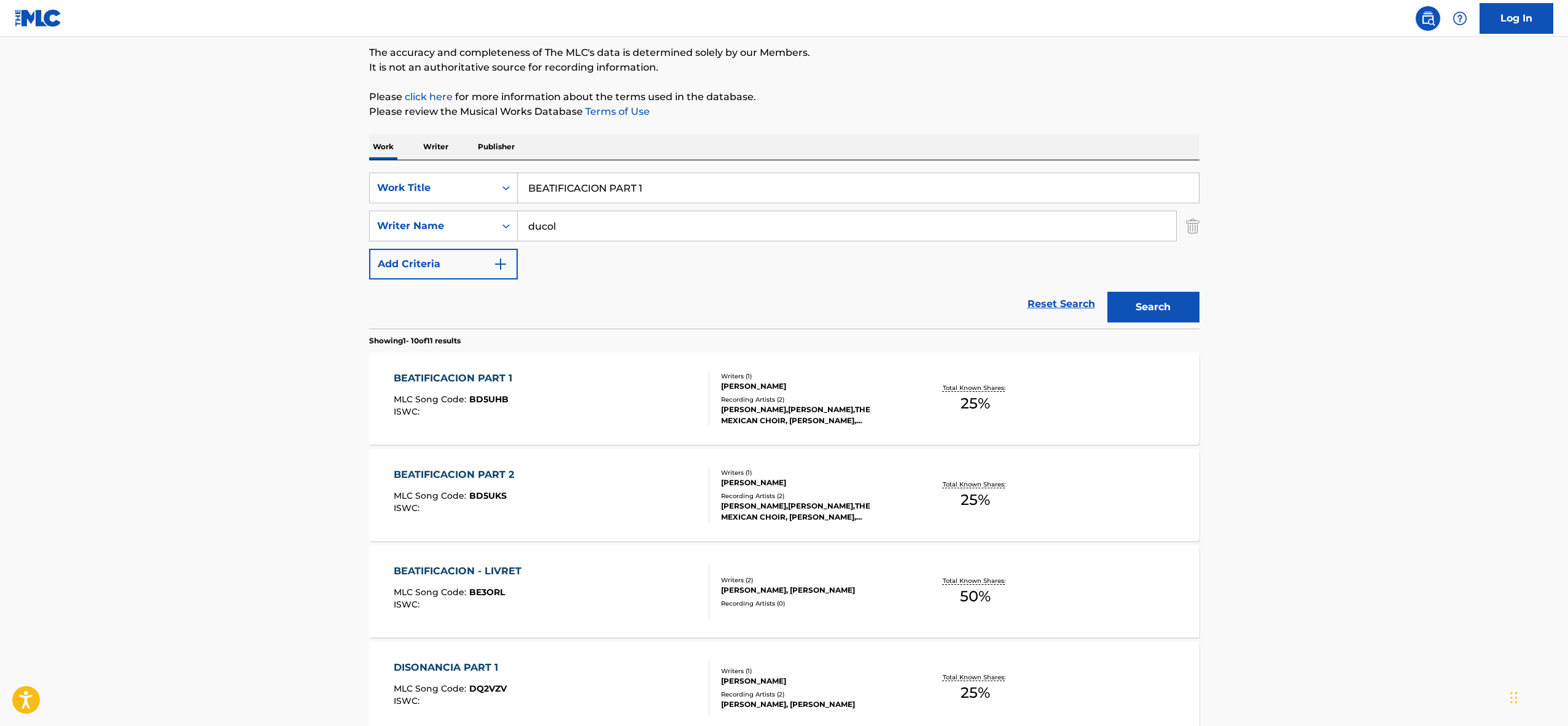
click at [587, 495] on div "BEATIFICACION PART 2 MLC Song Code : BD5UKS ISWC :" at bounding box center [551, 495] width 316 height 56
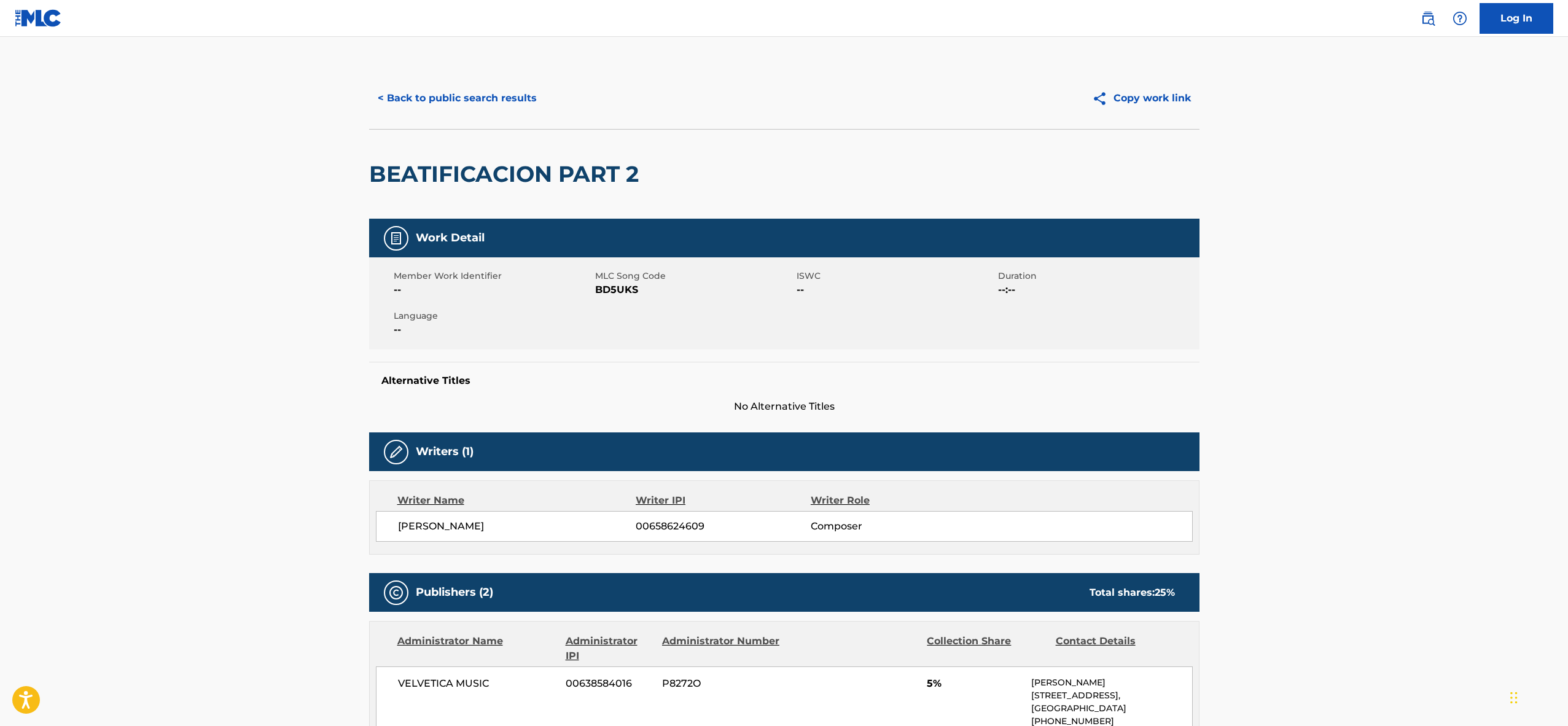
click at [473, 100] on button "< Back to public search results" at bounding box center [457, 98] width 176 height 31
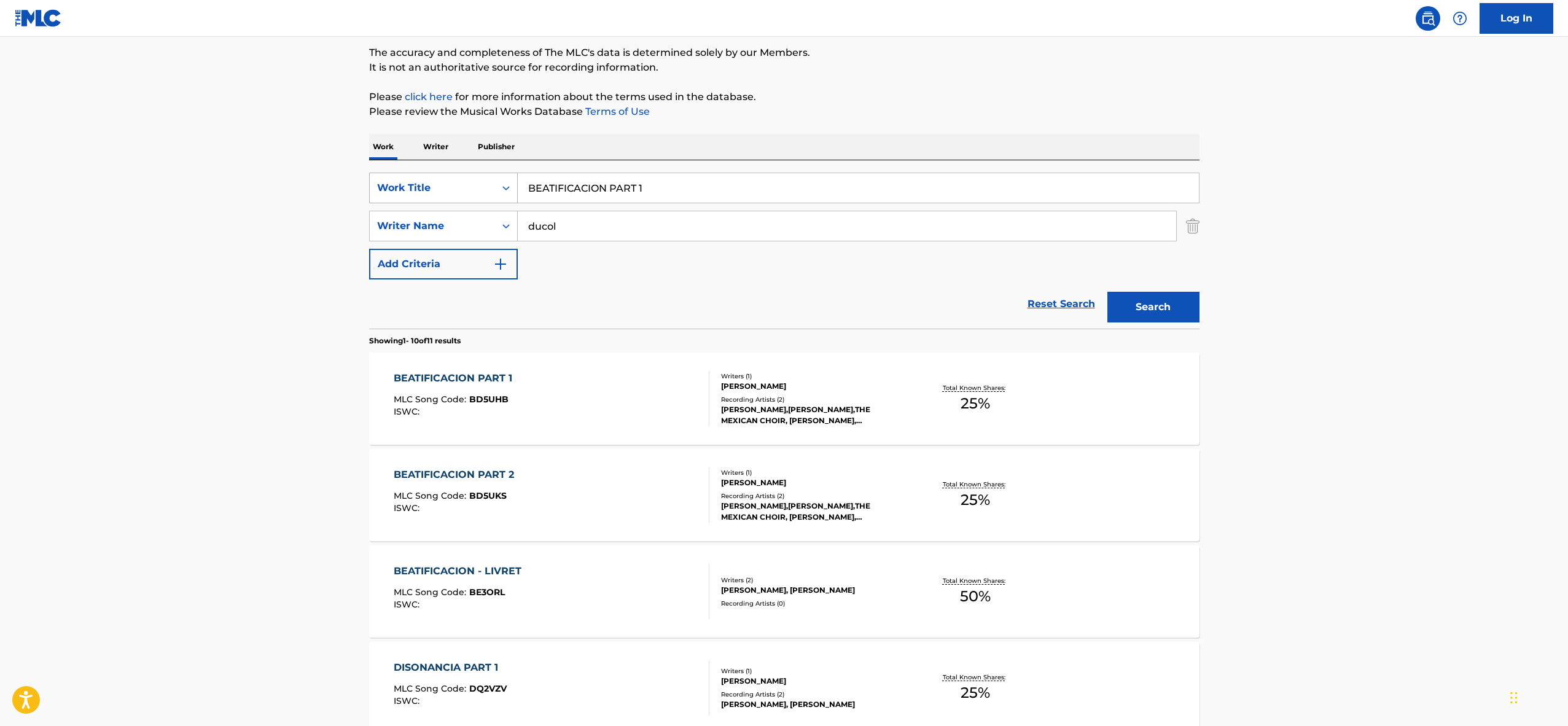
click at [470, 201] on div "Work Title" at bounding box center [444, 188] width 149 height 31
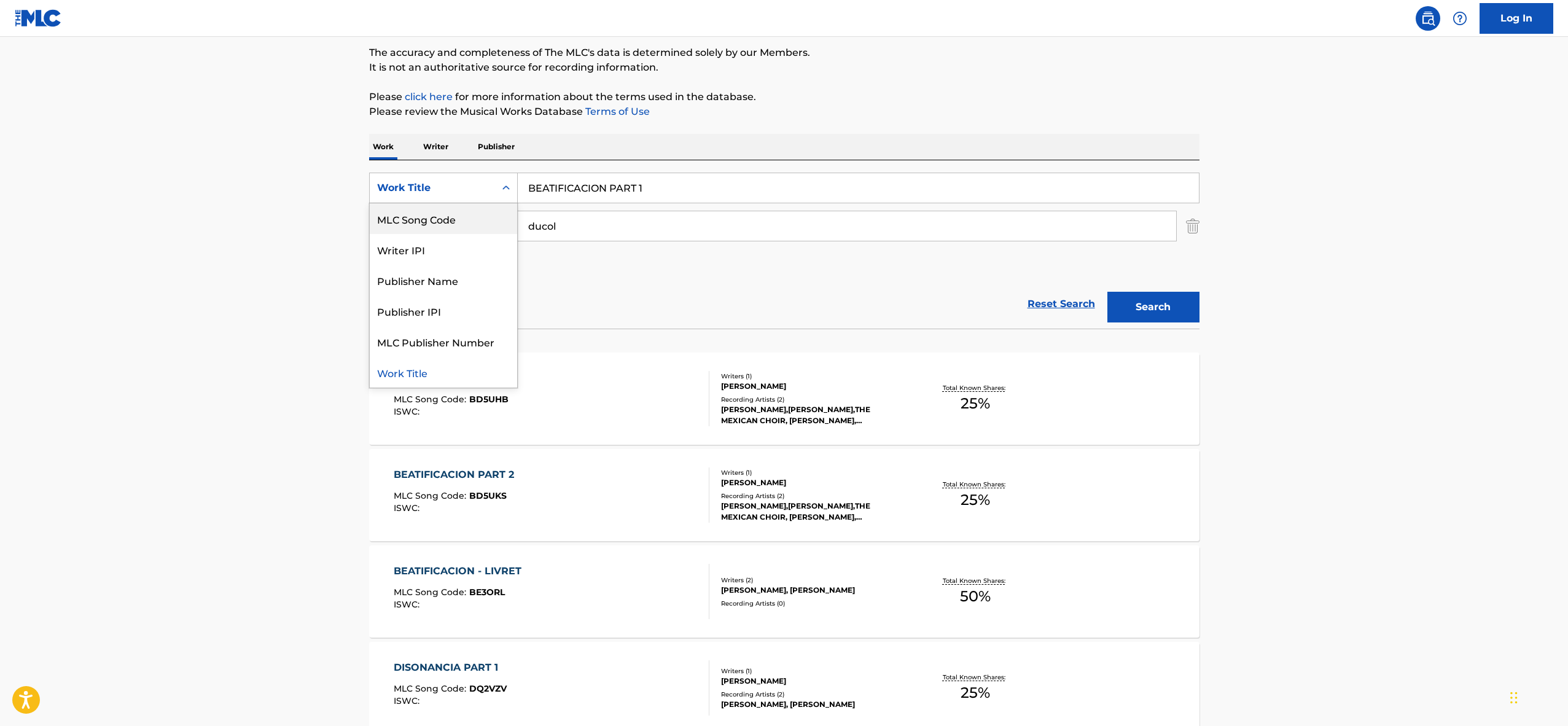
click at [470, 218] on div "MLC Song Code" at bounding box center [444, 218] width 147 height 31
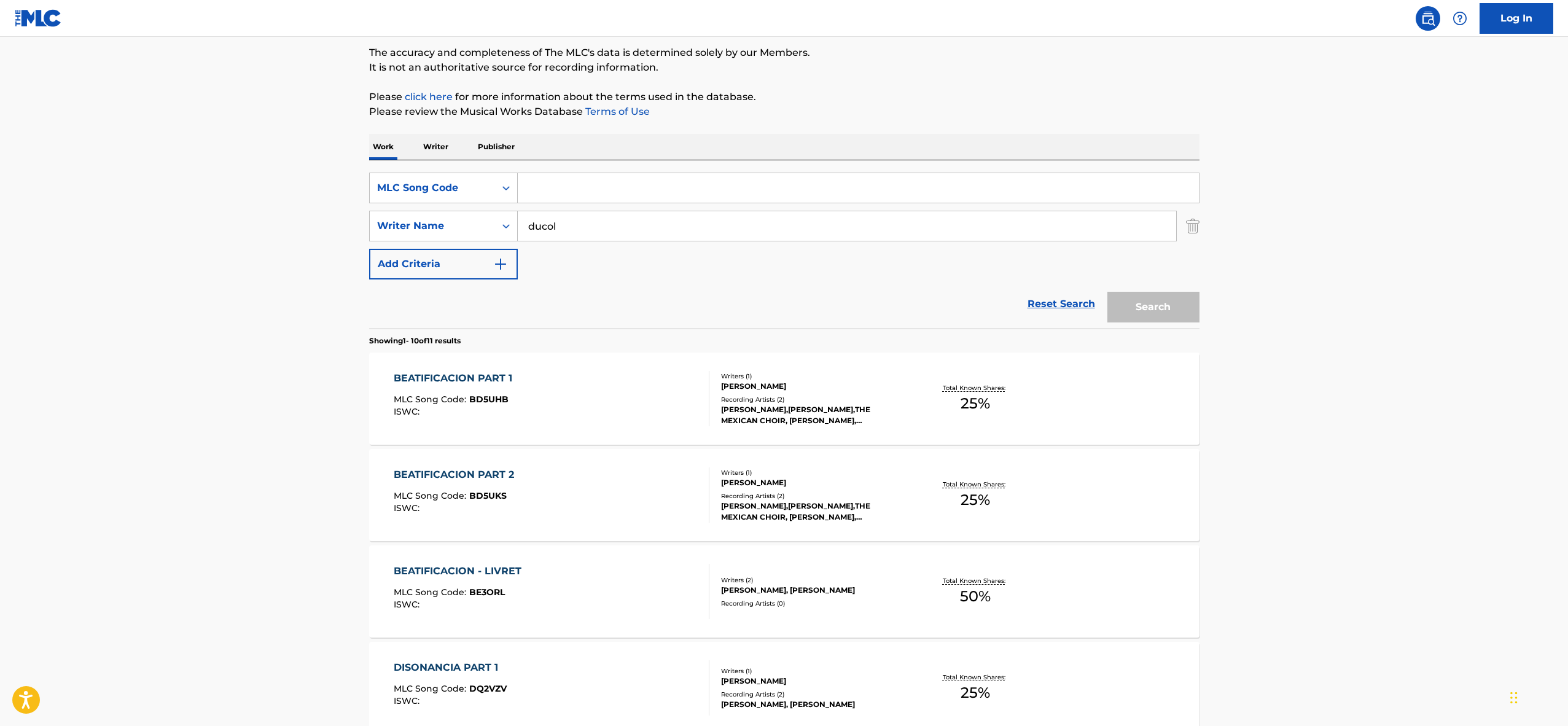
click at [559, 192] on input "Search Form" at bounding box center [858, 188] width 681 height 30
paste input "B07972"
type input "B07972"
click at [545, 228] on input "ducol" at bounding box center [847, 225] width 658 height 30
click at [545, 228] on input "ducol" at bounding box center [847, 225] width 658 height 30
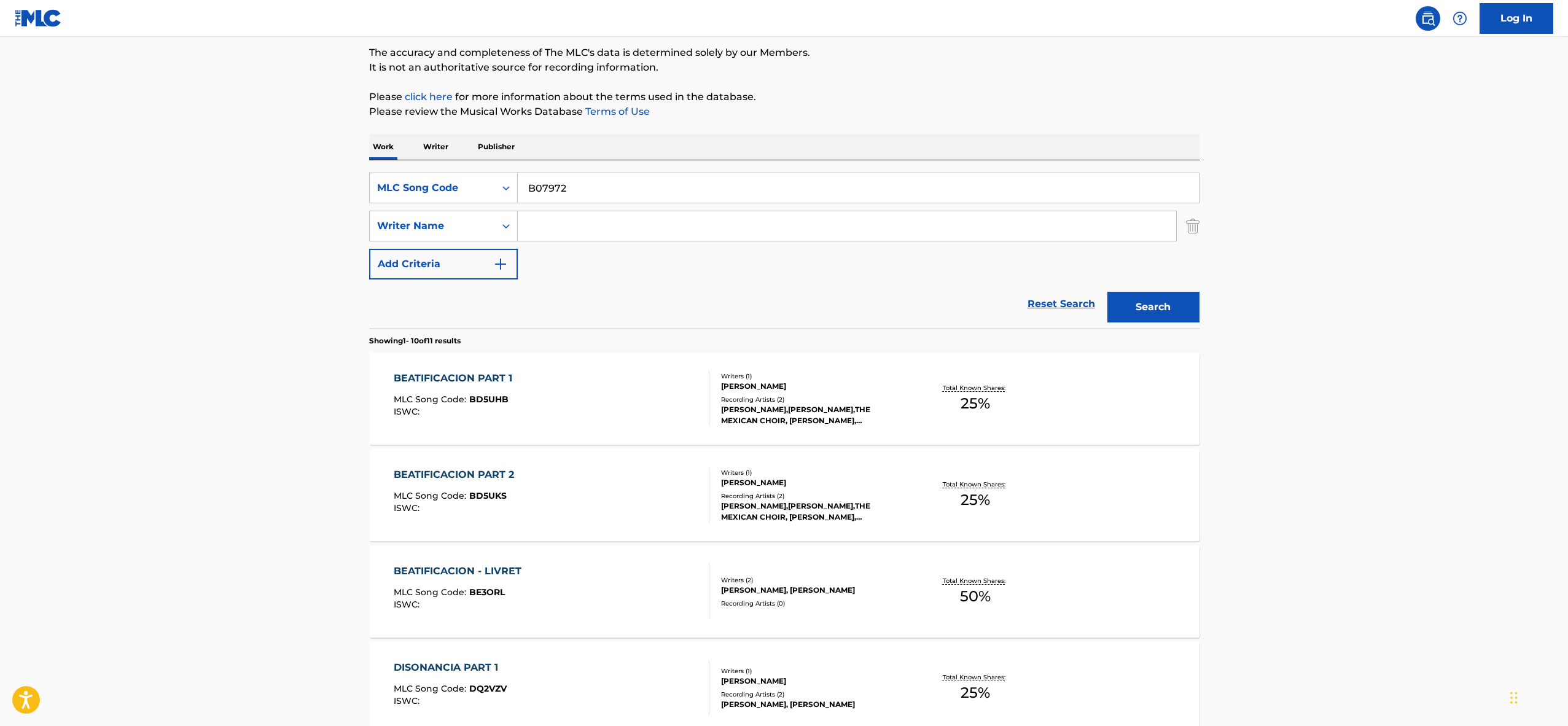
click at [1159, 316] on button "Search" at bounding box center [1154, 307] width 92 height 31
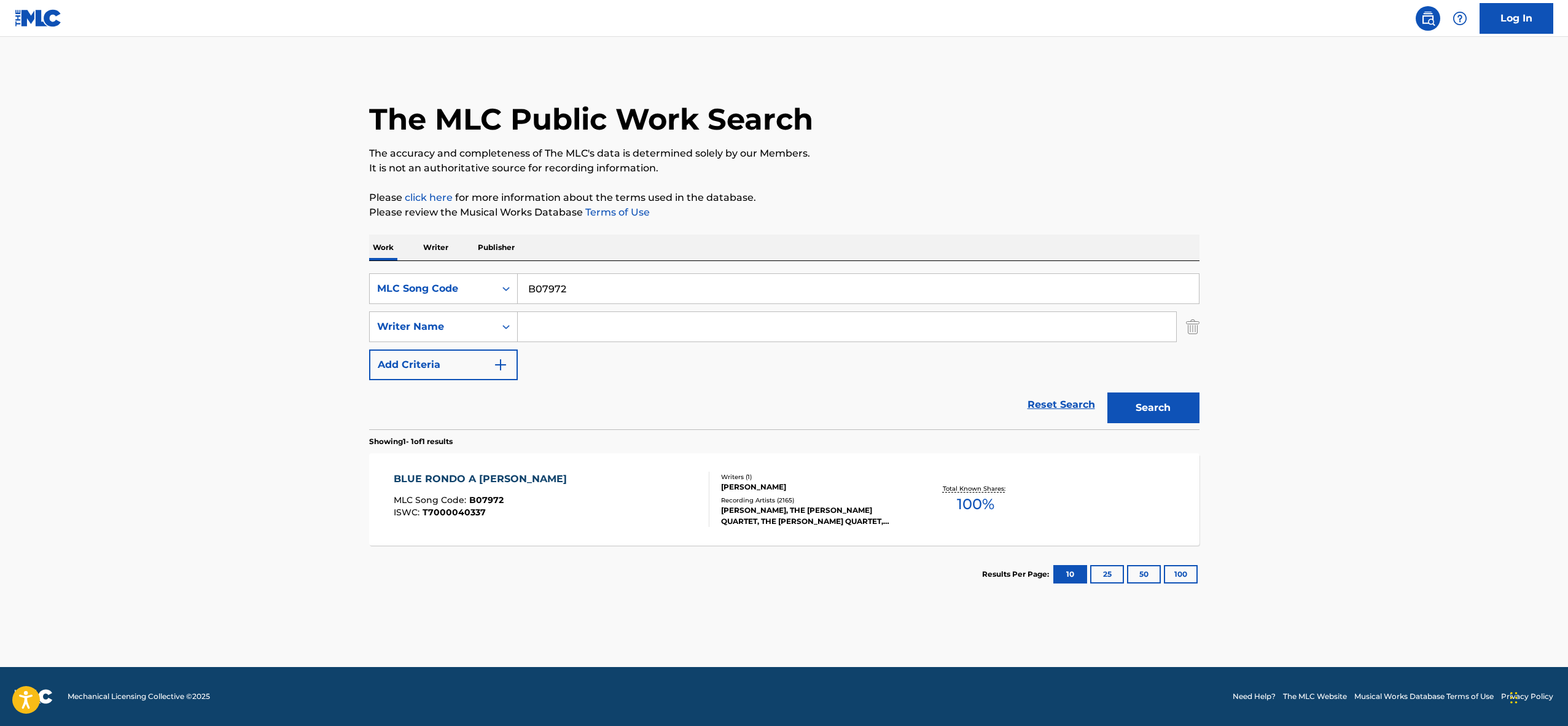
click at [612, 493] on div "BLUE RONDO A [PERSON_NAME] MLC Song Code : B07972 ISWC : T7000040337" at bounding box center [551, 499] width 316 height 56
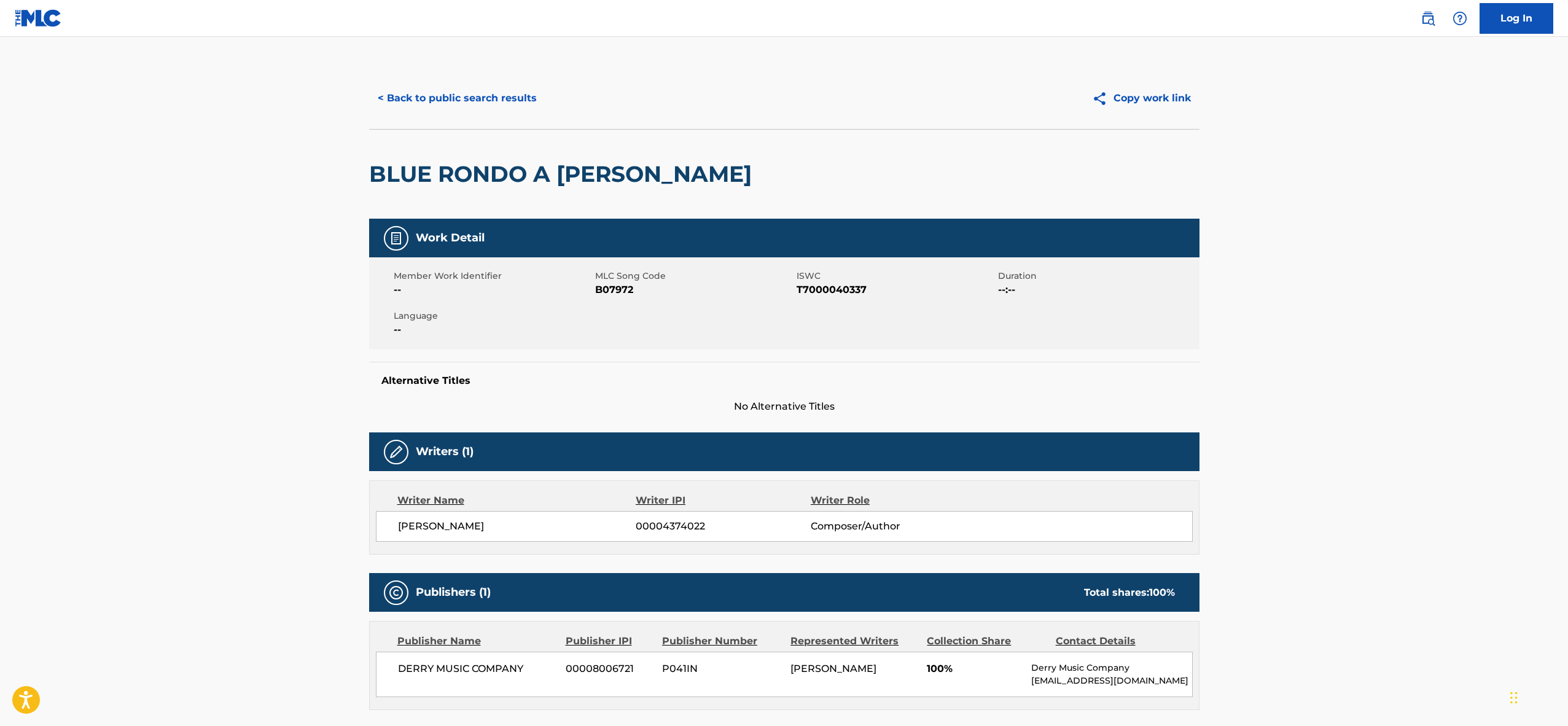
click at [436, 100] on button "< Back to public search results" at bounding box center [457, 98] width 176 height 31
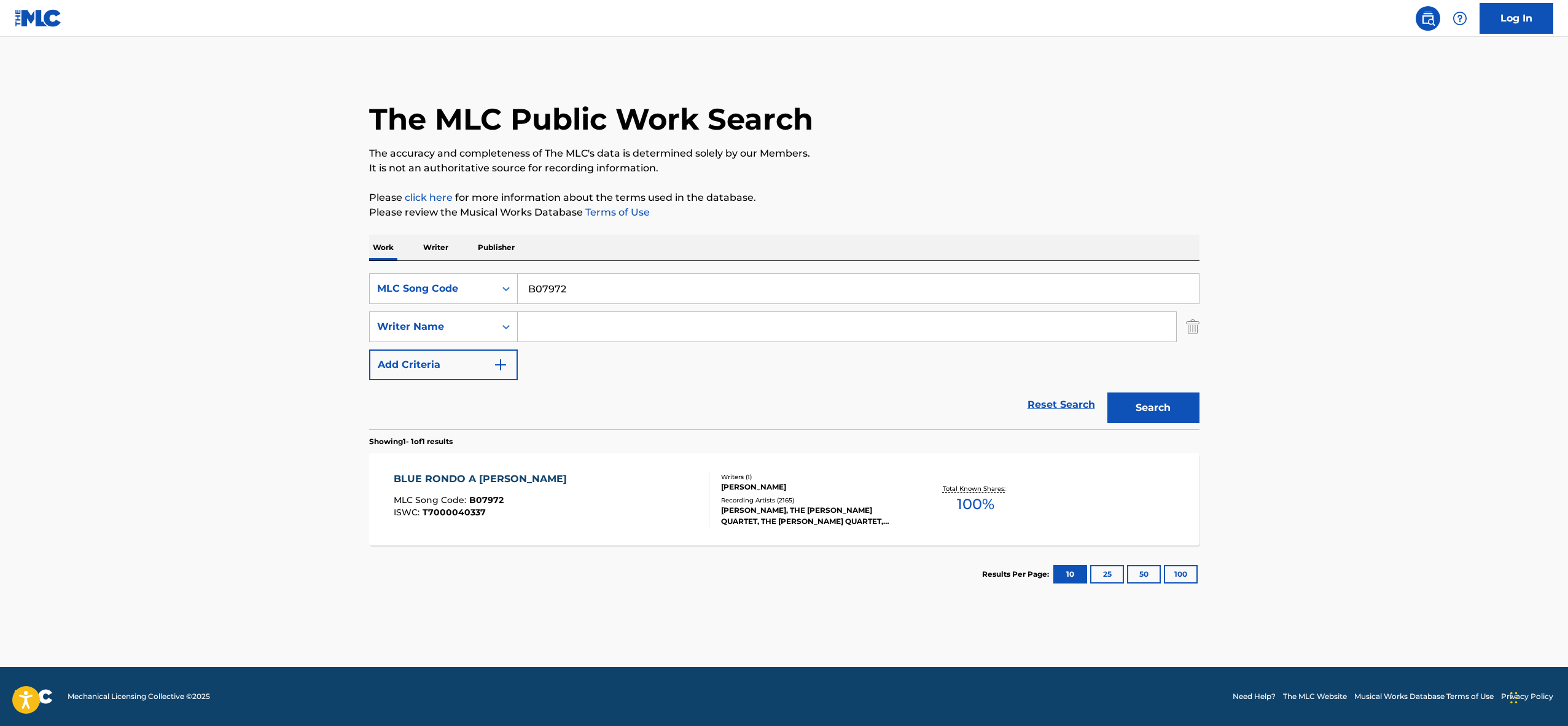
click at [553, 297] on input "B07972" at bounding box center [858, 288] width 681 height 30
paste input "Q19201"
type input "Q19201"
click at [1167, 415] on button "Search" at bounding box center [1154, 407] width 92 height 31
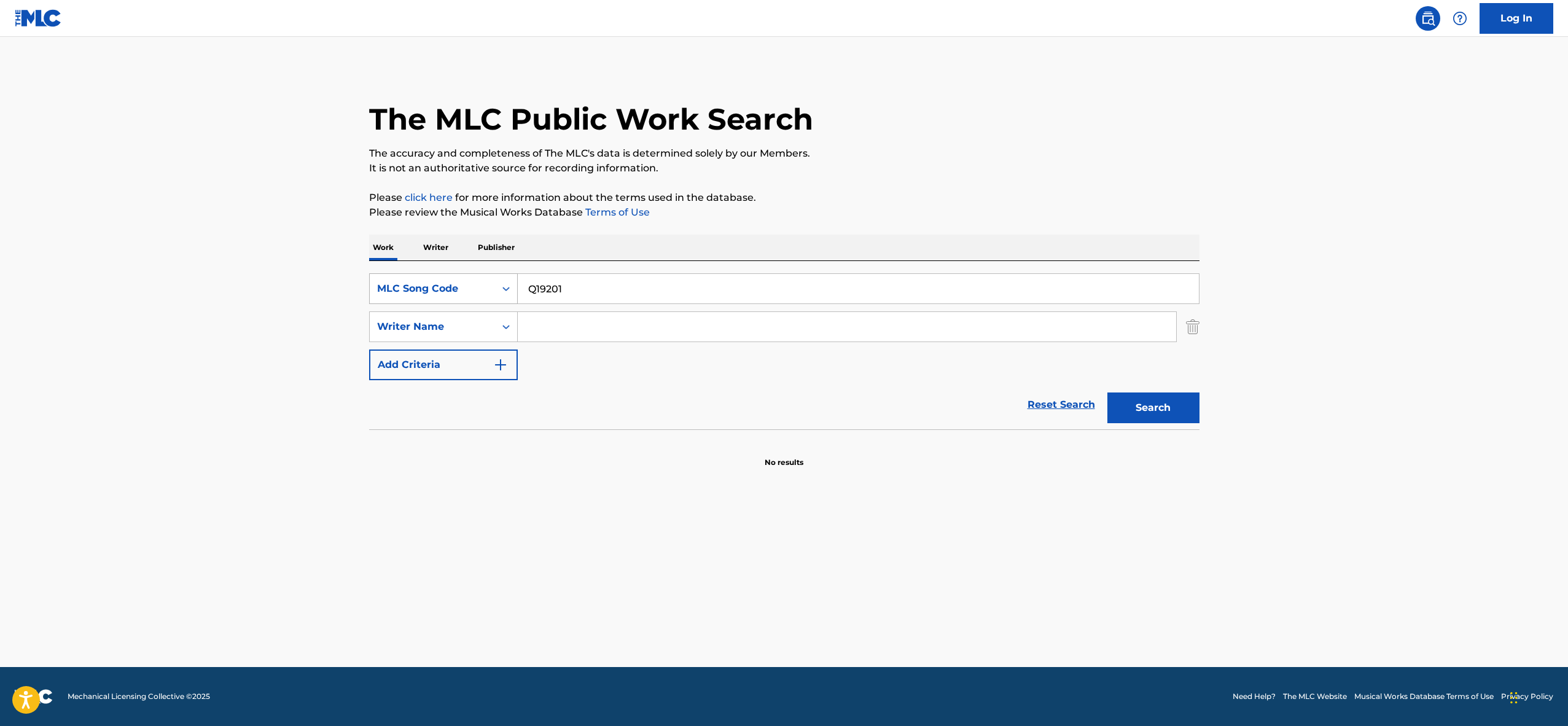
click at [464, 288] on div "MLC Song Code" at bounding box center [432, 288] width 111 height 14
click at [448, 324] on div "Work Title" at bounding box center [444, 319] width 147 height 31
click at [577, 298] on input "Search Form" at bounding box center [858, 288] width 681 height 30
paste input "QUE SERA SERA"
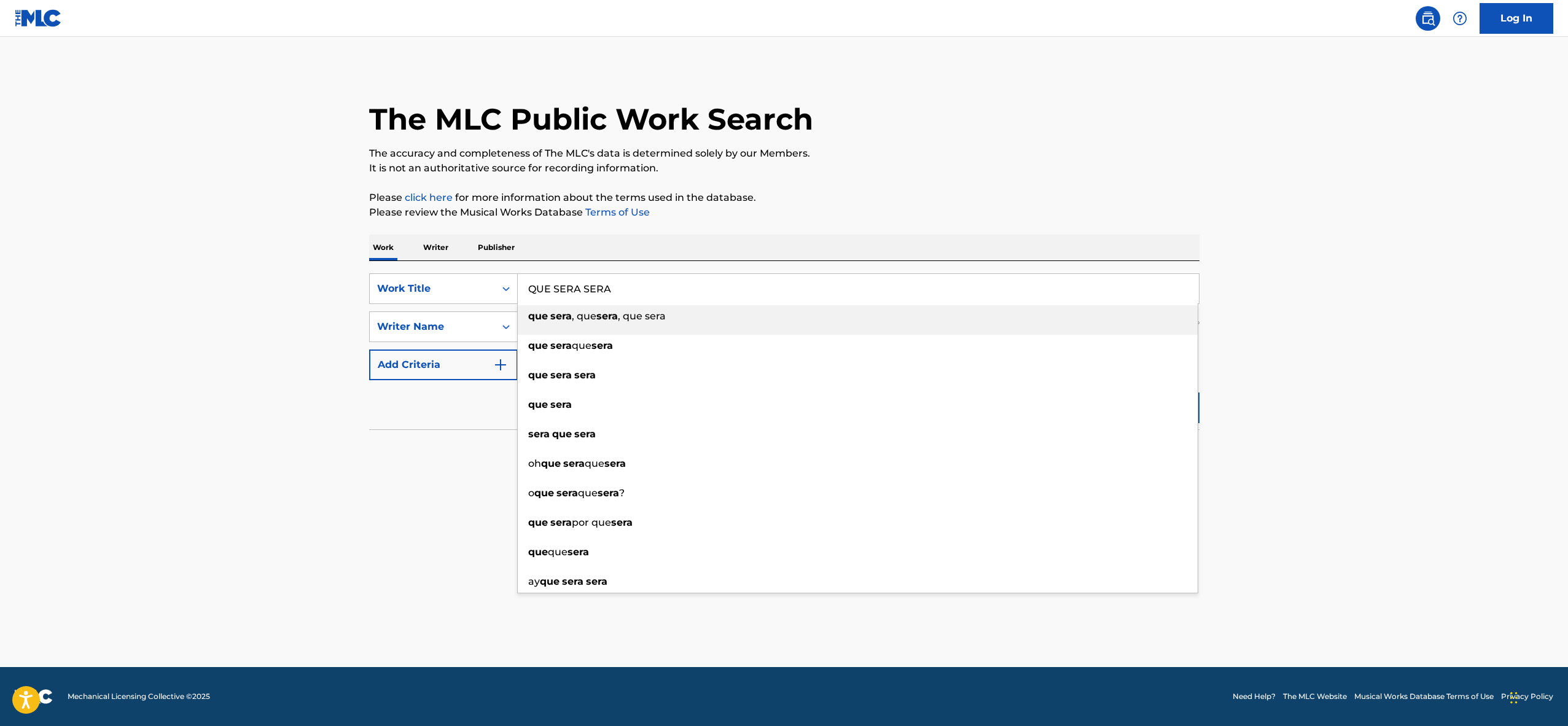
type input "QUE SERA SERA"
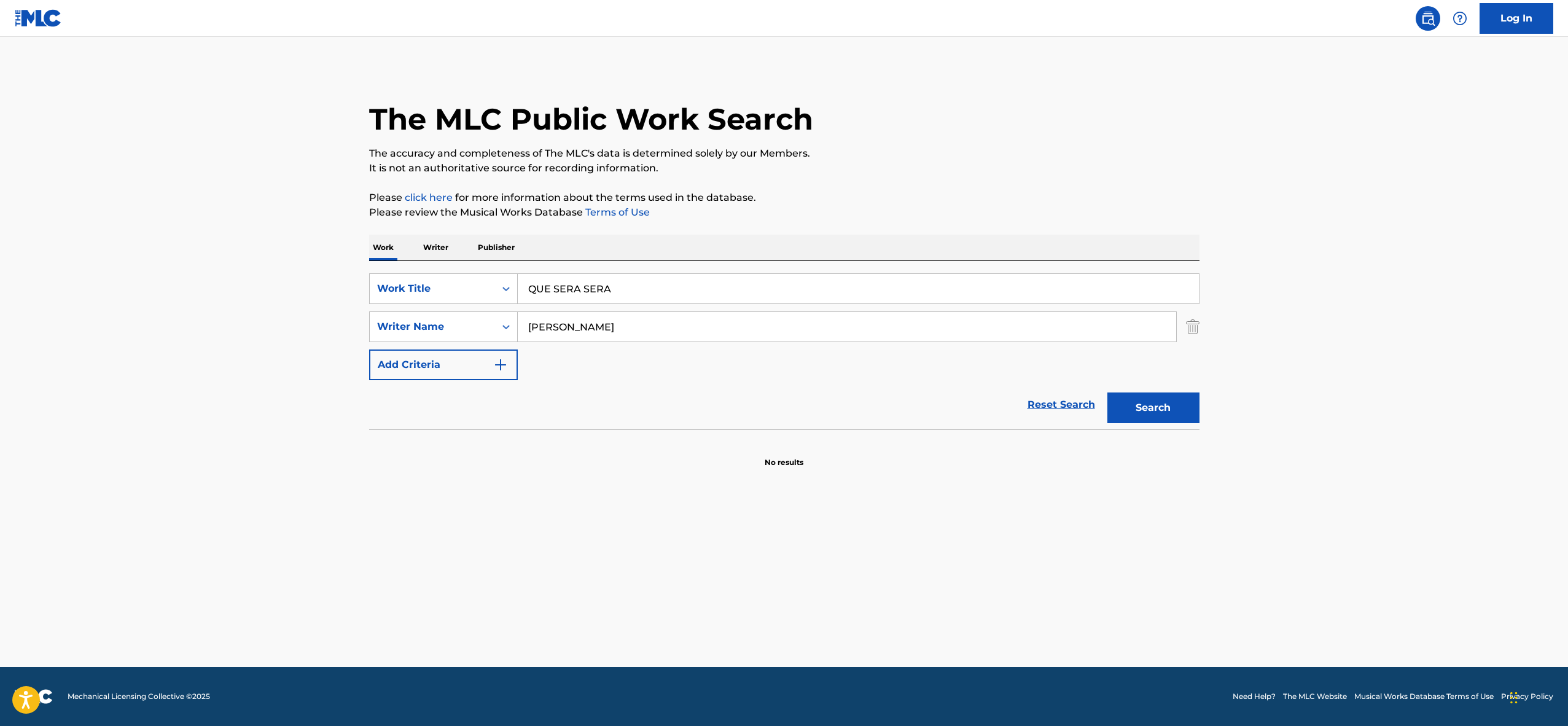
type input "[PERSON_NAME]"
click at [1108, 392] on button "Search" at bounding box center [1154, 407] width 92 height 31
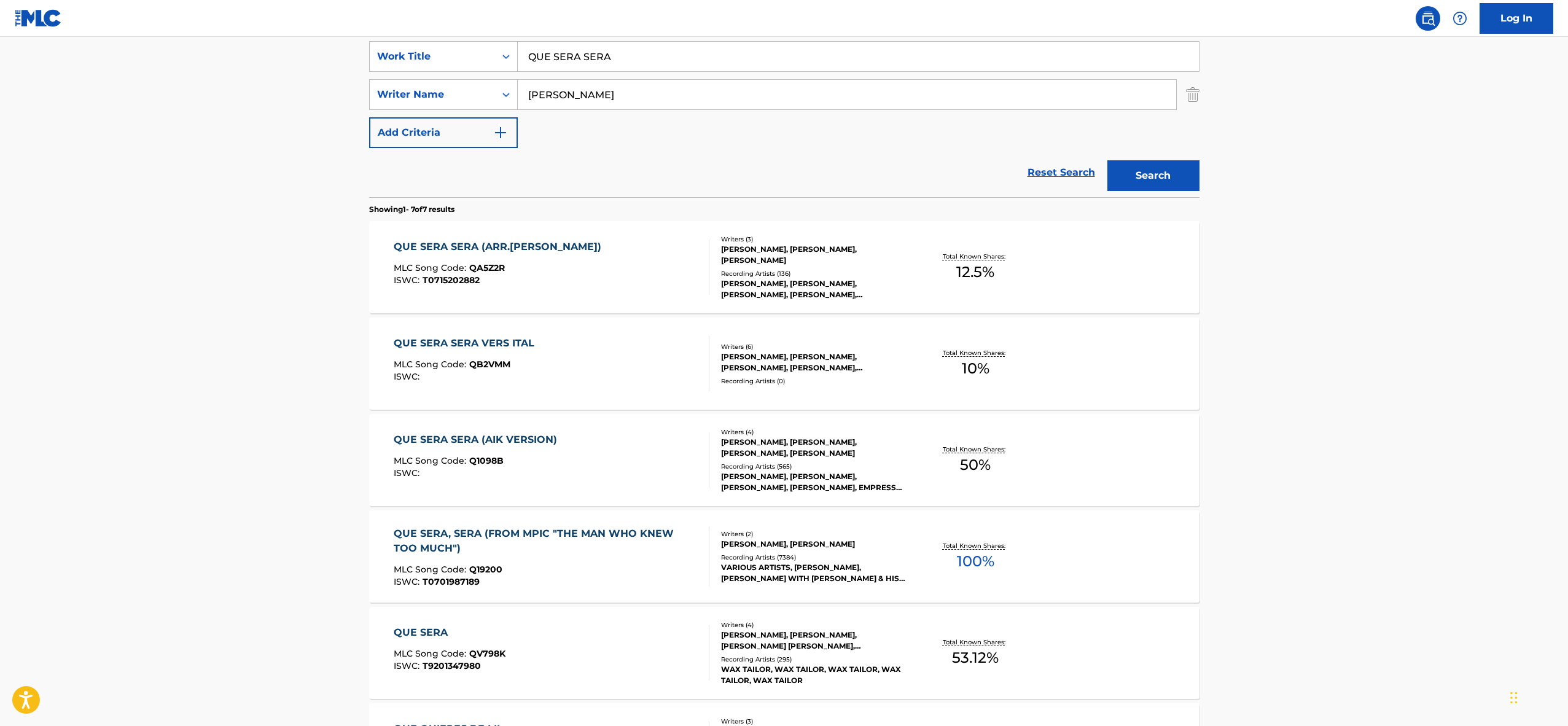
scroll to position [233, 0]
click at [604, 567] on div "MLC Song Code : Q19200" at bounding box center [546, 570] width 305 height 12
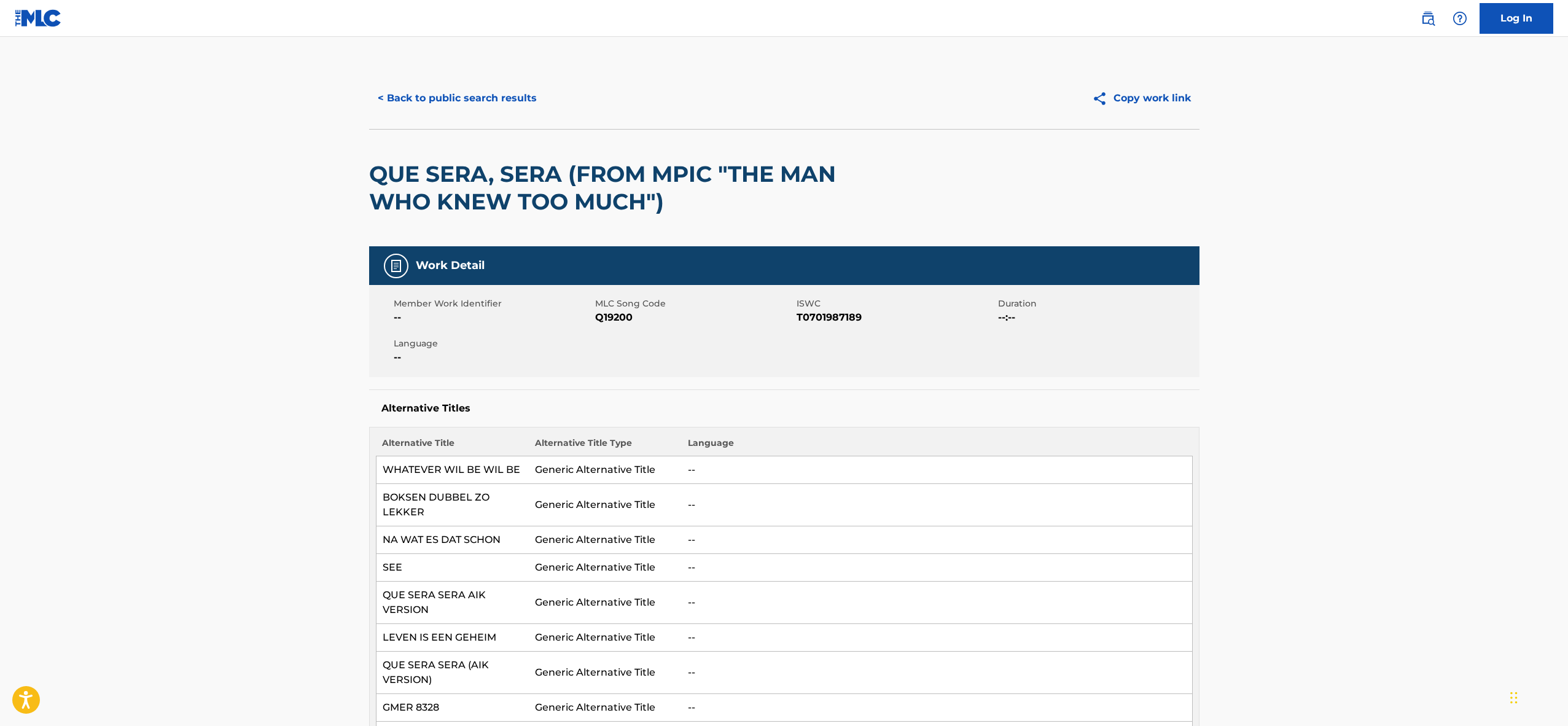
scroll to position [10, 0]
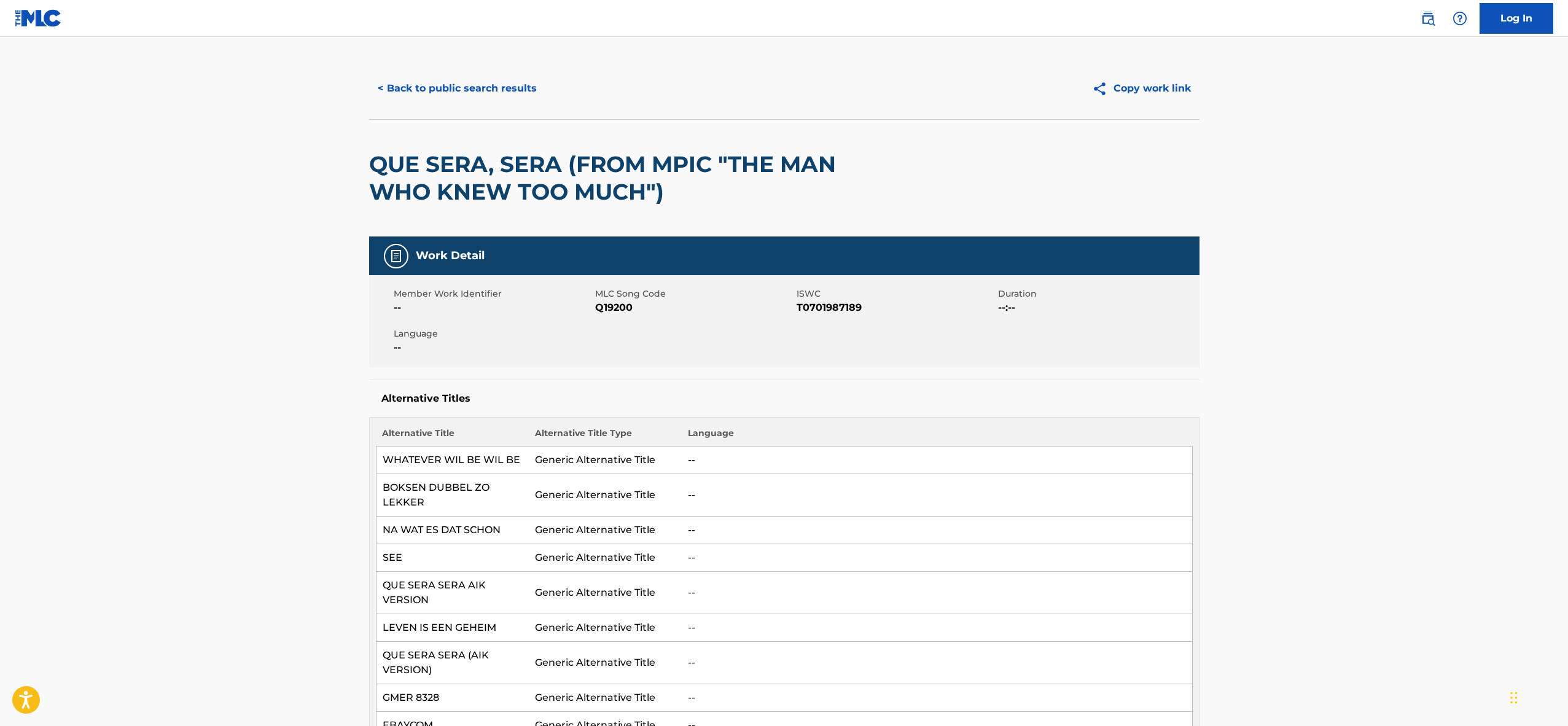
click at [611, 306] on span "Q19200" at bounding box center [694, 308] width 199 height 14
click at [805, 305] on span "T0701987189" at bounding box center [896, 308] width 199 height 14
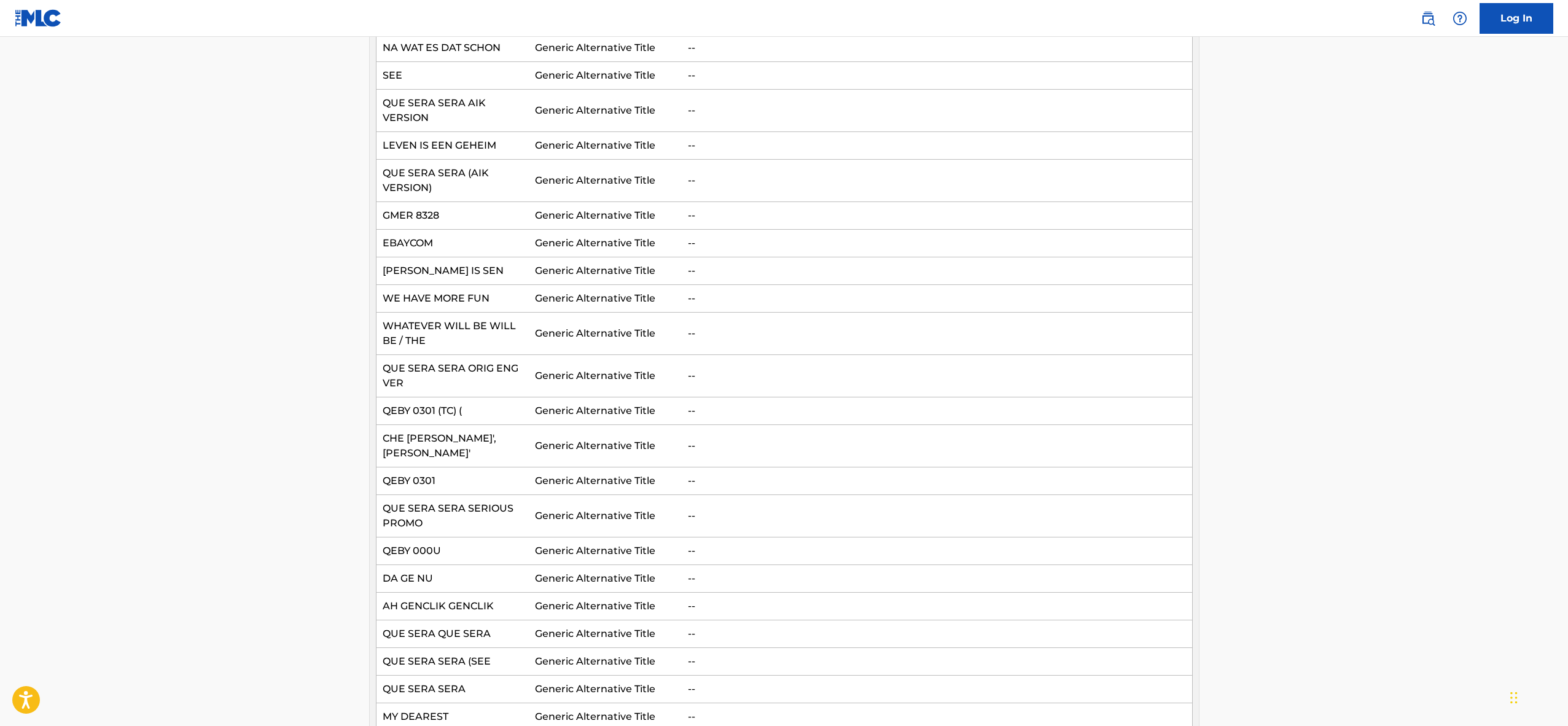
scroll to position [0, 0]
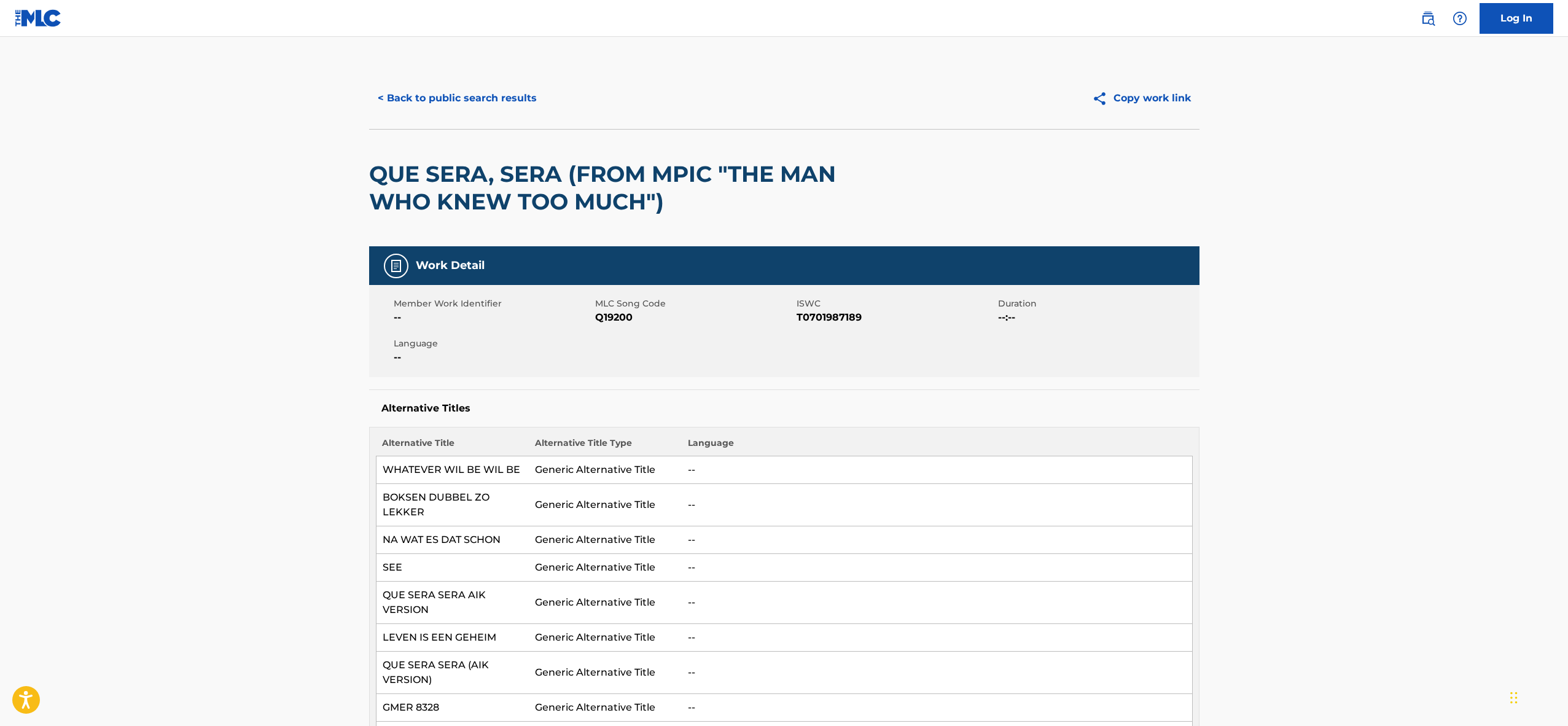
click at [551, 179] on h2 "QUE SERA, SERA (FROM MPIC "THE MAN WHO KNEW TOO MUCH")" at bounding box center [618, 188] width 498 height 56
click at [551, 180] on h2 "QUE SERA, SERA (FROM MPIC "THE MAN WHO KNEW TOO MUCH")" at bounding box center [618, 188] width 498 height 56
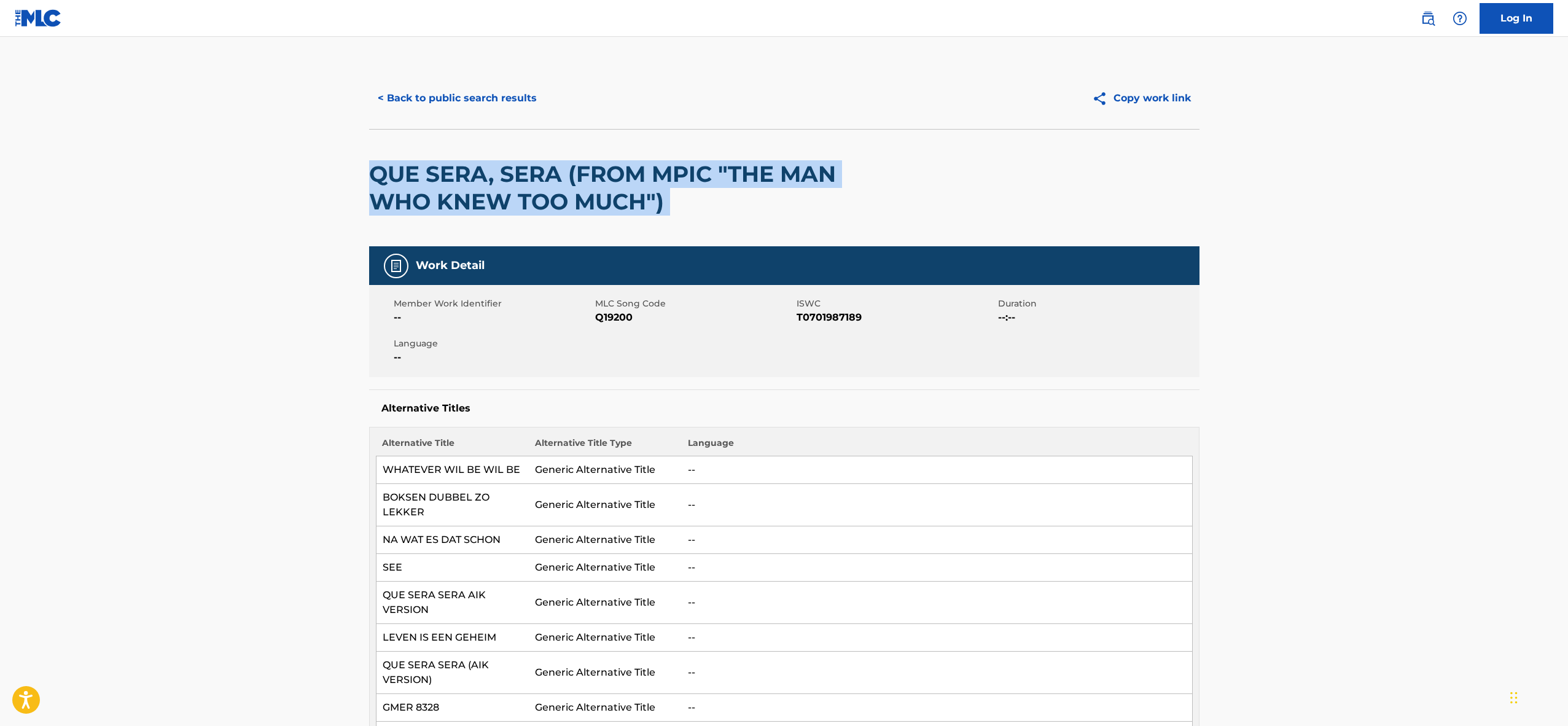
click at [551, 180] on h2 "QUE SERA, SERA (FROM MPIC "THE MAN WHO KNEW TOO MUCH")" at bounding box center [618, 188] width 498 height 56
click at [465, 87] on button "< Back to public search results" at bounding box center [457, 98] width 176 height 31
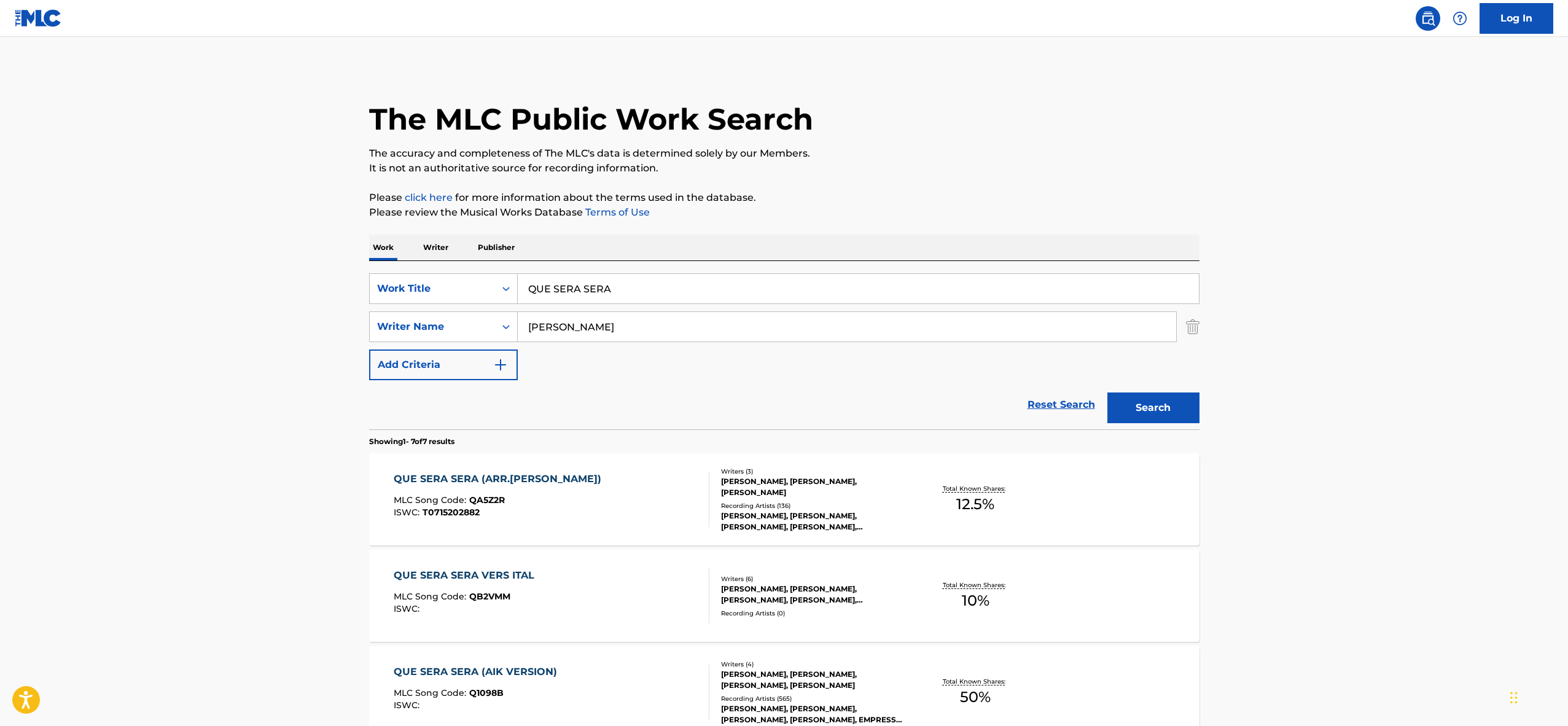
scroll to position [233, 0]
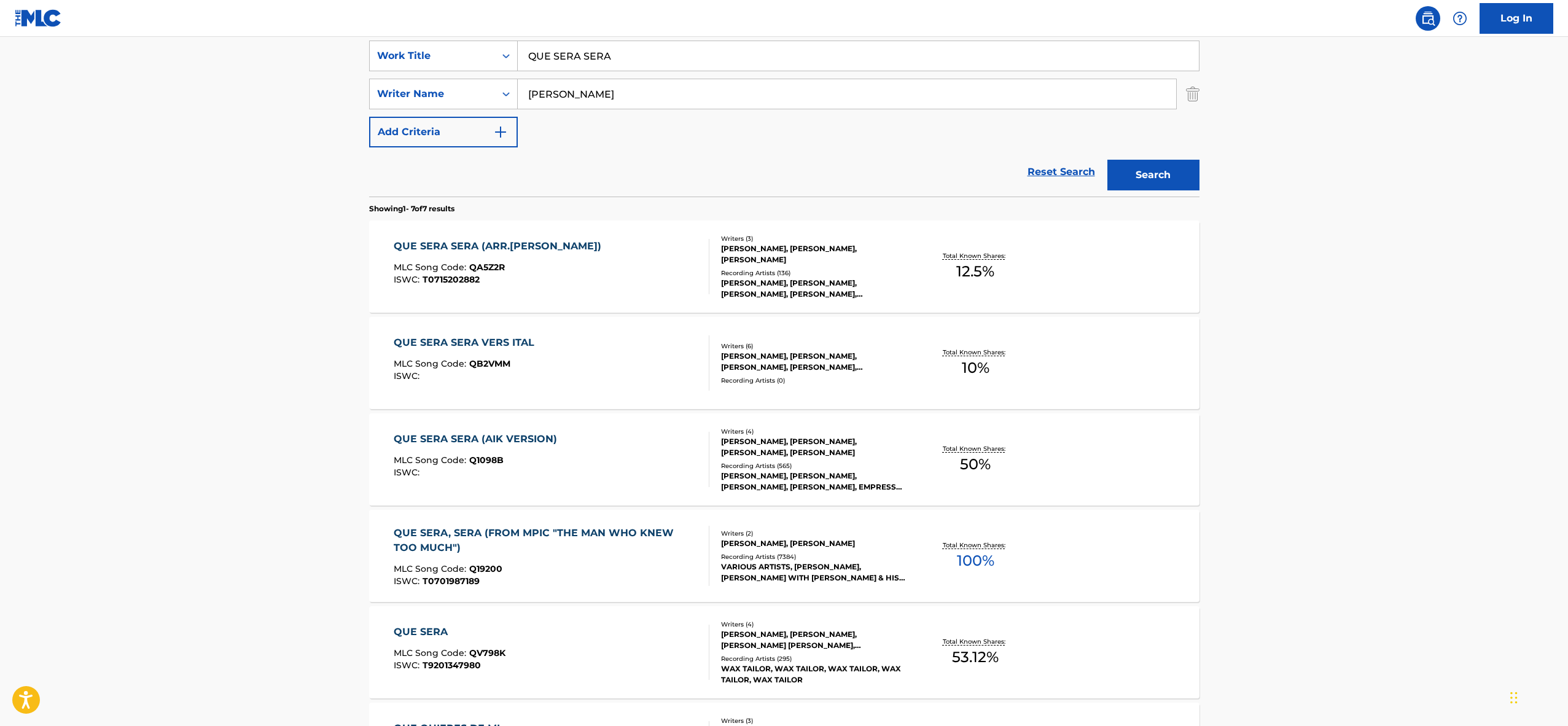
click at [577, 54] on input "QUE SERA SERA" at bounding box center [858, 56] width 681 height 30
paste input "BIRDS"
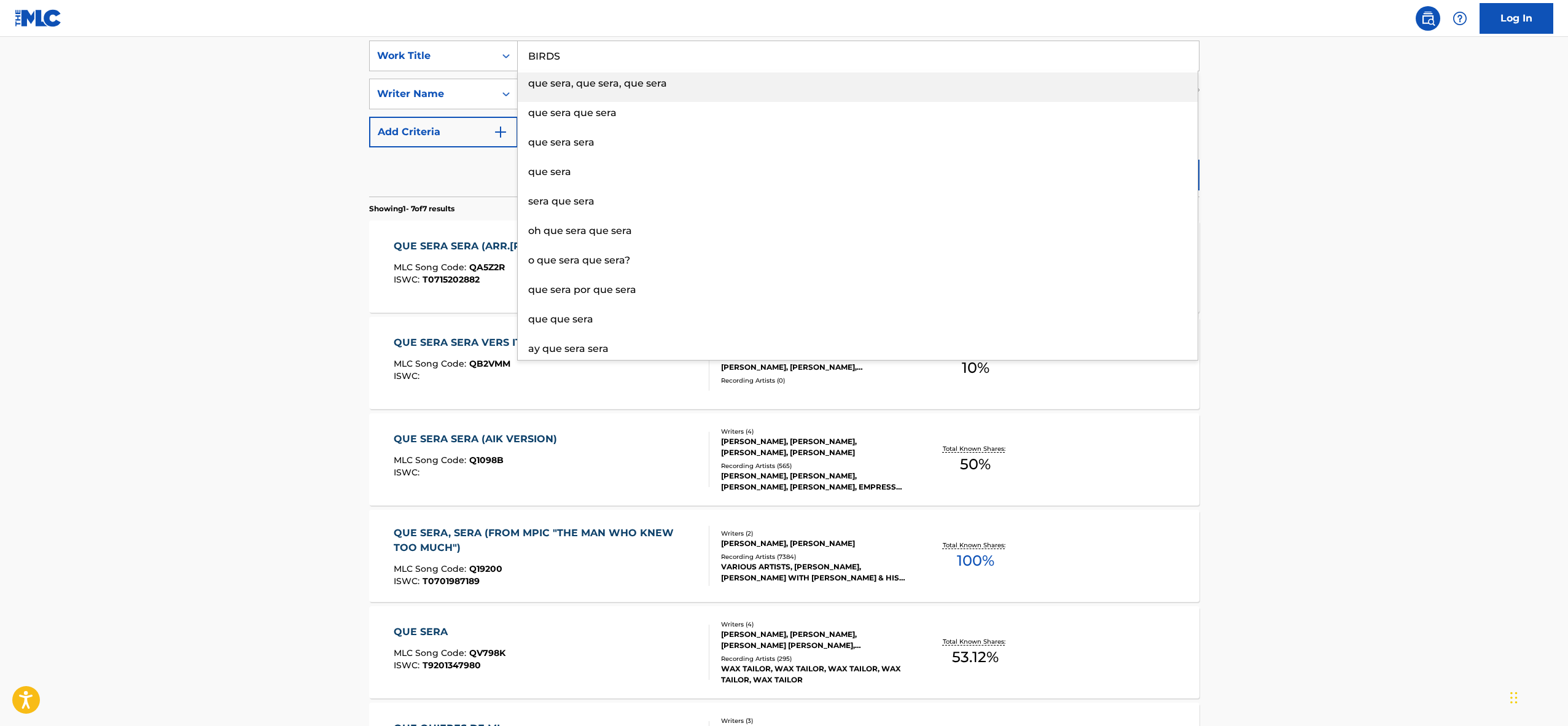
type input "BIRDS"
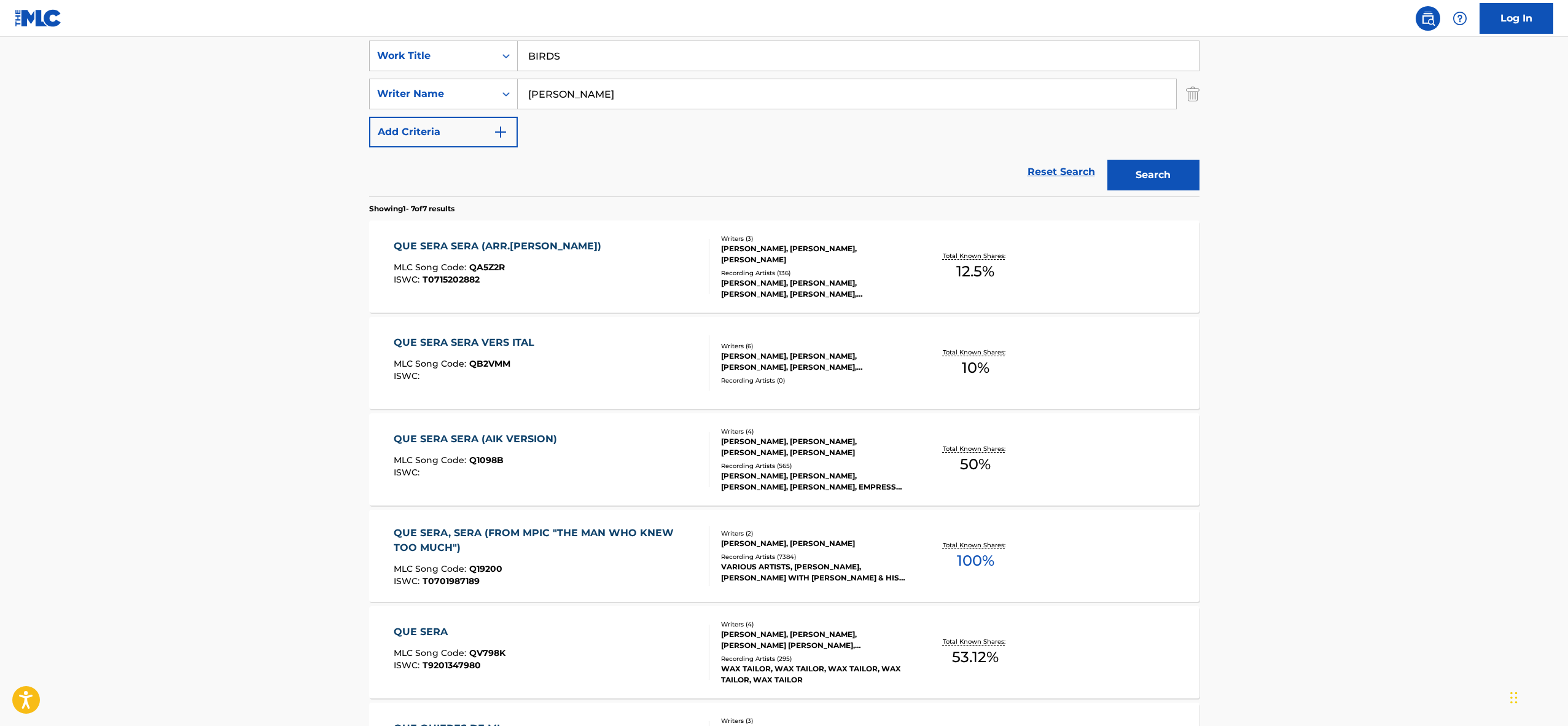
type input "[PERSON_NAME]"
click at [1108, 160] on button "Search" at bounding box center [1154, 175] width 92 height 31
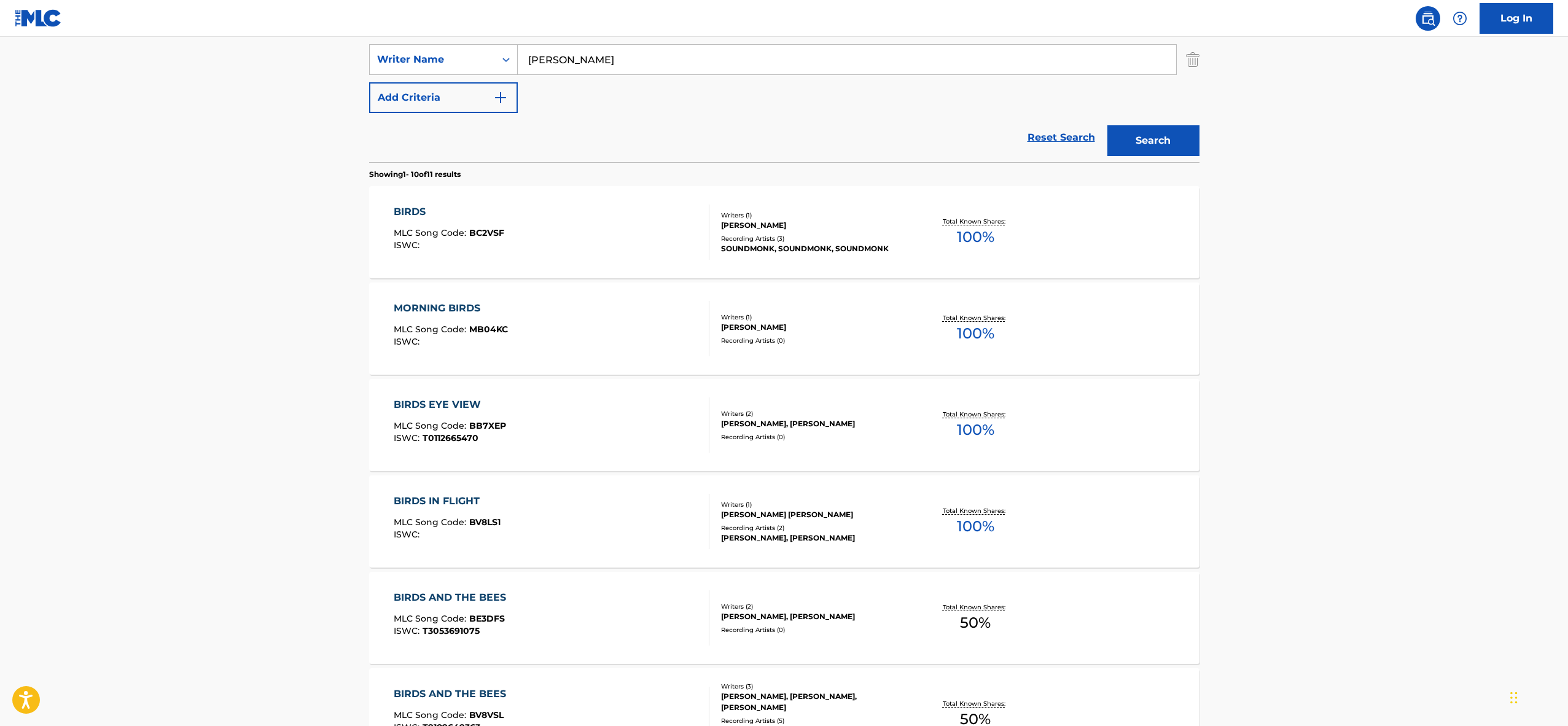
scroll to position [105, 0]
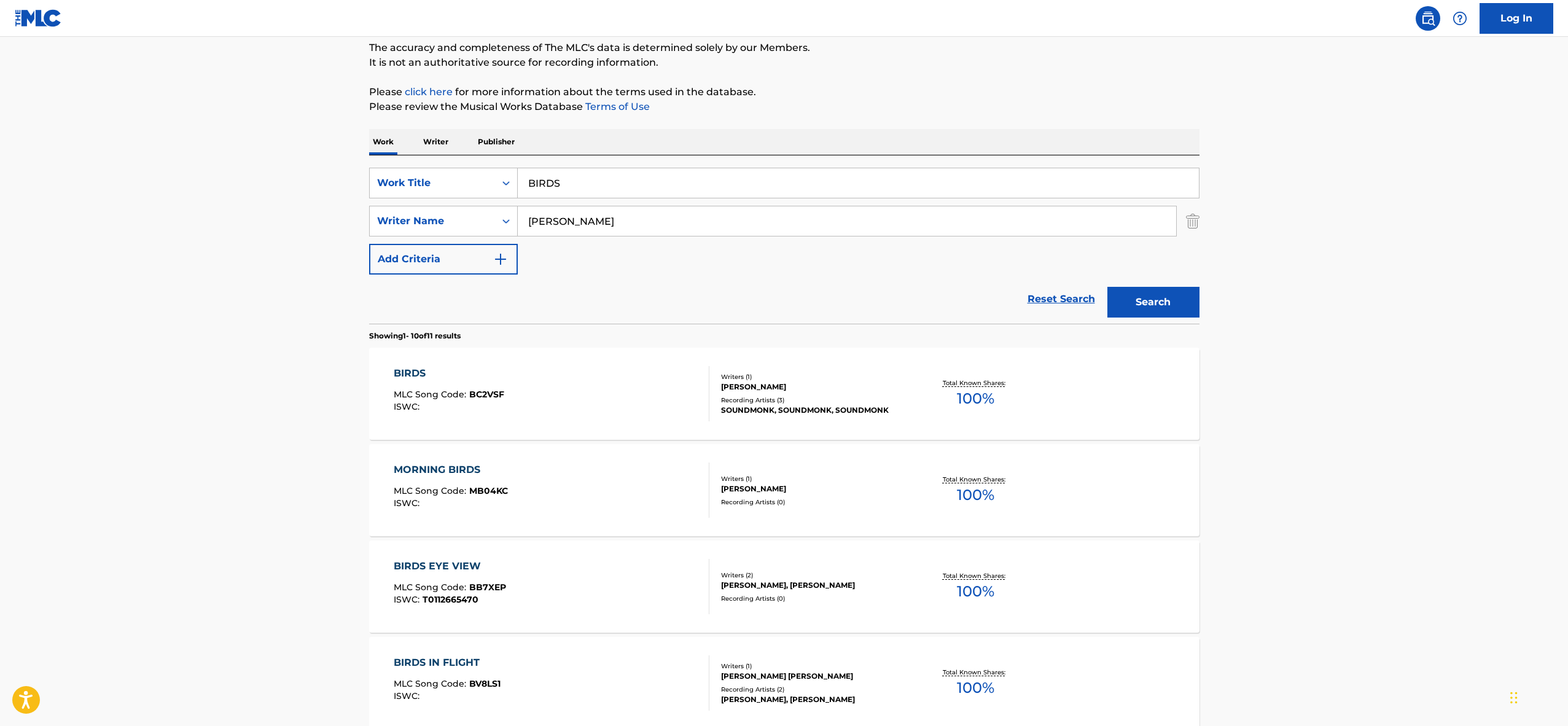
click at [593, 181] on input "BIRDS" at bounding box center [858, 183] width 681 height 30
paste input "TO TAME THE PERILOUS SKIE"
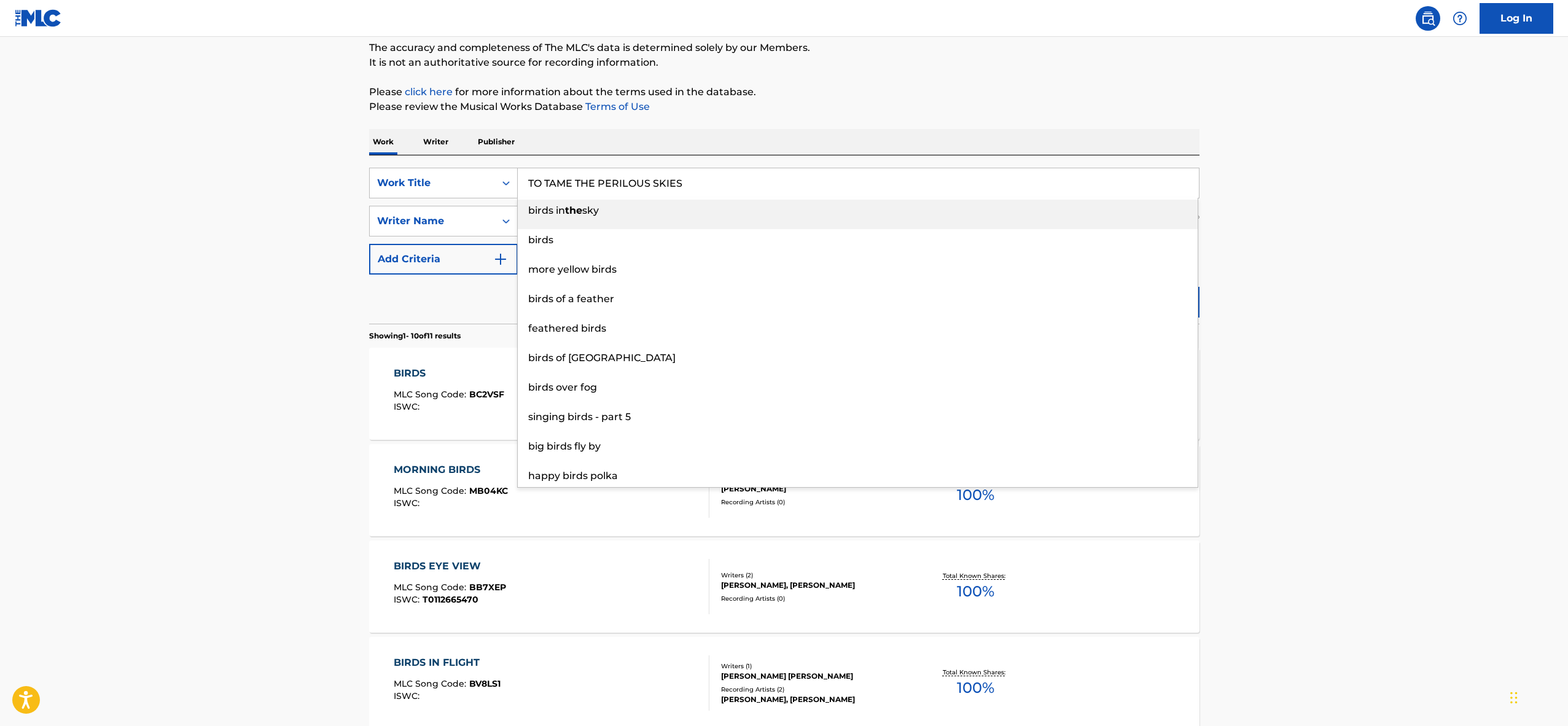
type input "TO TAME THE PERILOUS SKIES"
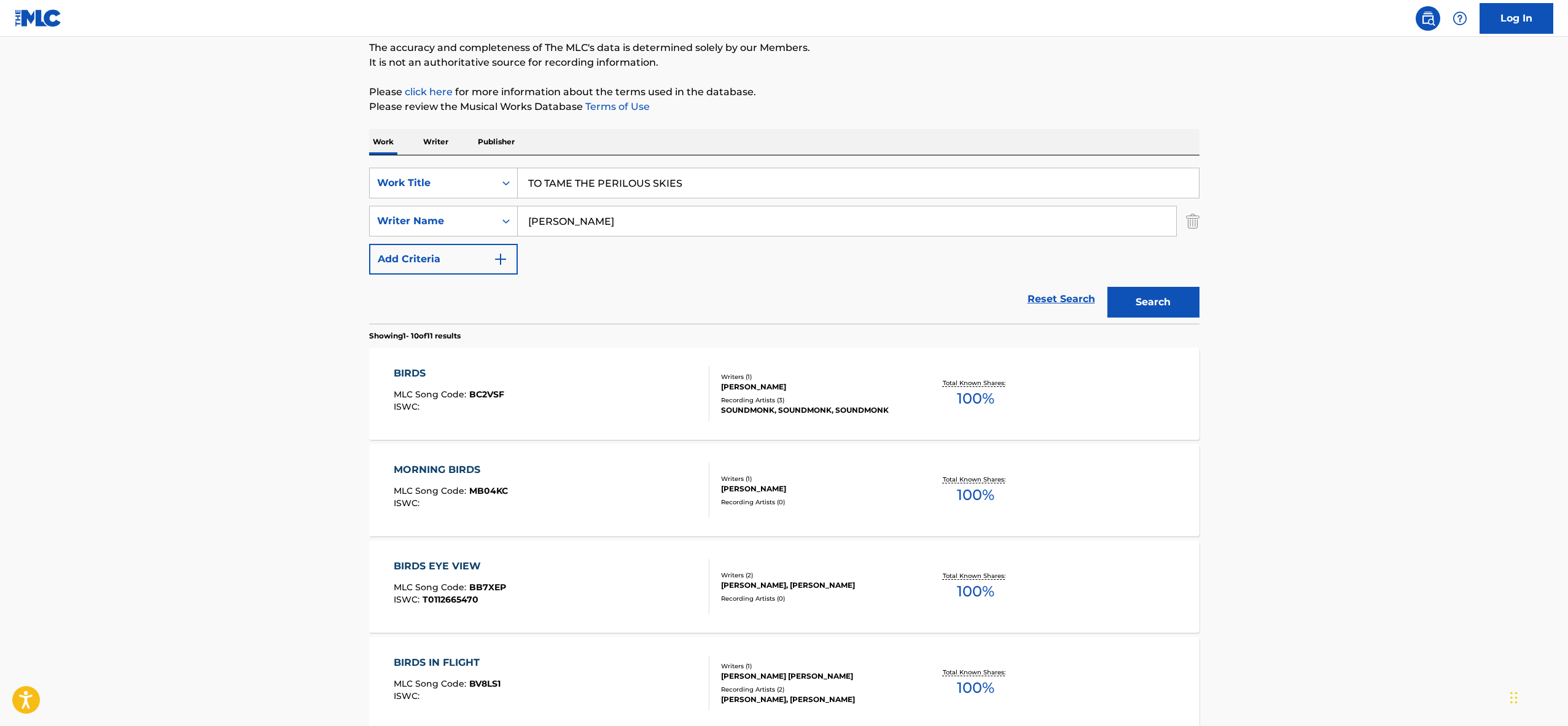
type input "[PERSON_NAME]"
click at [1108, 287] on button "Search" at bounding box center [1154, 302] width 92 height 31
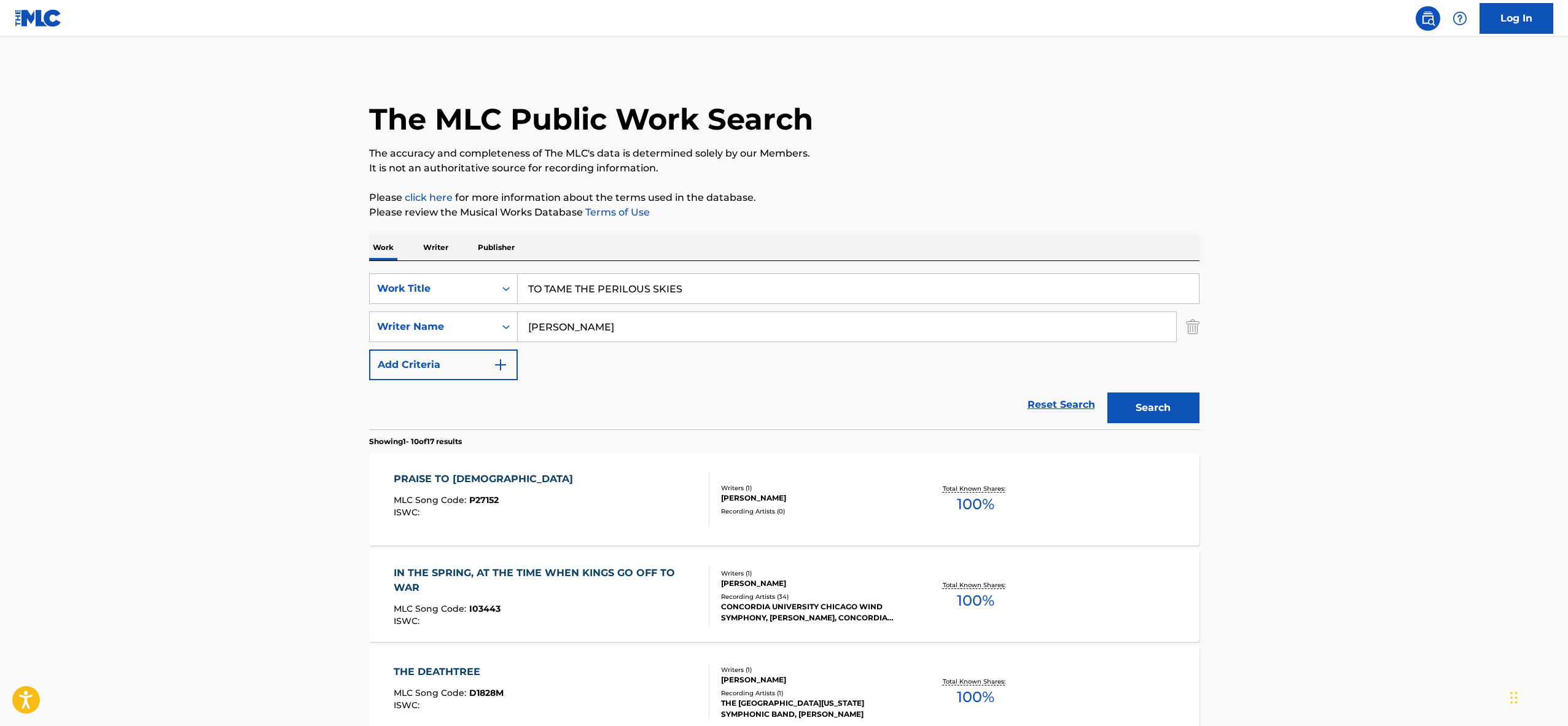
scroll to position [116, 0]
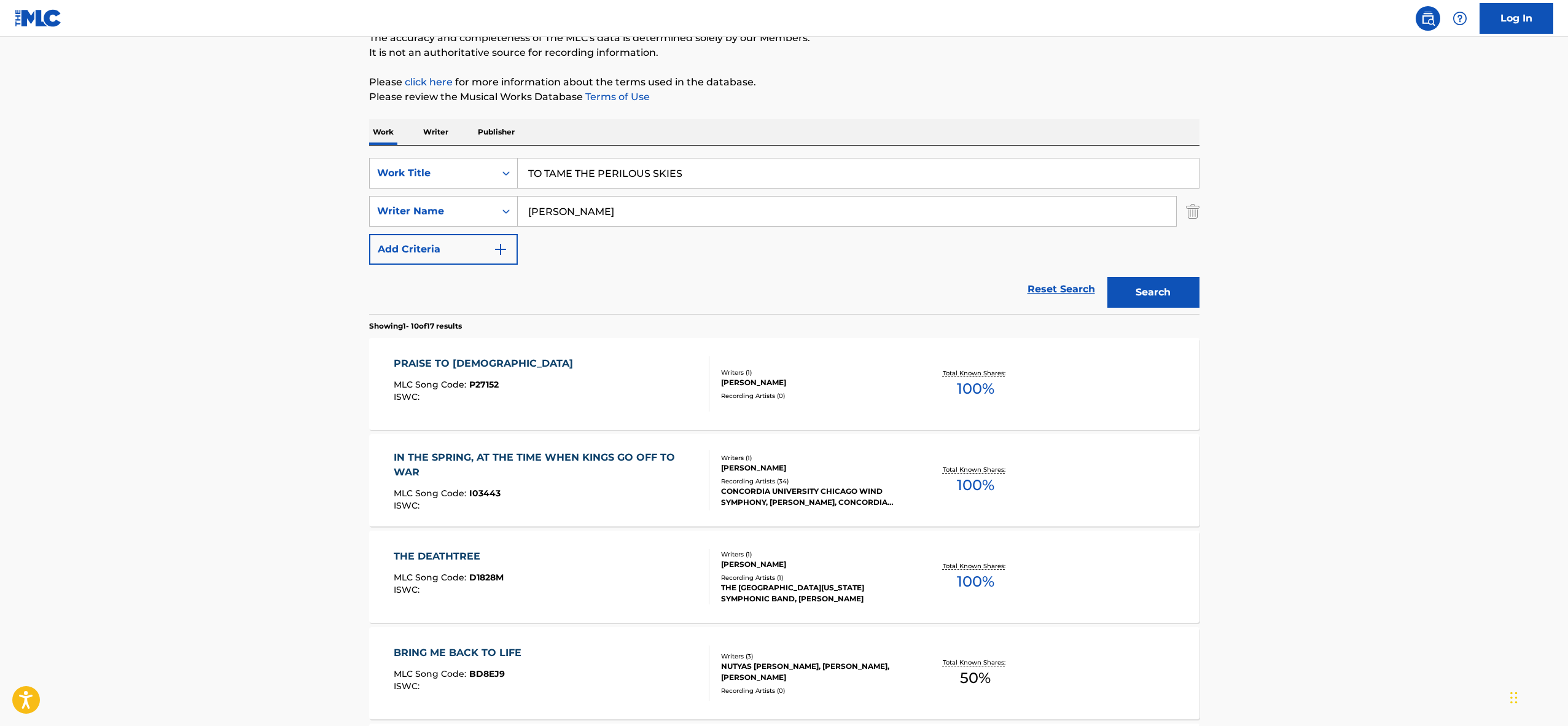
click at [586, 386] on div "PRAISE TO [DEMOGRAPHIC_DATA] MLC Song Code : P27152 ISWC :" at bounding box center [551, 384] width 316 height 56
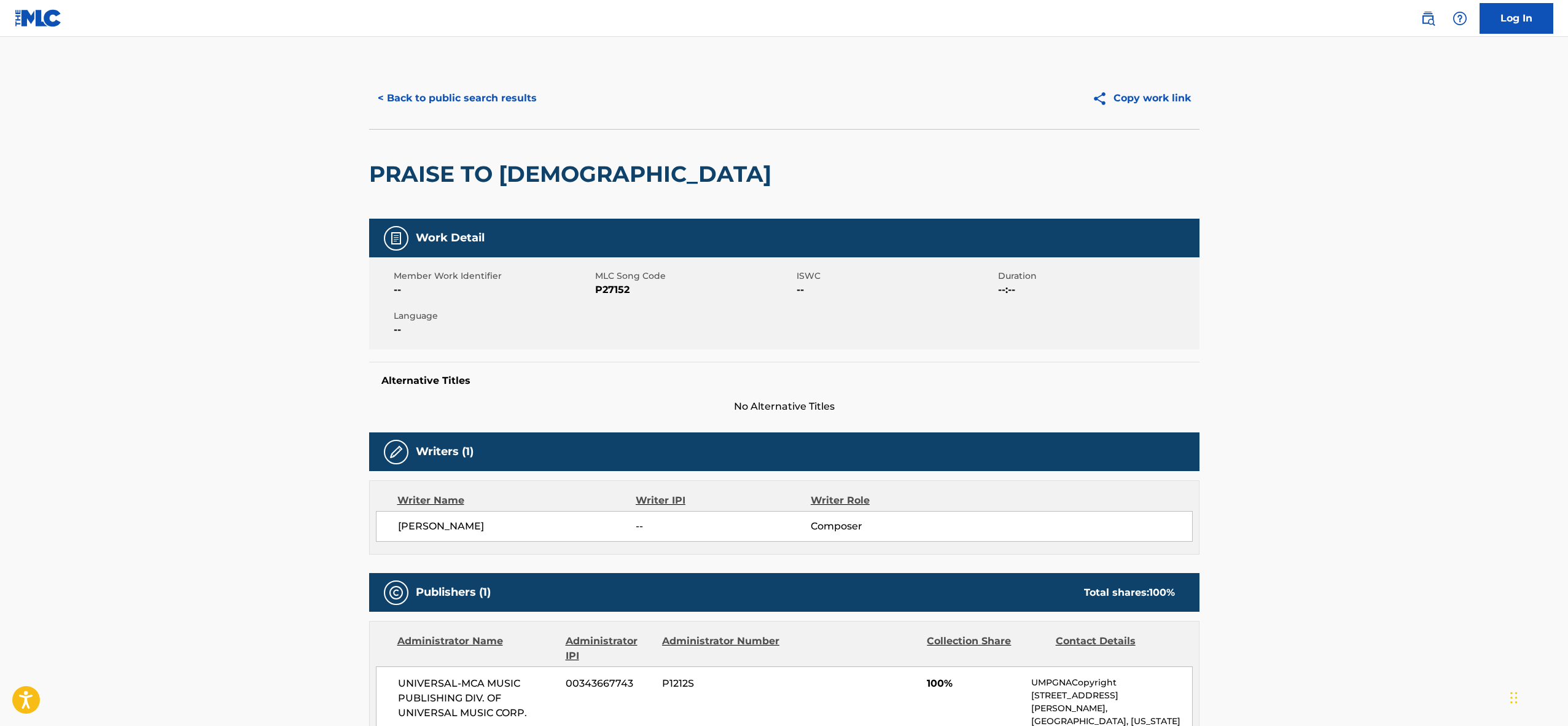
click at [434, 97] on button "< Back to public search results" at bounding box center [457, 98] width 176 height 31
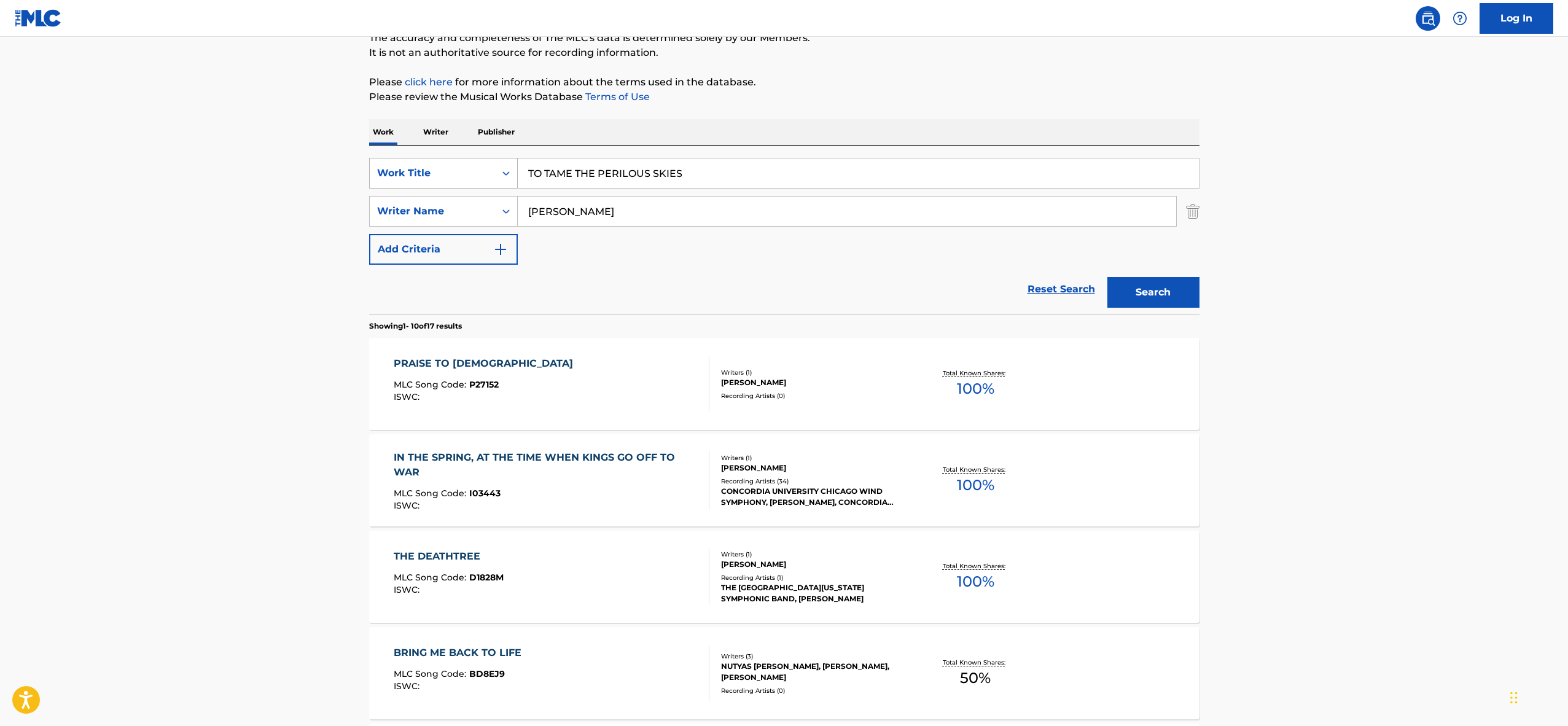
click at [478, 174] on div "Work Title" at bounding box center [432, 173] width 111 height 14
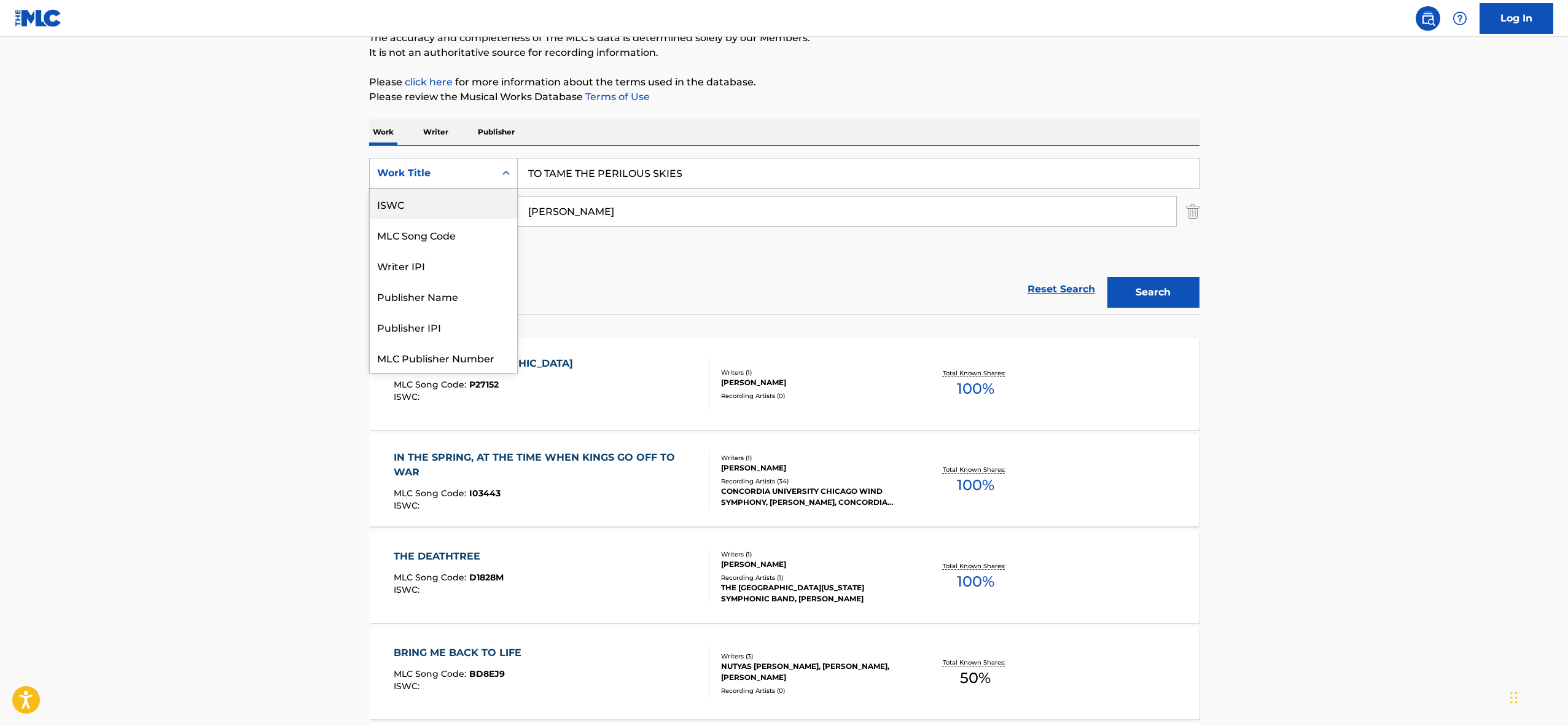
click at [449, 198] on div "ISWC" at bounding box center [444, 204] width 147 height 31
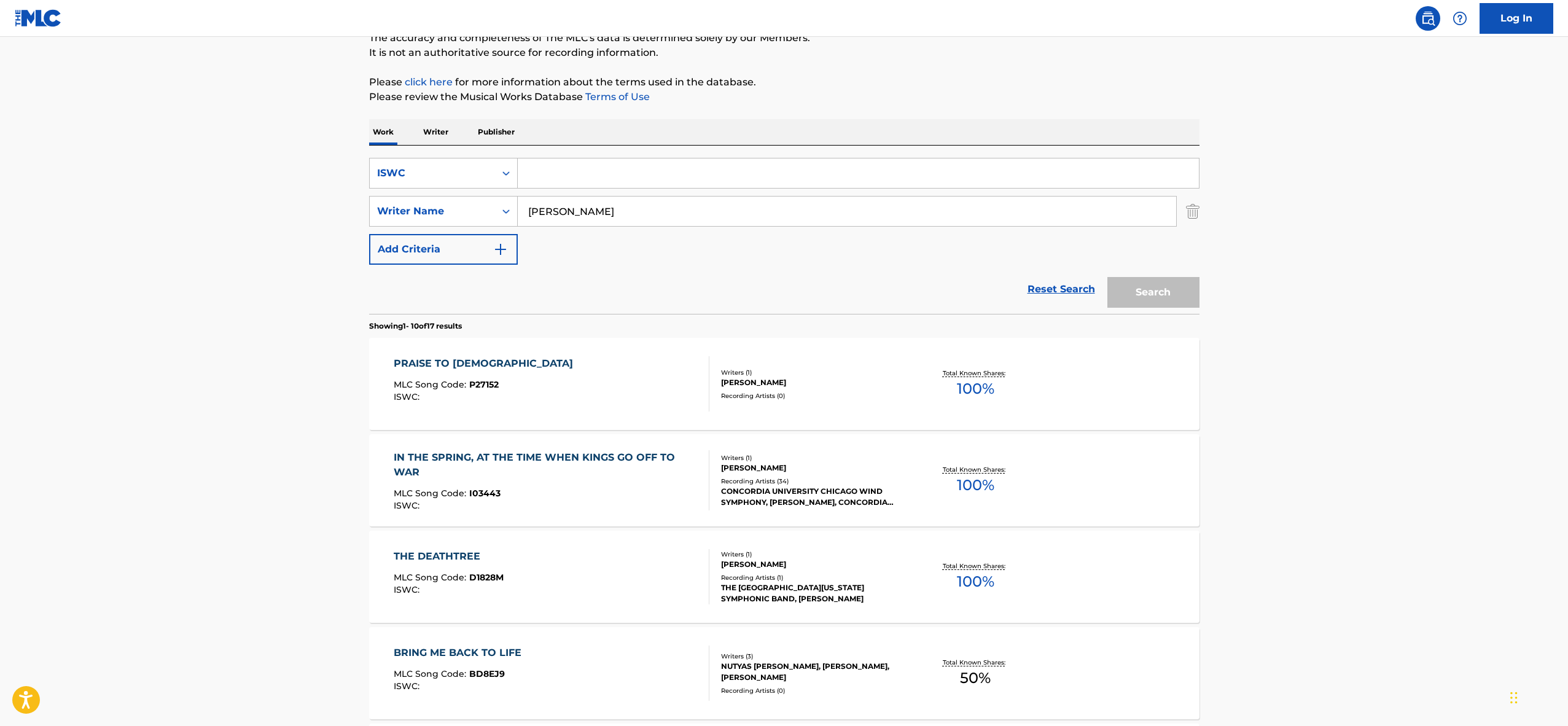
click at [567, 178] on input "Search Form" at bounding box center [858, 173] width 681 height 30
paste input "T0701878592"
type input "T0701878592"
click at [558, 207] on input "[PERSON_NAME]" at bounding box center [847, 211] width 658 height 30
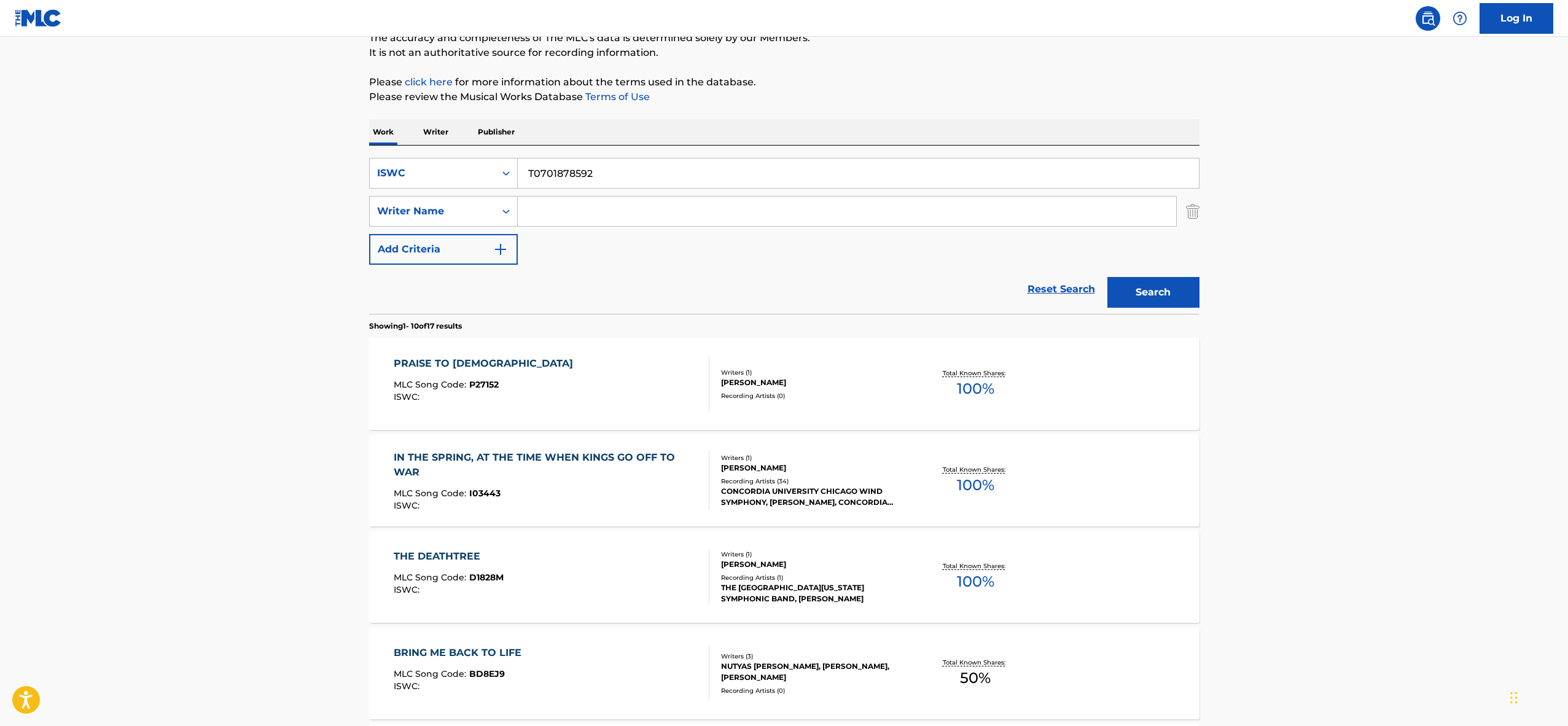
click at [1158, 304] on button "Search" at bounding box center [1154, 292] width 92 height 31
